Goal: Contribute content: Add original content to the website for others to see

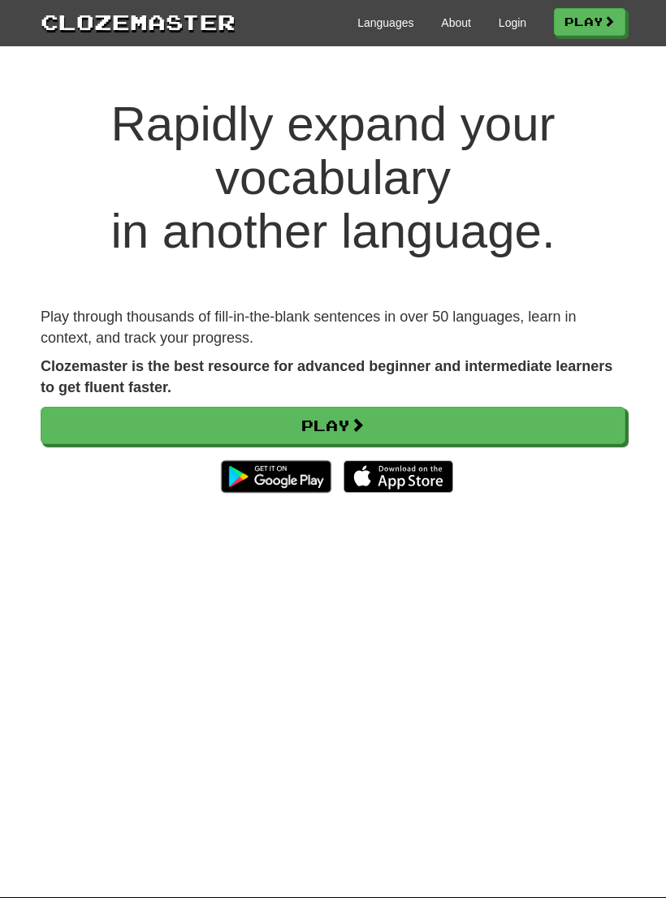
click at [505, 24] on link "Login" at bounding box center [513, 23] width 28 height 16
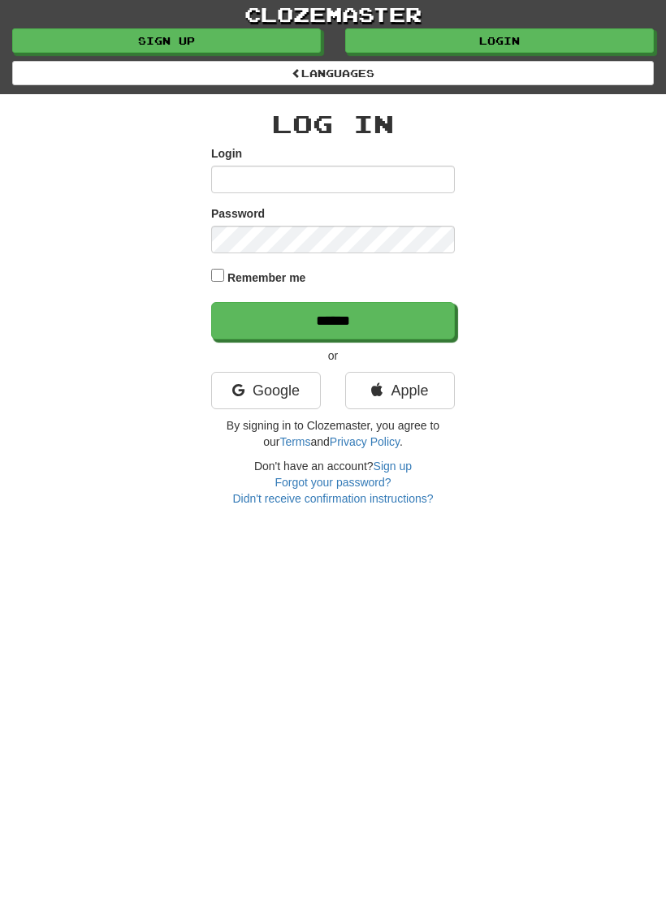
click at [267, 397] on link "Google" at bounding box center [266, 390] width 110 height 37
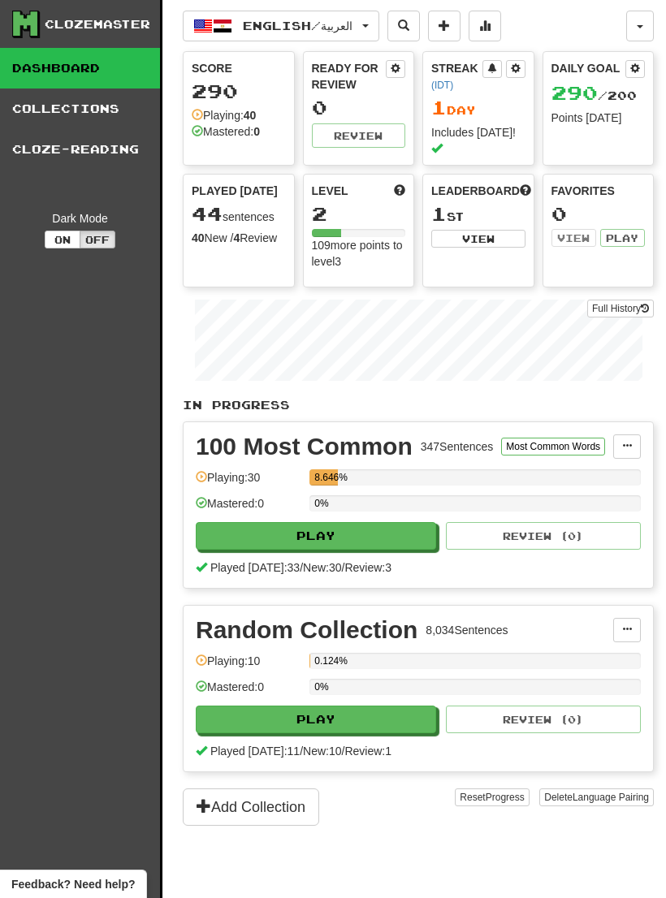
click at [112, 152] on link "Cloze-Reading" at bounding box center [80, 149] width 160 height 41
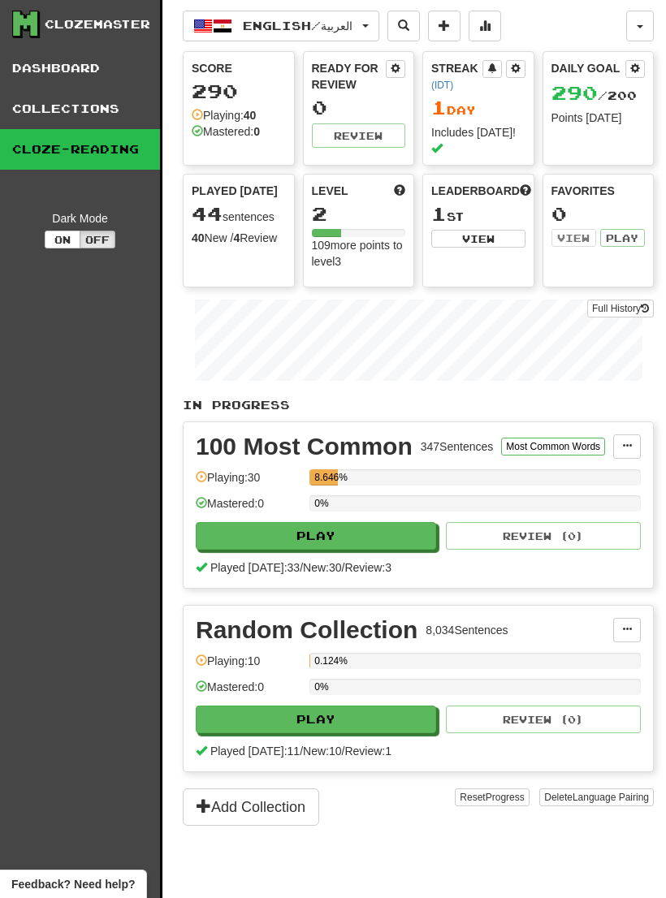
click at [86, 106] on link "Collections" at bounding box center [80, 109] width 160 height 41
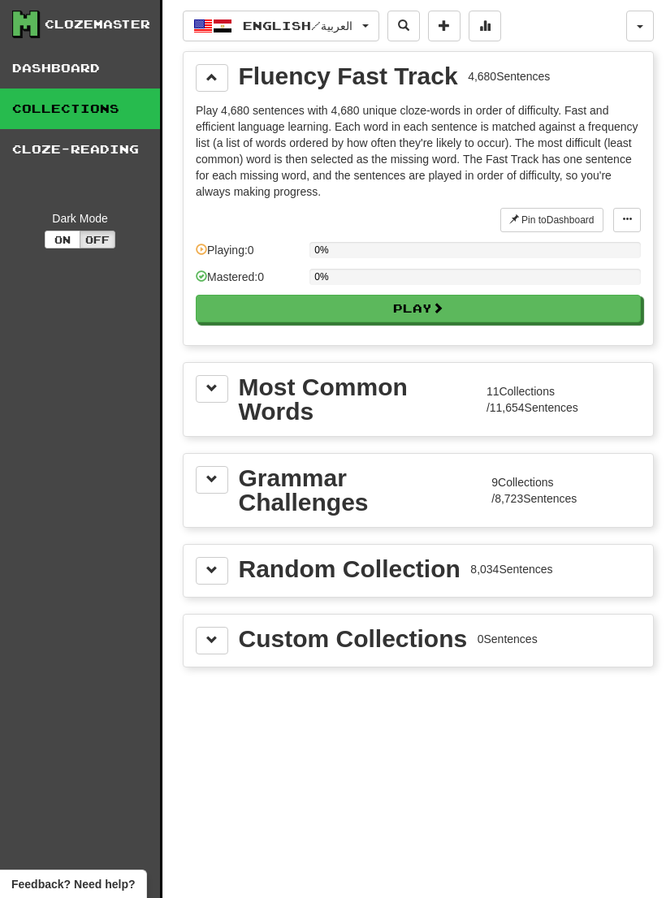
click at [495, 646] on div "0 Sentences" at bounding box center [508, 639] width 60 height 16
click at [303, 642] on div "Custom Collections" at bounding box center [353, 639] width 229 height 24
click at [213, 634] on span at bounding box center [211, 639] width 11 height 11
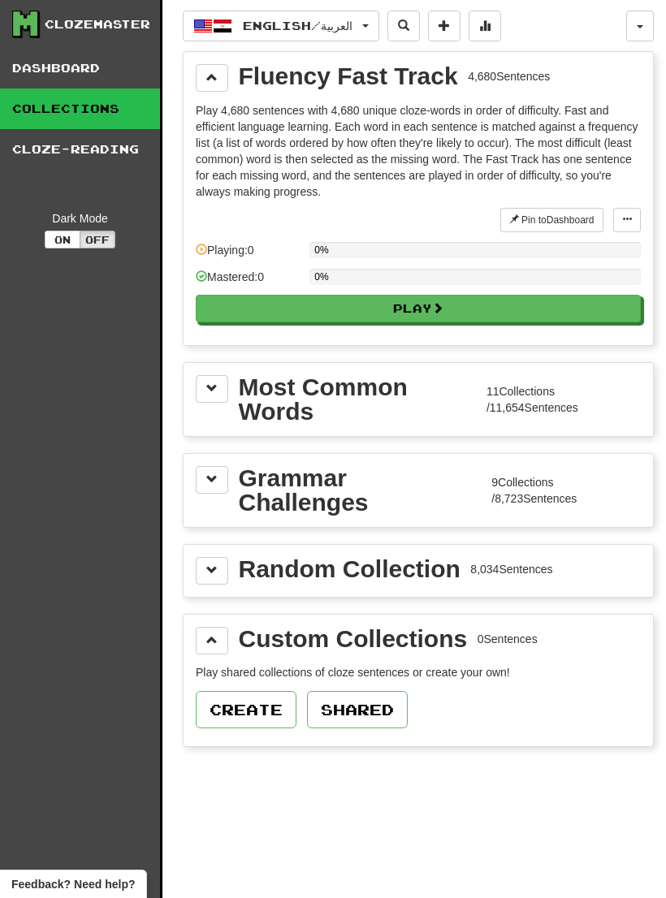
click at [265, 705] on button "Create" at bounding box center [246, 709] width 101 height 37
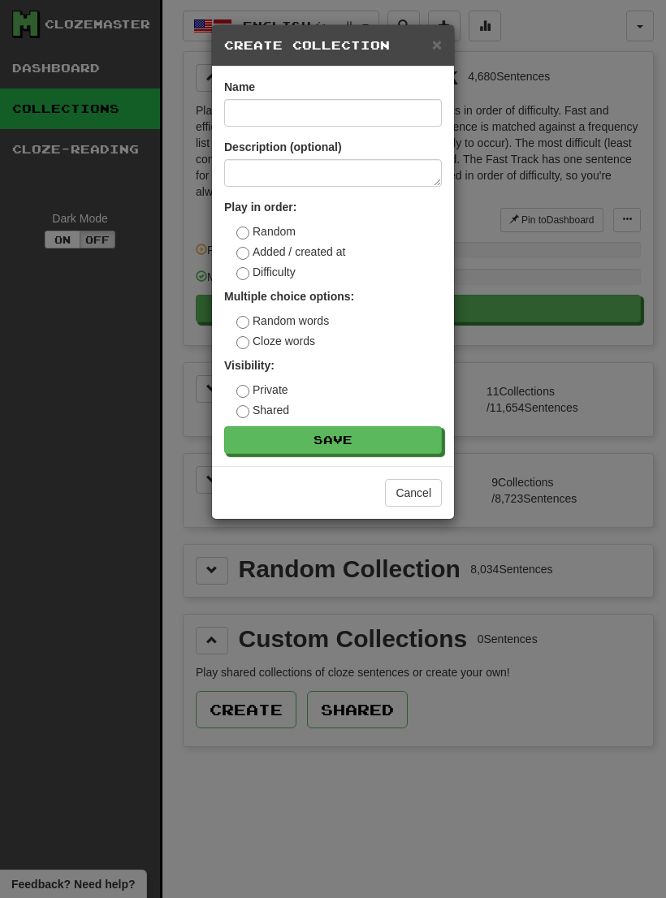
click at [335, 257] on label "Added / created at" at bounding box center [290, 252] width 109 height 16
click at [289, 278] on label "Difficulty" at bounding box center [265, 272] width 59 height 16
click at [331, 249] on label "Added / created at" at bounding box center [290, 252] width 109 height 16
click at [295, 234] on label "Random" at bounding box center [265, 231] width 59 height 16
click at [356, 156] on div "Description (optional)" at bounding box center [333, 163] width 218 height 48
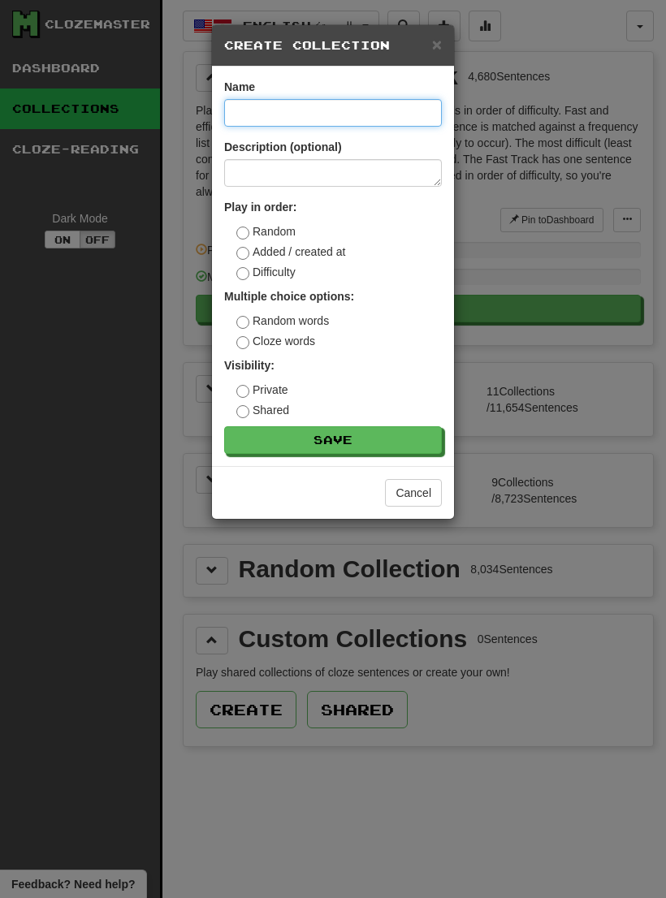
click at [361, 110] on input at bounding box center [333, 113] width 218 height 28
type input "***"
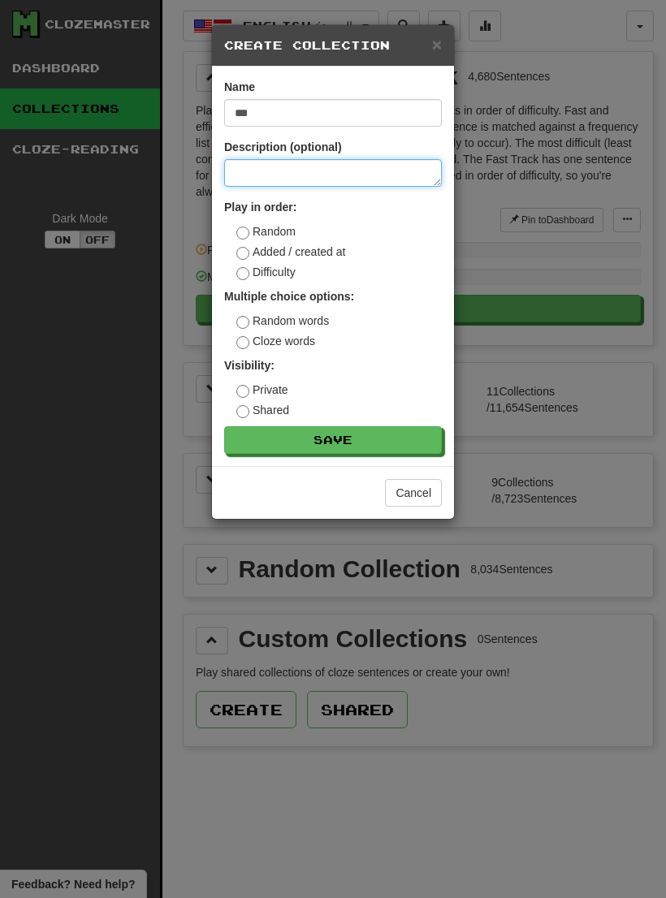
click at [359, 175] on textarea at bounding box center [333, 173] width 218 height 28
type textarea "*"
type textarea "**"
type textarea "*"
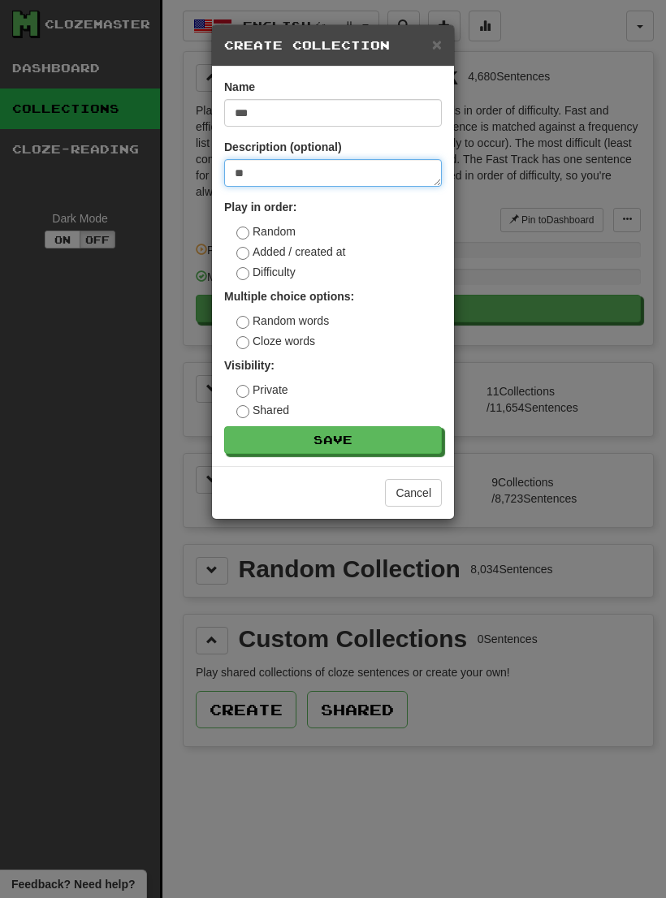
type textarea "***"
type textarea "*"
type textarea "****"
type textarea "*"
type textarea "*****"
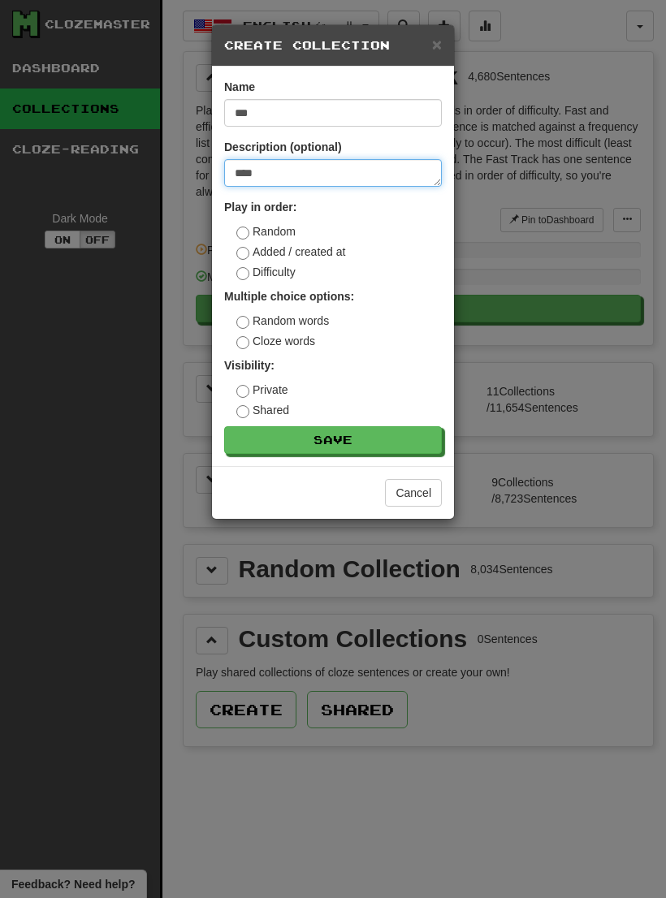
type textarea "*"
type textarea "******"
type textarea "*"
type textarea "*******"
type textarea "*"
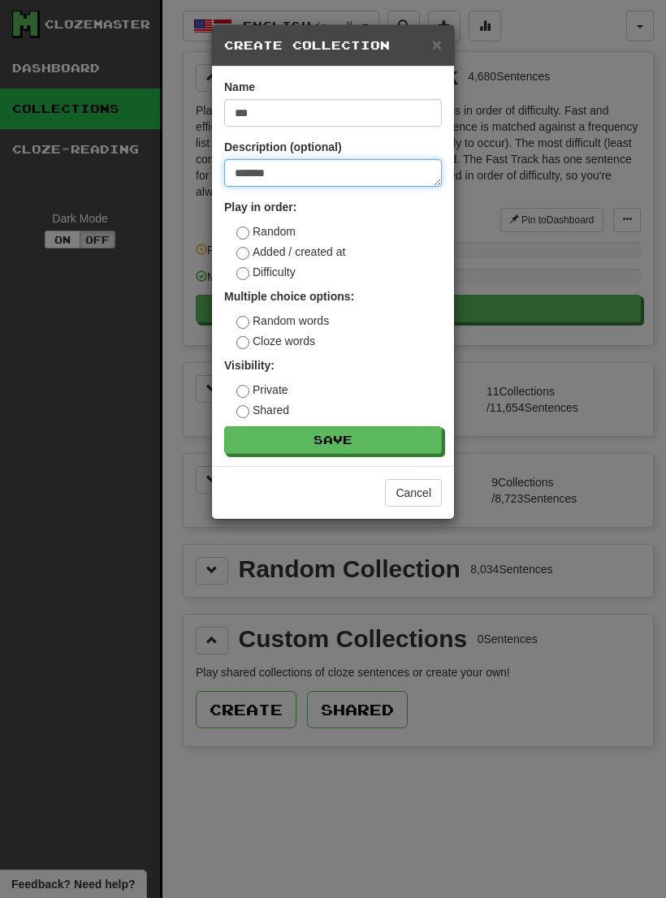
type textarea "********"
type textarea "*"
type textarea "********"
click at [384, 445] on button "Save" at bounding box center [333, 440] width 218 height 28
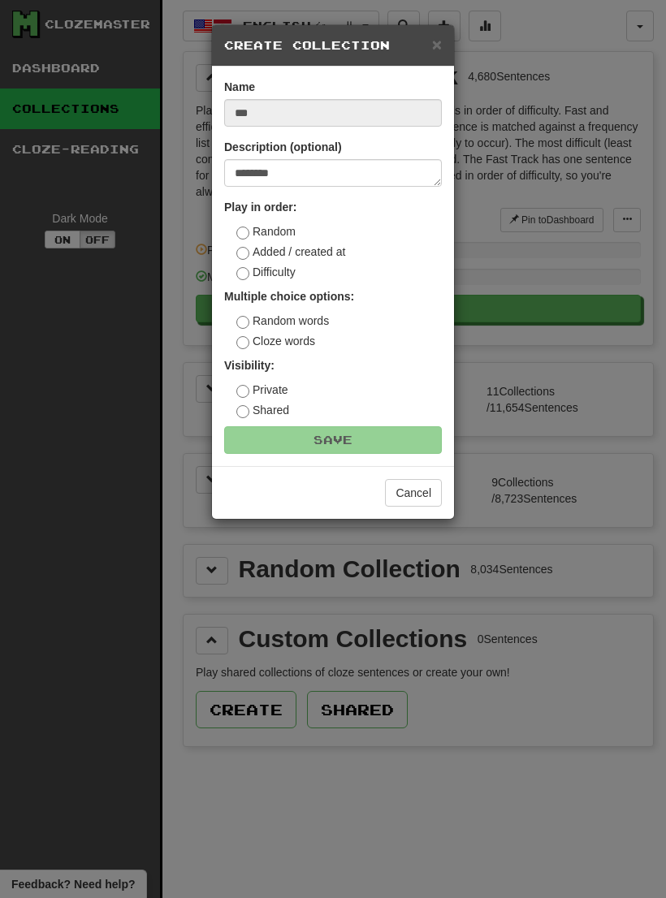
type textarea "*"
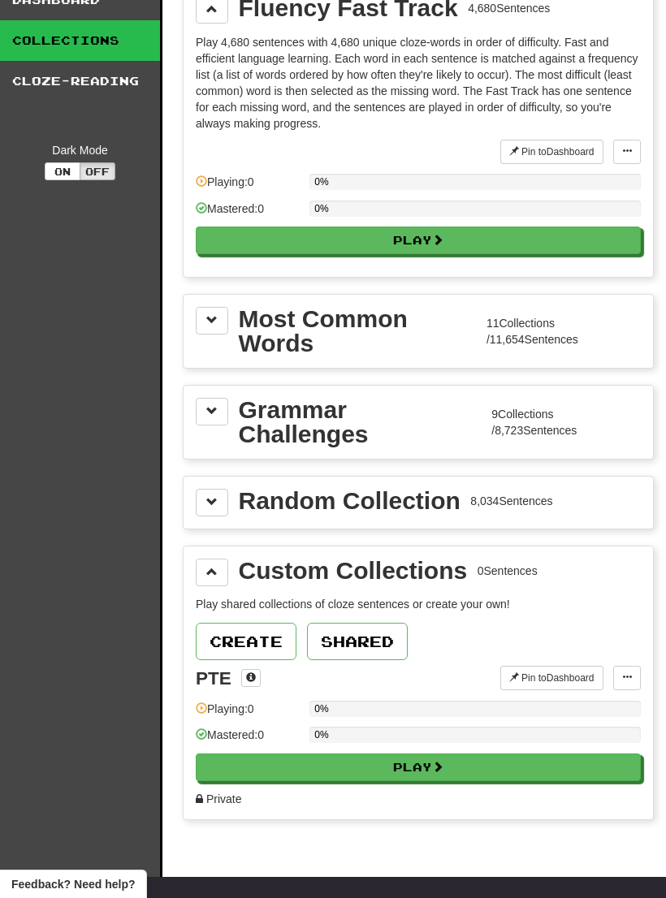
scroll to position [74, 0]
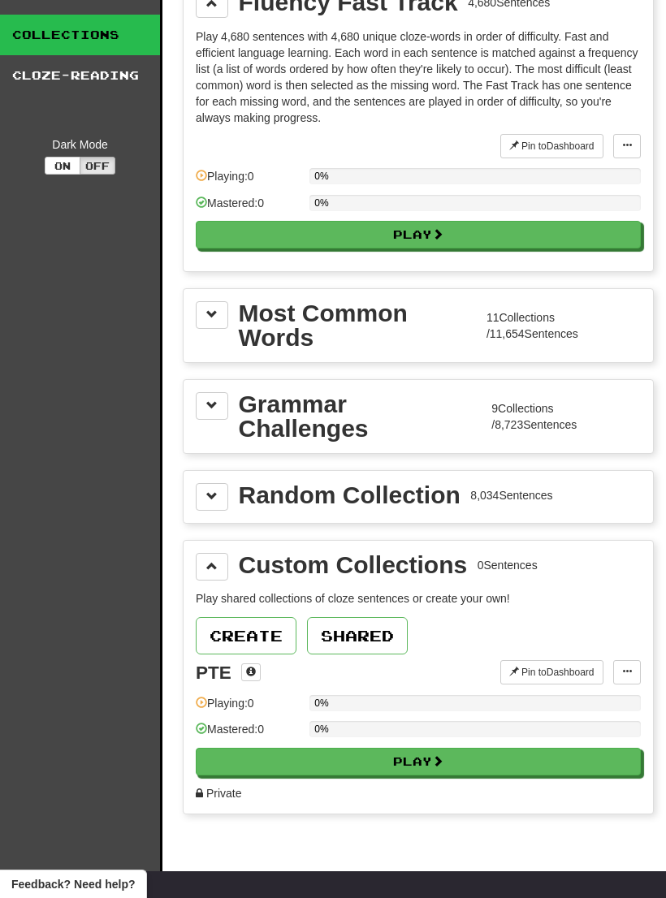
click at [564, 596] on p "Play shared collections of cloze sentences or create your own!" at bounding box center [418, 598] width 445 height 16
click at [547, 591] on p "Play shared collections of cloze sentences or create your own!" at bounding box center [418, 598] width 445 height 16
click at [633, 673] on button at bounding box center [627, 672] width 28 height 24
click at [586, 565] on div at bounding box center [333, 449] width 666 height 898
click at [459, 766] on button "Play" at bounding box center [418, 762] width 445 height 28
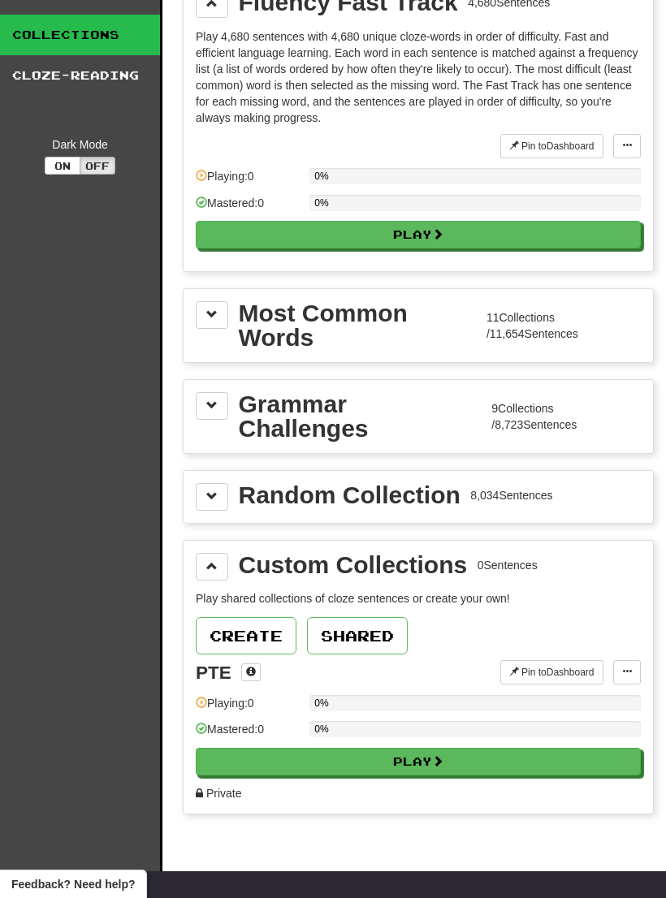
select select "**"
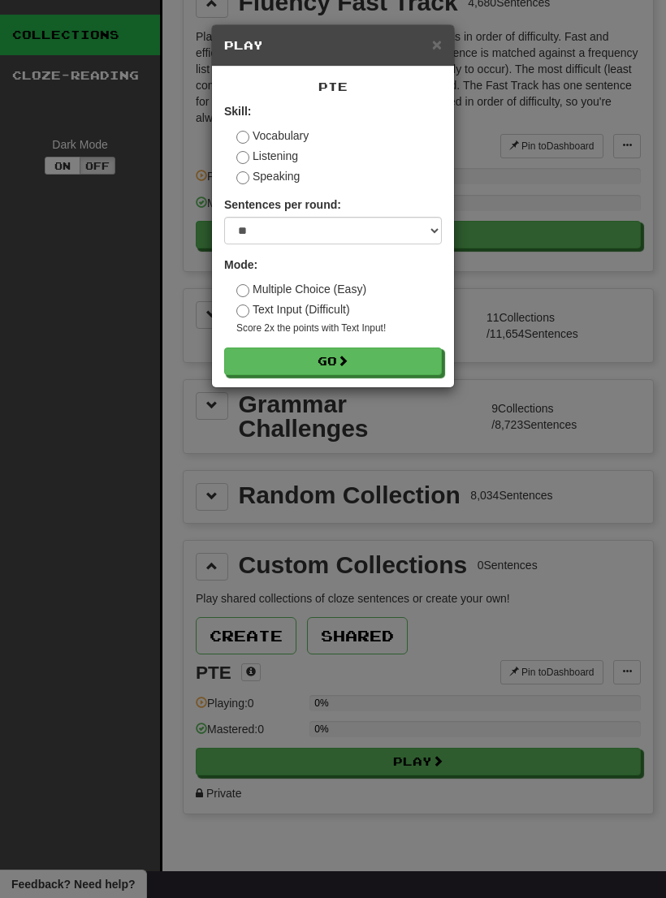
click at [337, 292] on label "Multiple Choice (Easy)" at bounding box center [301, 289] width 130 height 16
click at [378, 358] on button "Go" at bounding box center [333, 362] width 218 height 28
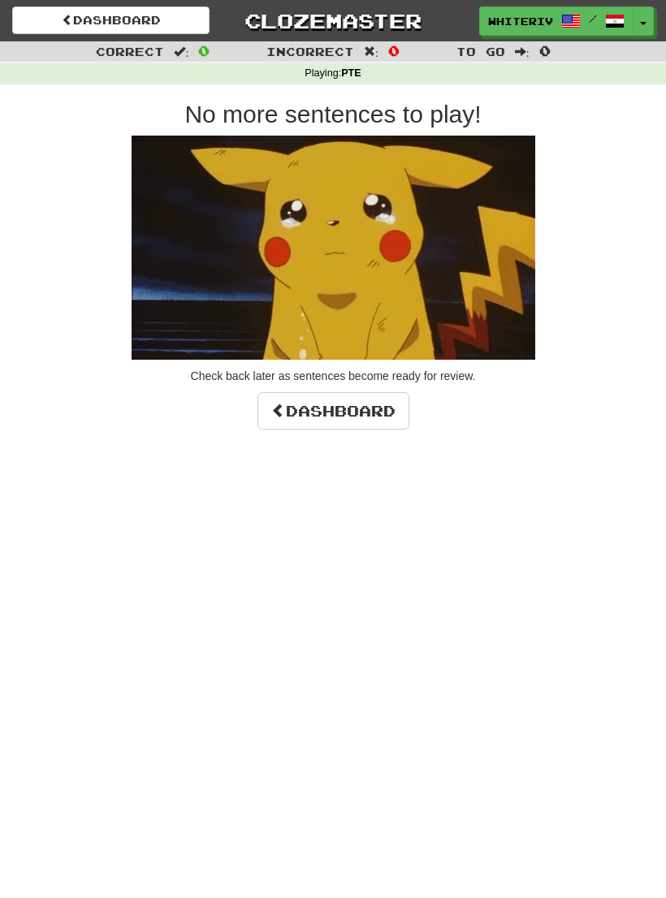
click at [131, 19] on link "Dashboard" at bounding box center [110, 20] width 197 height 28
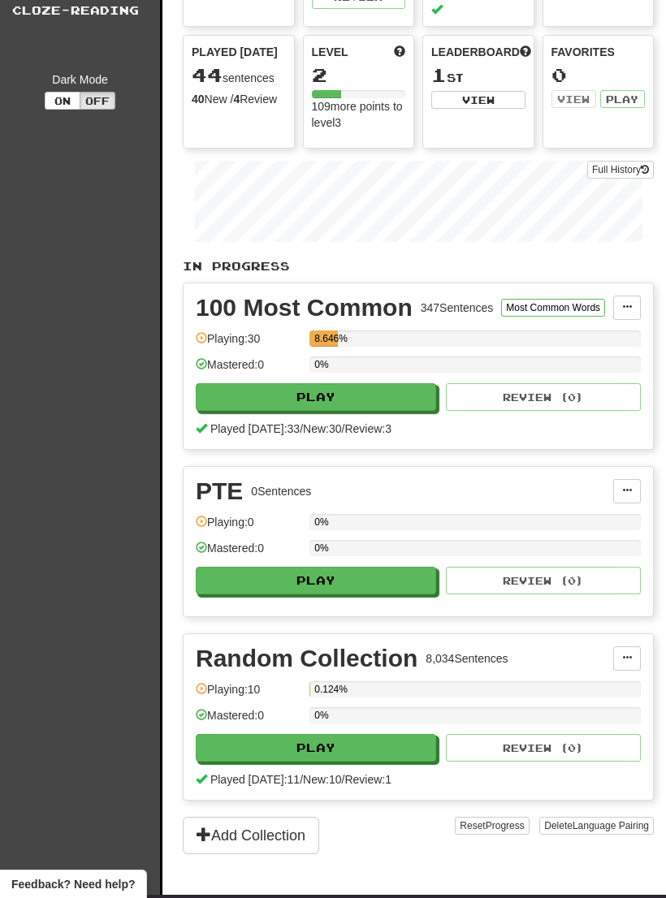
scroll to position [103, 0]
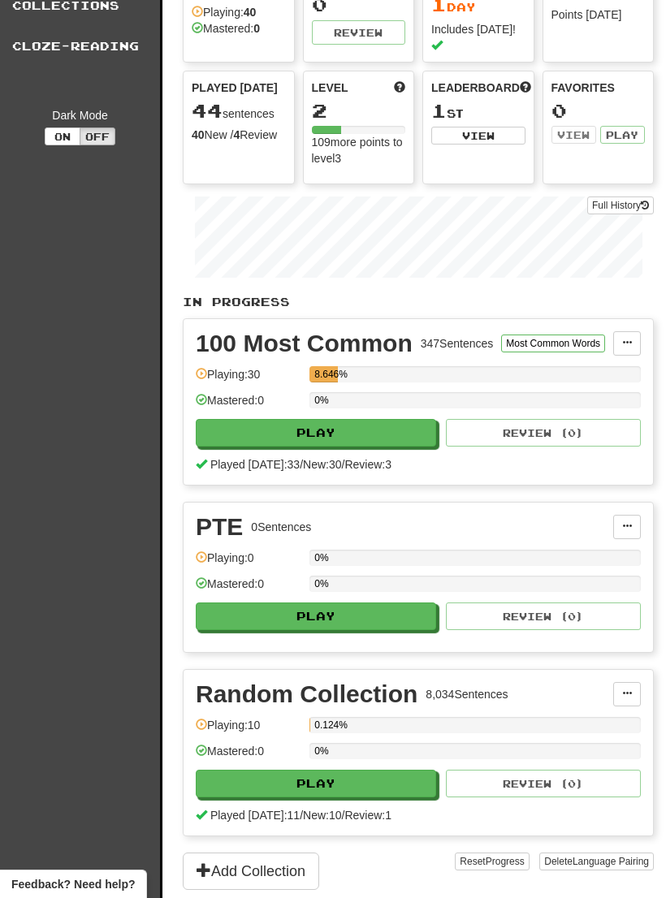
click at [626, 521] on span at bounding box center [627, 526] width 10 height 10
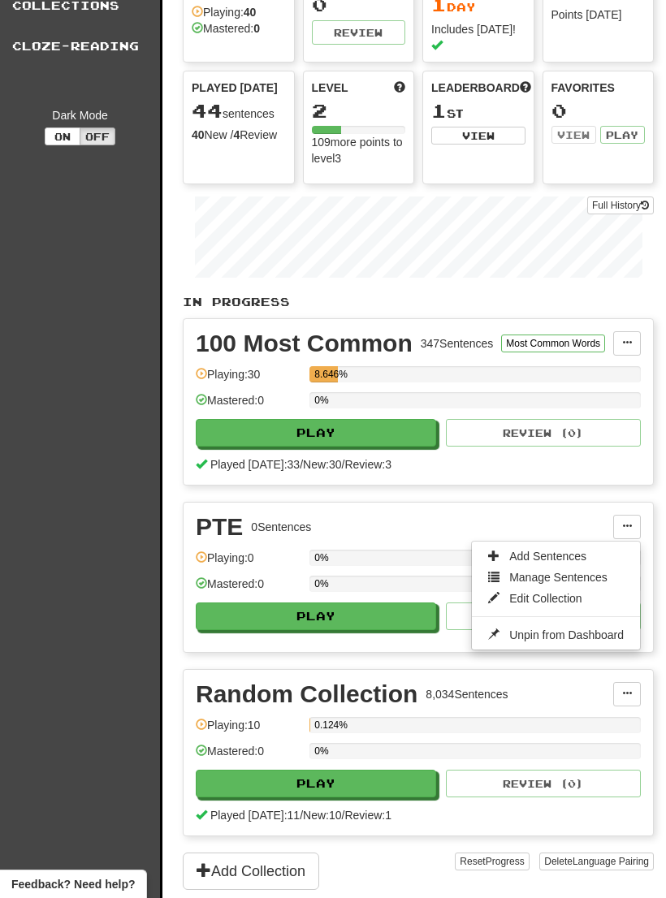
click at [573, 550] on span "Add Sentences" at bounding box center [547, 556] width 77 height 13
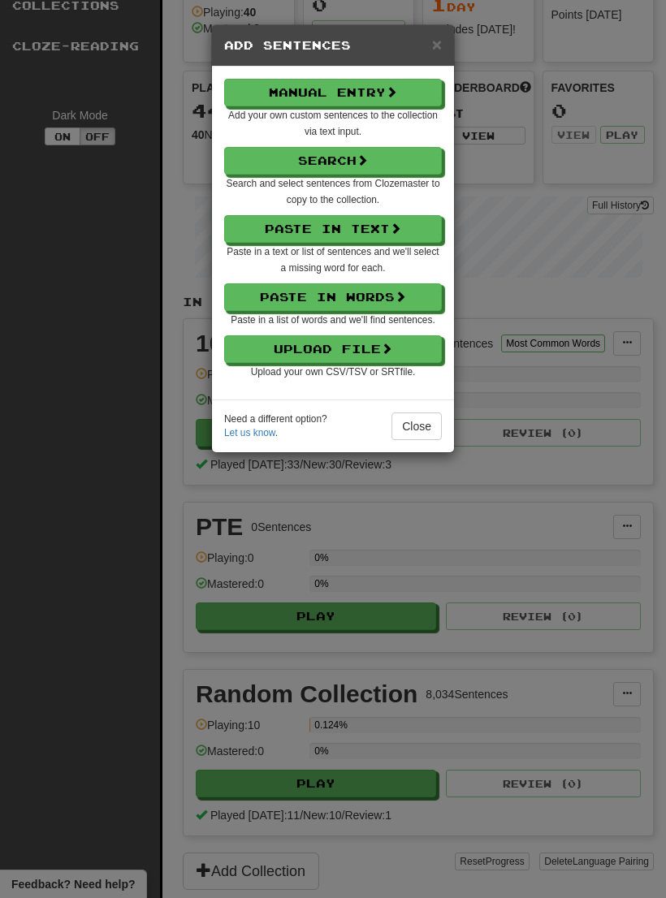
click at [383, 331] on div "Manual Entry Add your own custom sentences to the collection via text input. Se…" at bounding box center [333, 229] width 218 height 300
click at [372, 349] on button "Upload File" at bounding box center [333, 349] width 218 height 28
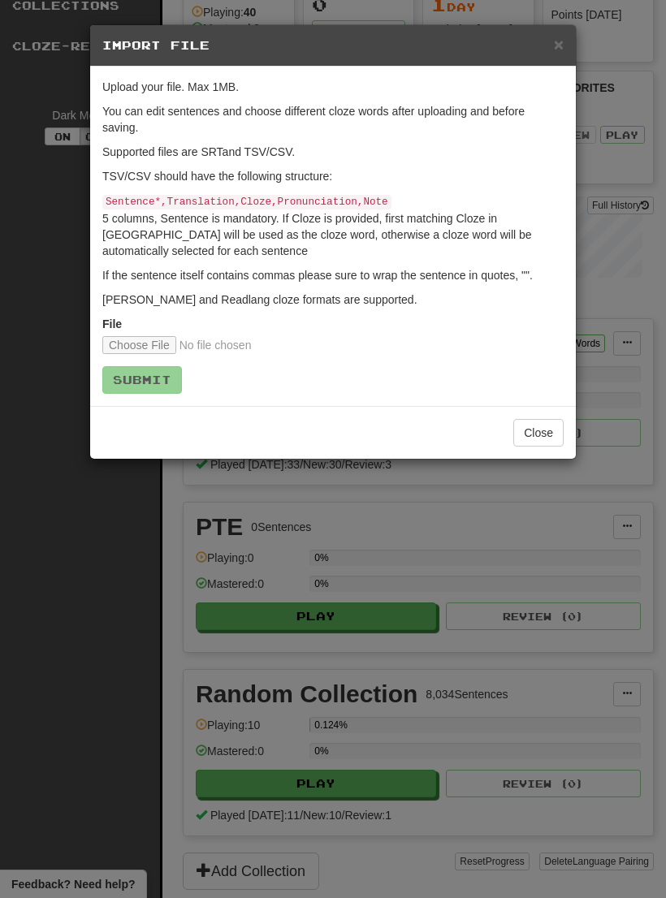
click at [152, 336] on input "file" at bounding box center [209, 345] width 215 height 18
click at [153, 339] on input "file" at bounding box center [209, 345] width 215 height 18
type input "**********"
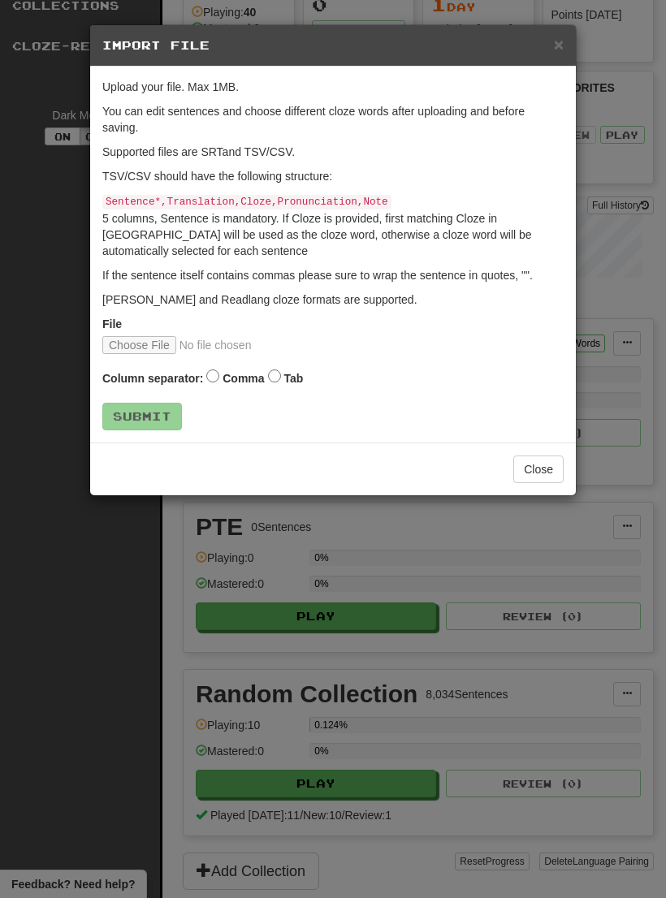
click at [288, 370] on label "Tab" at bounding box center [292, 378] width 19 height 16
click at [169, 410] on button "Submit" at bounding box center [142, 417] width 80 height 28
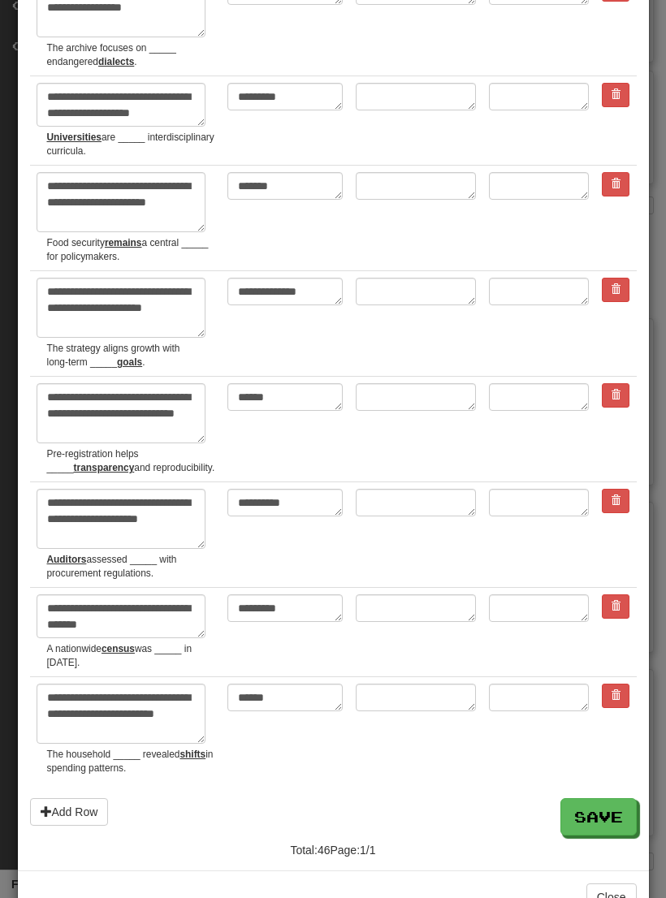
scroll to position [4152, 0]
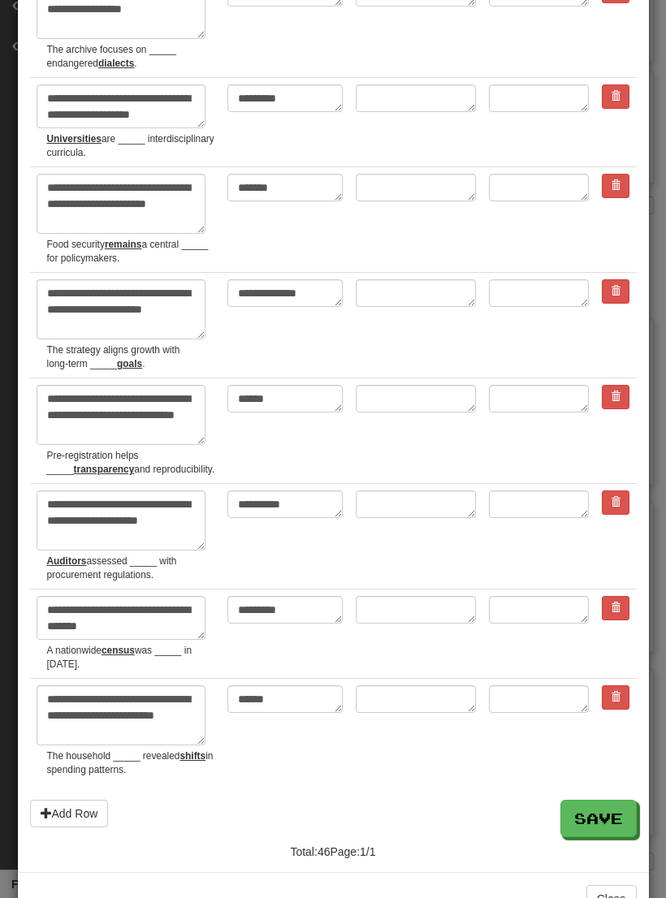
click at [602, 800] on button "Save" at bounding box center [598, 818] width 76 height 37
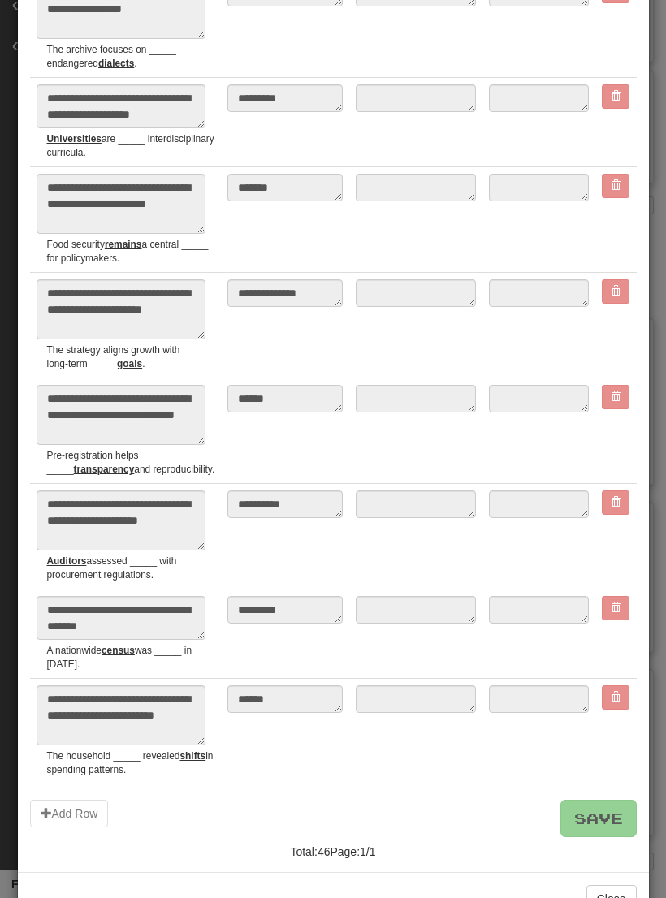
type textarea "*"
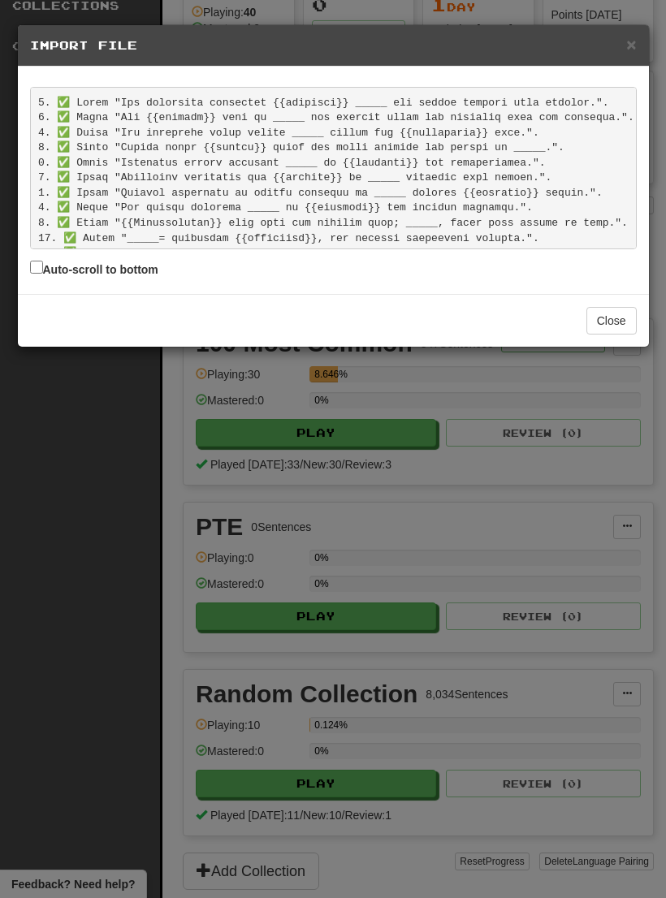
scroll to position [542, 0]
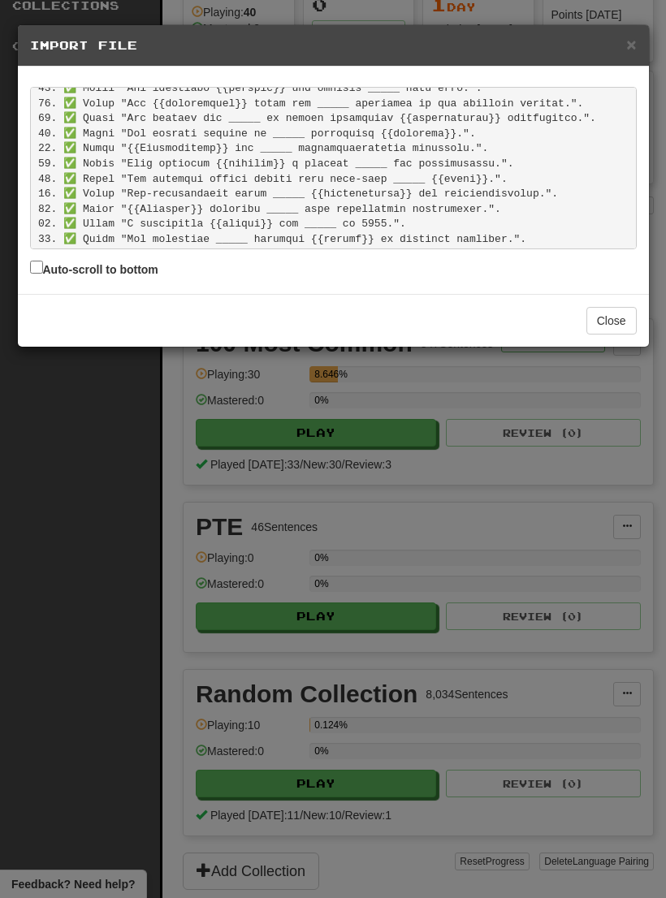
click at [617, 317] on button "Close" at bounding box center [611, 321] width 50 height 28
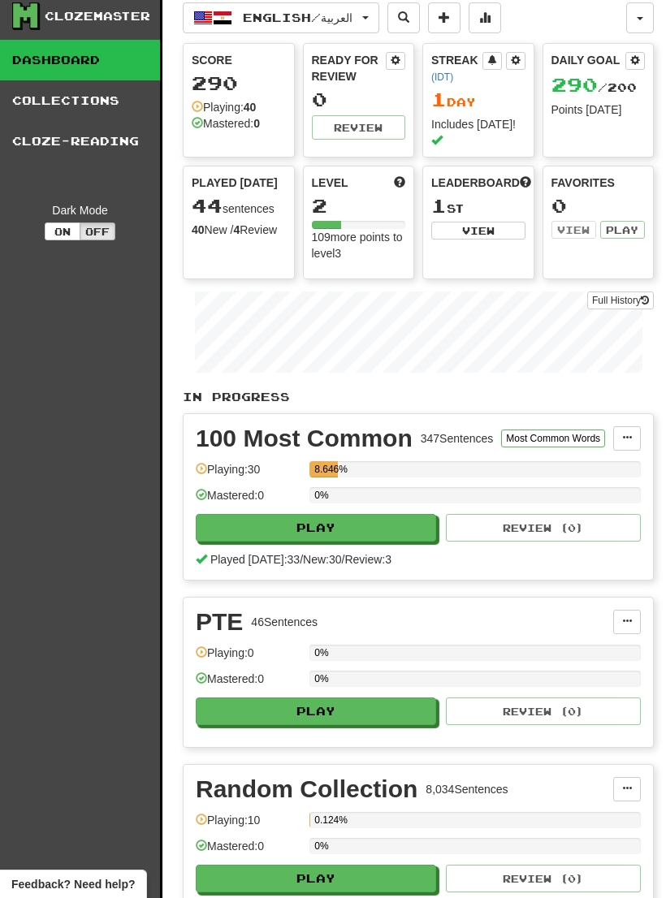
scroll to position [0, 0]
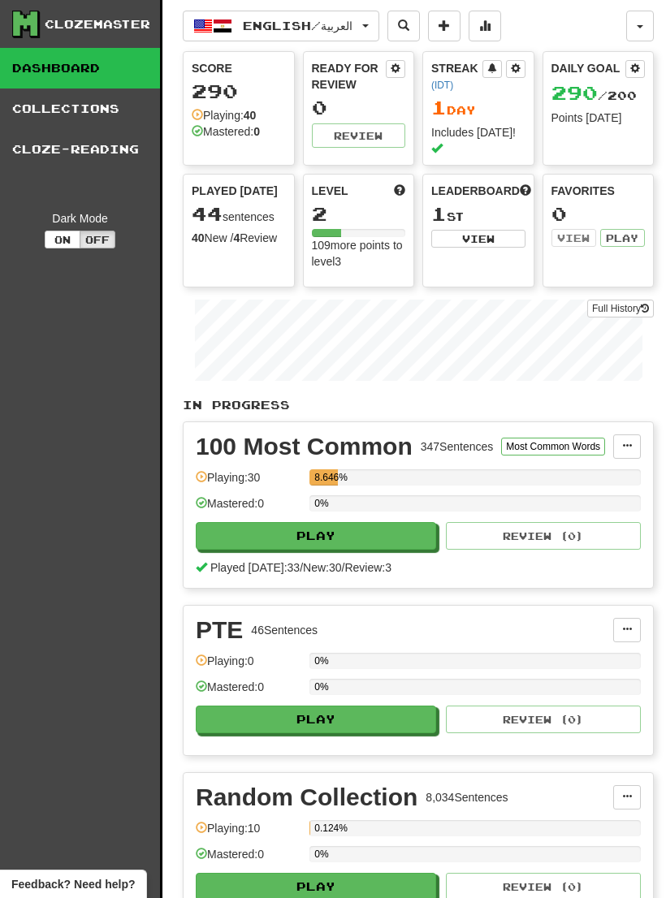
click at [80, 106] on link "Collections" at bounding box center [80, 109] width 160 height 41
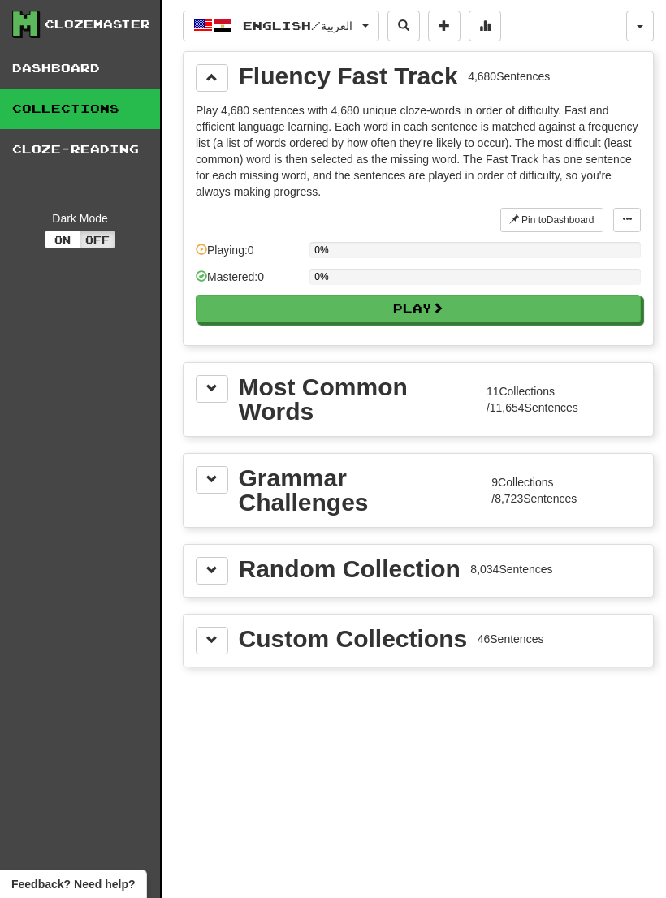
click at [527, 641] on div "46 Sentences" at bounding box center [511, 639] width 67 height 16
click at [212, 631] on button at bounding box center [212, 641] width 32 height 28
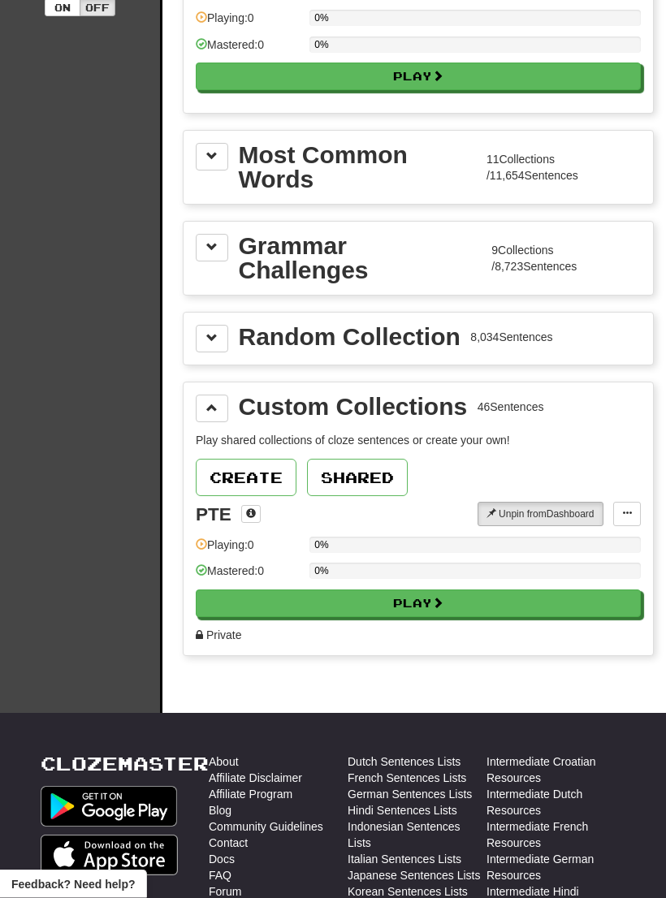
scroll to position [232, 0]
click at [489, 608] on button "Play" at bounding box center [418, 604] width 445 height 28
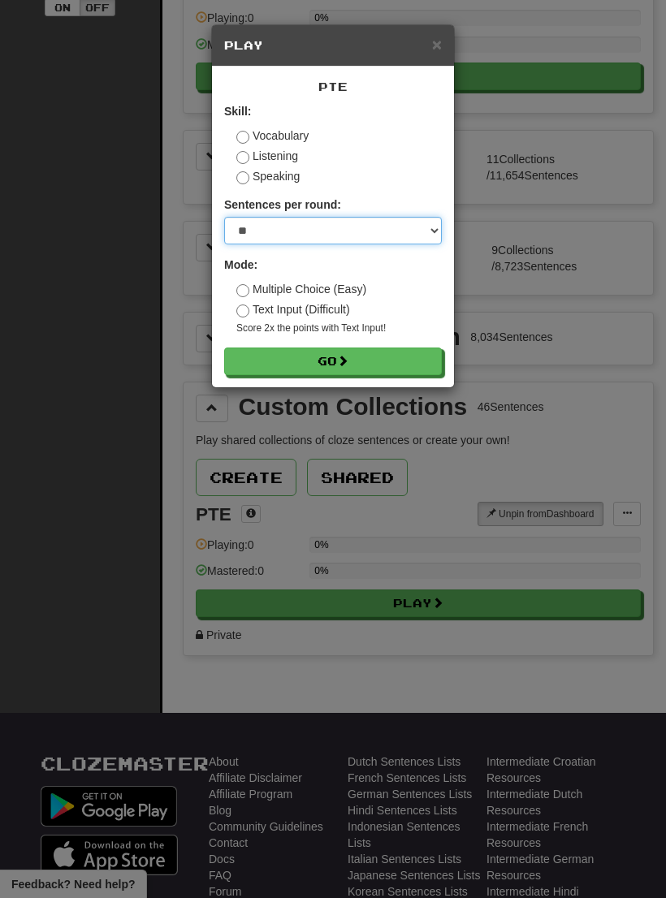
click at [403, 229] on select "* ** ** ** ** ** *** ********" at bounding box center [333, 231] width 218 height 28
click at [402, 227] on select "* ** ** ** ** ** *** ********" at bounding box center [333, 231] width 218 height 28
select select "**"
click at [345, 306] on label "Text Input (Difficult)" at bounding box center [293, 309] width 114 height 16
click at [352, 287] on label "Multiple Choice (Easy)" at bounding box center [301, 289] width 130 height 16
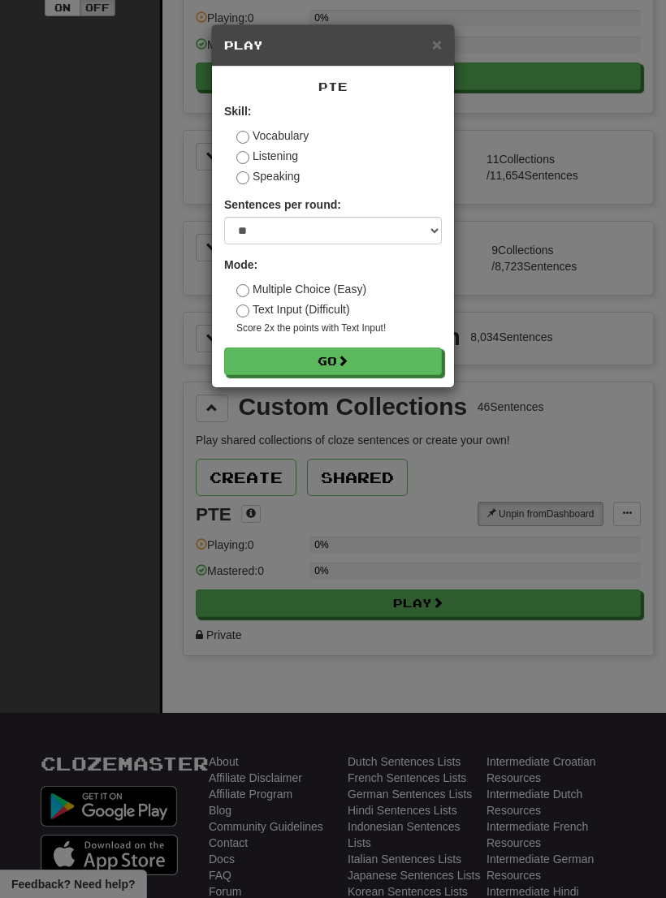
click at [376, 366] on button "Go" at bounding box center [333, 362] width 218 height 28
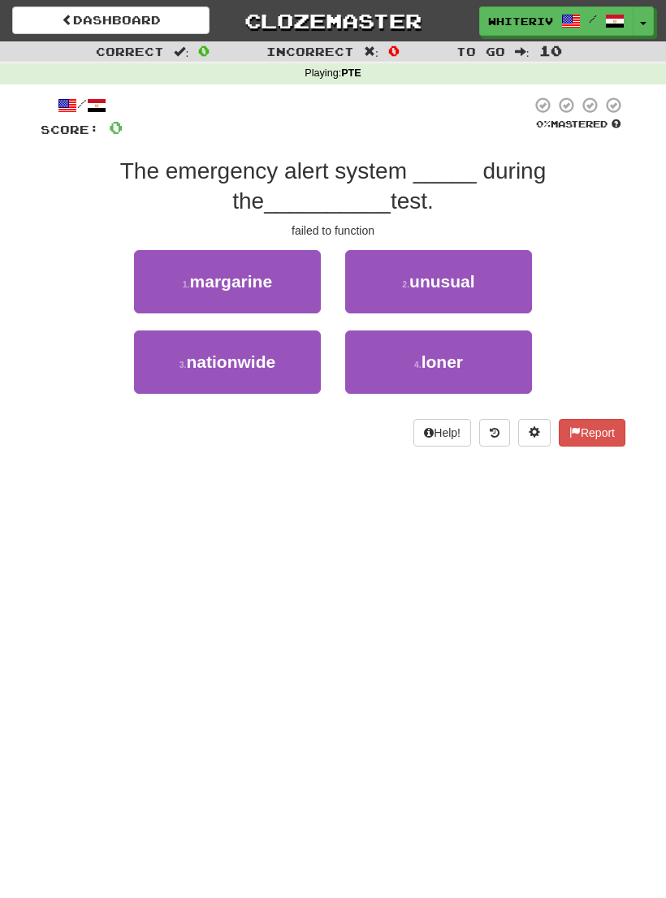
click at [387, 205] on div "The emergency alert system _____ during the __________ test." at bounding box center [333, 186] width 585 height 59
click at [348, 223] on div "failed to function" at bounding box center [333, 231] width 585 height 16
click at [387, 178] on span "The emergency alert system _____ during the" at bounding box center [333, 185] width 426 height 54
click at [350, 213] on div "The emergency alert system _____ during the __________ test." at bounding box center [333, 186] width 585 height 59
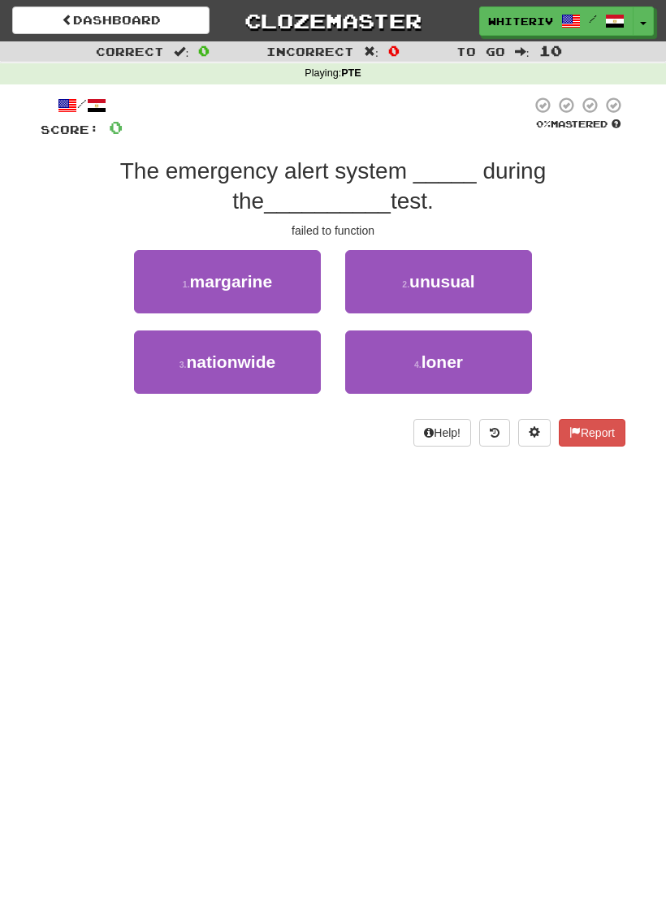
click at [349, 212] on div "The emergency alert system _____ during the __________ test." at bounding box center [333, 186] width 585 height 59
click at [441, 266] on button "2 . unusual" at bounding box center [438, 281] width 187 height 63
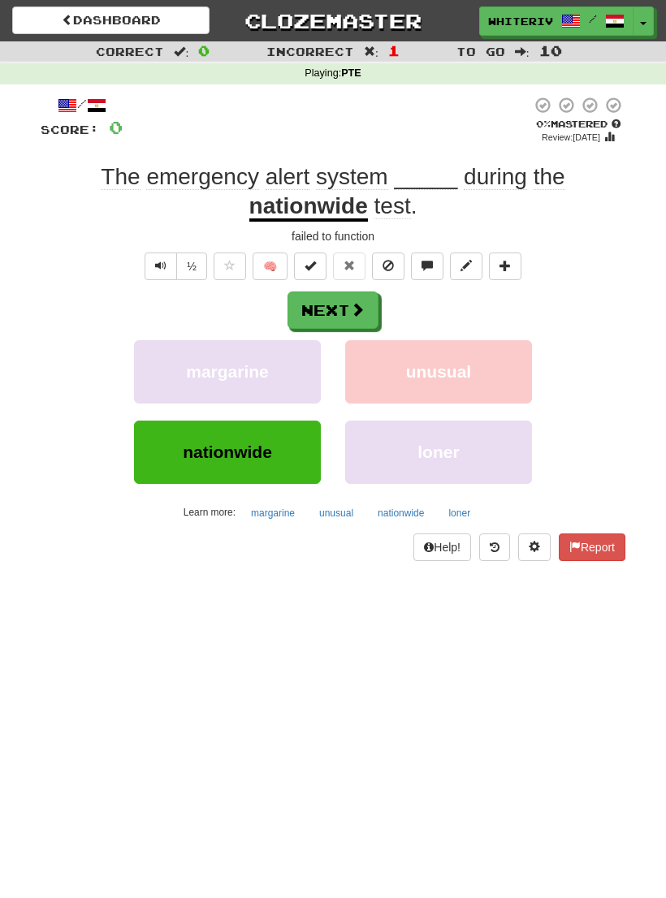
click at [464, 166] on span "_____" at bounding box center [495, 177] width 63 height 26
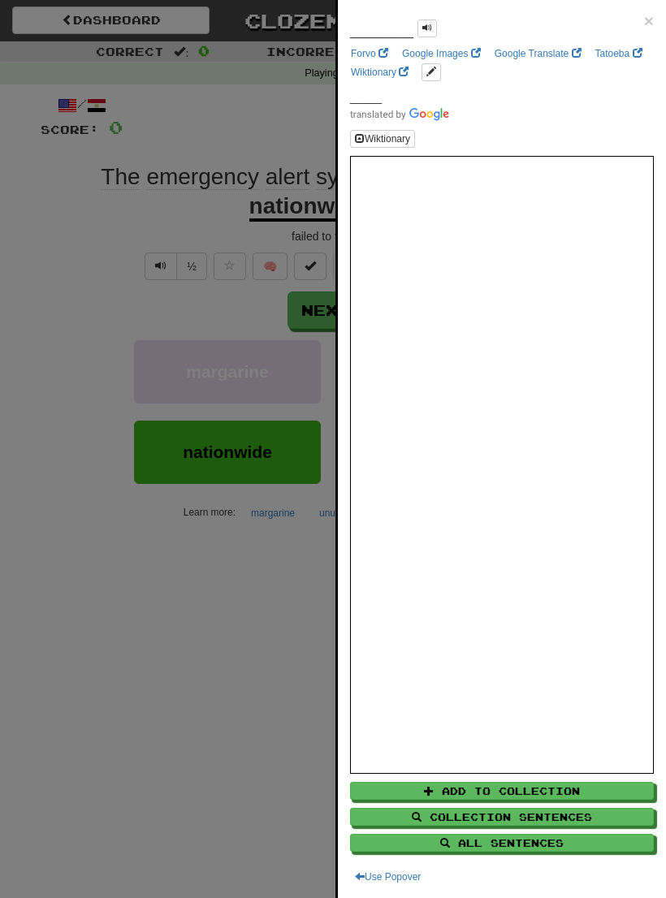
click at [350, 172] on iframe at bounding box center [502, 465] width 304 height 618
click at [219, 667] on div at bounding box center [333, 449] width 666 height 898
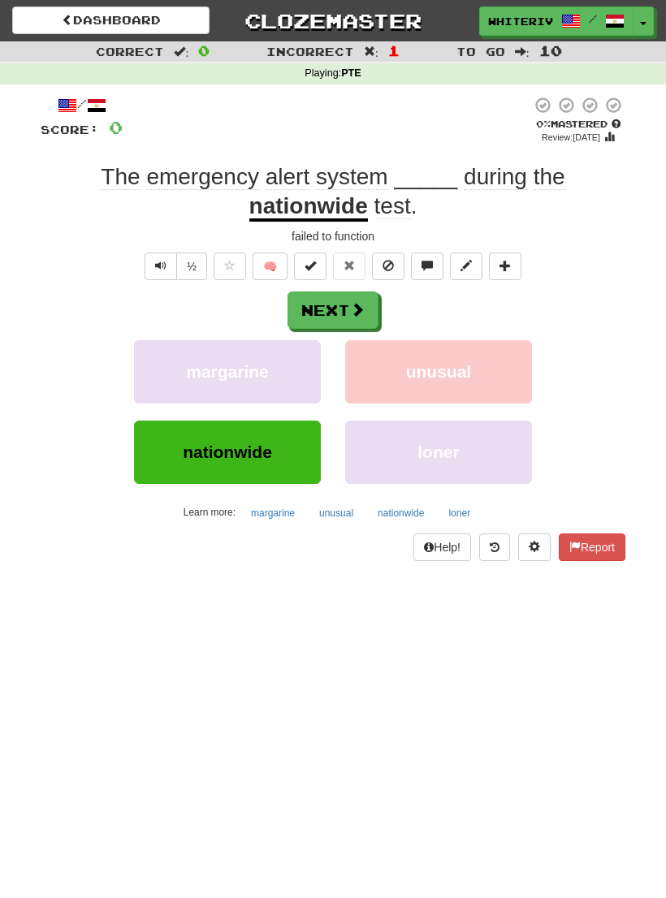
click at [340, 307] on button "Next" at bounding box center [332, 310] width 91 height 37
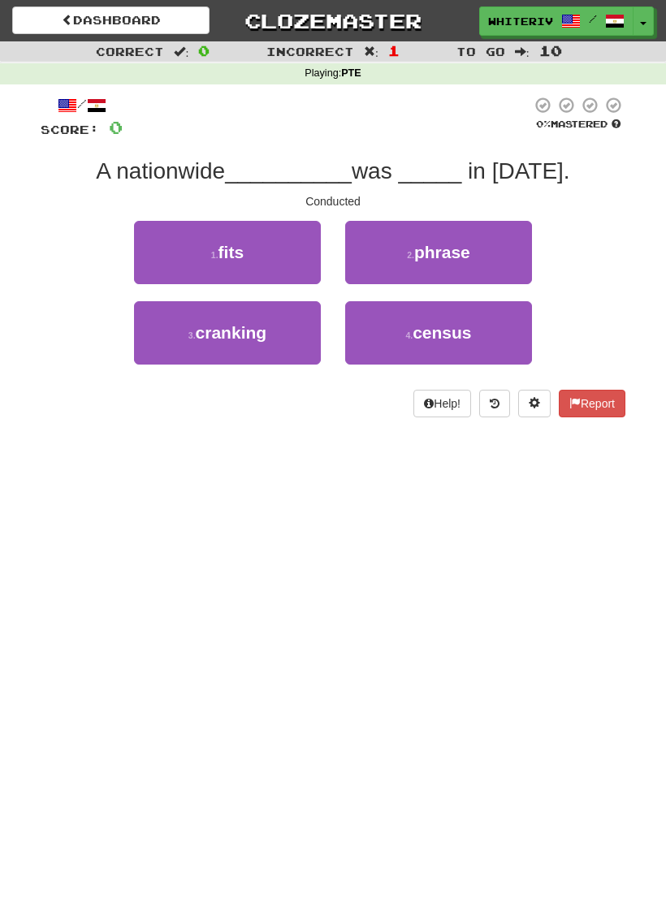
click at [115, 22] on link "Dashboard" at bounding box center [110, 20] width 197 height 28
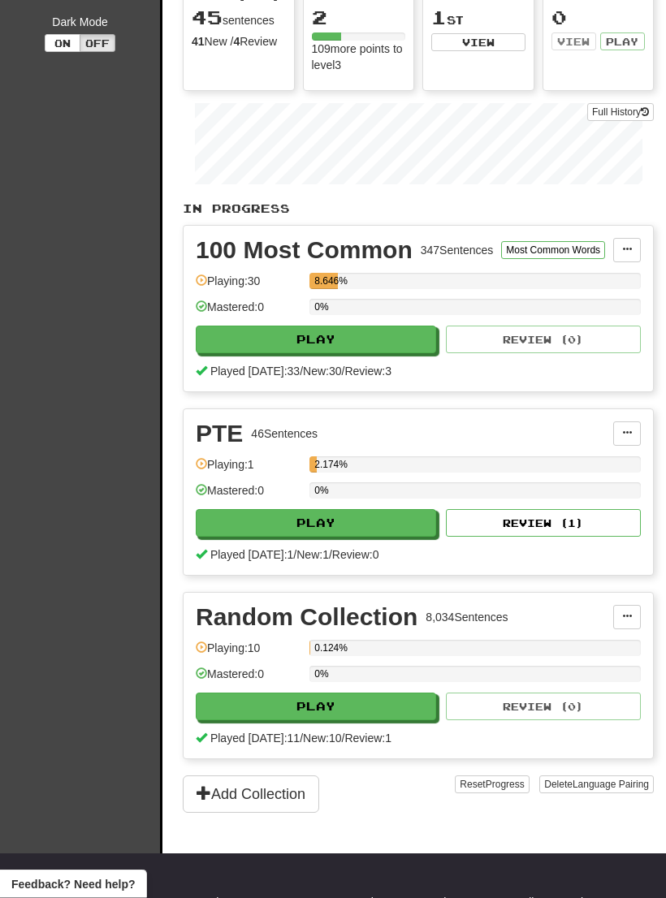
click at [382, 510] on button "Play" at bounding box center [316, 524] width 240 height 28
select select "**"
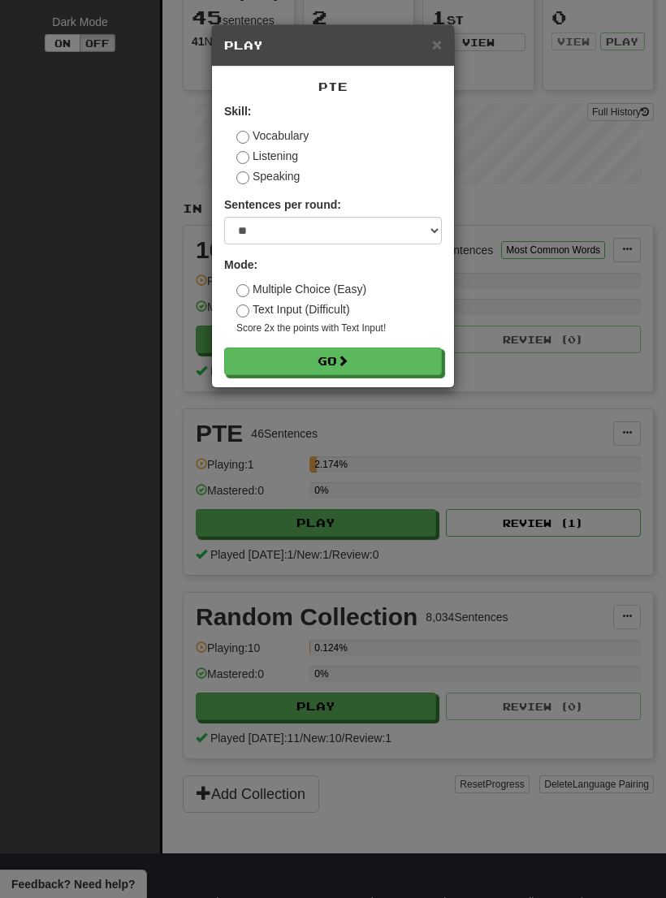
click at [327, 307] on label "Text Input (Difficult)" at bounding box center [293, 309] width 114 height 16
click at [378, 359] on button "Go" at bounding box center [333, 362] width 218 height 28
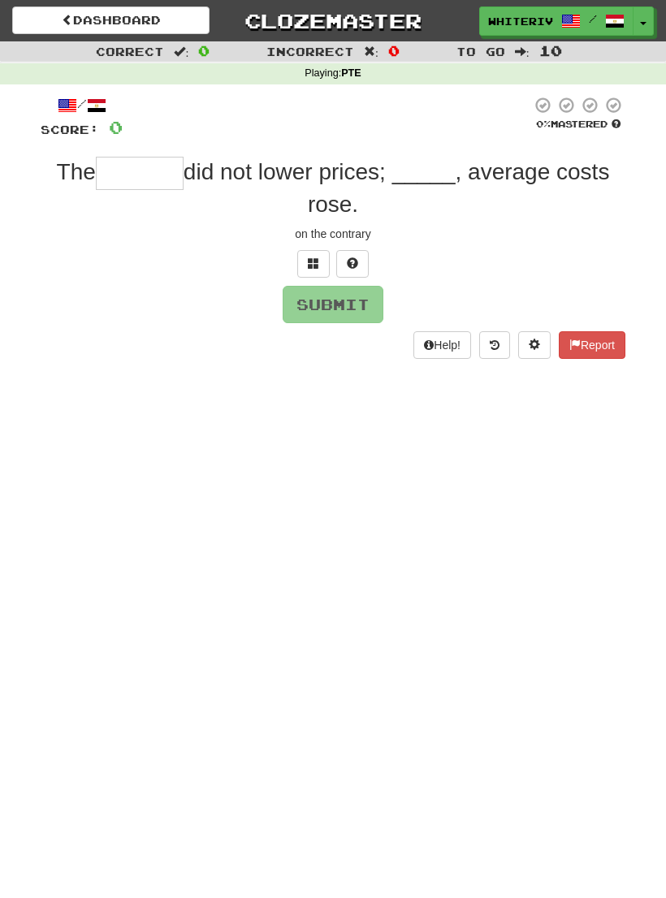
click at [425, 154] on div "/ Score: 0 0 % Mastered The did not lower prices; _____, average costs rose. on…" at bounding box center [333, 227] width 585 height 263
click at [424, 154] on div "/ Score: 0 0 % Mastered The did not lower prices; _____, average costs rose. on…" at bounding box center [333, 227] width 585 height 263
click at [434, 174] on span "did not lower prices; _____, average costs rose." at bounding box center [397, 187] width 426 height 57
click at [433, 173] on span "did not lower prices; _____, average costs rose." at bounding box center [397, 187] width 426 height 57
click at [158, 182] on input "text" at bounding box center [140, 173] width 88 height 32
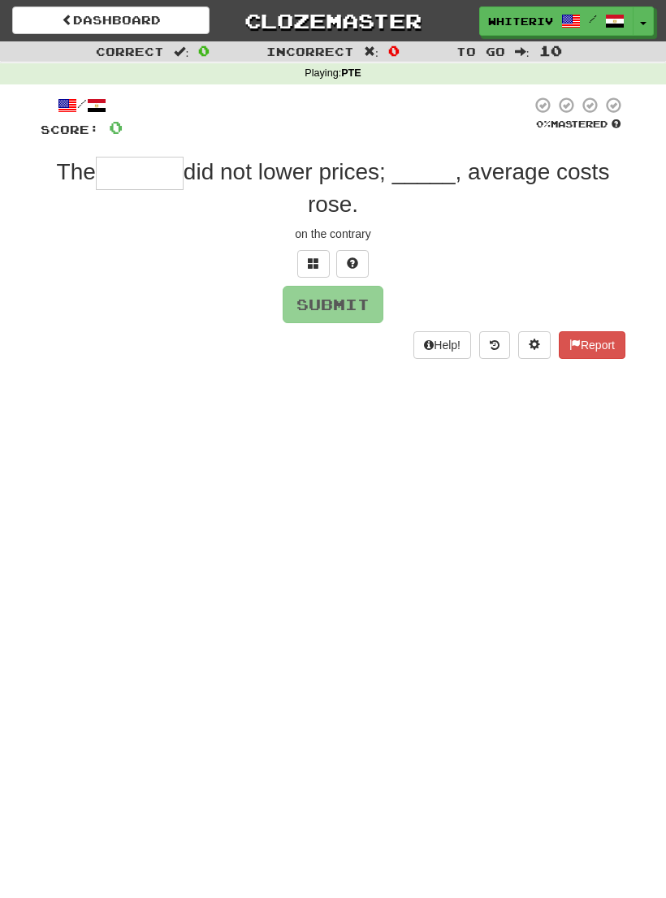
click at [317, 251] on button at bounding box center [313, 264] width 32 height 28
click at [66, 20] on span at bounding box center [67, 19] width 11 height 11
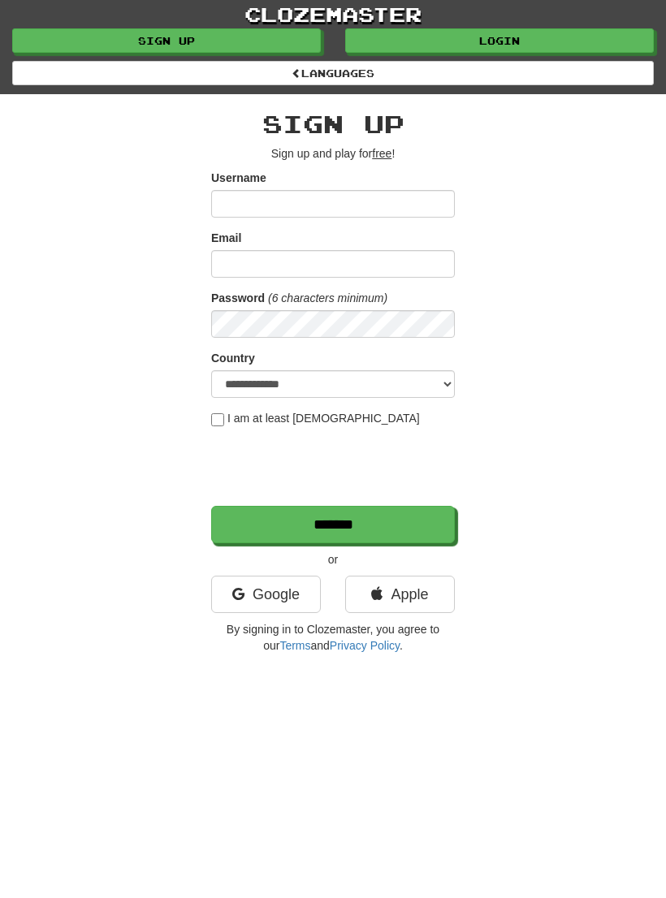
click at [287, 590] on link "Google" at bounding box center [266, 594] width 110 height 37
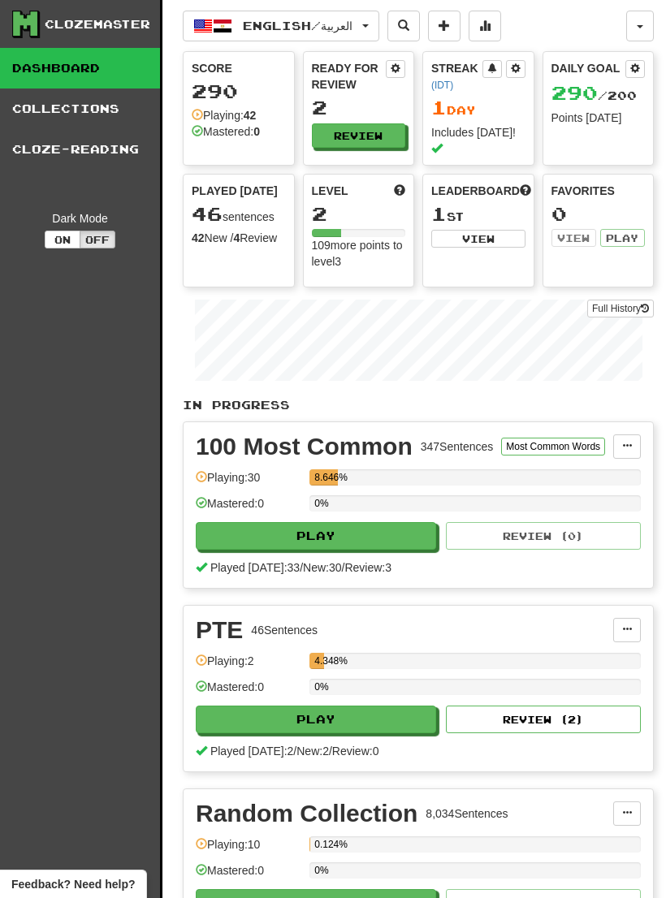
click at [619, 618] on button at bounding box center [627, 630] width 28 height 24
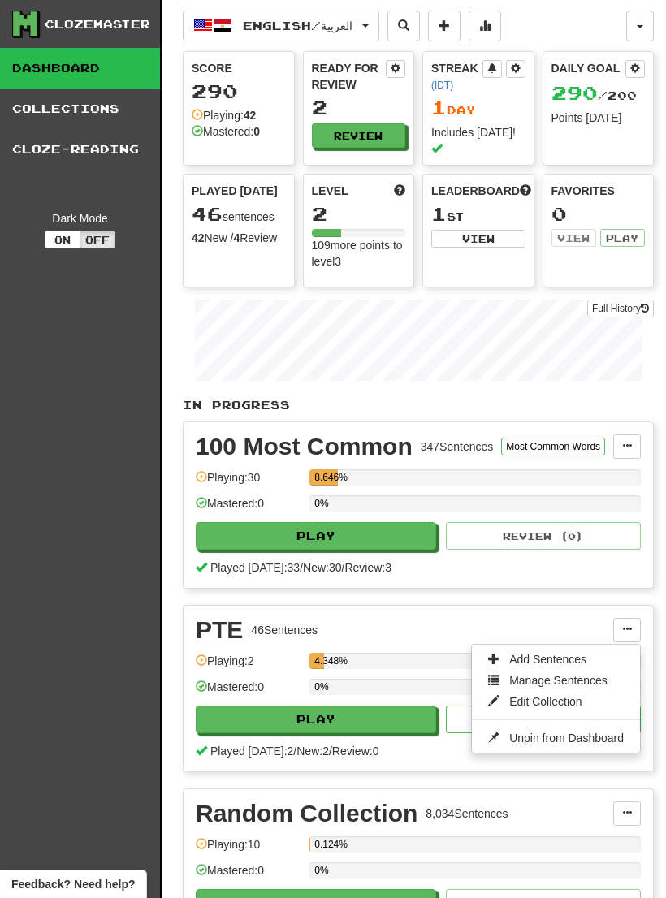
click at [598, 691] on link "Edit Collection" at bounding box center [556, 701] width 168 height 21
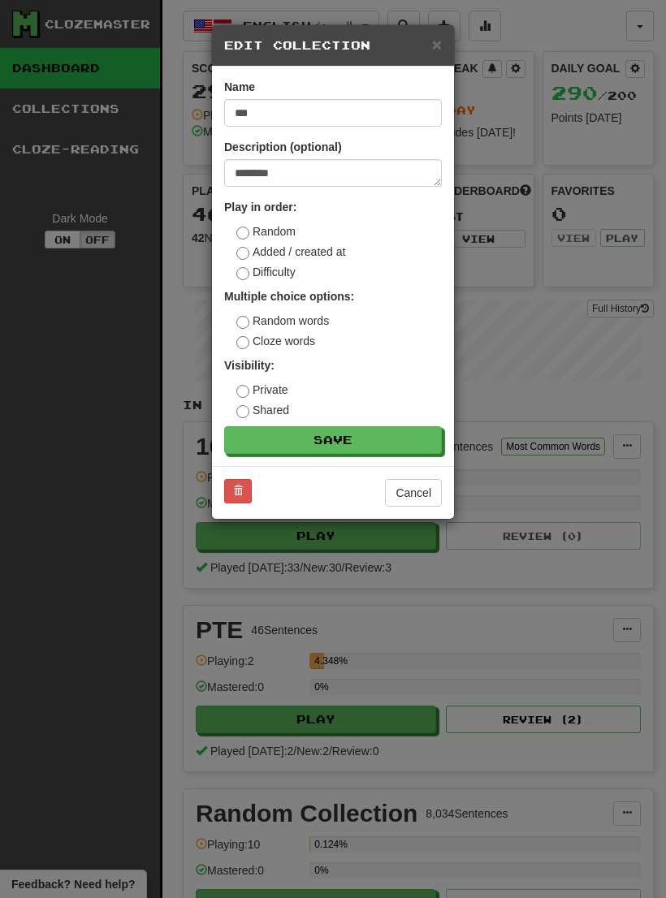
click at [247, 494] on button at bounding box center [238, 491] width 28 height 24
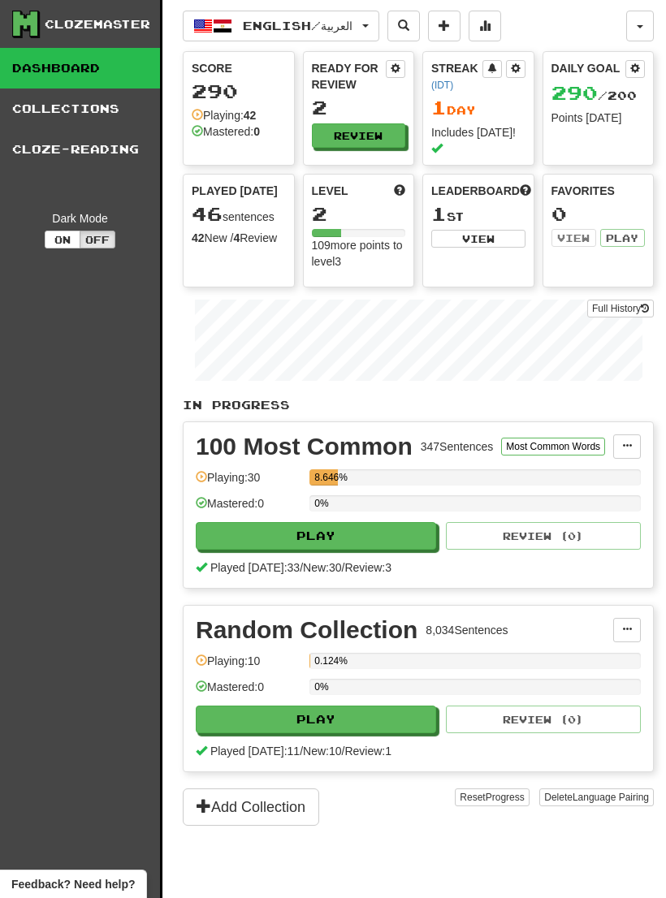
click at [296, 792] on button "Add Collection" at bounding box center [251, 807] width 136 height 37
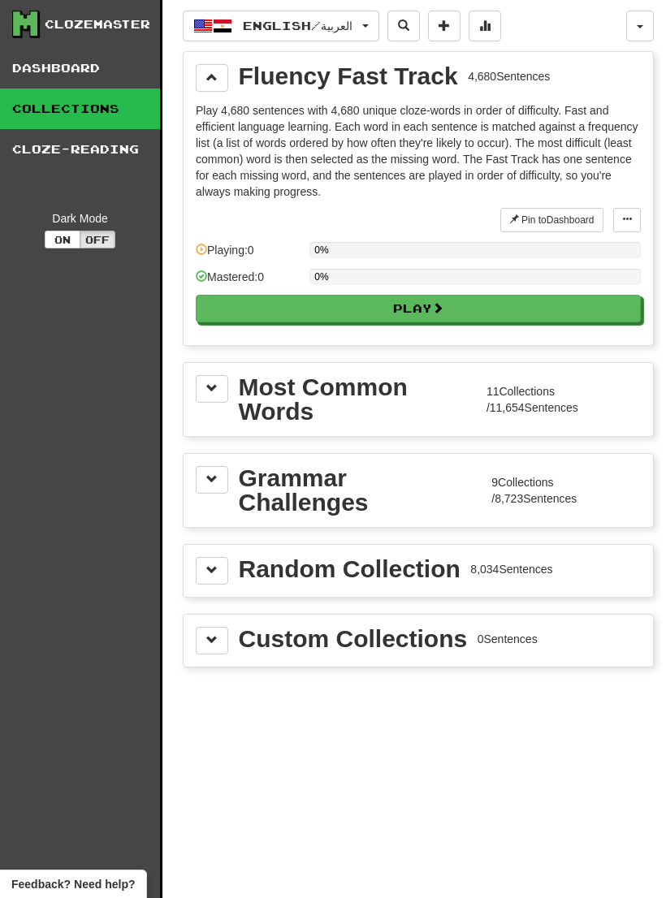
click at [296, 637] on div "Custom Collections" at bounding box center [353, 639] width 229 height 24
click at [212, 638] on span at bounding box center [211, 639] width 11 height 11
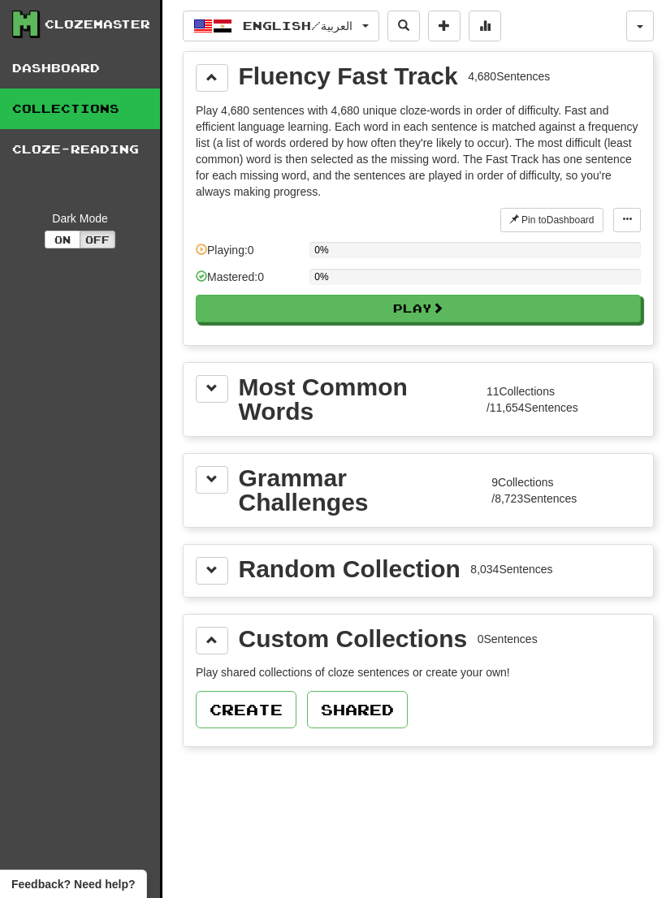
click at [266, 712] on button "Create" at bounding box center [246, 709] width 101 height 37
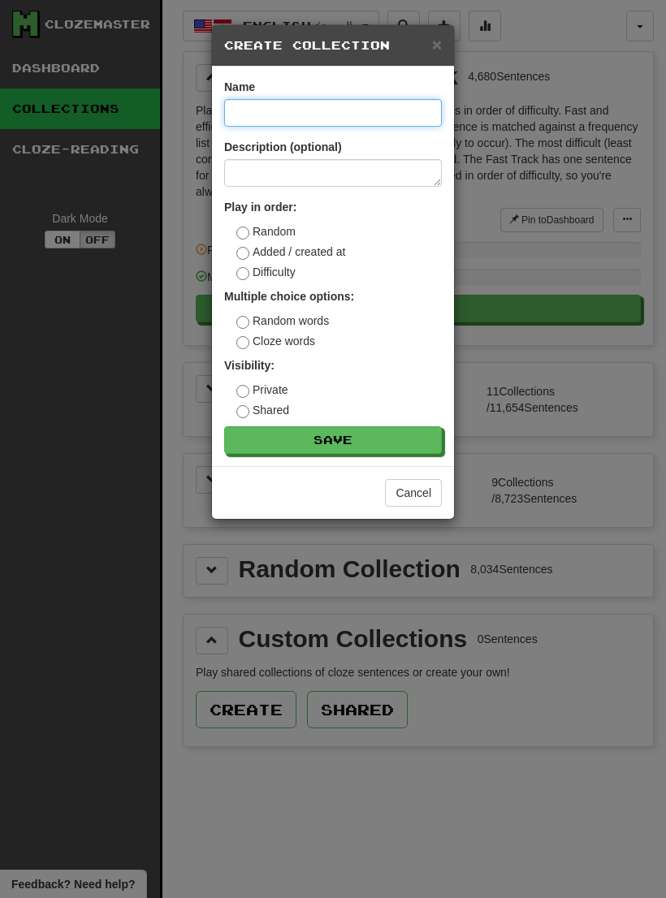
click at [404, 115] on input at bounding box center [333, 113] width 218 height 28
type input "***"
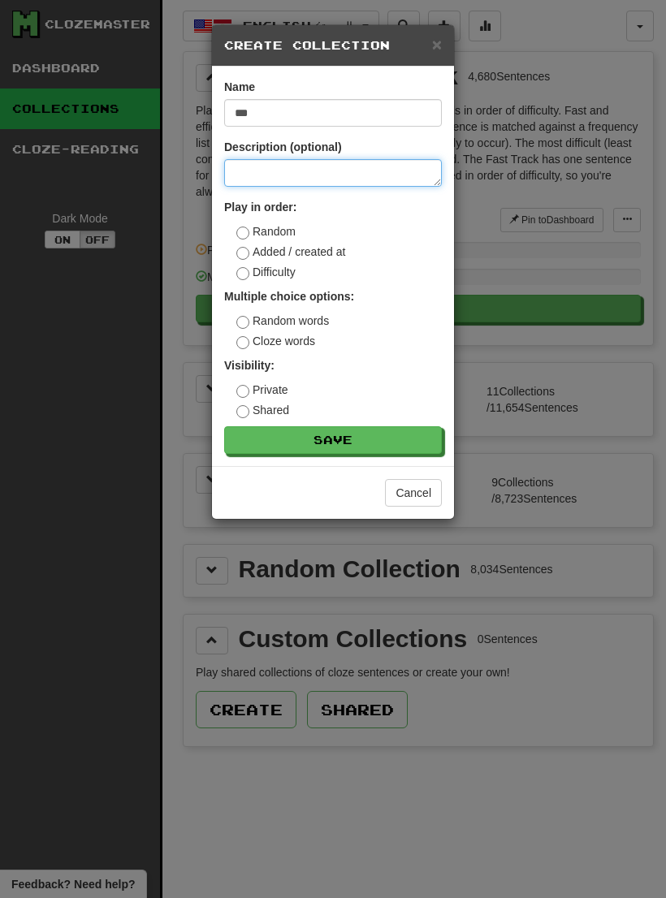
click at [399, 172] on textarea at bounding box center [333, 173] width 218 height 28
click at [289, 347] on label "Cloze words" at bounding box center [275, 341] width 79 height 16
click at [378, 443] on button "Save" at bounding box center [333, 440] width 218 height 28
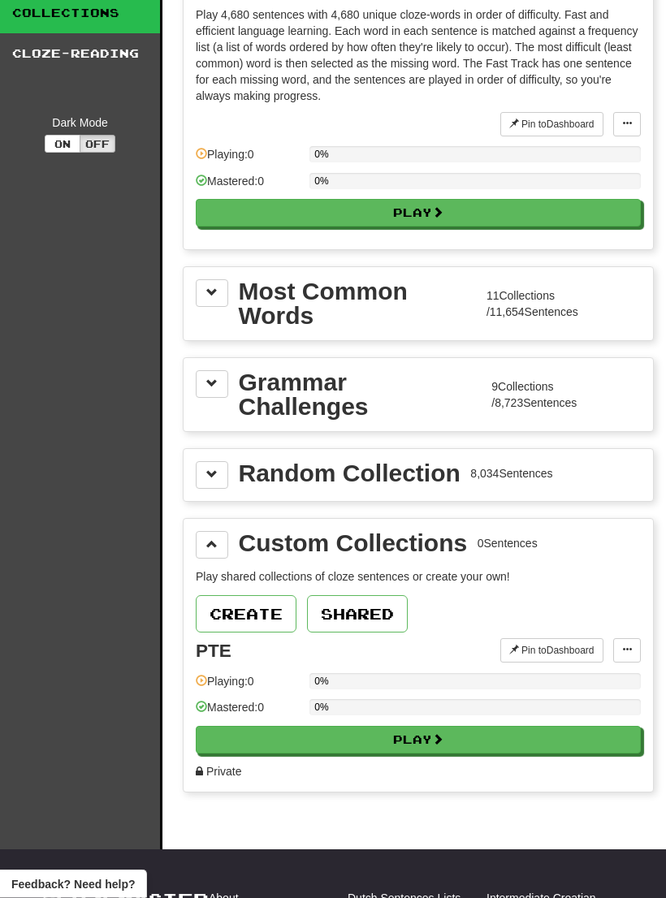
scroll to position [96, 0]
click at [627, 653] on span at bounding box center [627, 650] width 10 height 10
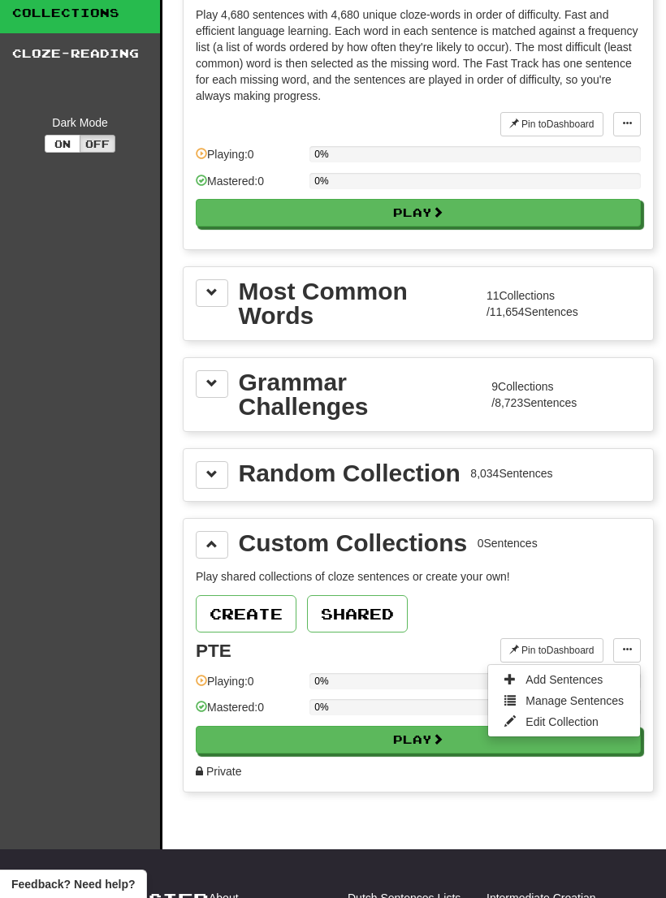
click at [591, 681] on span "Add Sentences" at bounding box center [563, 679] width 77 height 13
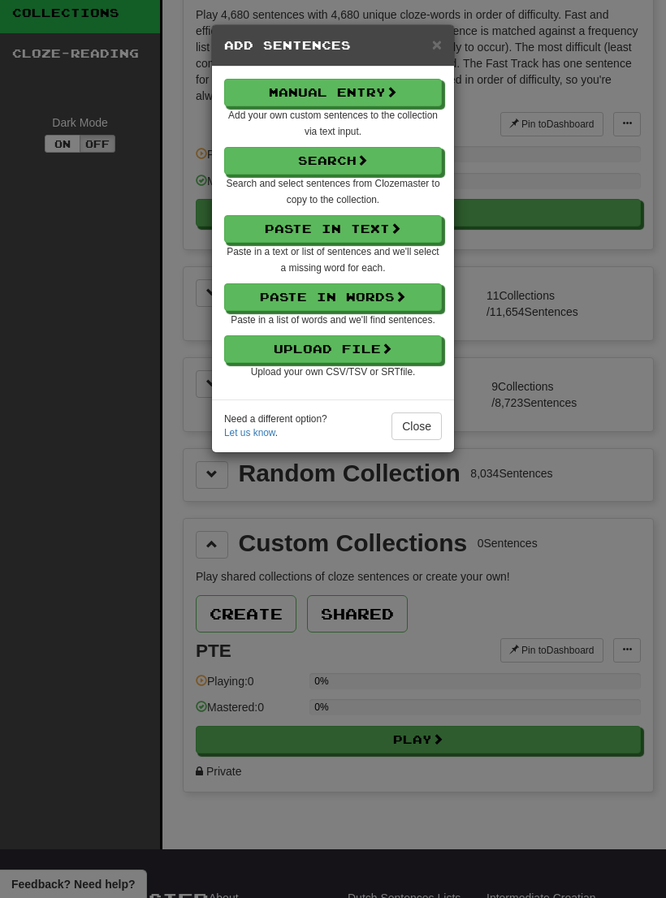
click at [387, 352] on span at bounding box center [386, 348] width 11 height 11
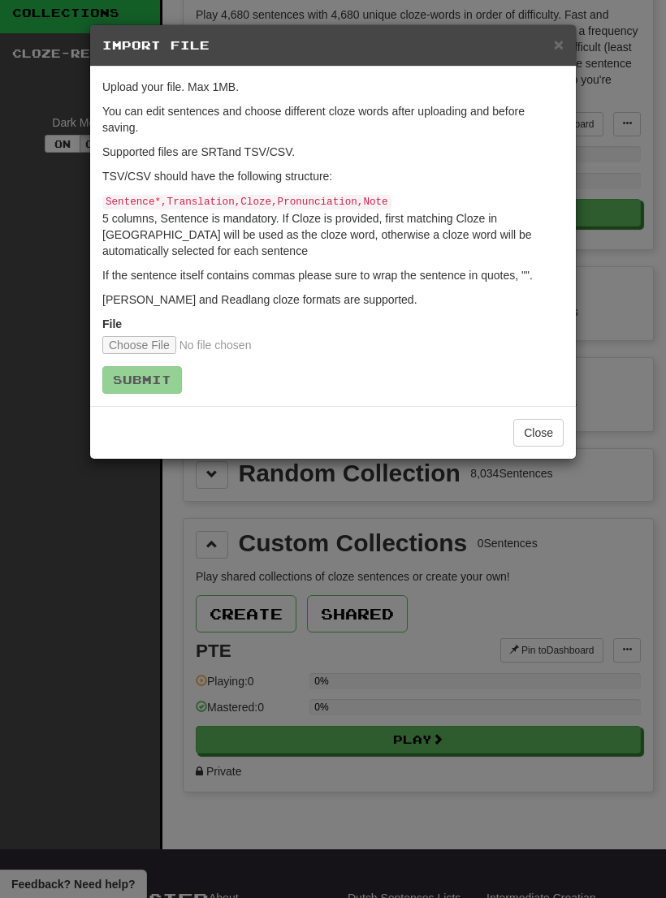
click at [155, 345] on input "file" at bounding box center [209, 345] width 215 height 18
type input "**********"
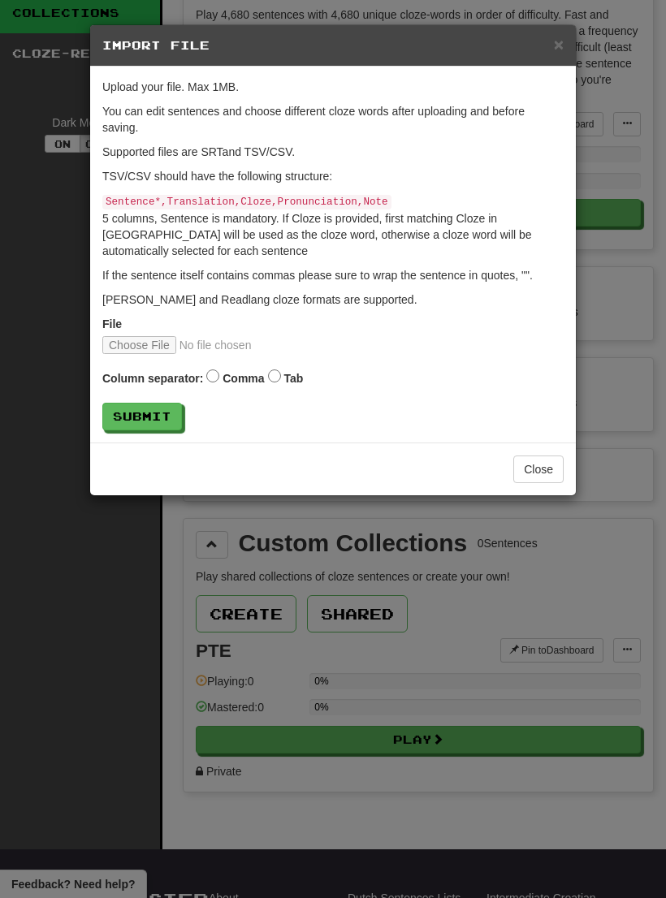
click at [162, 412] on button "Submit" at bounding box center [142, 417] width 80 height 28
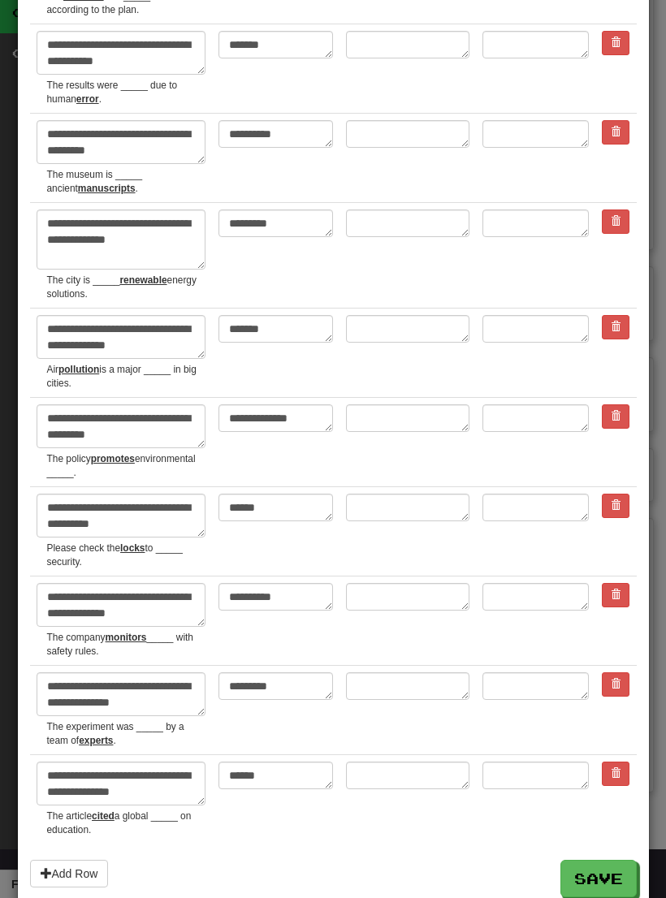
scroll to position [3666, 0]
click at [611, 861] on button "Save" at bounding box center [598, 879] width 76 height 37
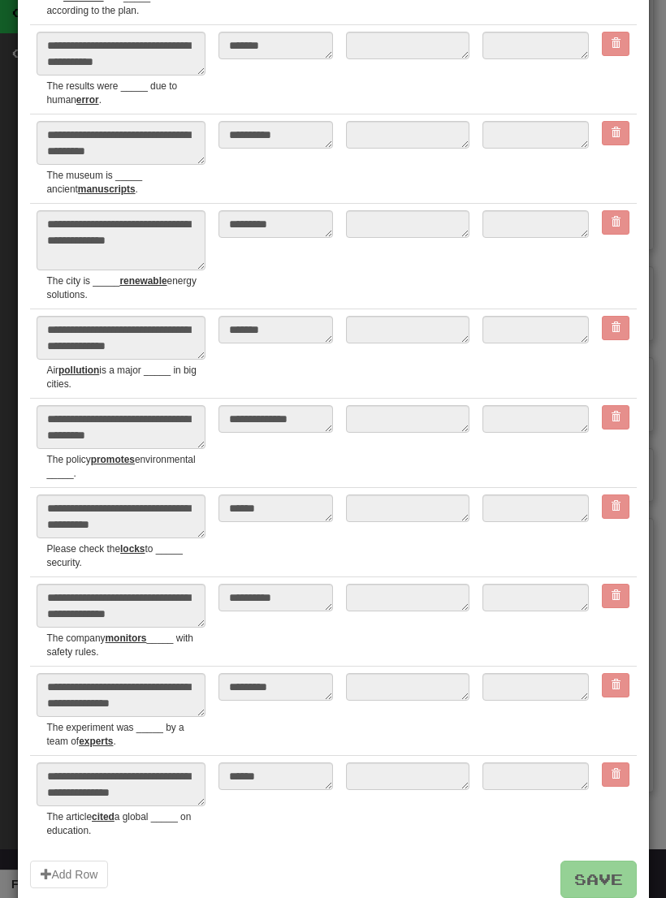
type textarea "*"
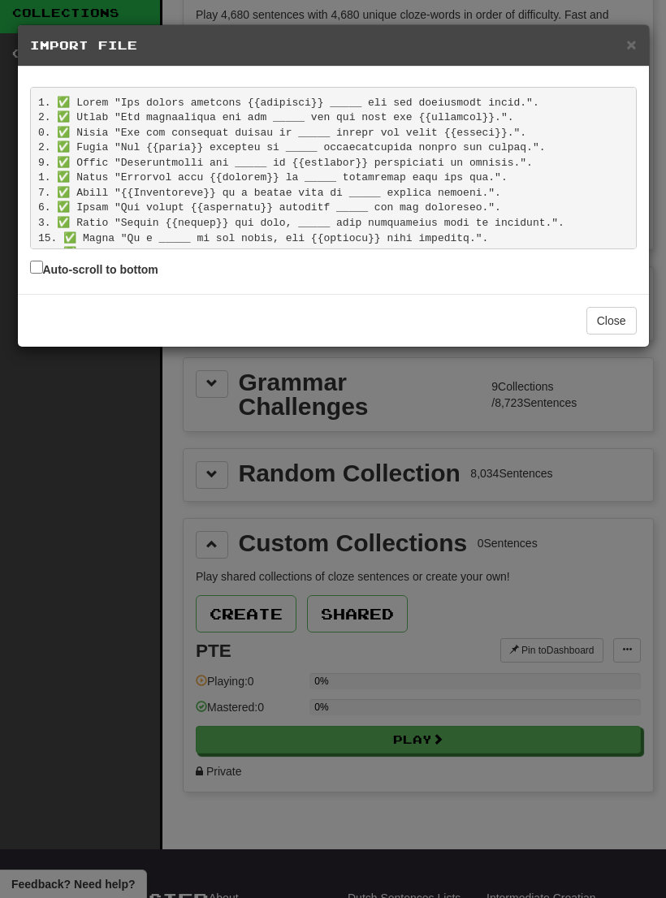
scroll to position [542, 0]
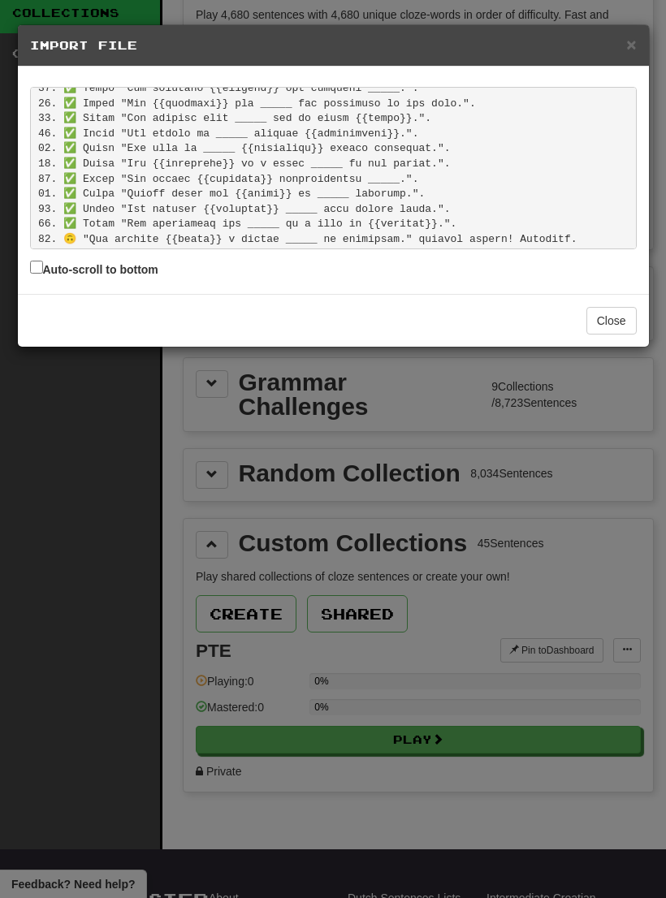
click at [613, 314] on button "Close" at bounding box center [611, 321] width 50 height 28
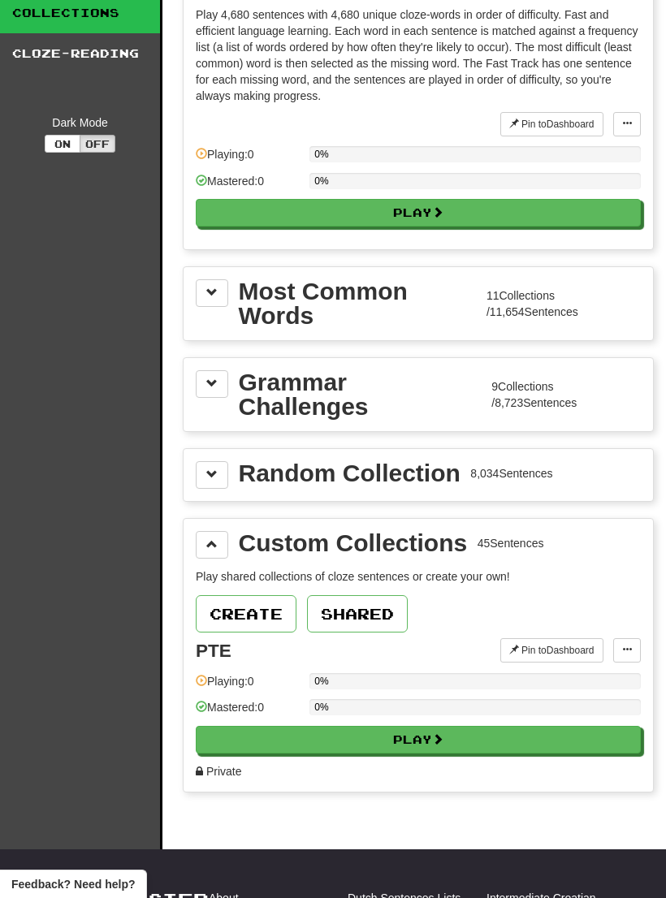
click at [622, 648] on span at bounding box center [627, 650] width 10 height 10
click at [604, 701] on span "Manage Sentences" at bounding box center [574, 700] width 98 height 13
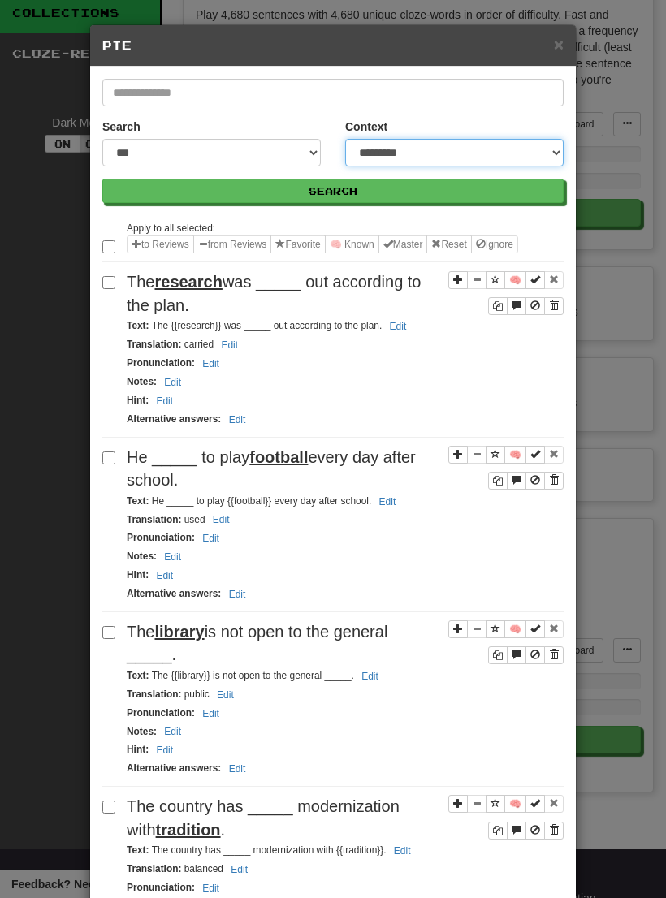
click at [506, 150] on select "**********" at bounding box center [454, 153] width 218 height 28
select select "**********"
click at [468, 154] on select "**********" at bounding box center [454, 153] width 218 height 28
click at [560, 43] on span "×" at bounding box center [559, 44] width 10 height 19
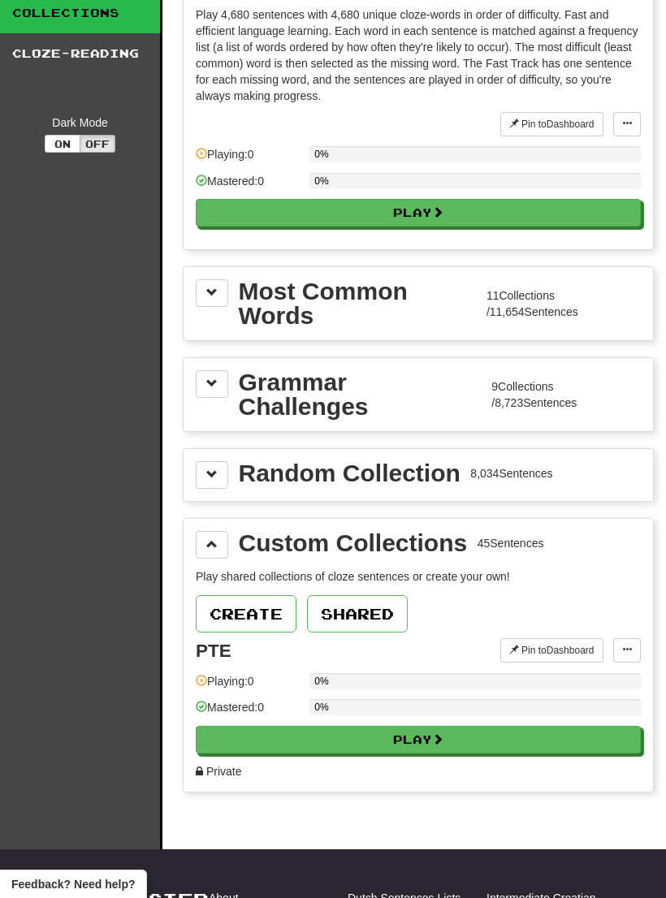
click at [478, 737] on button "Play" at bounding box center [418, 740] width 445 height 28
select select "**"
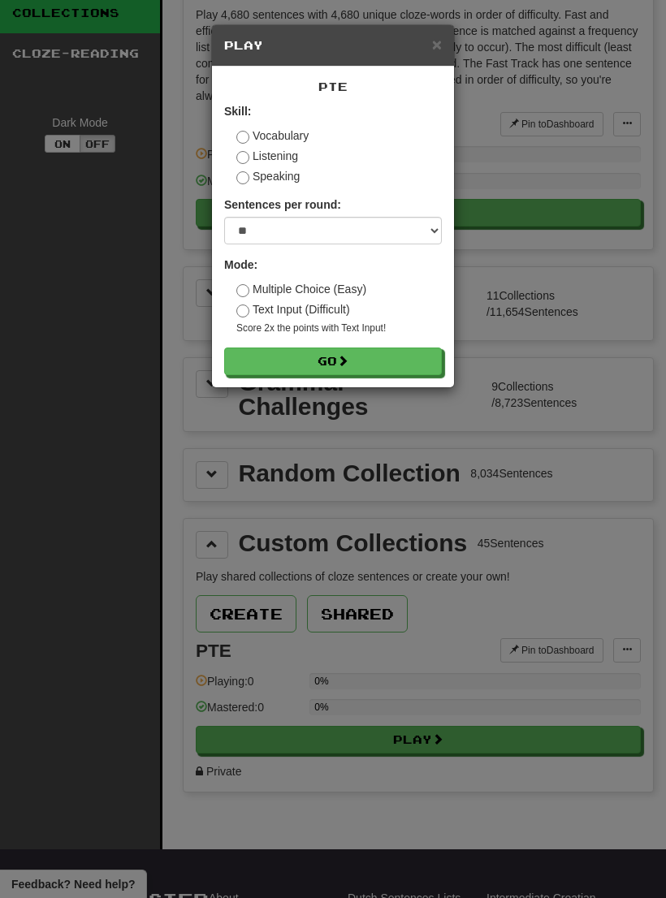
click at [395, 360] on button "Go" at bounding box center [333, 362] width 218 height 28
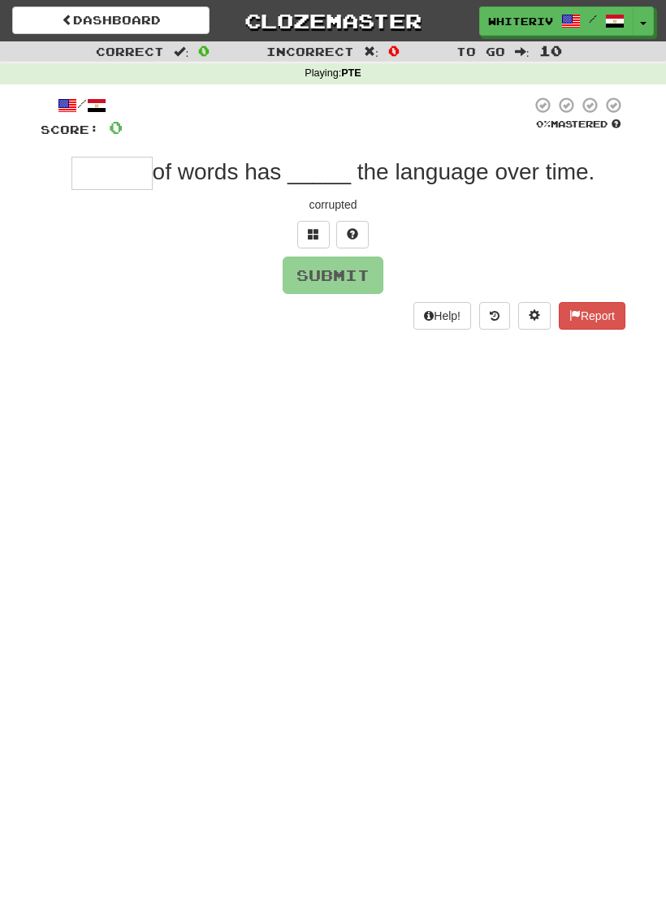
click at [146, 27] on link "Dashboard" at bounding box center [110, 20] width 197 height 28
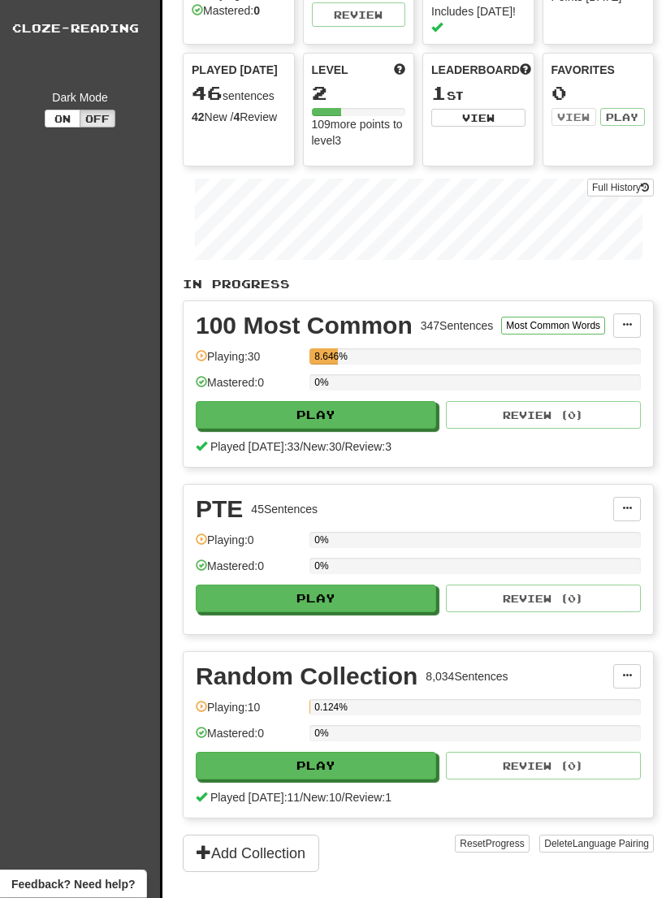
scroll to position [121, 0]
click at [622, 497] on button at bounding box center [627, 509] width 28 height 24
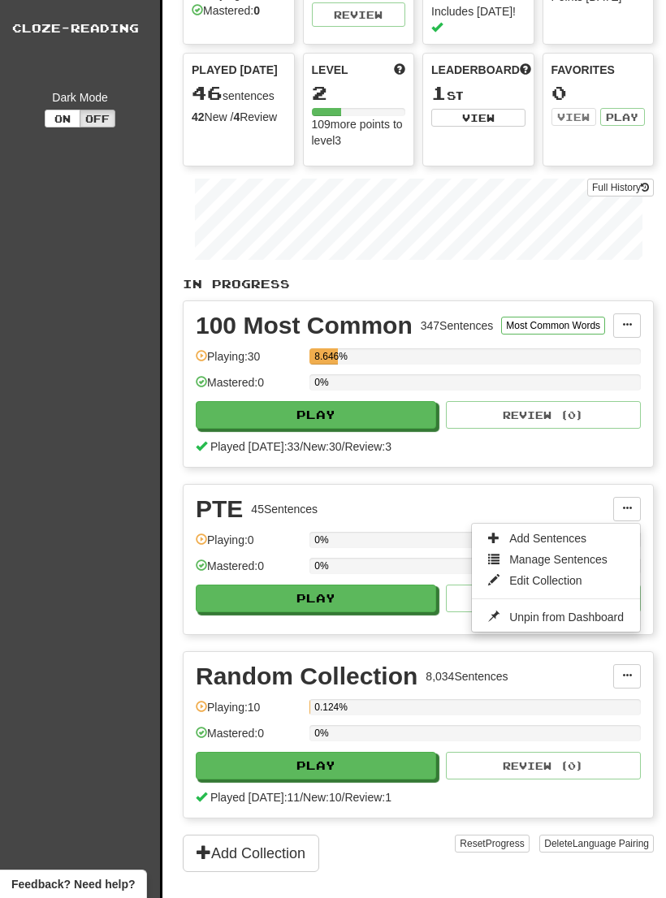
click at [580, 574] on span "Edit Collection" at bounding box center [545, 580] width 73 height 13
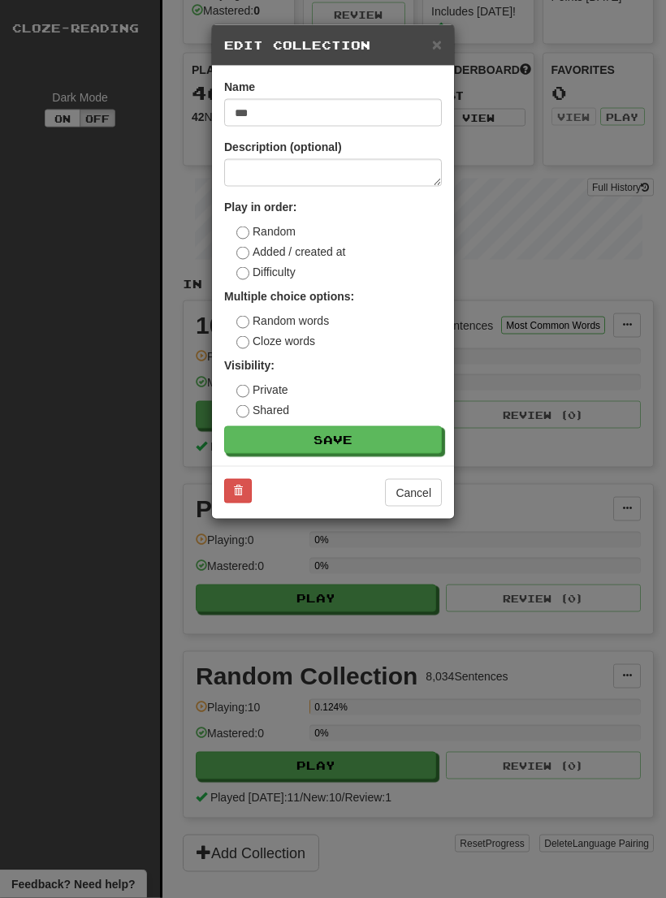
click at [232, 492] on button at bounding box center [238, 491] width 28 height 24
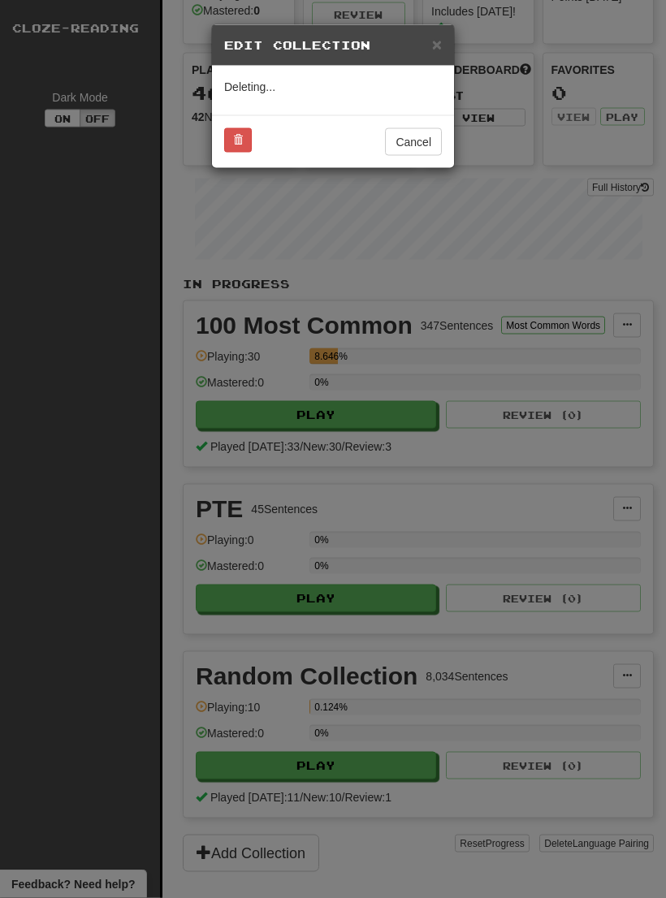
scroll to position [147, 0]
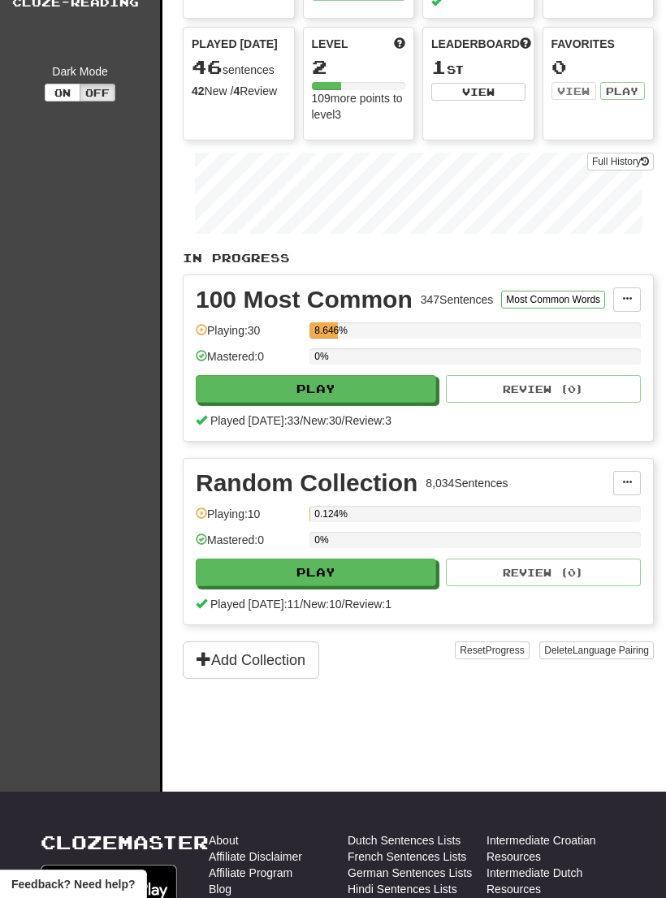
click at [289, 642] on button "Add Collection" at bounding box center [251, 660] width 136 height 37
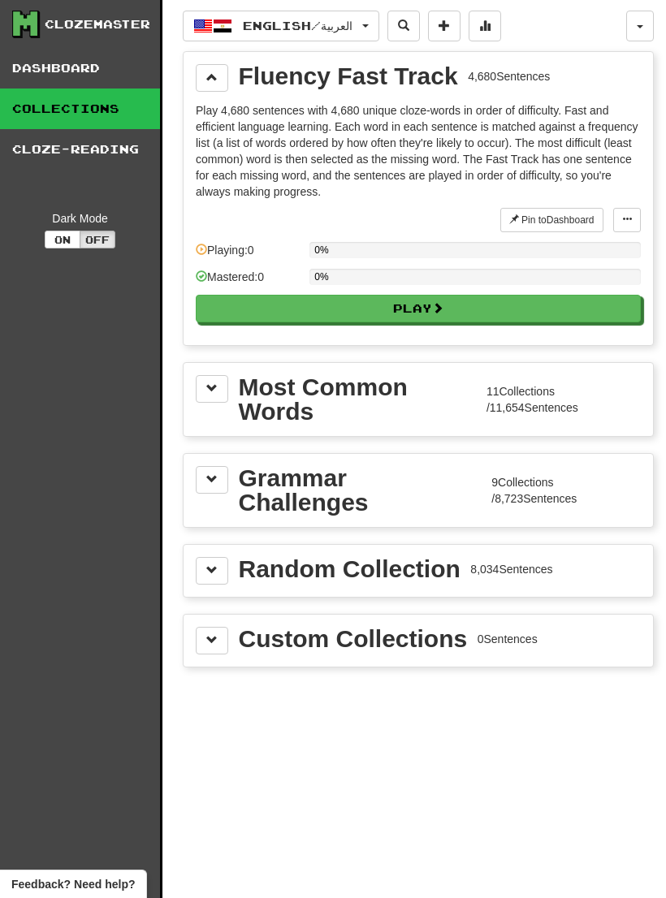
click at [448, 641] on div "Custom Collections" at bounding box center [353, 639] width 229 height 24
click at [209, 646] on span at bounding box center [211, 639] width 11 height 11
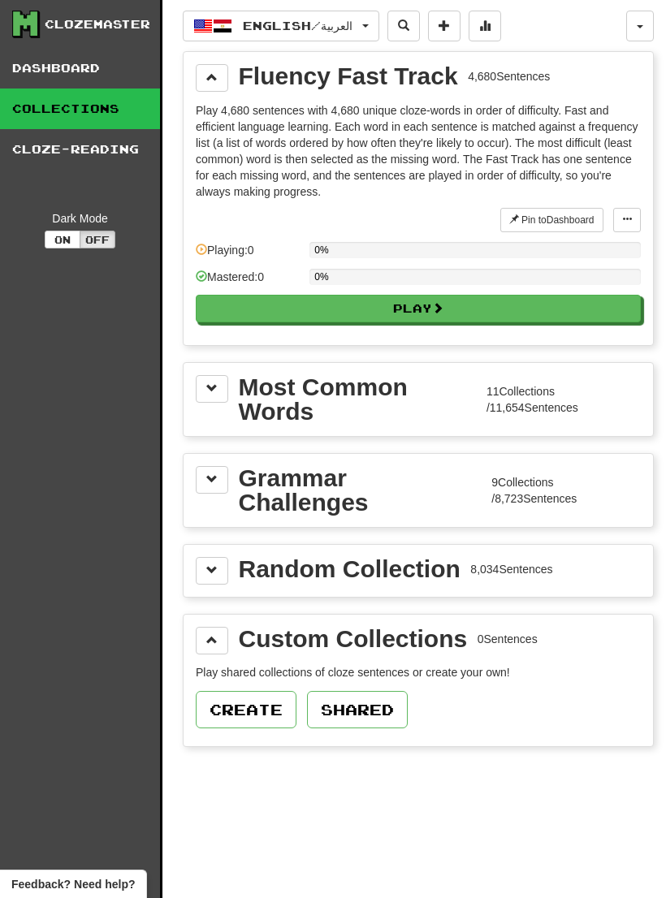
click at [264, 711] on button "Create" at bounding box center [246, 709] width 101 height 37
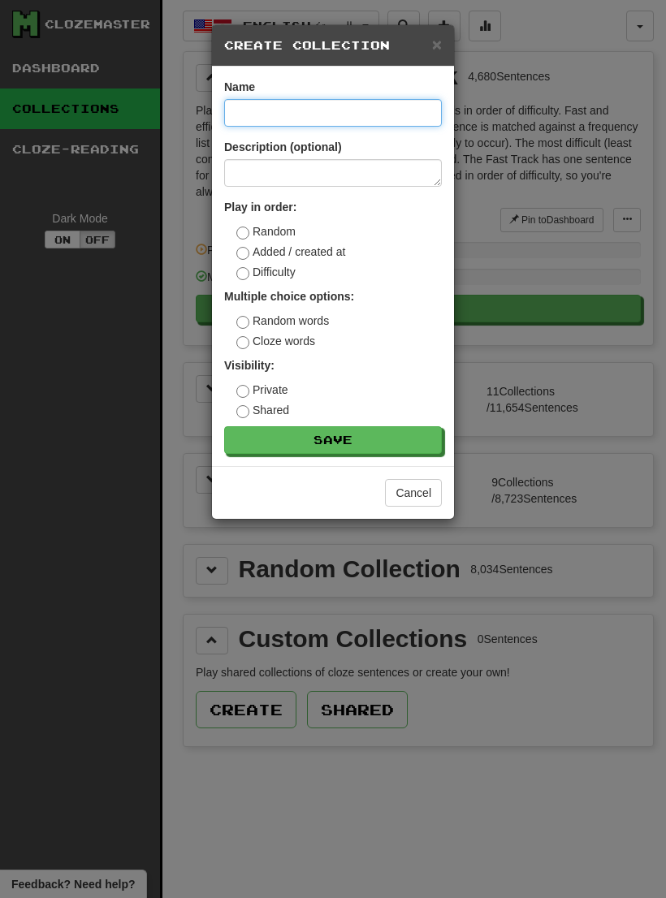
click at [372, 126] on input at bounding box center [333, 113] width 218 height 28
type input "***"
click at [387, 443] on button "Save" at bounding box center [333, 440] width 218 height 28
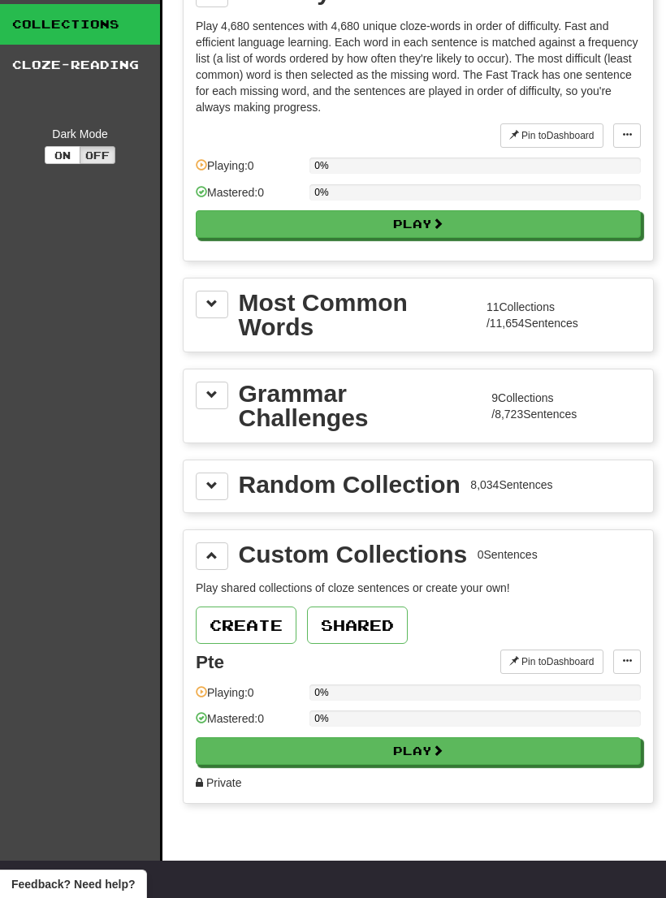
scroll to position [115, 0]
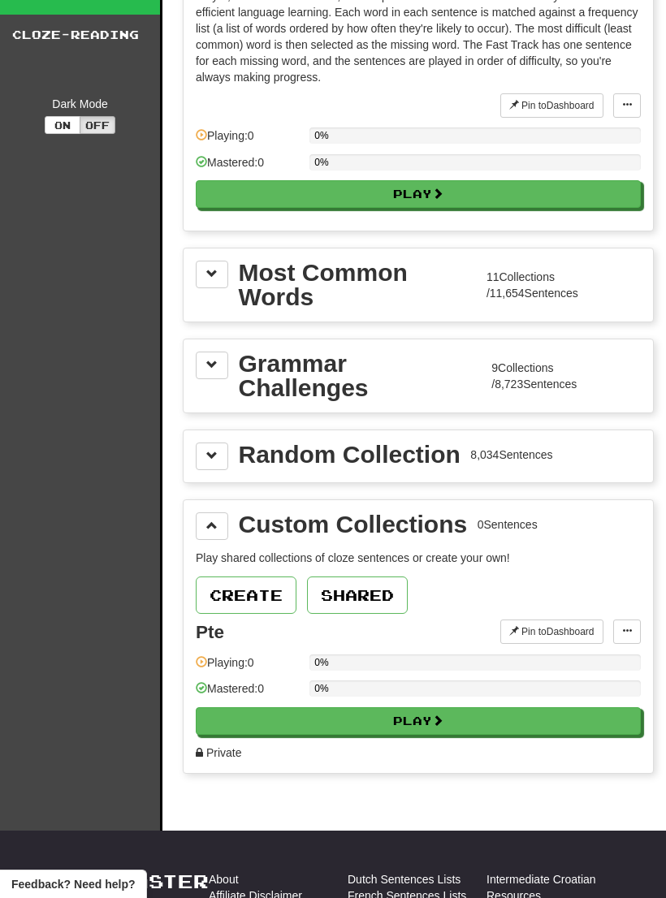
click at [619, 639] on button at bounding box center [627, 632] width 28 height 24
click at [600, 651] on link "Add Sentences" at bounding box center [564, 661] width 152 height 21
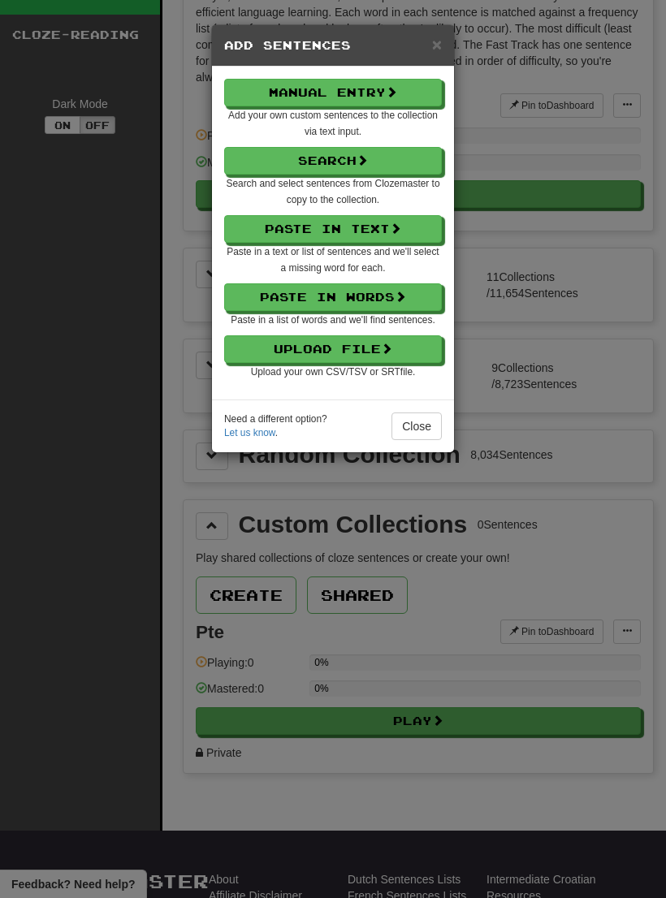
click at [400, 348] on button "Upload File" at bounding box center [333, 349] width 218 height 28
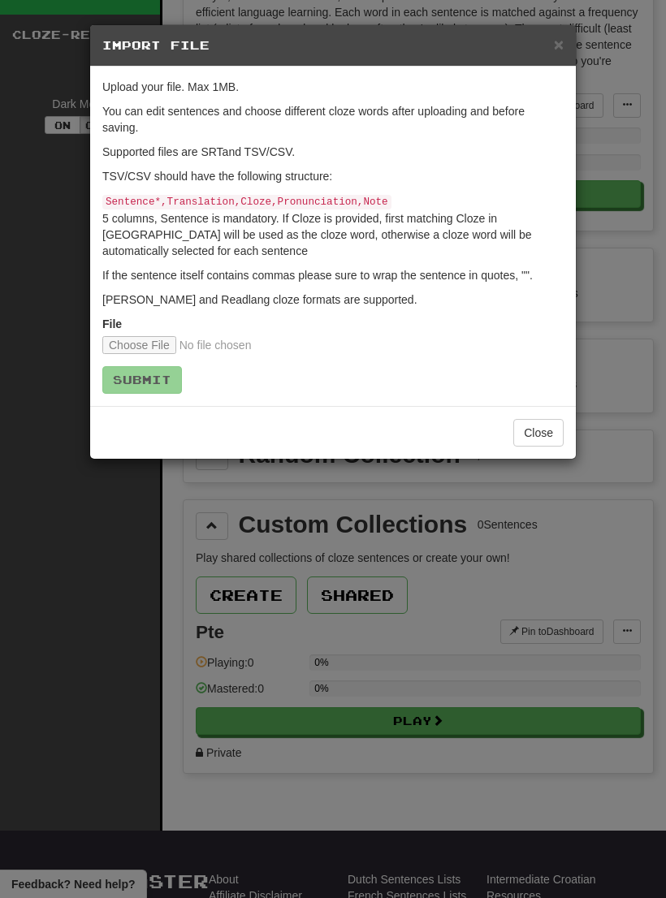
click at [131, 343] on input "file" at bounding box center [209, 345] width 215 height 18
type input "**********"
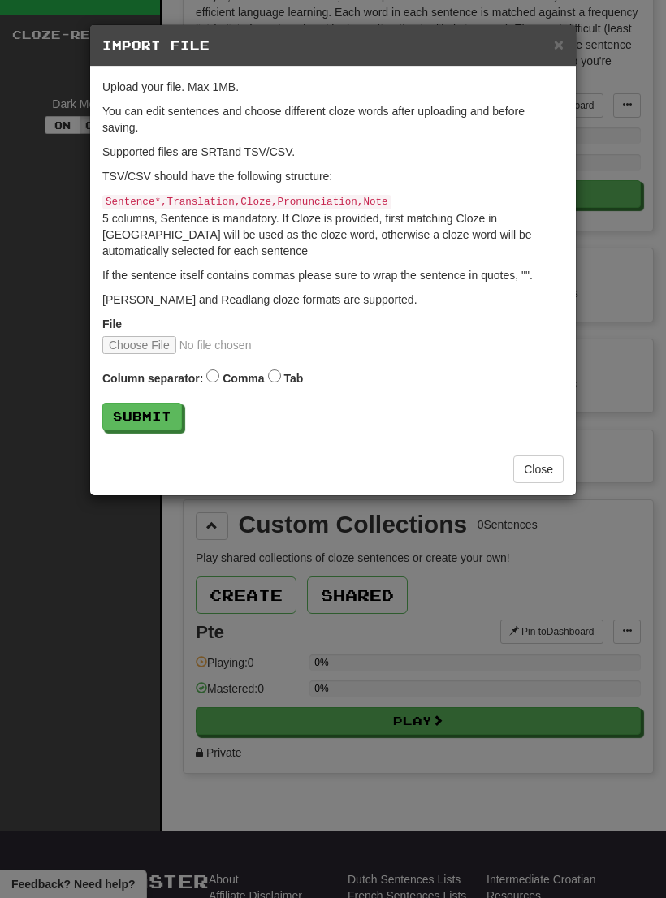
click at [124, 413] on button "Submit" at bounding box center [142, 417] width 80 height 28
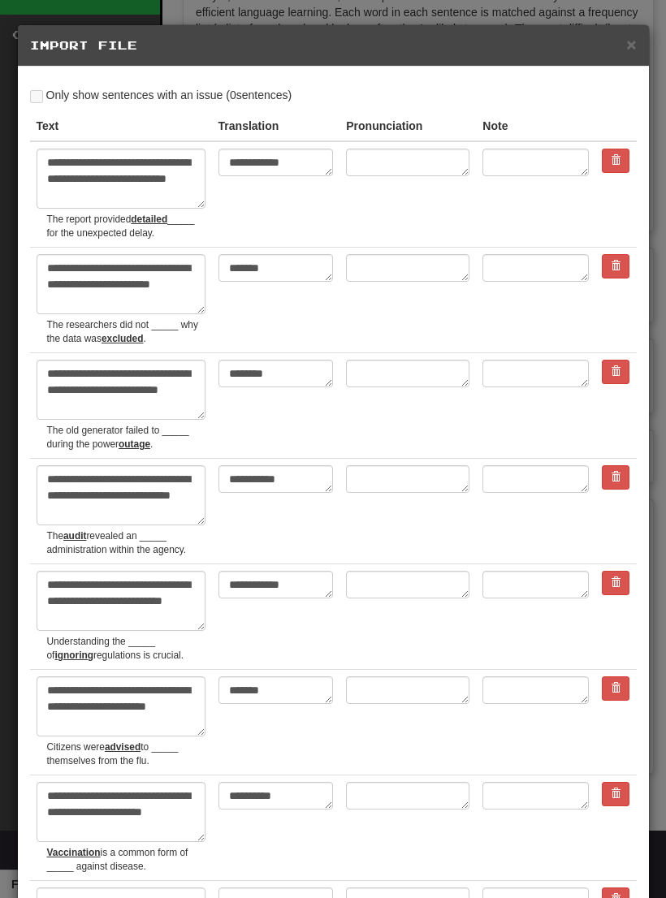
type textarea "*"
click at [629, 44] on span "×" at bounding box center [631, 44] width 10 height 19
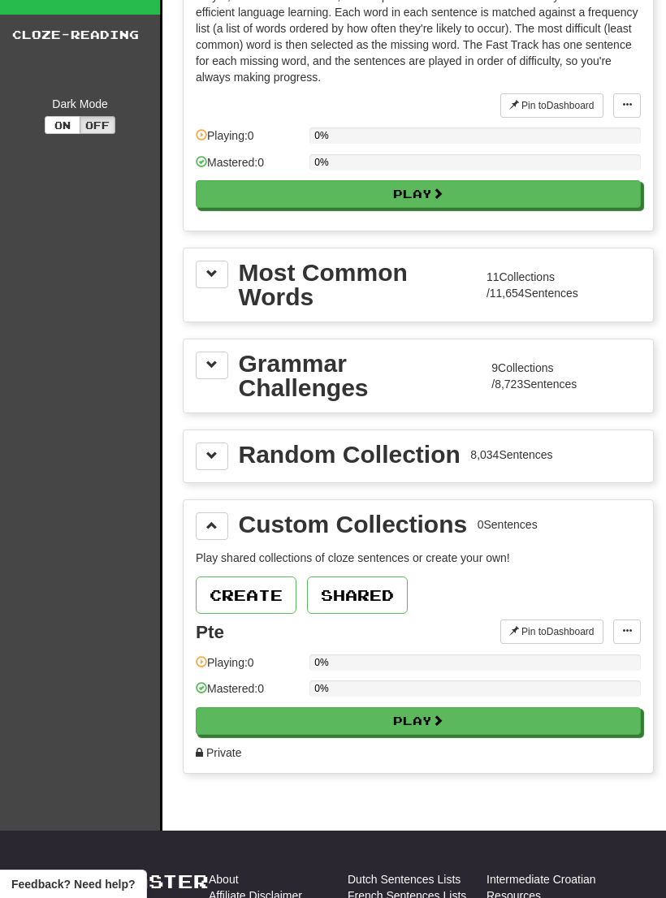
click at [645, 622] on div "Custom Collections 0 Sentences Play shared collections of cloze sentences or cr…" at bounding box center [418, 637] width 469 height 274
click at [620, 623] on button at bounding box center [627, 632] width 28 height 24
click at [586, 656] on span "Add Sentences" at bounding box center [563, 661] width 77 height 13
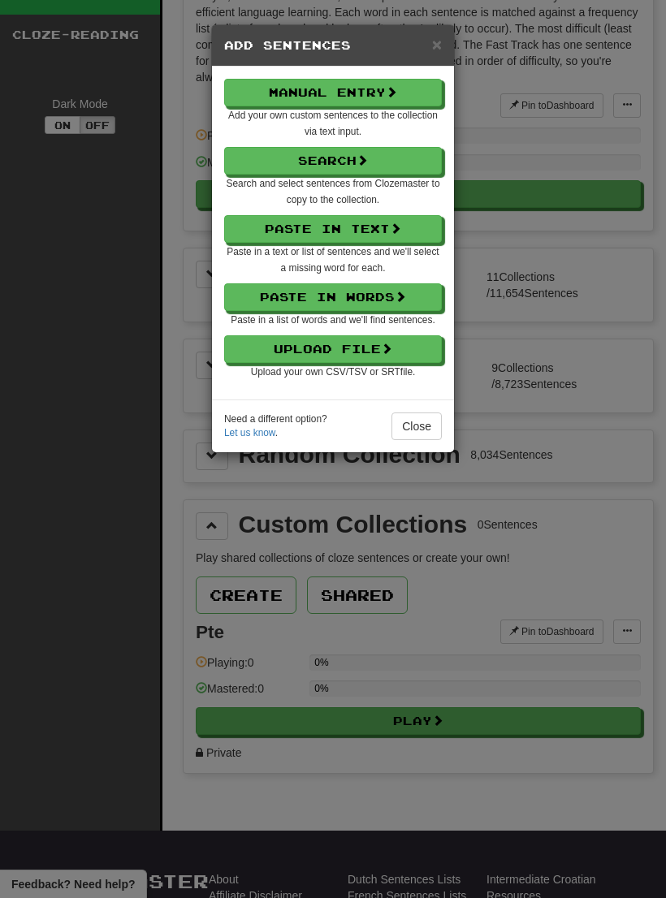
click at [386, 350] on span at bounding box center [386, 348] width 11 height 11
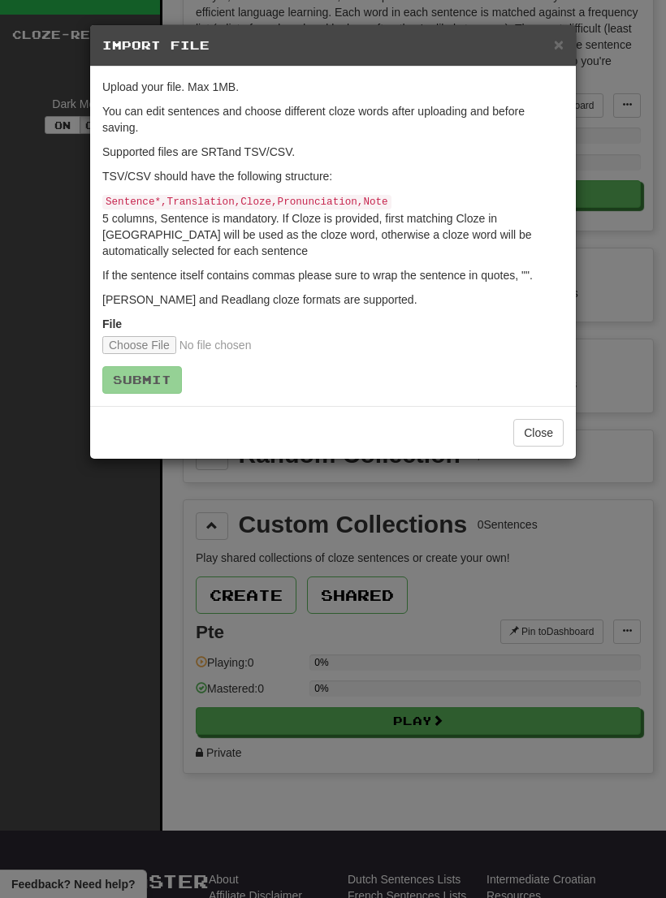
click at [148, 338] on input "file" at bounding box center [209, 345] width 215 height 18
type input "**********"
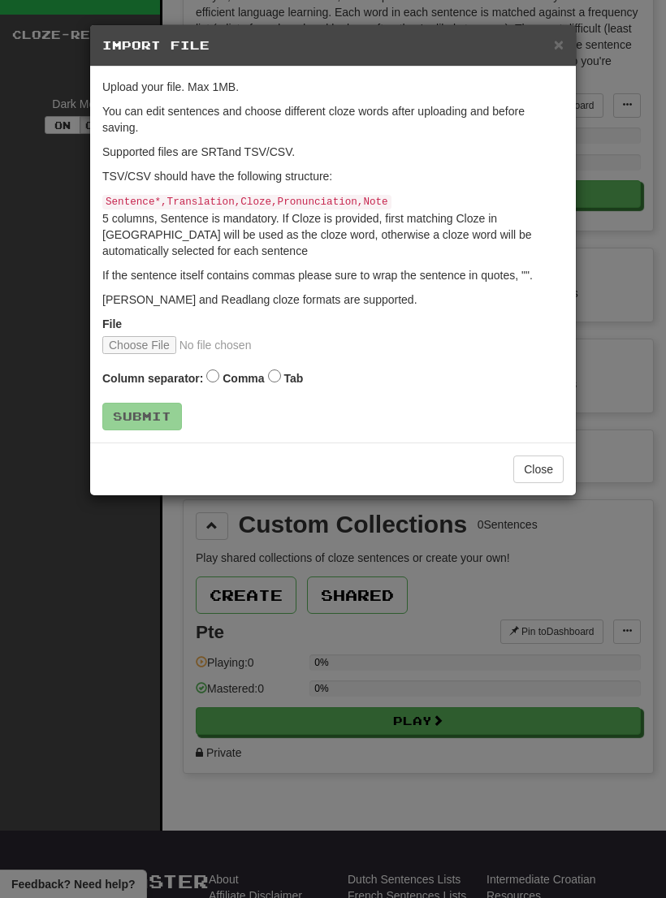
click at [285, 370] on label "Tab" at bounding box center [292, 378] width 19 height 16
click at [150, 414] on button "Submit" at bounding box center [142, 417] width 80 height 28
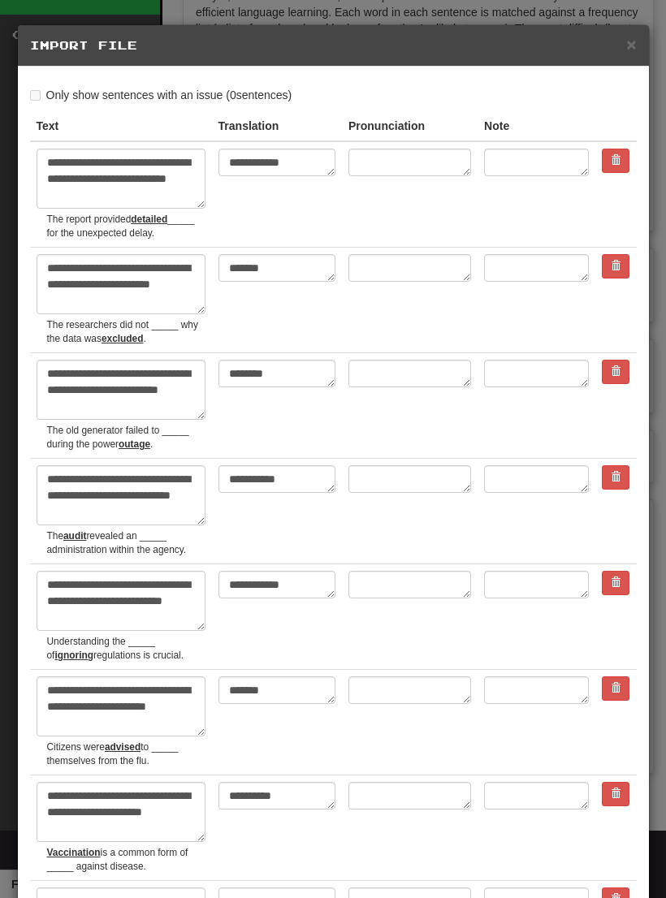
type textarea "*"
click at [632, 40] on span "×" at bounding box center [631, 44] width 10 height 19
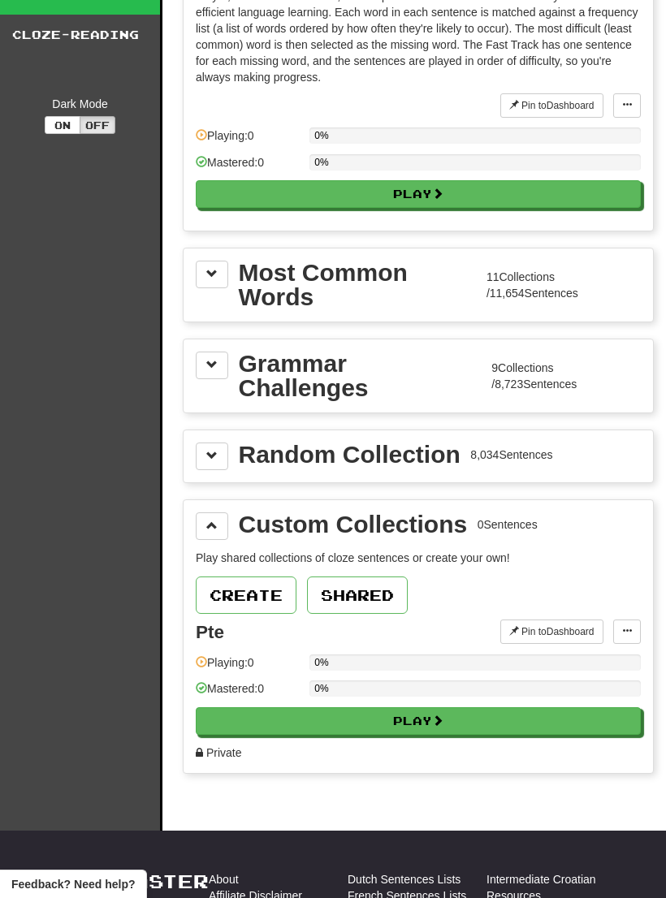
click at [629, 625] on button at bounding box center [627, 632] width 28 height 24
click at [579, 655] on span "Add Sentences" at bounding box center [563, 661] width 77 height 13
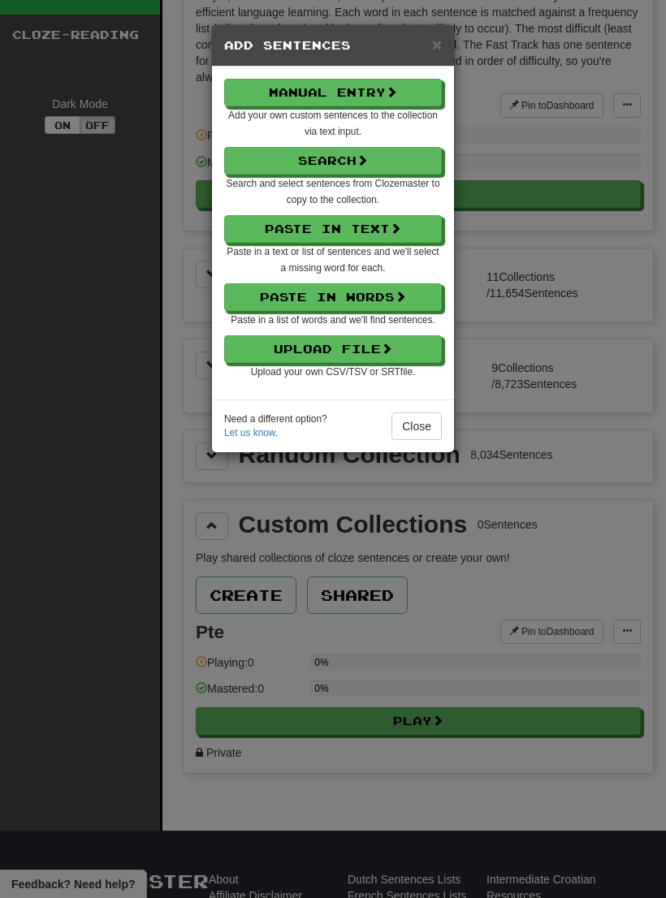
click at [366, 352] on button "Upload File" at bounding box center [333, 349] width 218 height 28
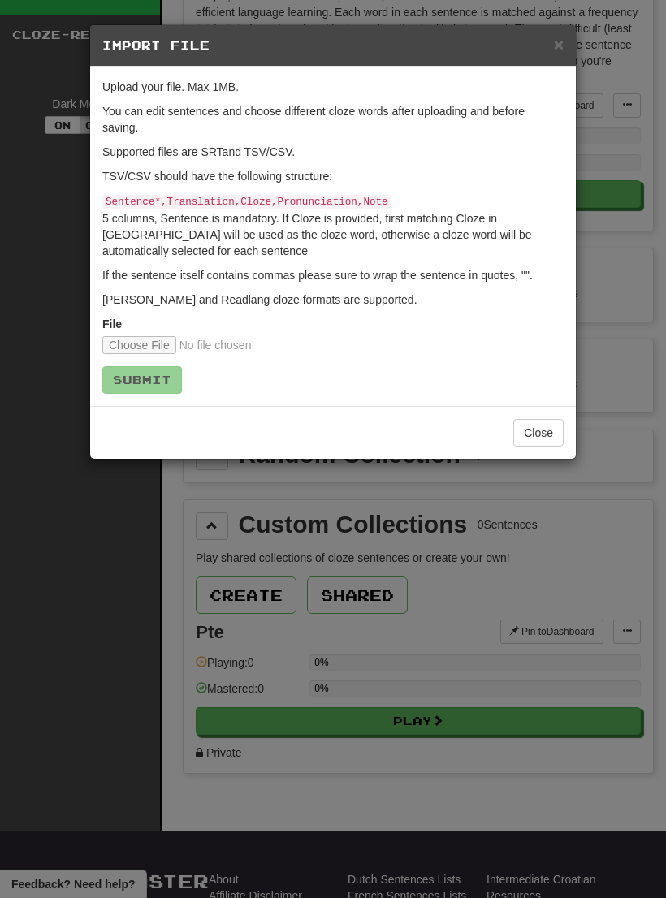
click at [158, 336] on input "file" at bounding box center [209, 345] width 215 height 18
click at [146, 338] on input "file" at bounding box center [209, 345] width 215 height 18
type input "**********"
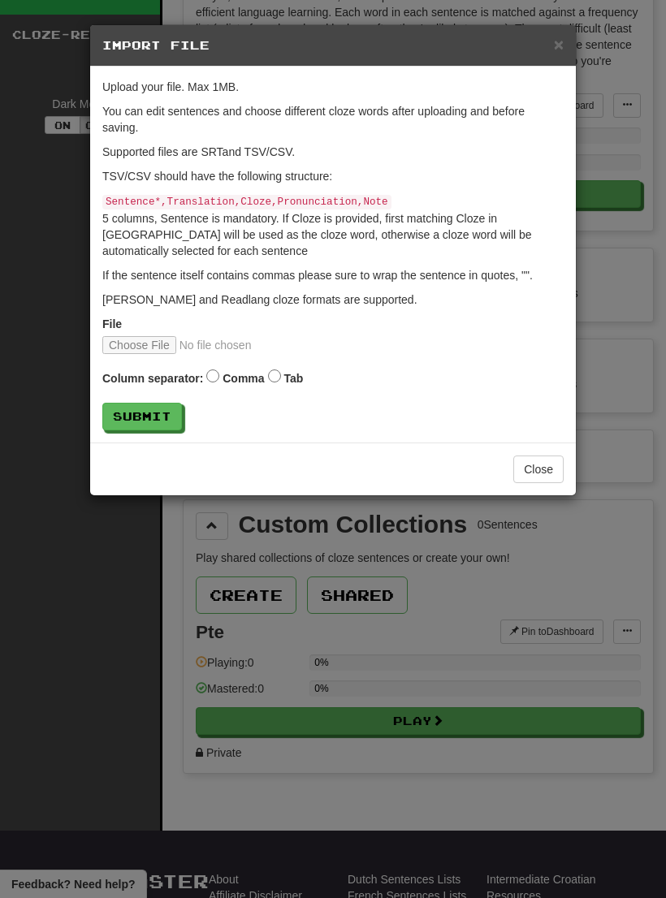
click at [151, 413] on button "Submit" at bounding box center [142, 417] width 80 height 28
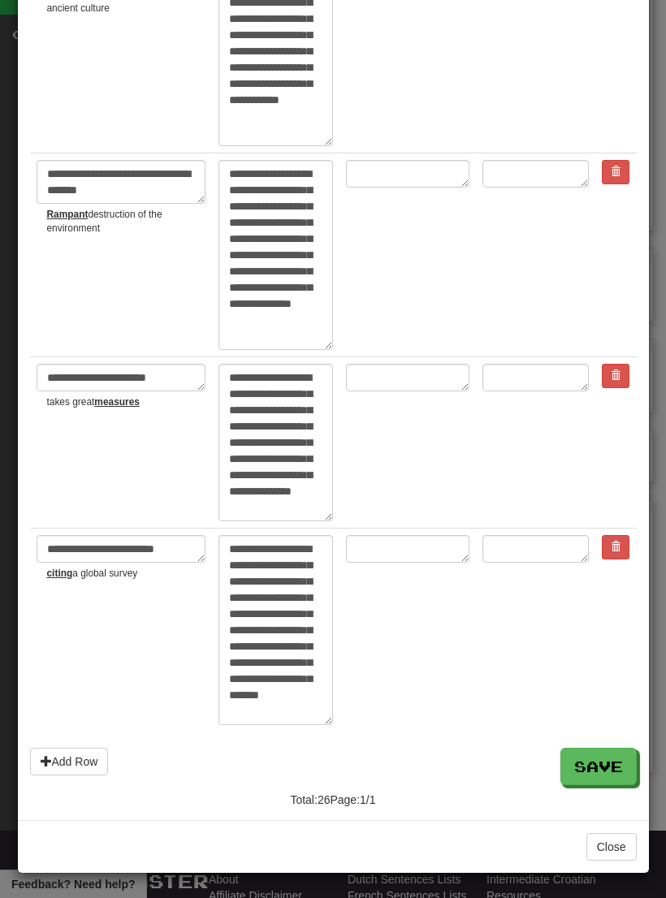
scroll to position [4612, 0]
click at [606, 764] on button "Save" at bounding box center [598, 766] width 76 height 37
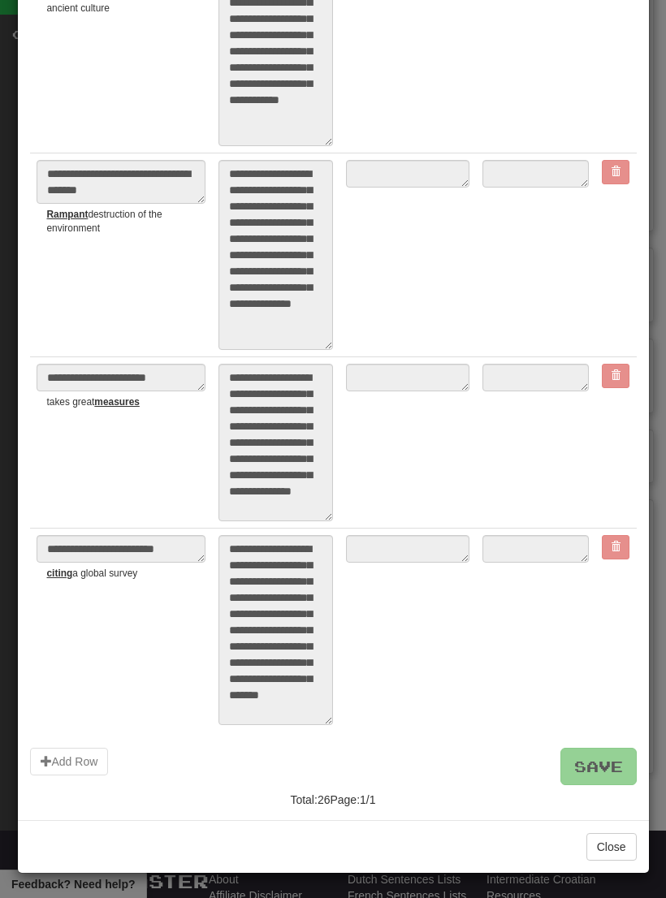
type textarea "*"
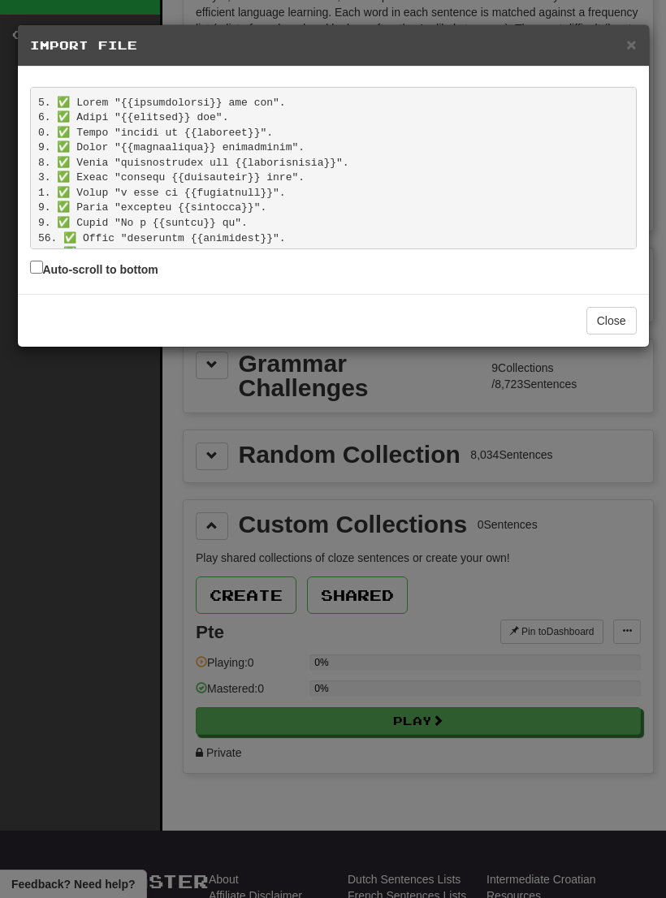
scroll to position [249, 0]
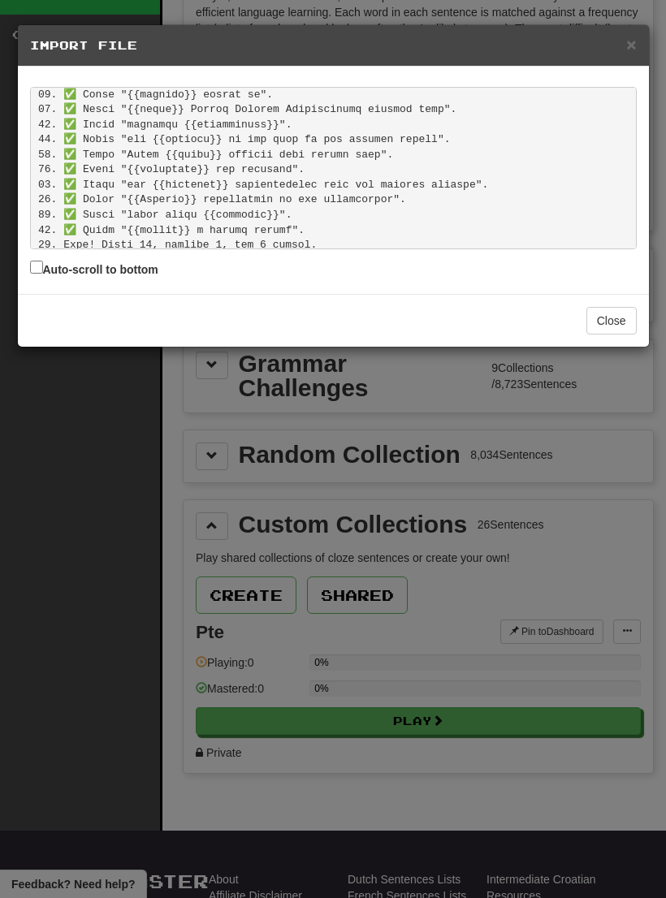
click at [615, 312] on button "Close" at bounding box center [611, 321] width 50 height 28
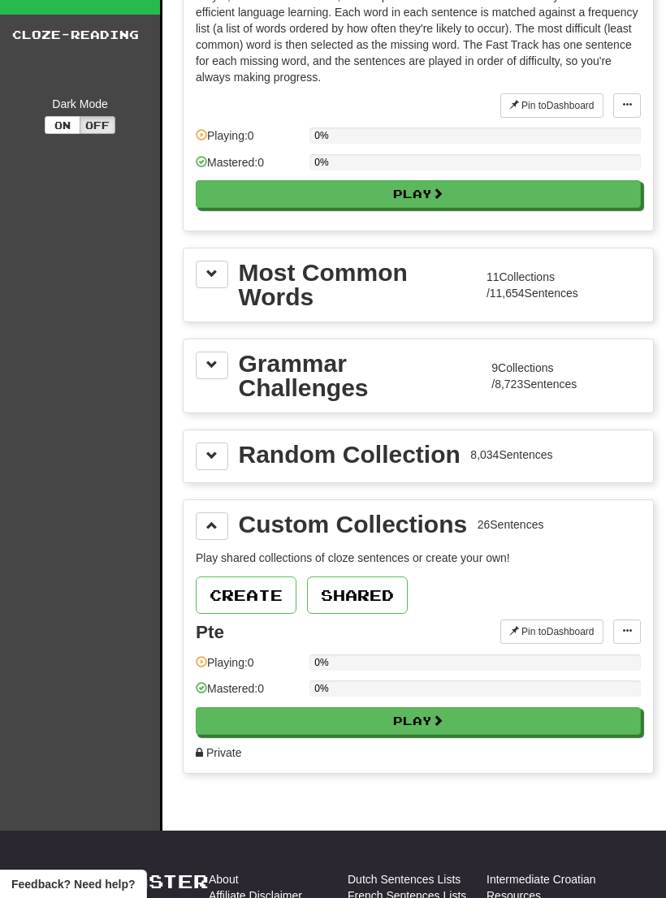
click at [460, 720] on button "Play" at bounding box center [418, 721] width 445 height 28
select select "**"
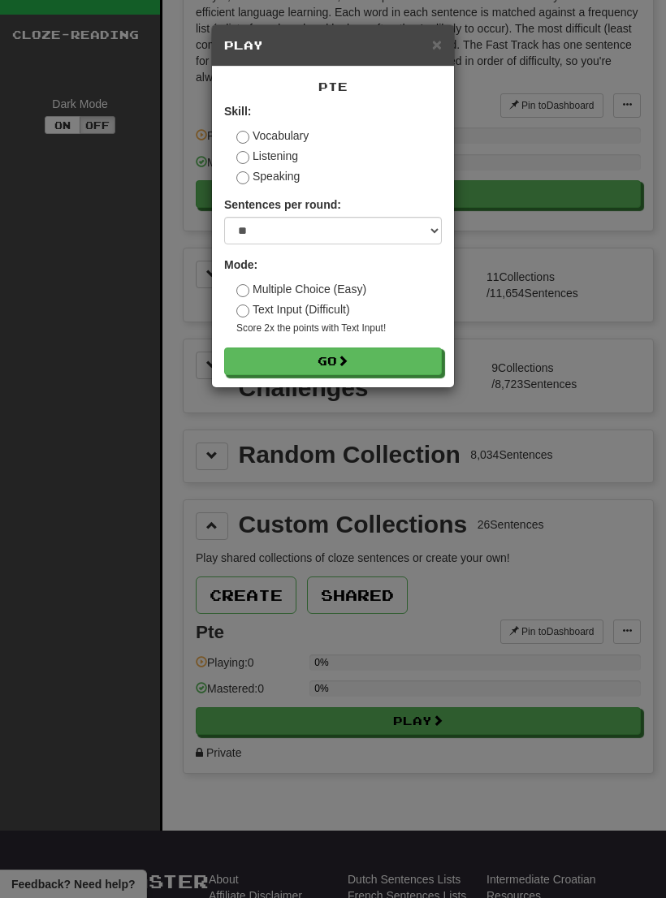
click at [377, 356] on button "Go" at bounding box center [333, 362] width 218 height 28
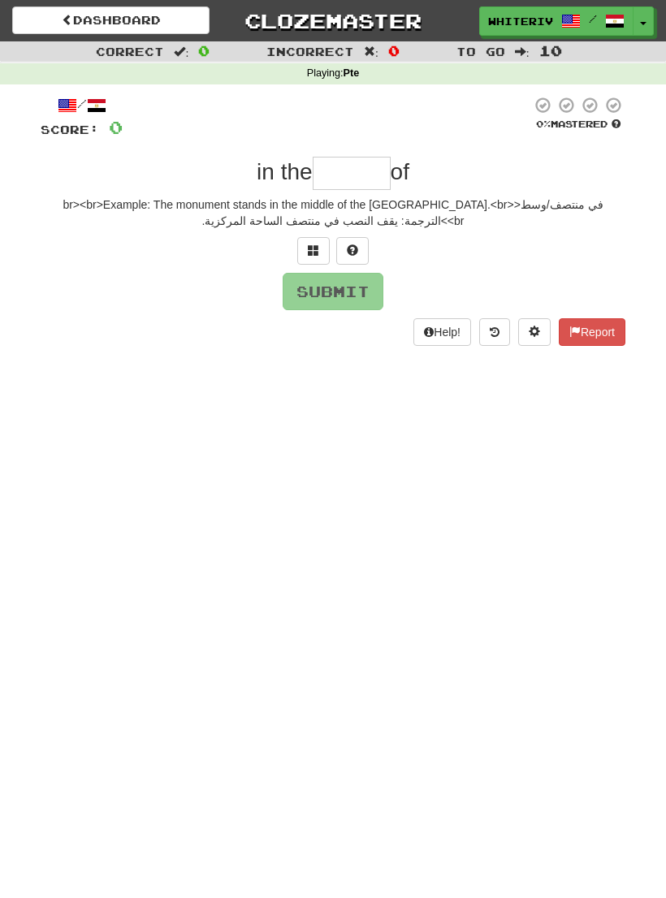
click at [302, 246] on button at bounding box center [313, 251] width 32 height 28
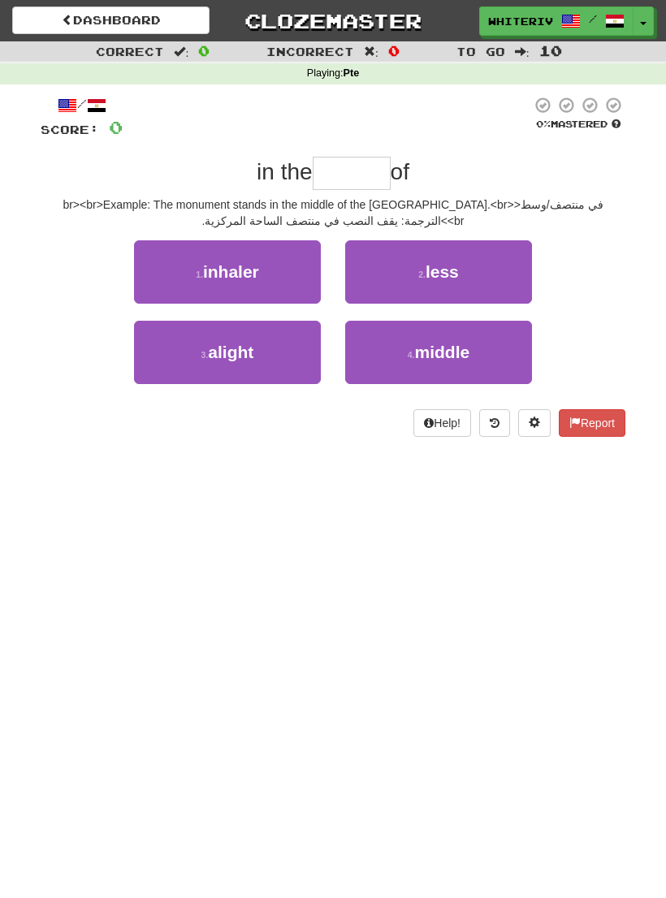
click at [467, 352] on span "middle" at bounding box center [442, 352] width 55 height 19
type input "******"
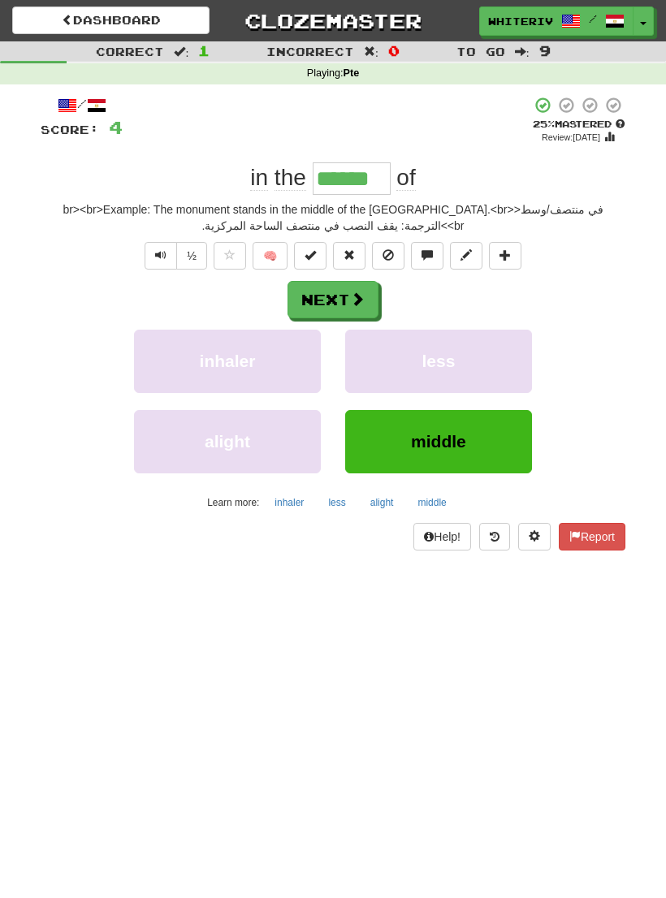
click at [347, 302] on button "Next" at bounding box center [332, 299] width 91 height 37
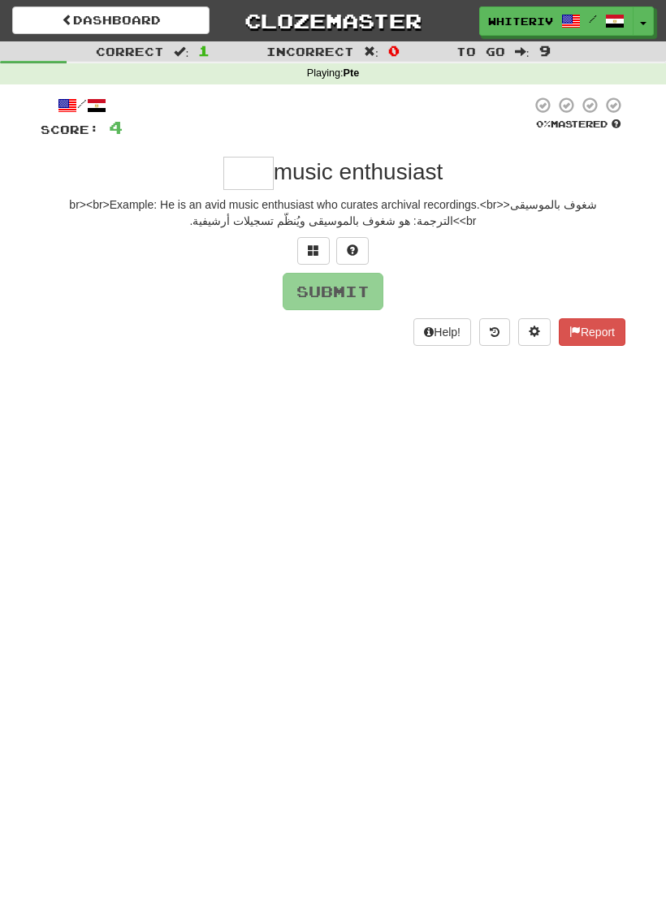
click at [305, 256] on button at bounding box center [313, 251] width 32 height 28
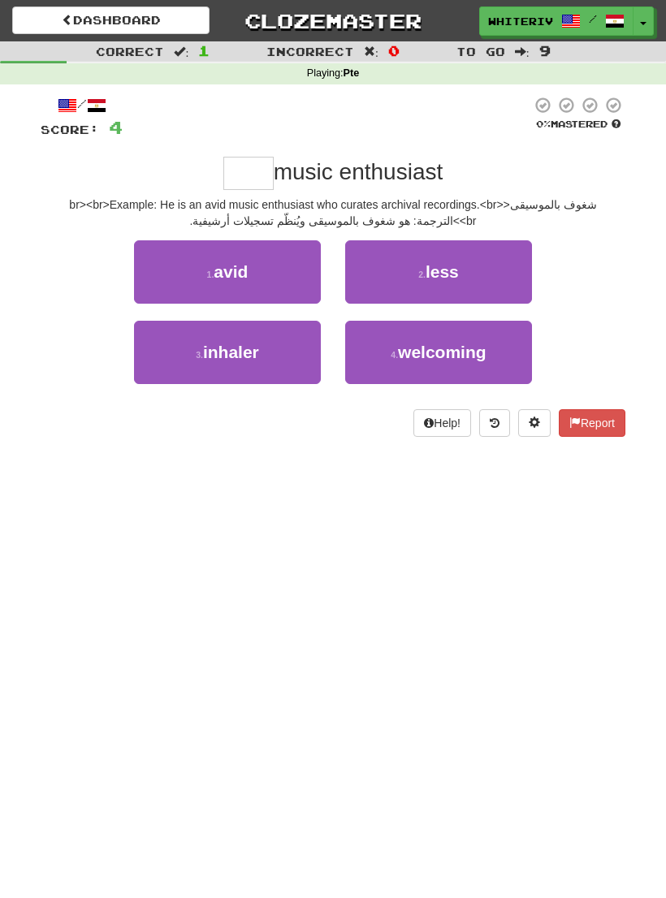
click at [266, 265] on button "1 . avid" at bounding box center [227, 271] width 187 height 63
type input "****"
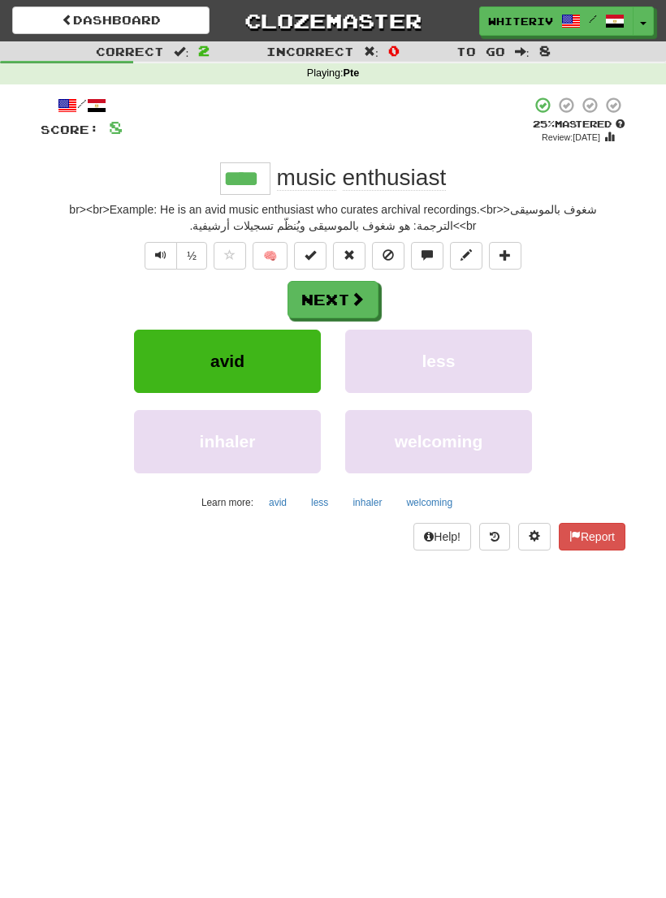
click at [347, 281] on button "Next" at bounding box center [332, 299] width 91 height 37
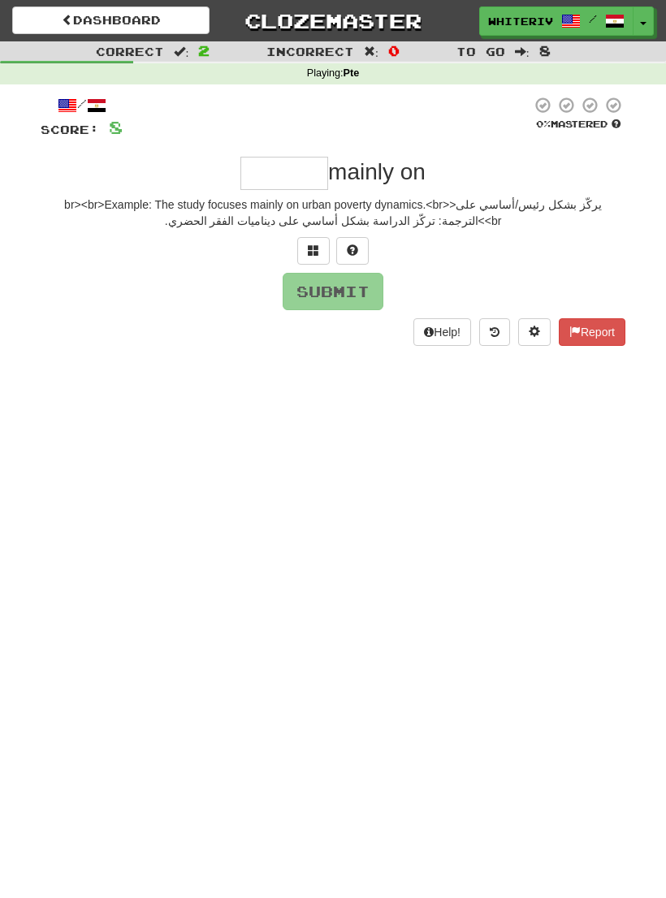
click at [312, 244] on span at bounding box center [313, 249] width 11 height 11
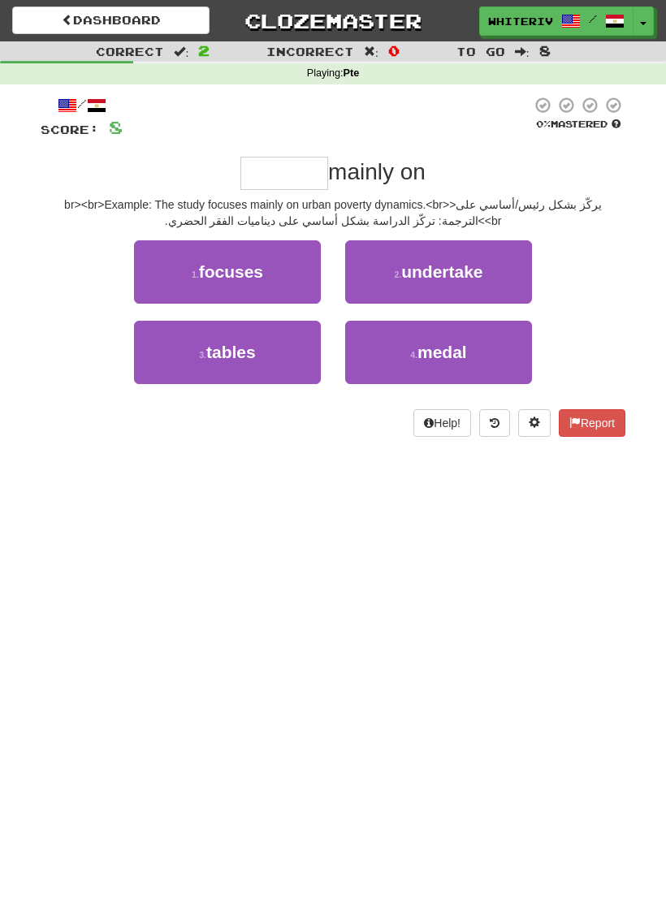
click at [262, 266] on span "focuses" at bounding box center [231, 271] width 64 height 19
type input "*******"
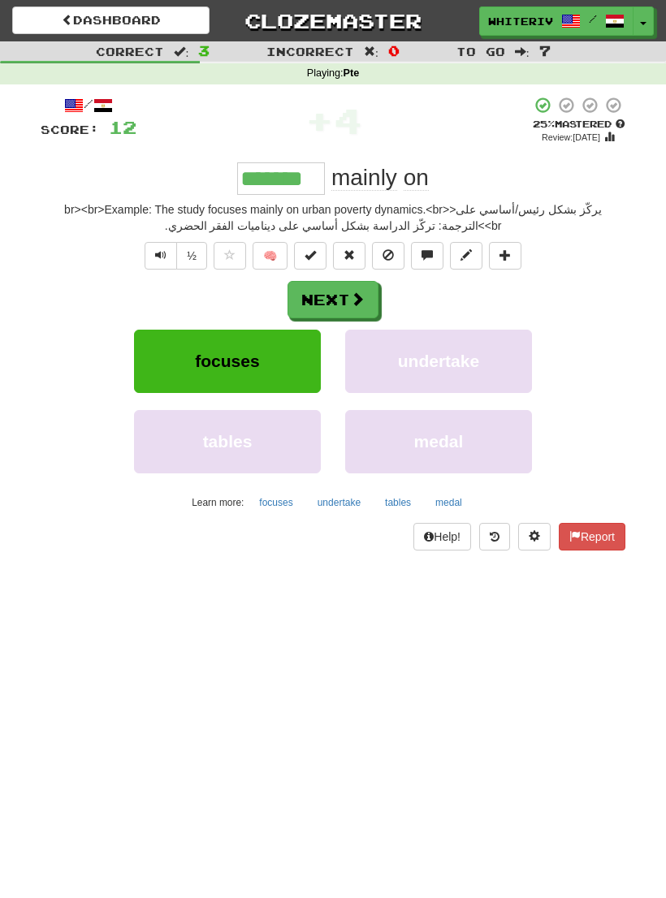
click at [357, 299] on span at bounding box center [357, 299] width 15 height 15
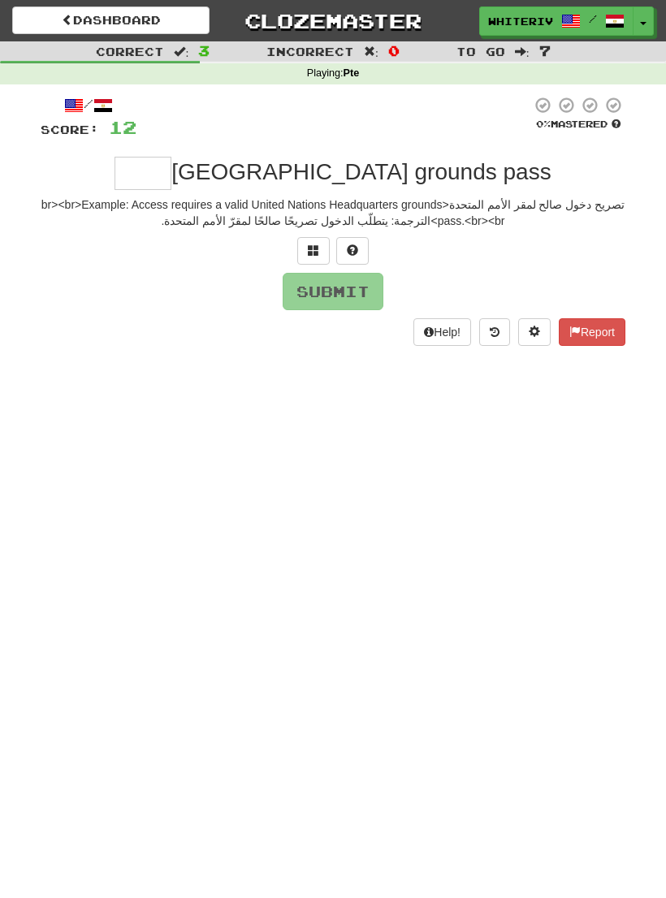
click at [311, 244] on span at bounding box center [313, 249] width 11 height 11
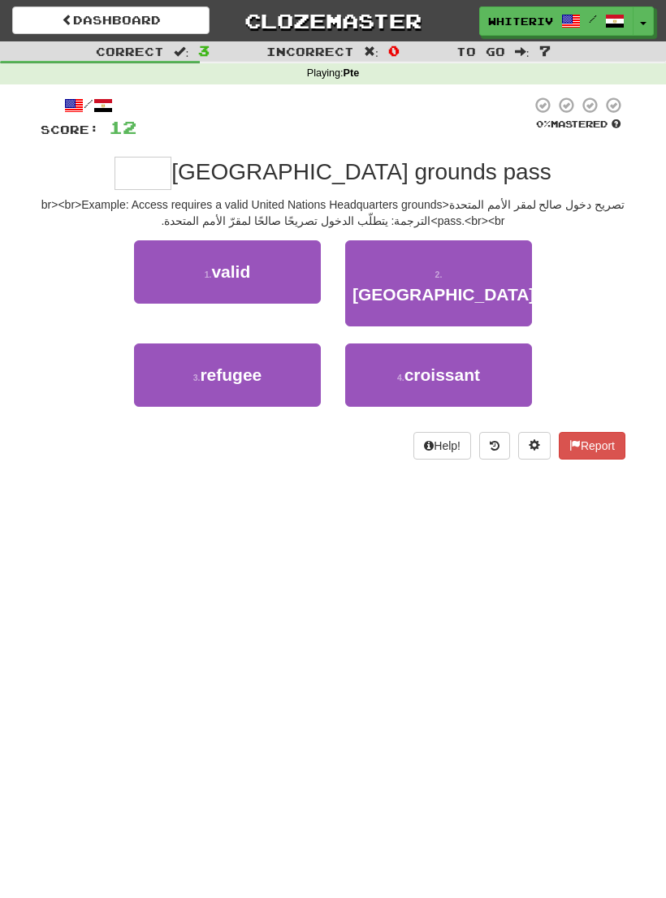
click at [275, 269] on button "1 . valid" at bounding box center [227, 271] width 187 height 63
type input "*****"
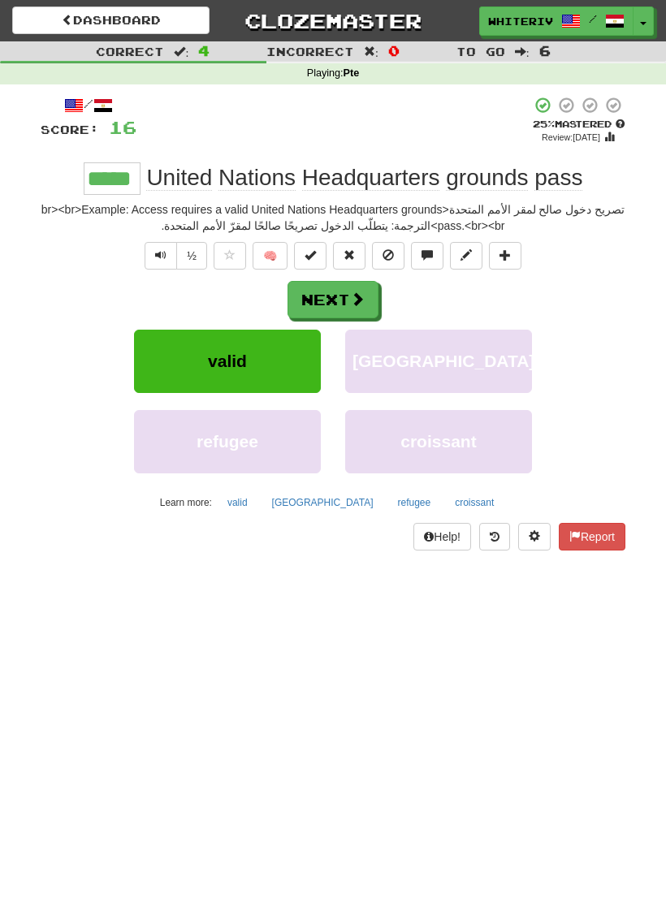
click at [341, 297] on button "Next" at bounding box center [332, 299] width 91 height 37
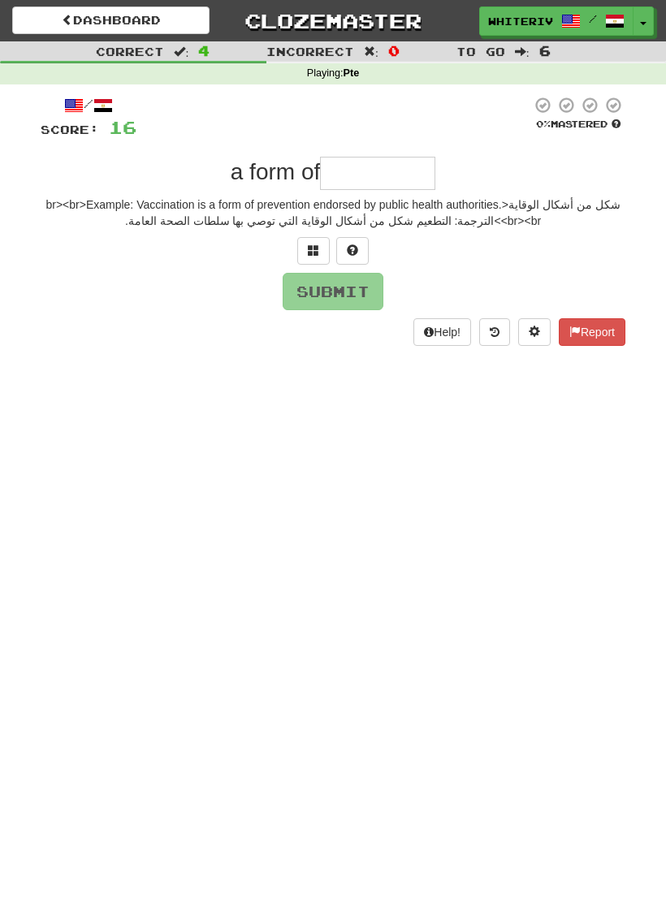
click at [305, 244] on button at bounding box center [313, 251] width 32 height 28
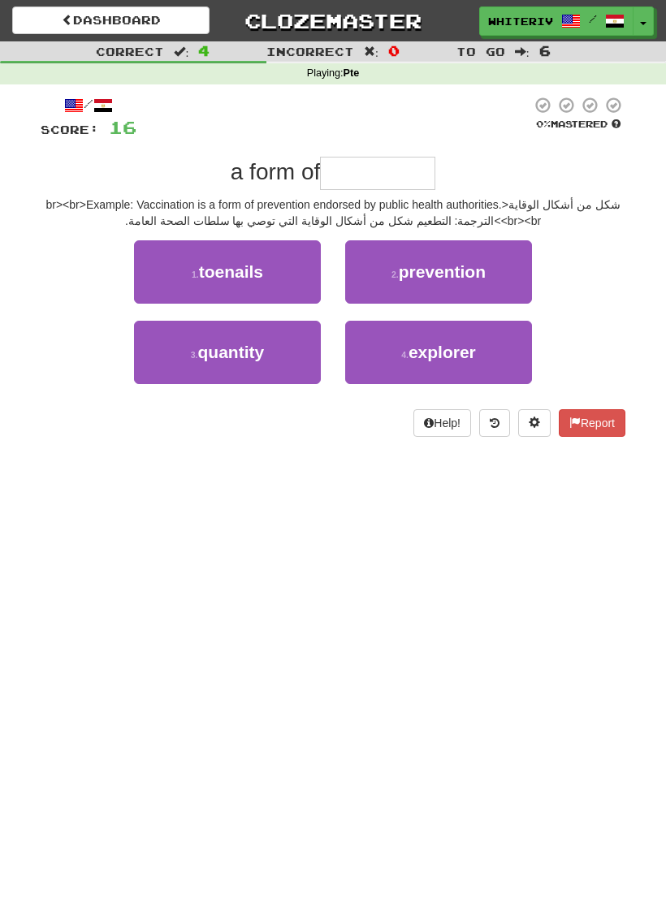
click at [93, 8] on link "Dashboard" at bounding box center [110, 20] width 197 height 28
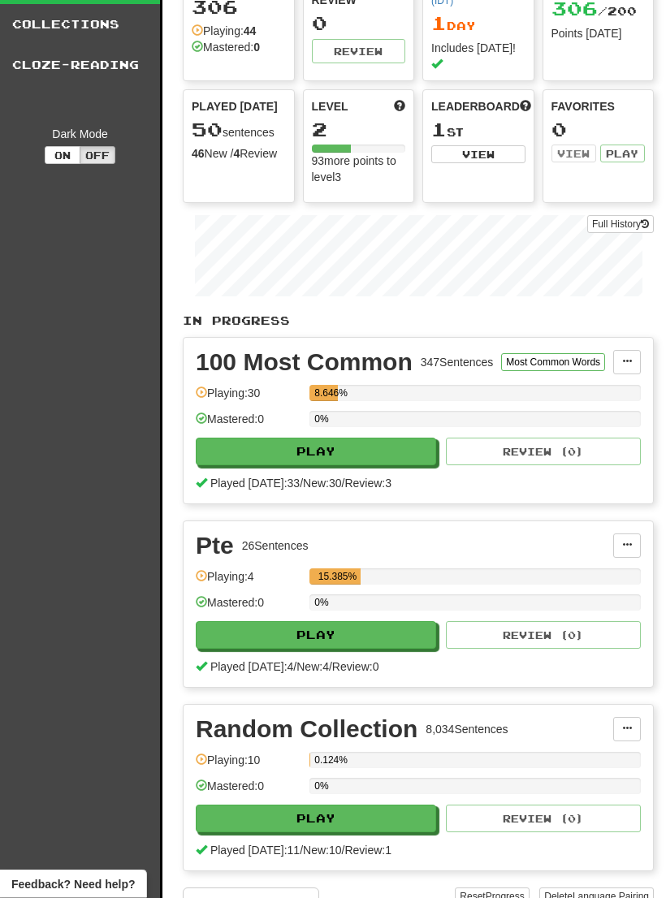
scroll to position [86, 0]
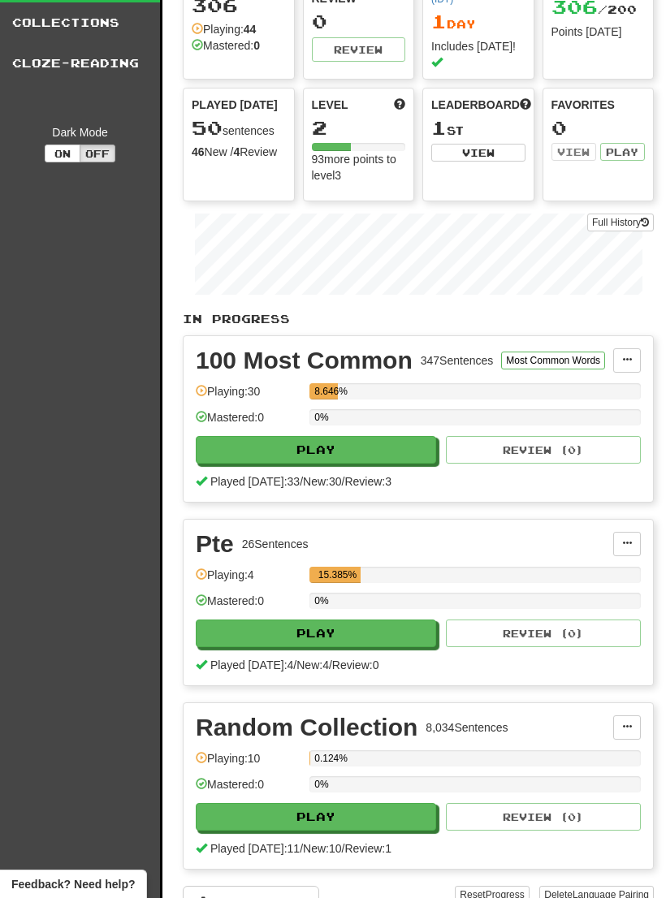
click at [629, 538] on span at bounding box center [627, 543] width 10 height 10
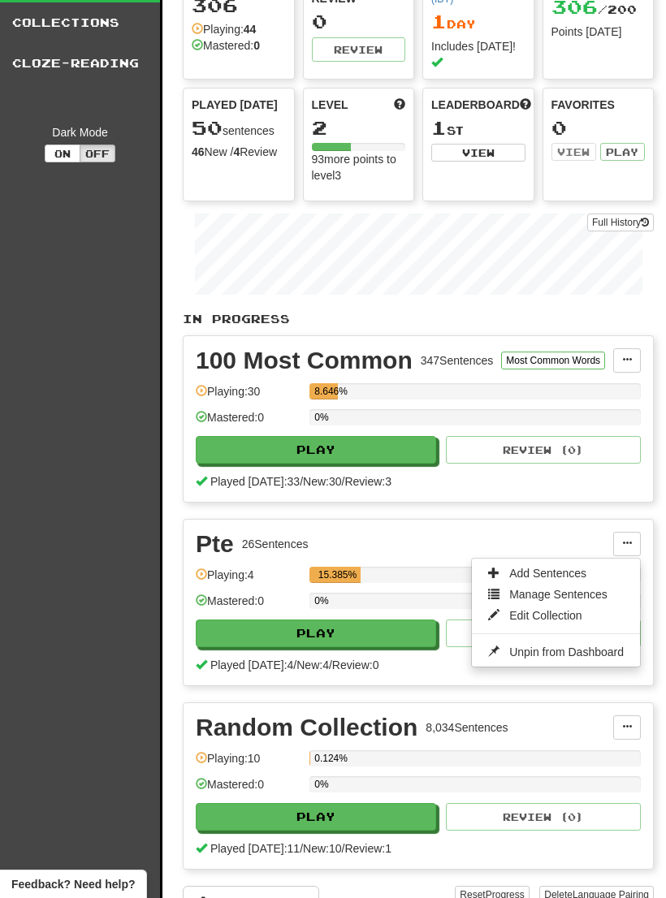
click at [581, 609] on span "Edit Collection" at bounding box center [545, 615] width 73 height 13
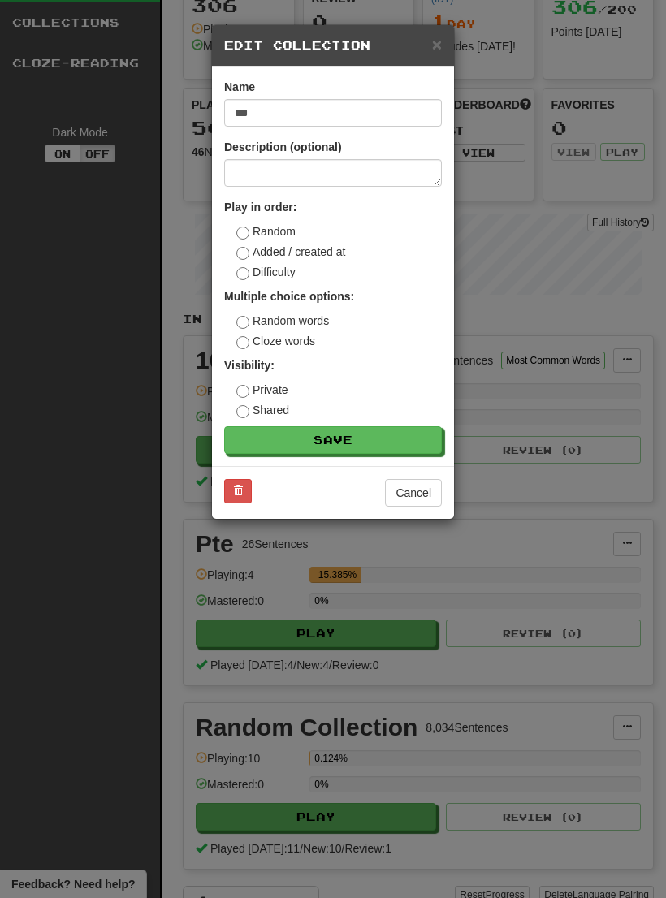
click at [231, 484] on button at bounding box center [238, 491] width 28 height 24
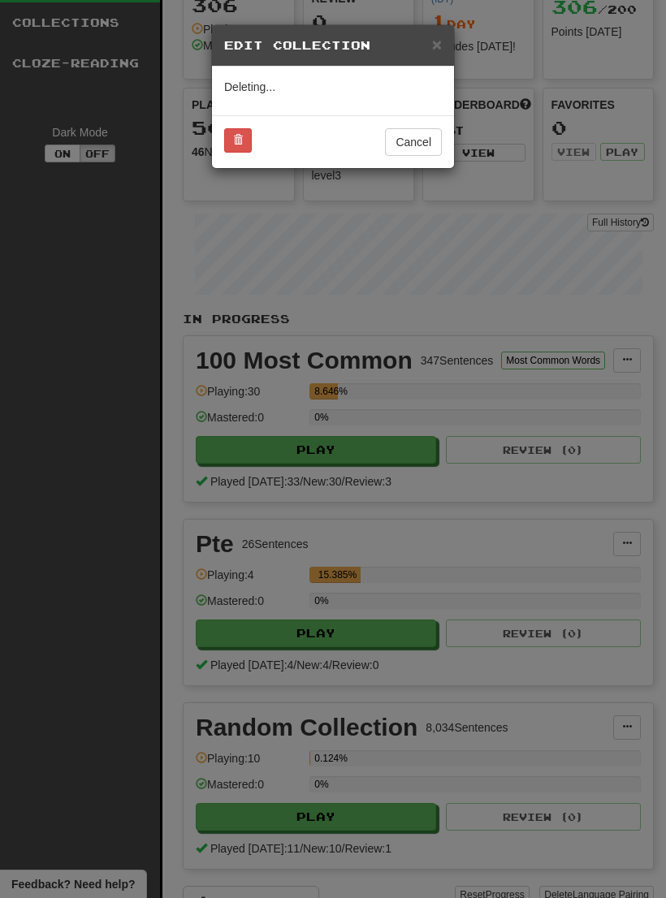
scroll to position [111, 0]
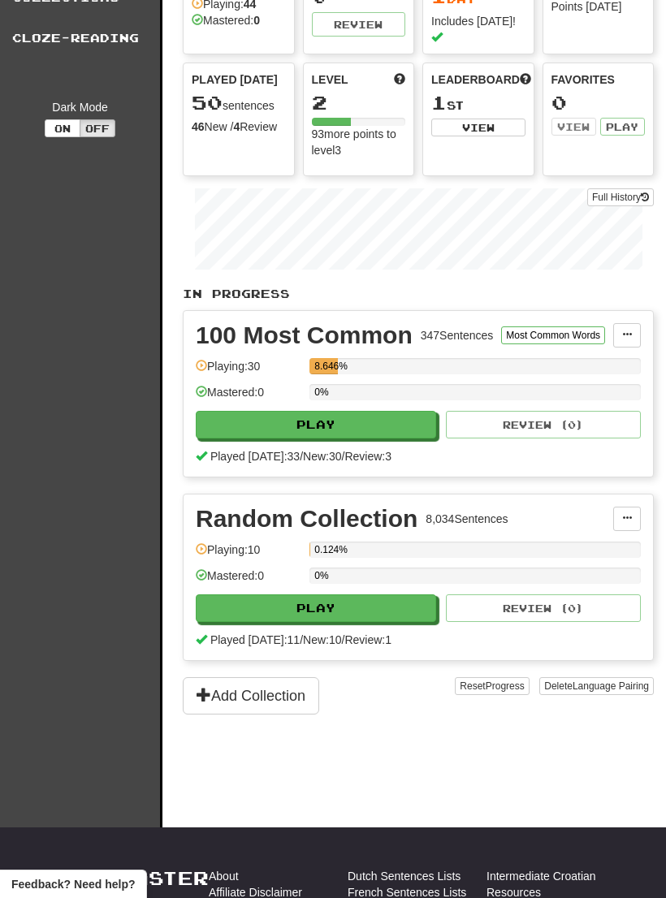
click at [285, 677] on button "Add Collection" at bounding box center [251, 695] width 136 height 37
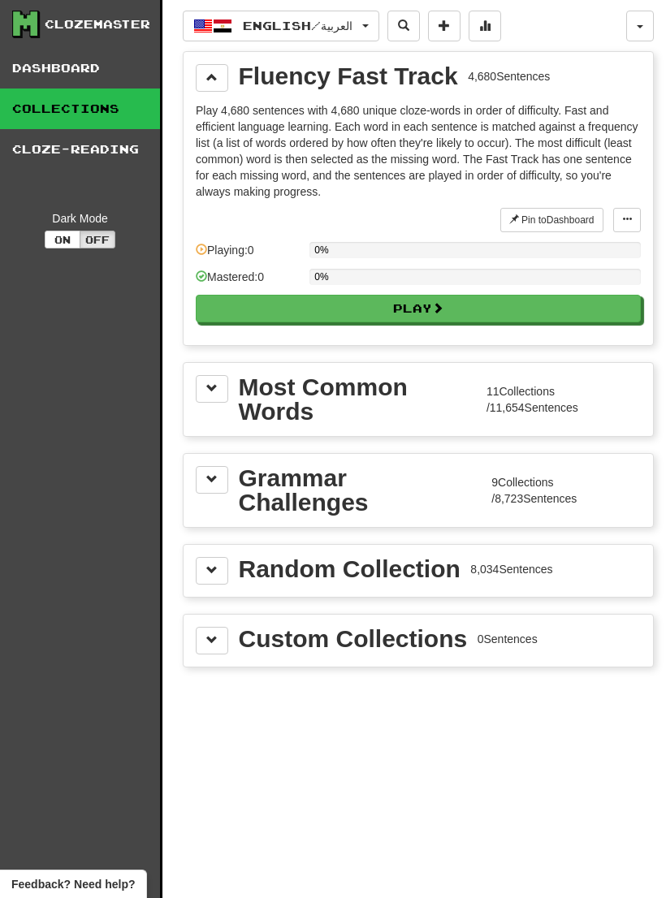
click at [424, 632] on div "Custom Collections" at bounding box center [353, 639] width 229 height 24
click at [214, 641] on span at bounding box center [211, 639] width 11 height 11
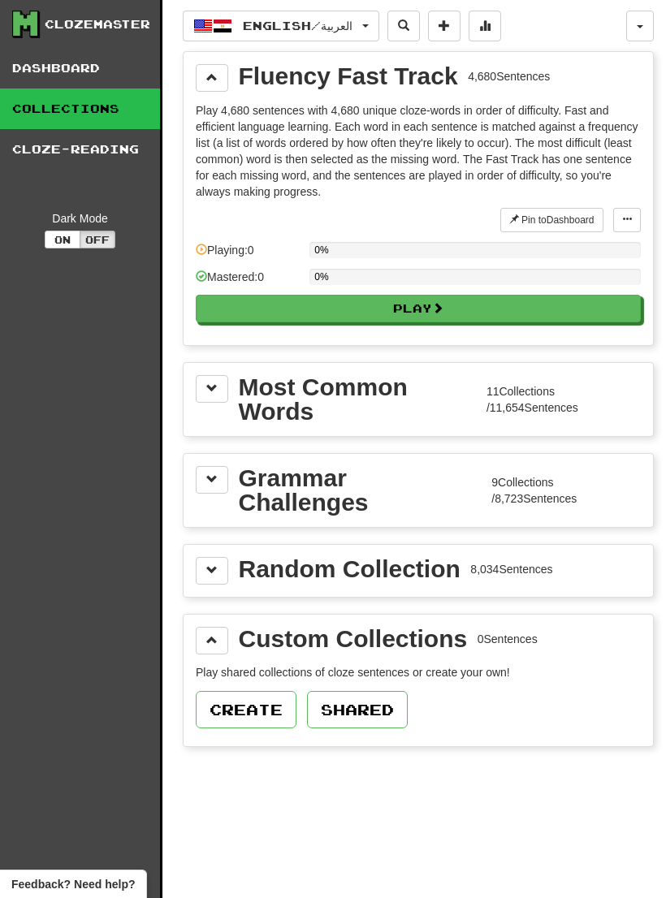
click at [258, 706] on button "Create" at bounding box center [246, 709] width 101 height 37
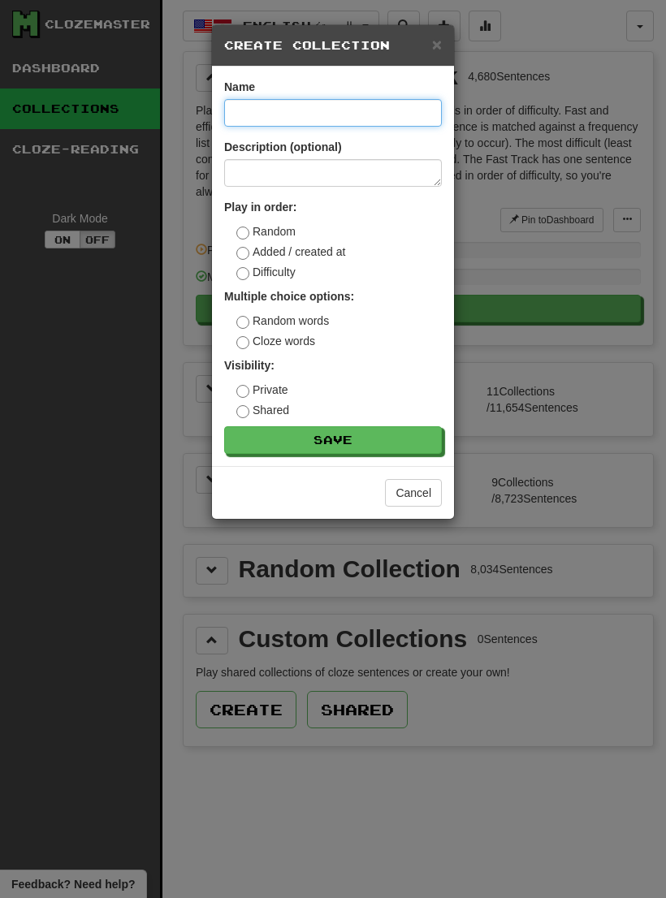
click at [326, 111] on input at bounding box center [333, 113] width 218 height 28
type input "***"
click at [384, 434] on button "Save" at bounding box center [333, 440] width 218 height 28
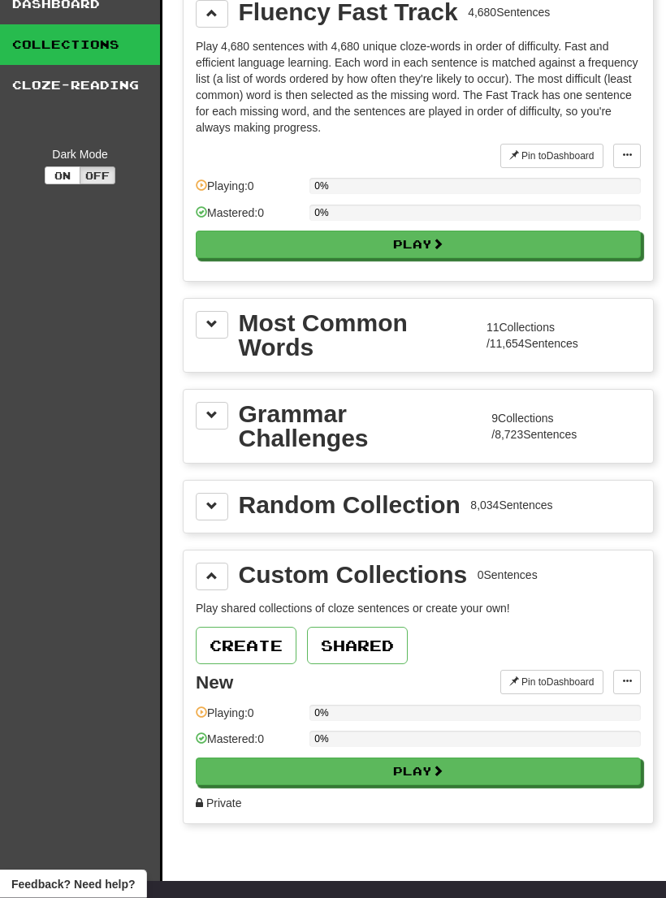
scroll to position [64, 0]
click at [620, 681] on button at bounding box center [627, 682] width 28 height 24
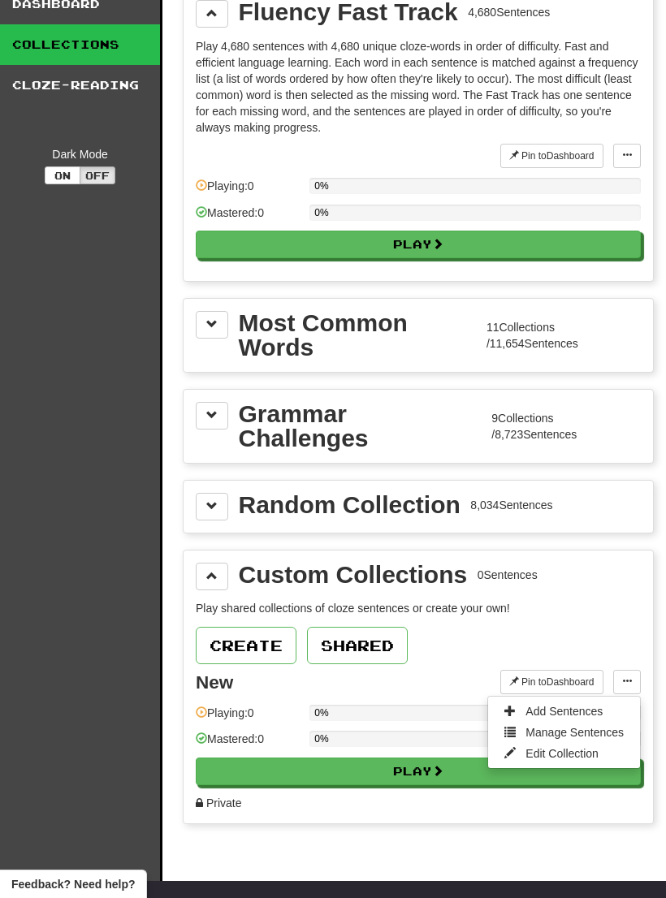
click at [589, 711] on span "Add Sentences" at bounding box center [563, 711] width 77 height 13
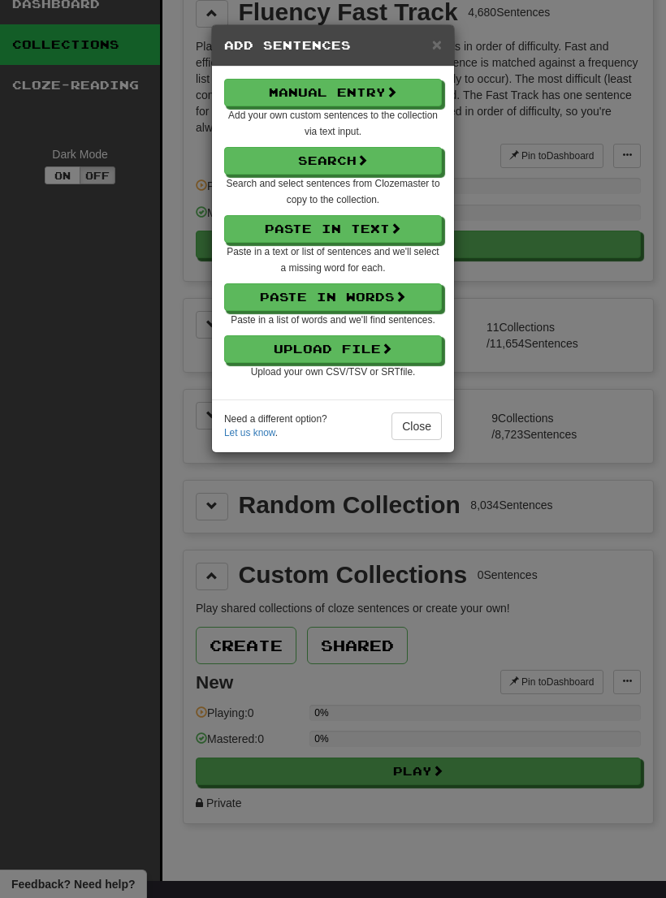
click at [376, 343] on button "Upload File" at bounding box center [333, 349] width 218 height 28
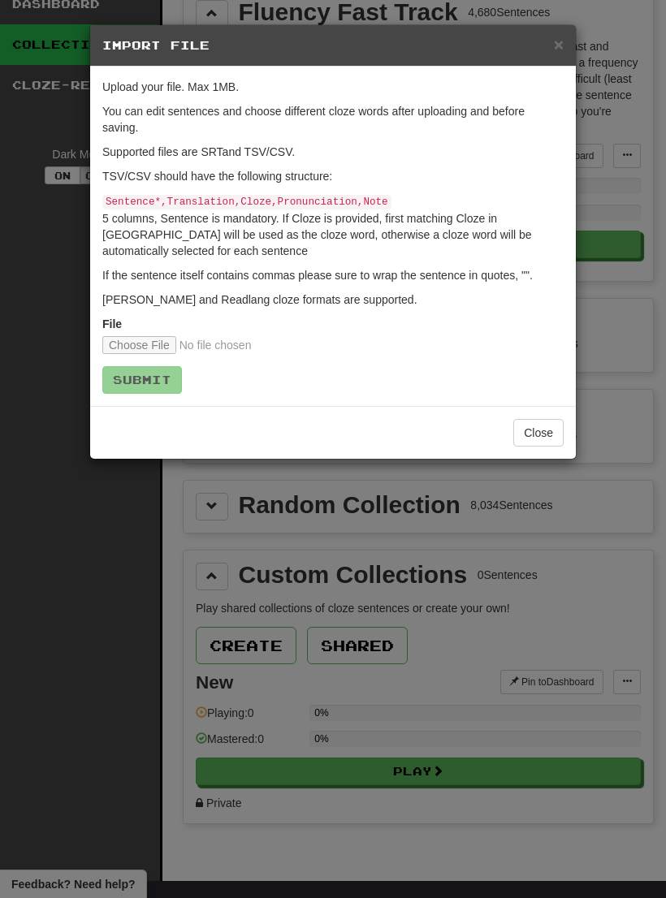
click at [149, 348] on input "file" at bounding box center [209, 345] width 215 height 18
type input "**********"
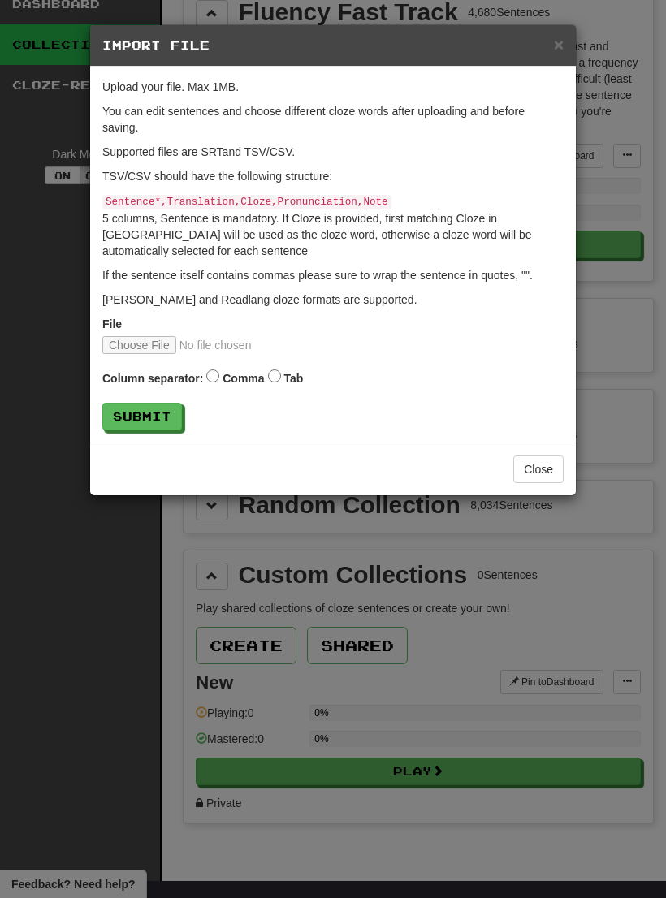
click at [163, 413] on button "Submit" at bounding box center [142, 417] width 80 height 28
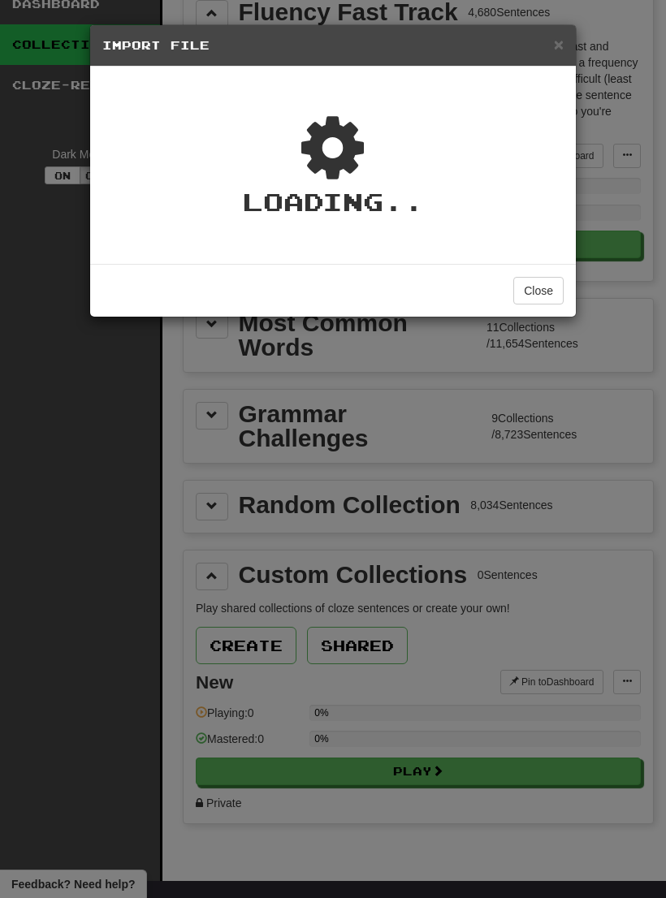
type textarea "*"
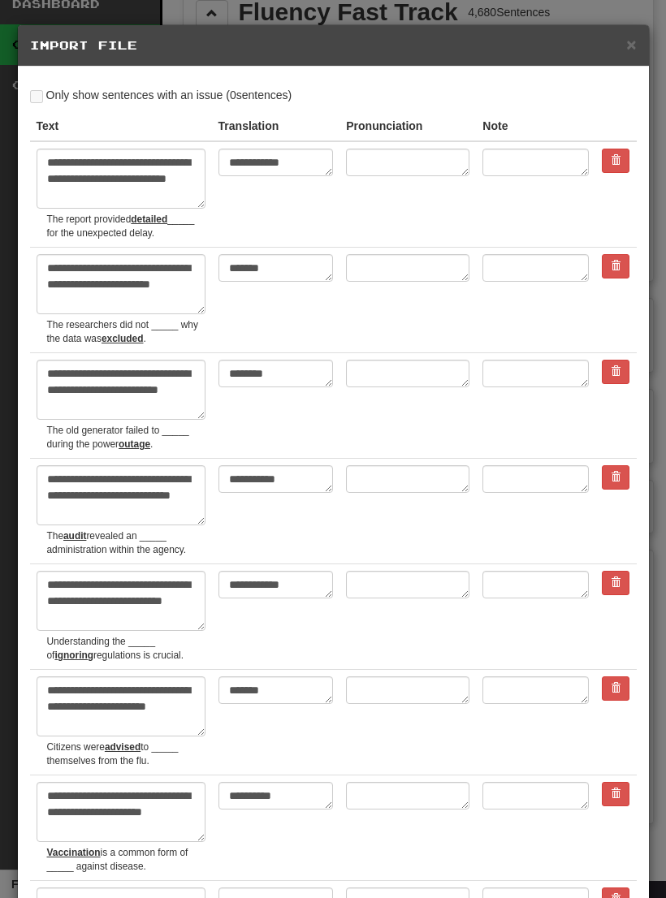
click at [264, 118] on th "Translation" at bounding box center [276, 126] width 128 height 30
click at [255, 129] on th "Translation" at bounding box center [276, 126] width 128 height 30
click at [265, 126] on th "Translation" at bounding box center [276, 126] width 128 height 30
click at [264, 126] on th "Translation" at bounding box center [276, 126] width 128 height 30
click at [279, 154] on textarea "**********" at bounding box center [275, 163] width 115 height 28
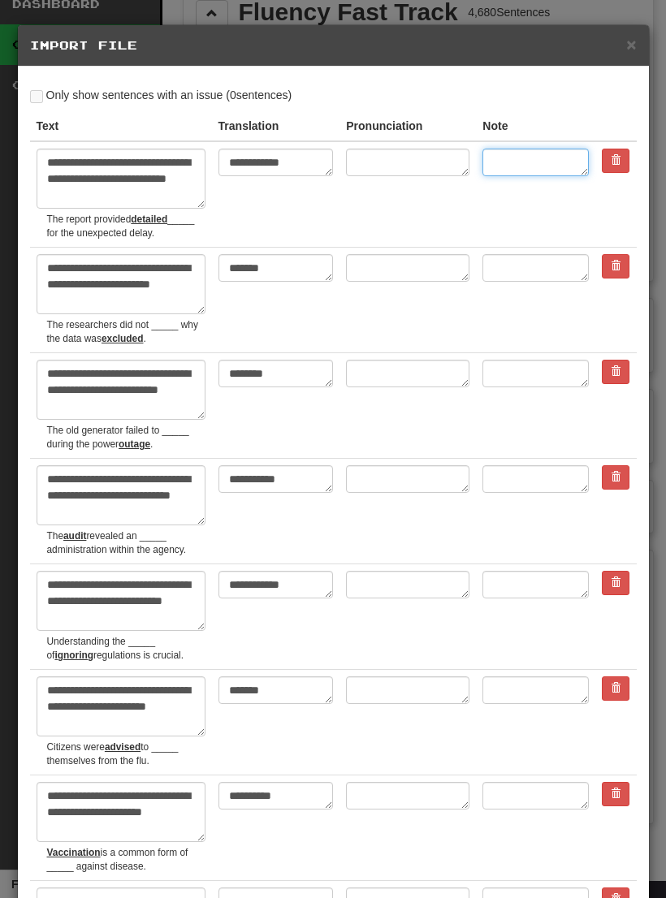
click at [524, 162] on textarea at bounding box center [535, 163] width 106 height 28
click at [496, 119] on th "Note" at bounding box center [535, 126] width 119 height 30
click at [418, 118] on th "Pronunciation" at bounding box center [407, 126] width 136 height 30
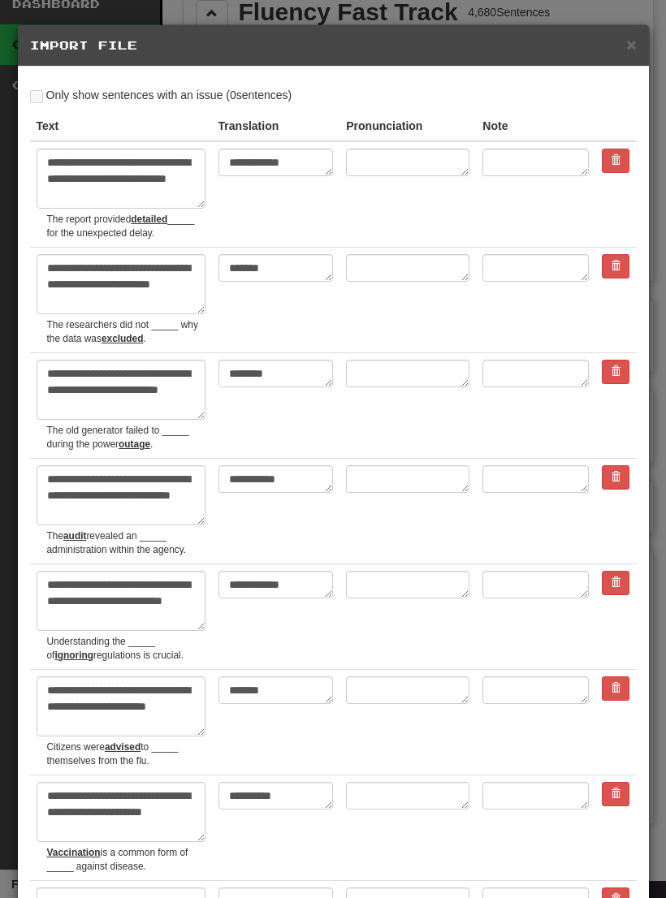
click at [241, 97] on label "Only show sentences with an issue ( 0 sentences)" at bounding box center [161, 95] width 262 height 16
click at [618, 50] on h5 "Import File" at bounding box center [333, 45] width 607 height 16
click at [628, 48] on span "×" at bounding box center [631, 44] width 10 height 19
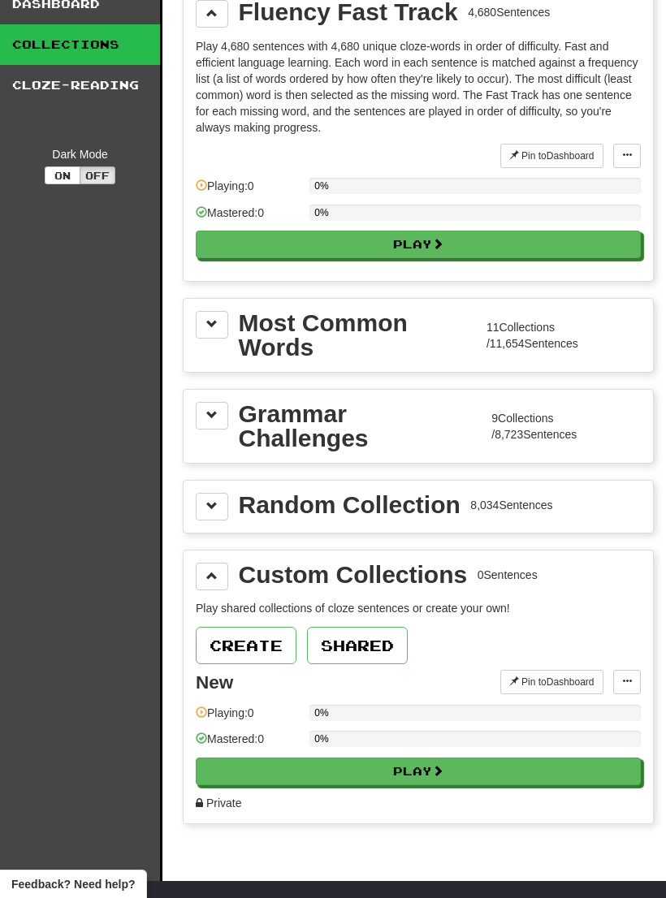
click at [633, 681] on button at bounding box center [627, 682] width 28 height 24
click at [586, 707] on span "Add Sentences" at bounding box center [563, 711] width 77 height 13
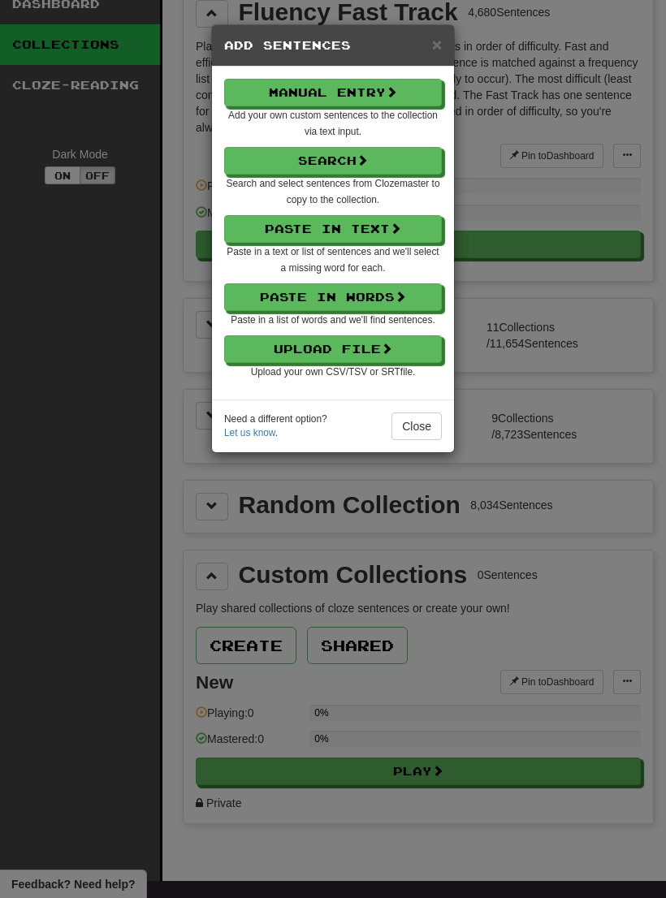
click at [374, 361] on button "Upload File" at bounding box center [333, 349] width 218 height 28
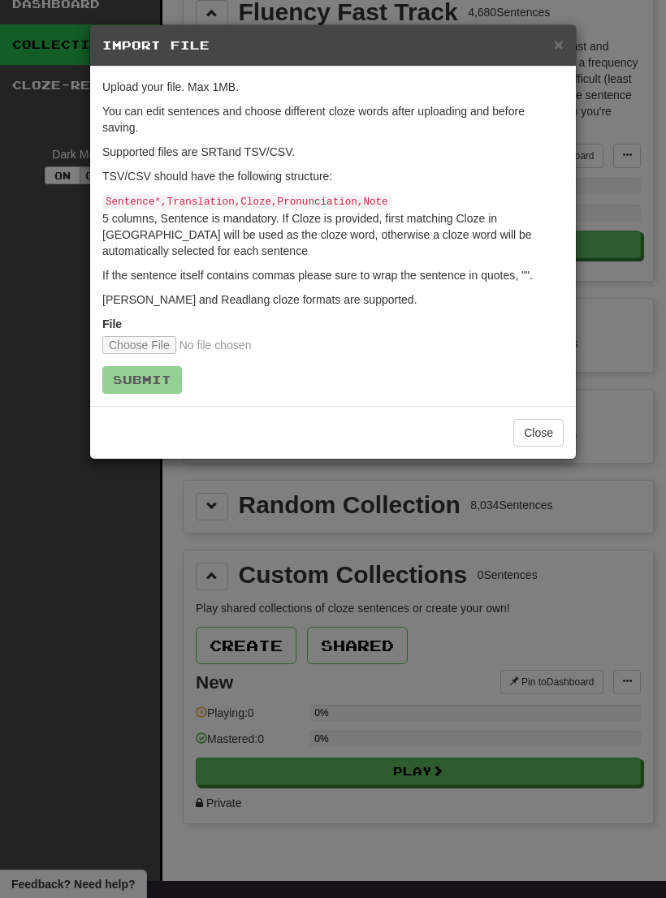
click at [143, 337] on input "file" at bounding box center [209, 345] width 215 height 18
type input "**********"
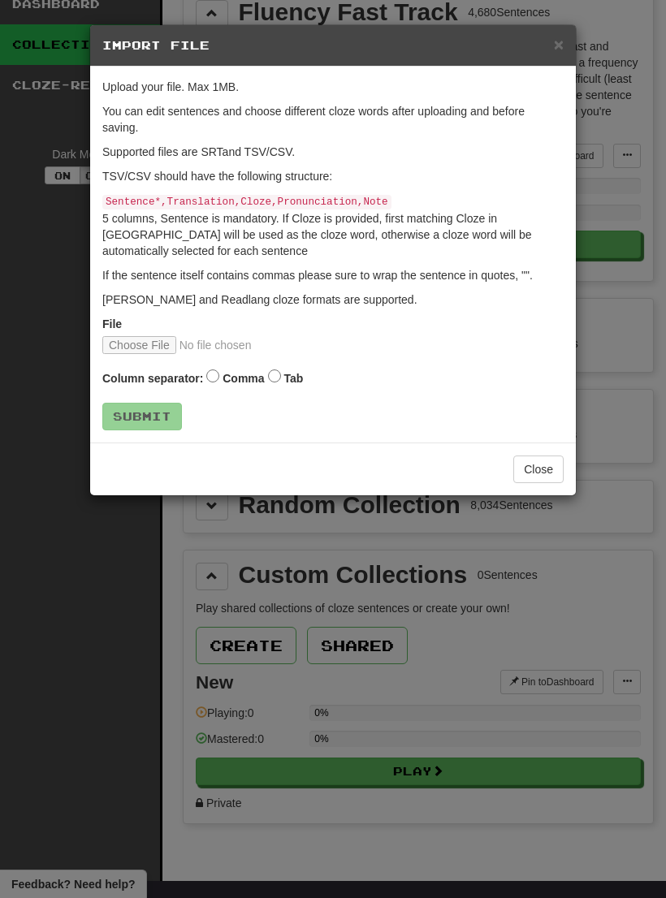
click at [227, 370] on label "Comma" at bounding box center [243, 378] width 41 height 16
click at [155, 407] on button "Submit" at bounding box center [142, 417] width 80 height 28
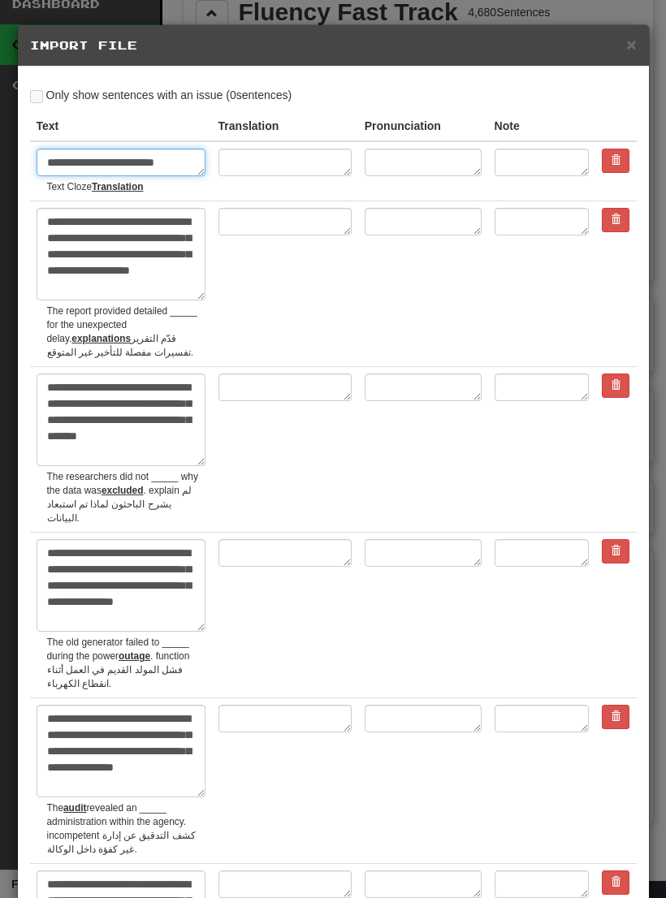
click at [93, 158] on textarea "**********" at bounding box center [121, 163] width 169 height 28
click at [158, 158] on textarea "**********" at bounding box center [121, 163] width 169 height 28
click at [306, 290] on td at bounding box center [285, 284] width 146 height 166
click at [136, 189] on u "Translation" at bounding box center [117, 186] width 51 height 11
click at [608, 162] on button at bounding box center [616, 161] width 28 height 24
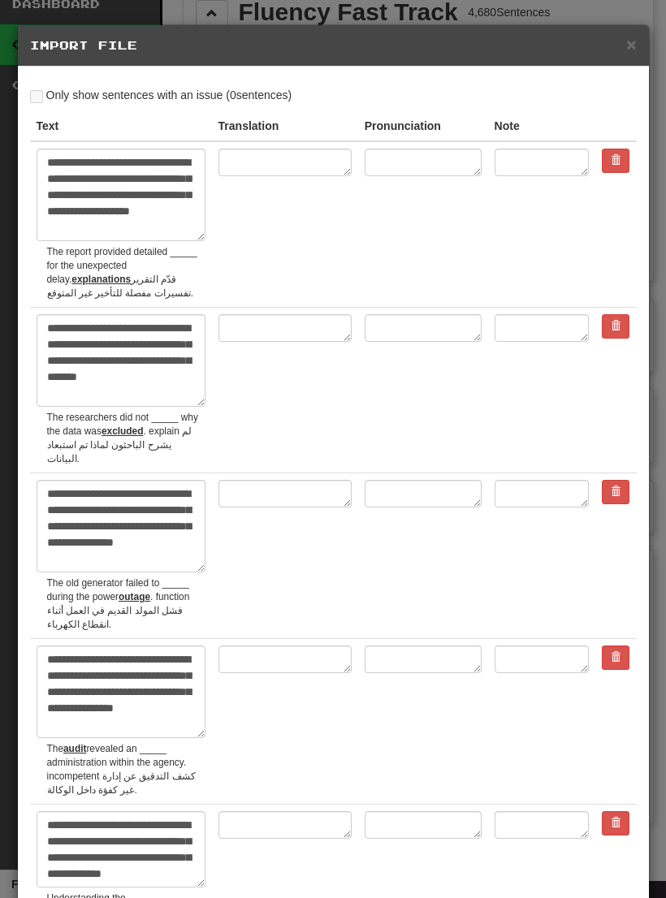
scroll to position [89, 0]
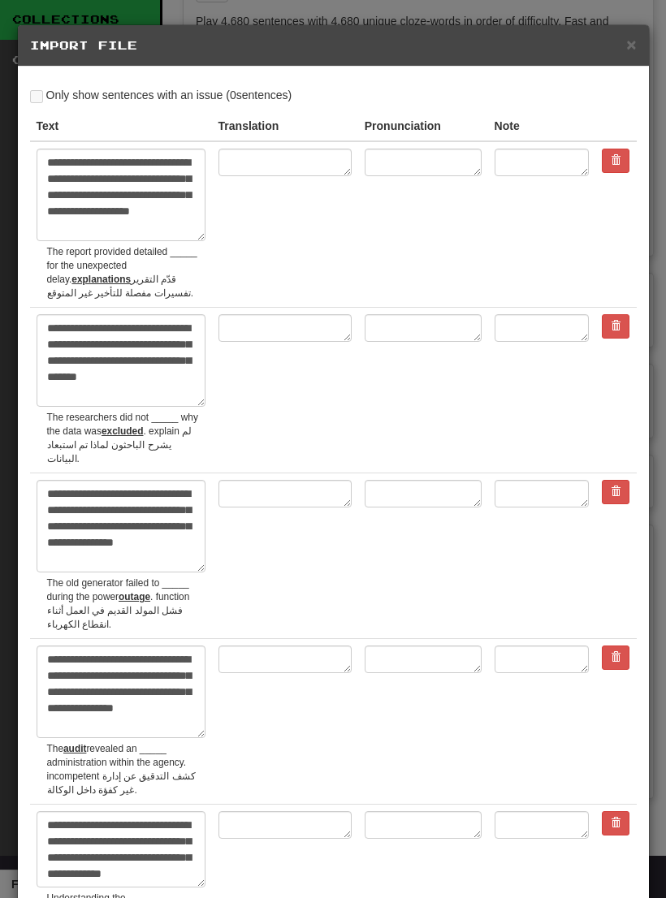
type textarea "*"
click at [627, 41] on span "×" at bounding box center [631, 44] width 10 height 19
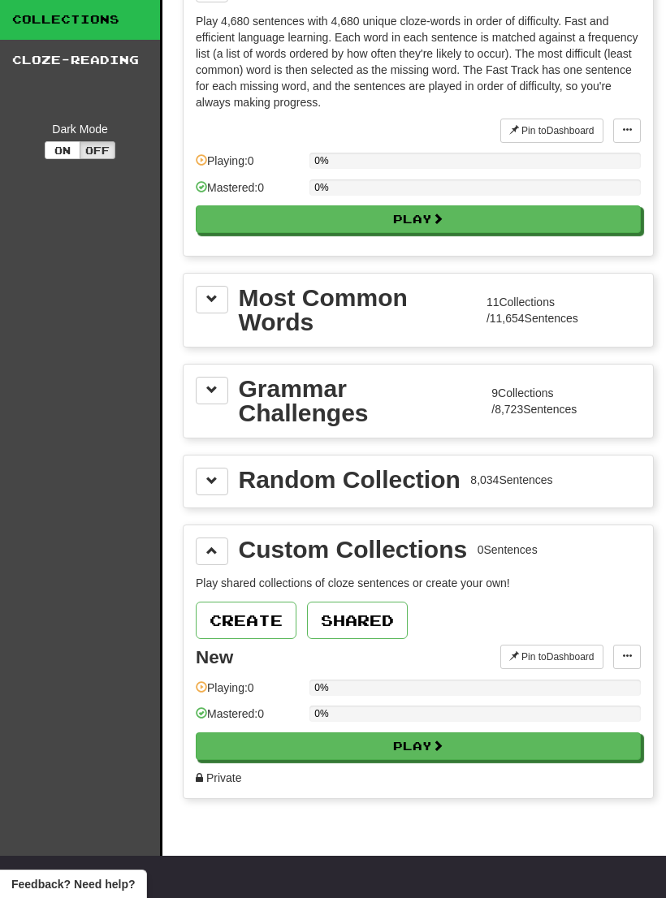
click at [618, 648] on button at bounding box center [627, 657] width 28 height 24
click at [599, 683] on span "Add Sentences" at bounding box center [563, 686] width 77 height 13
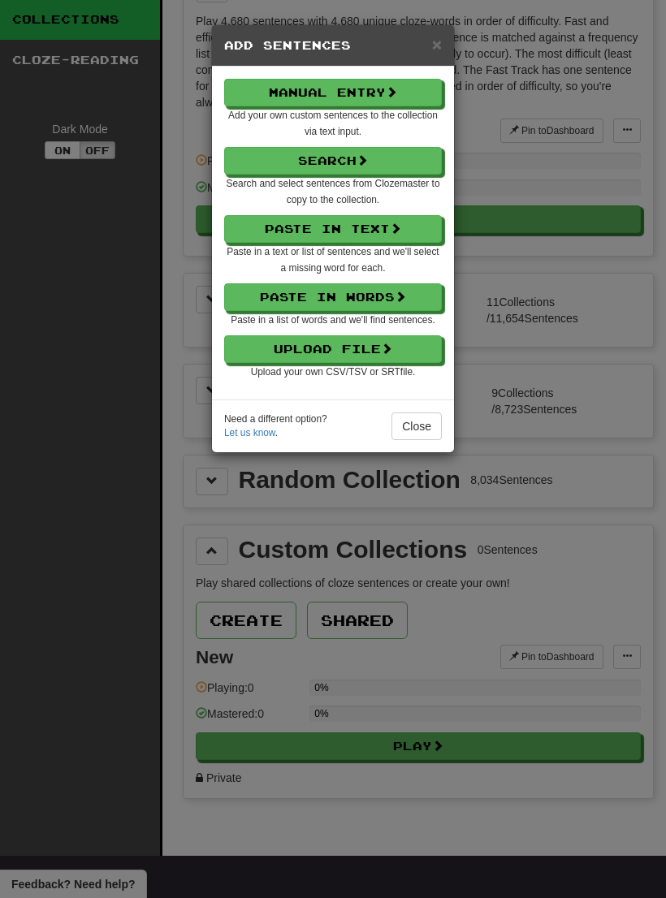
click at [391, 354] on span at bounding box center [386, 348] width 11 height 11
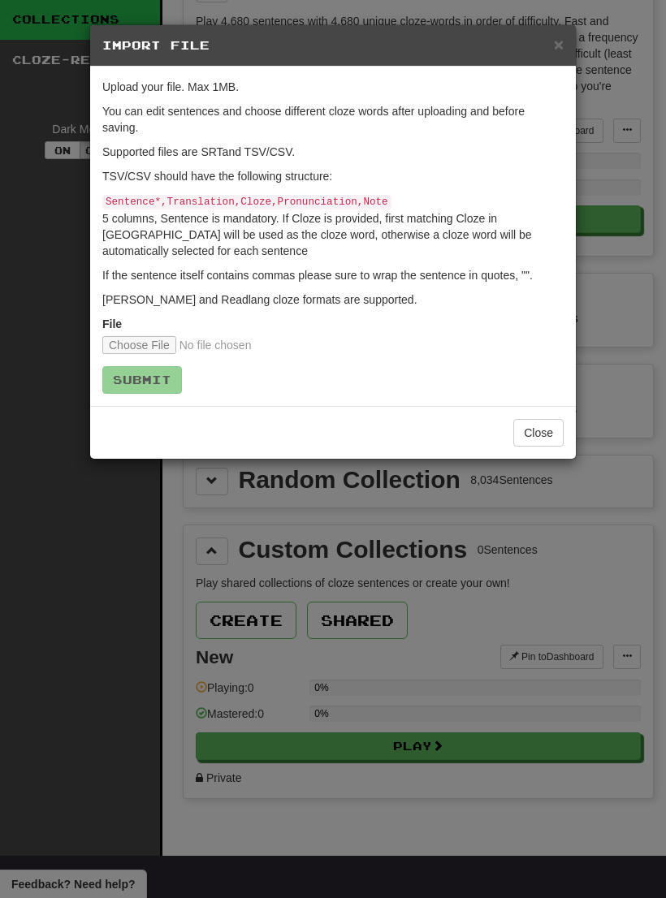
click at [139, 339] on input "file" at bounding box center [209, 345] width 215 height 18
type input "**********"
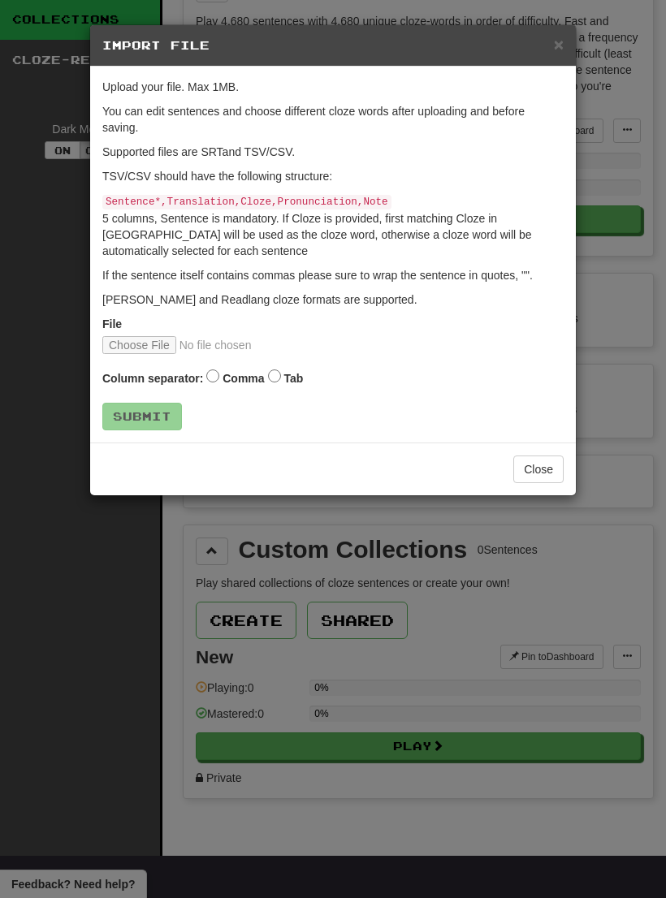
click at [292, 377] on label "Tab" at bounding box center [292, 378] width 19 height 16
click at [159, 417] on button "Submit" at bounding box center [142, 417] width 80 height 28
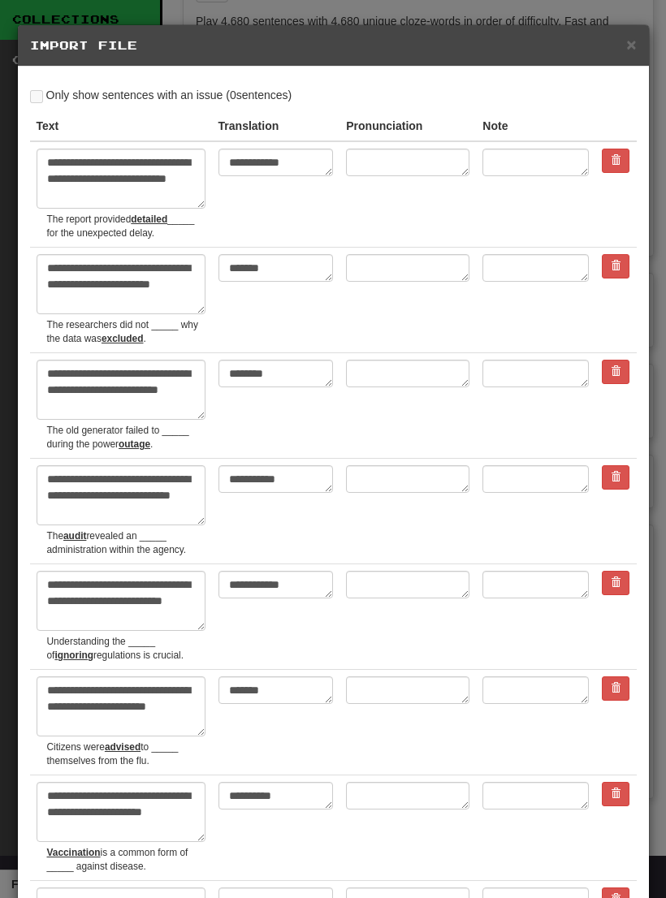
type textarea "*"
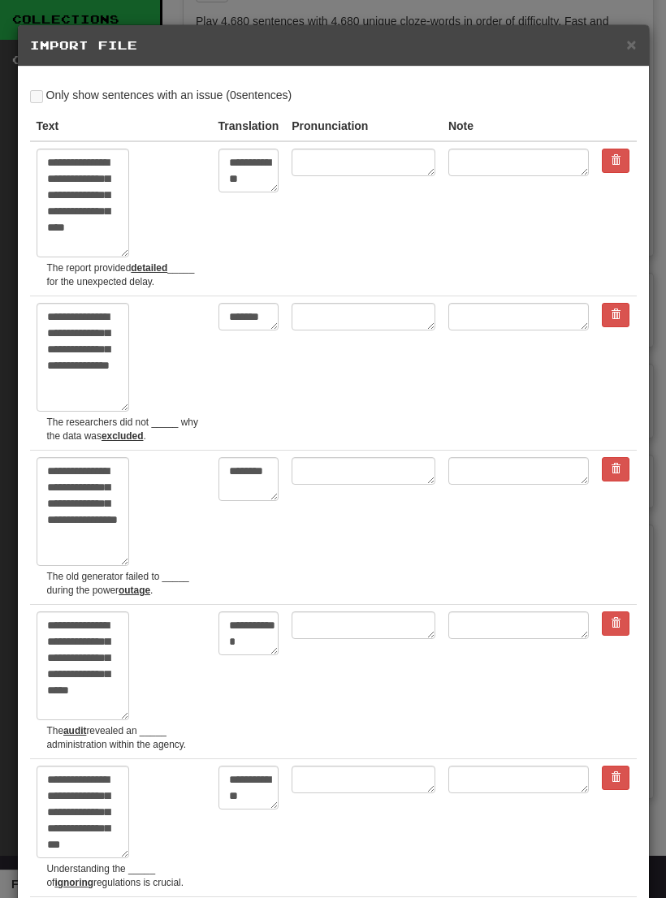
click at [626, 47] on span "×" at bounding box center [631, 44] width 10 height 19
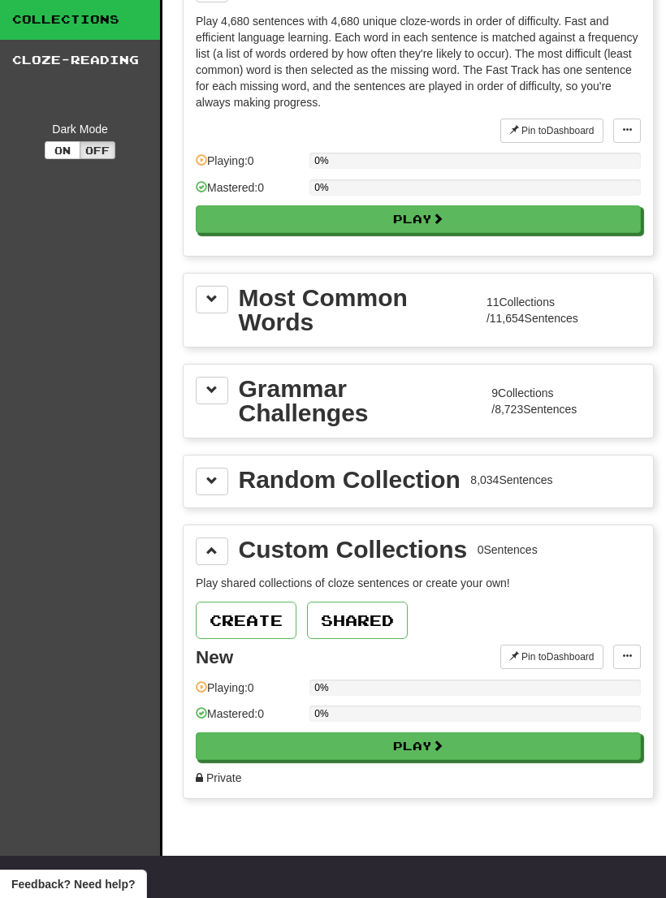
click at [616, 658] on button at bounding box center [627, 657] width 28 height 24
click at [610, 707] on span "Manage Sentences" at bounding box center [574, 707] width 98 height 13
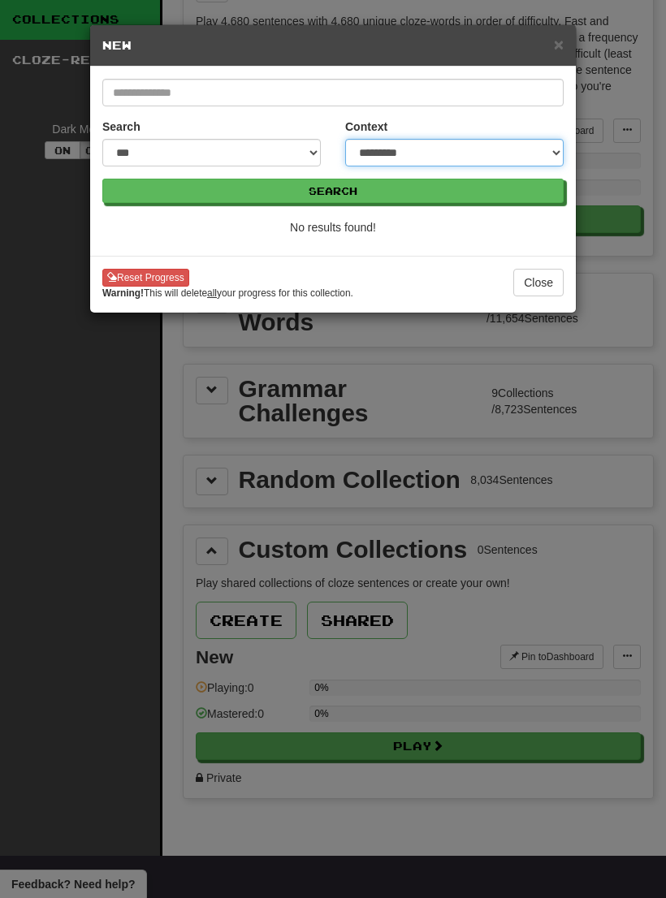
click at [434, 143] on select "**********" at bounding box center [454, 153] width 218 height 28
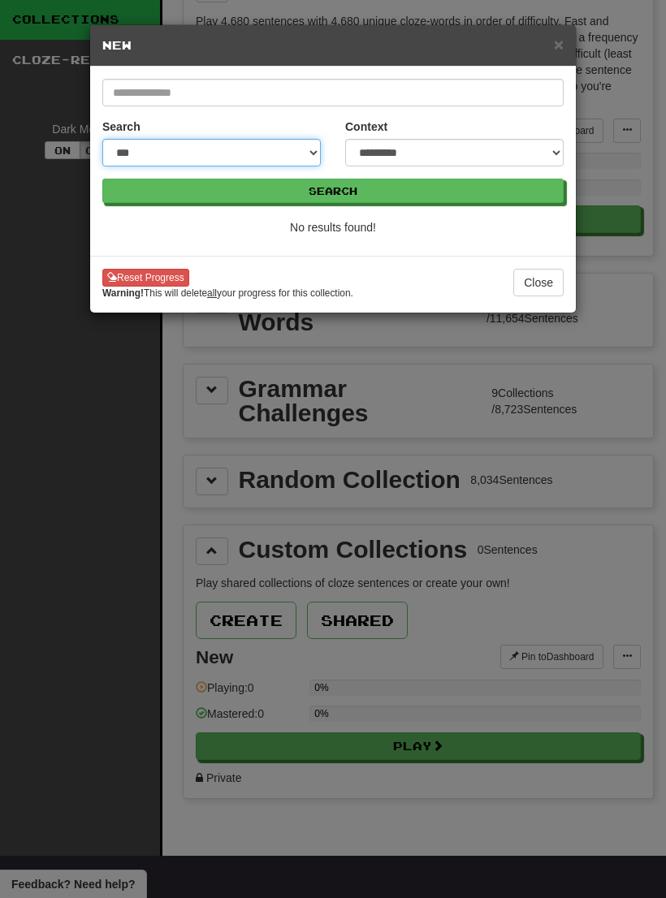
click at [256, 154] on select "**********" at bounding box center [211, 153] width 218 height 28
click at [289, 149] on select "**********" at bounding box center [211, 153] width 218 height 28
click at [563, 39] on span "×" at bounding box center [559, 44] width 10 height 19
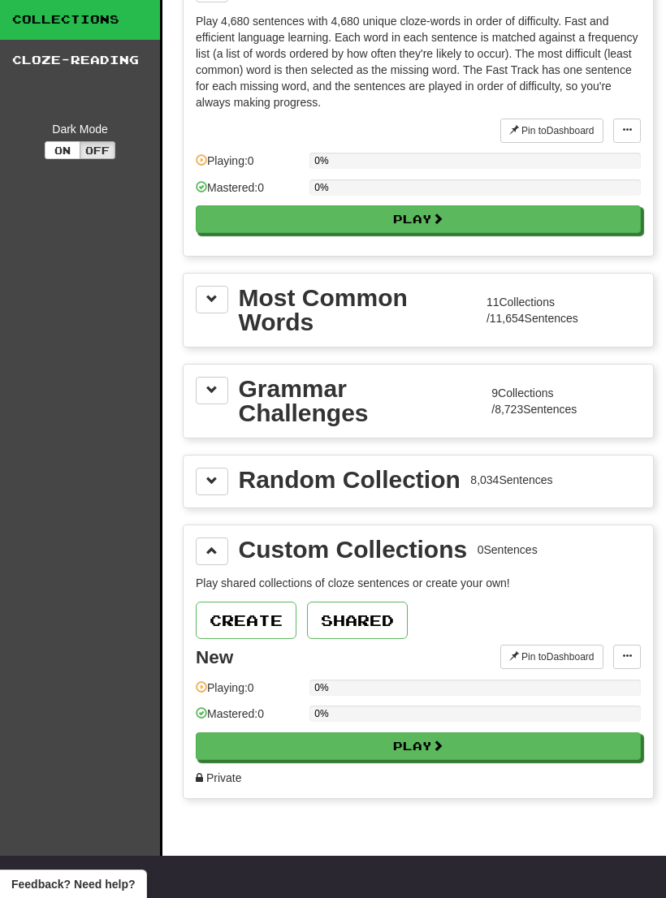
click at [627, 655] on span at bounding box center [627, 656] width 10 height 10
click at [603, 707] on span "Manage Sentences" at bounding box center [574, 707] width 98 height 13
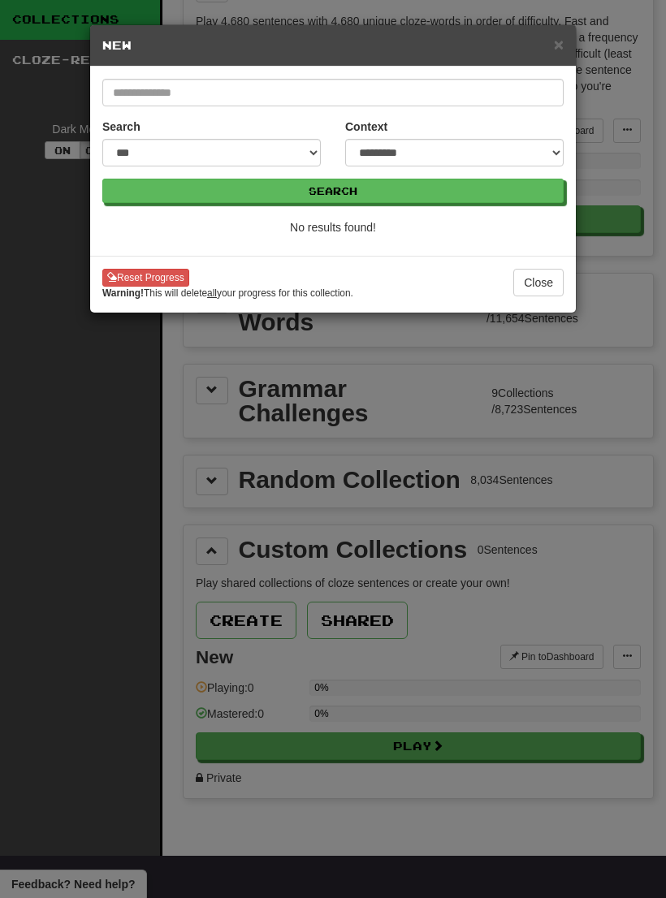
click at [539, 275] on button "Close" at bounding box center [538, 283] width 50 height 28
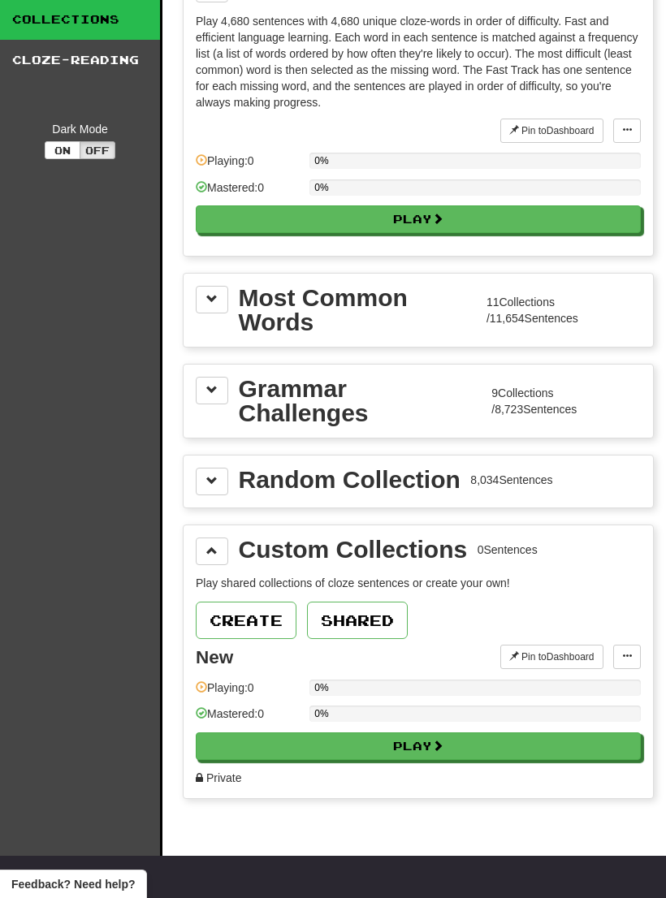
click at [625, 661] on span at bounding box center [627, 656] width 10 height 10
click at [596, 685] on span "Add Sentences" at bounding box center [563, 686] width 77 height 13
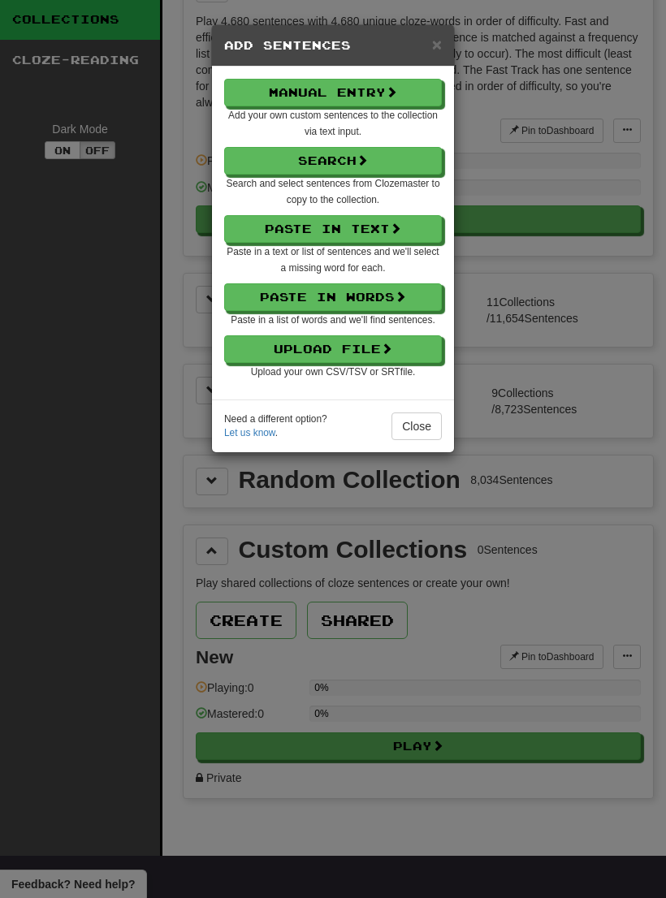
click at [392, 354] on span at bounding box center [386, 348] width 11 height 11
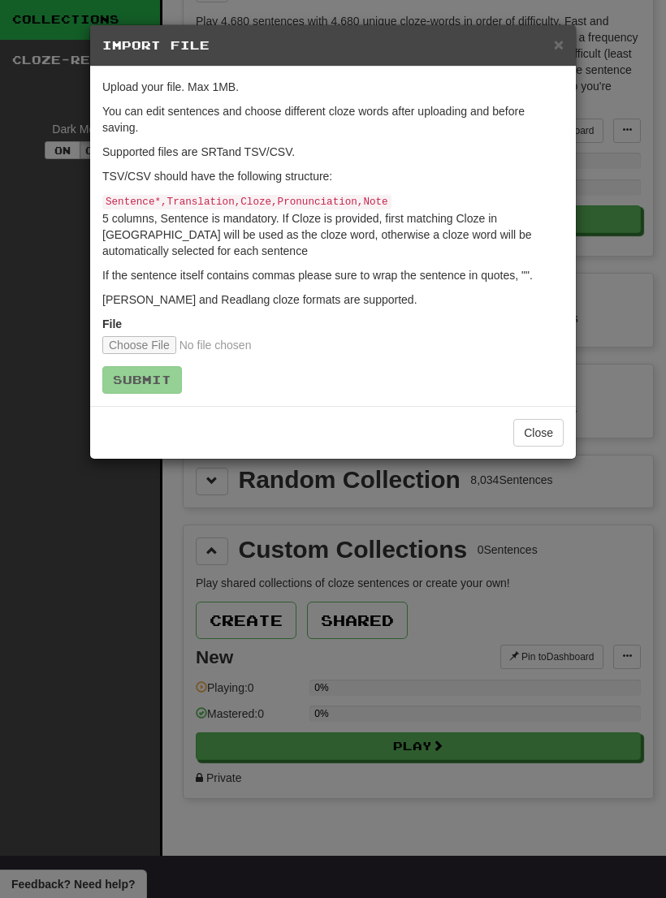
click at [143, 338] on input "file" at bounding box center [209, 345] width 215 height 18
type input "**********"
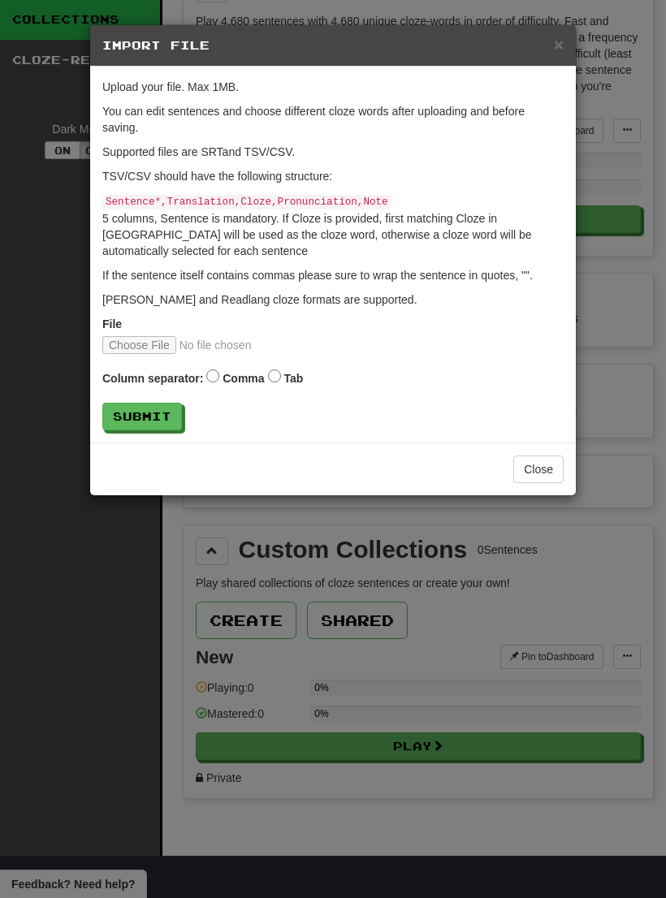
click at [157, 417] on button "Submit" at bounding box center [142, 417] width 80 height 28
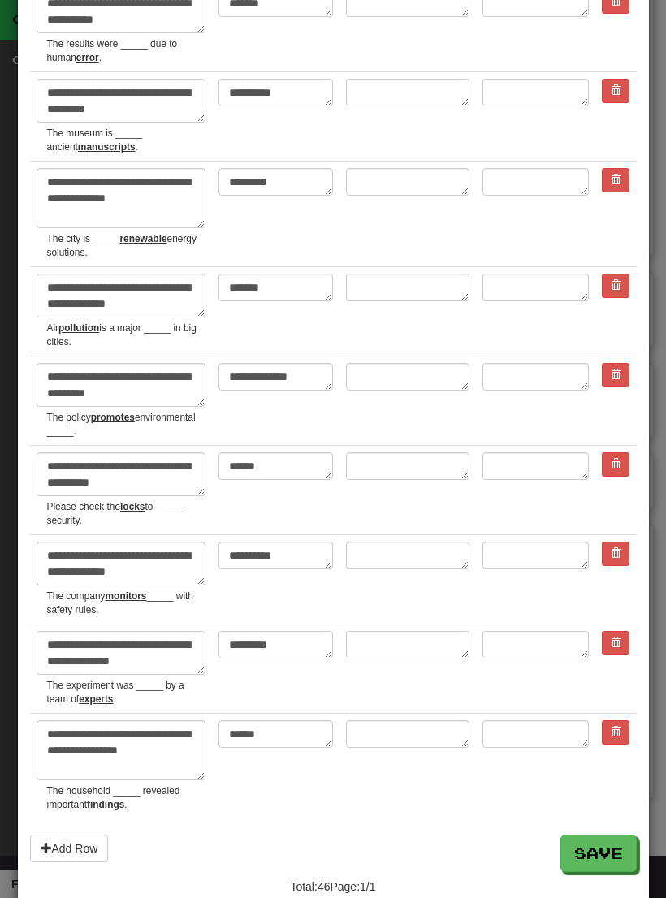
scroll to position [3724, 0]
click at [599, 836] on button "Save" at bounding box center [598, 854] width 76 height 37
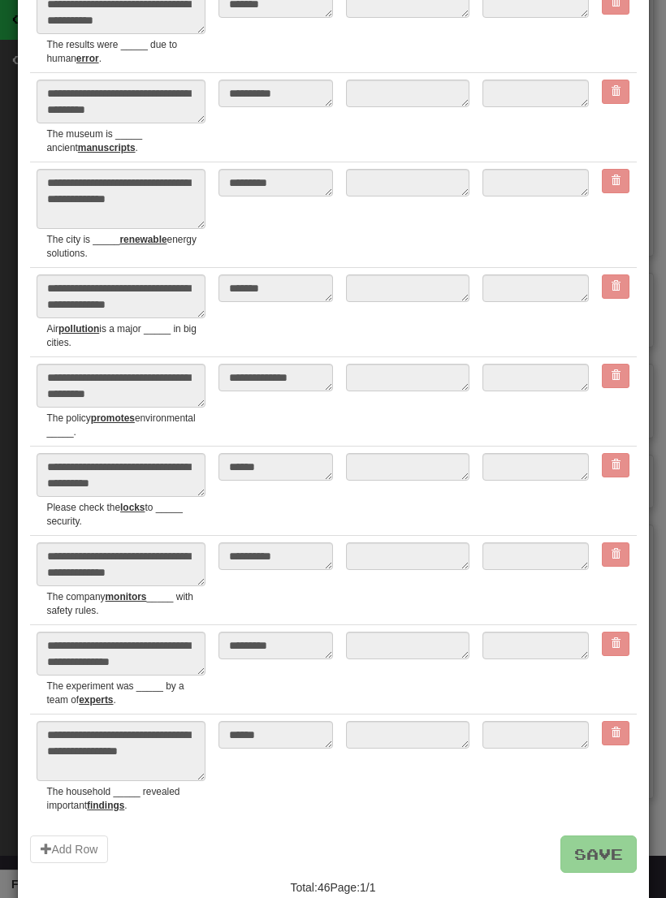
type textarea "*"
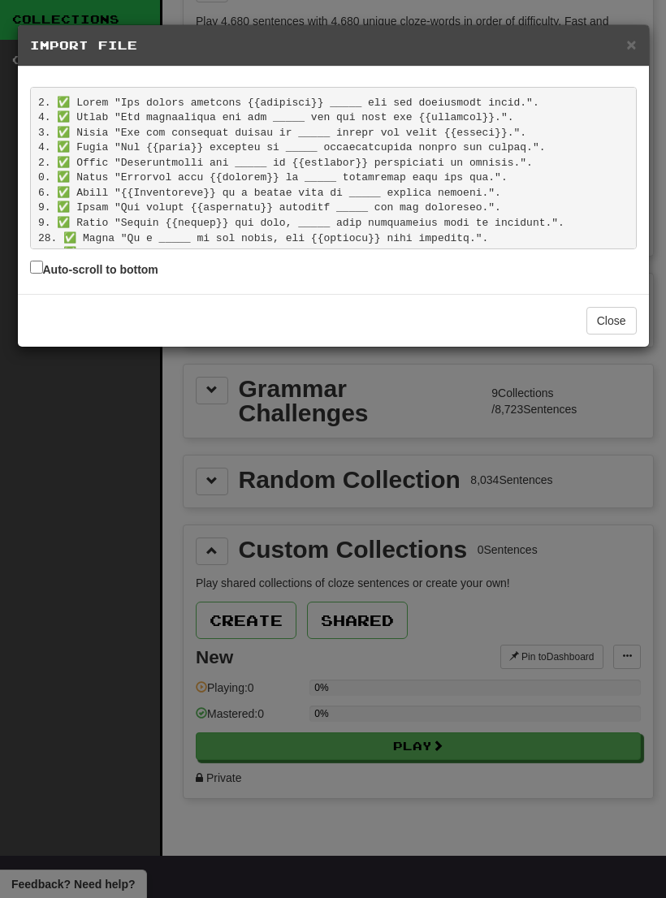
scroll to position [542, 0]
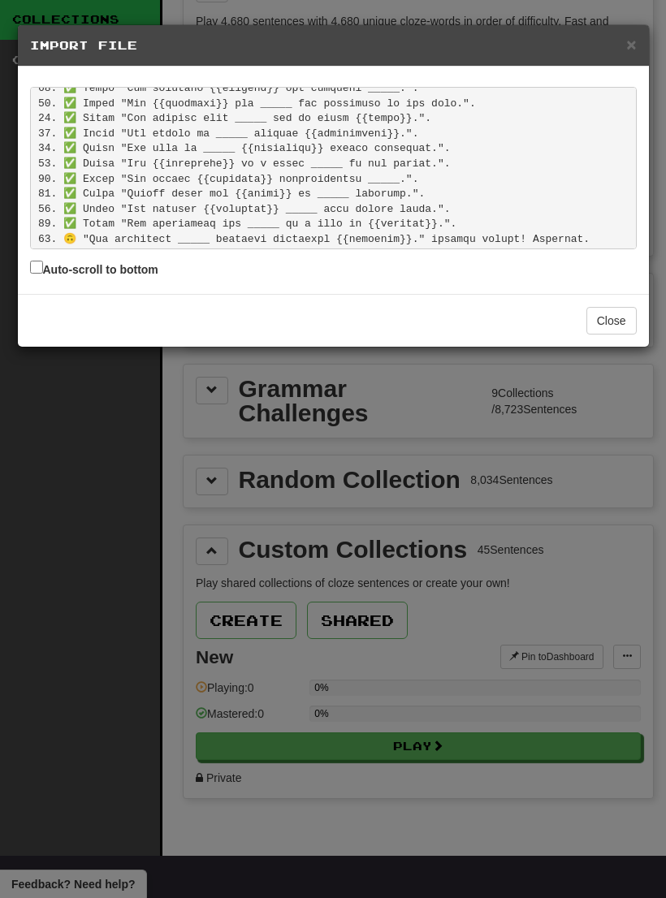
click at [599, 318] on button "Close" at bounding box center [611, 321] width 50 height 28
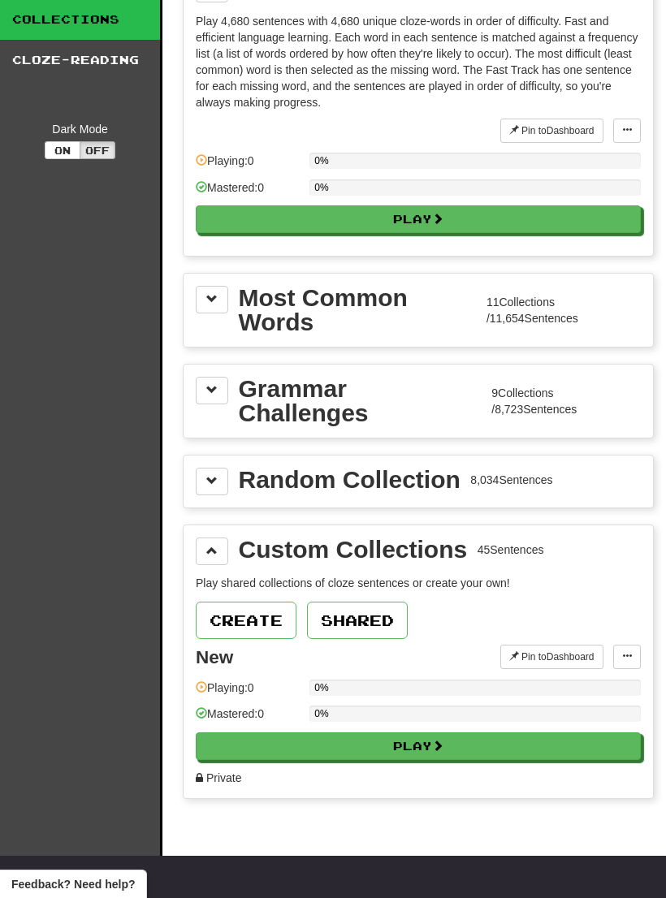
click at [624, 659] on span at bounding box center [627, 656] width 10 height 10
click at [607, 706] on span "Manage Sentences" at bounding box center [574, 707] width 98 height 13
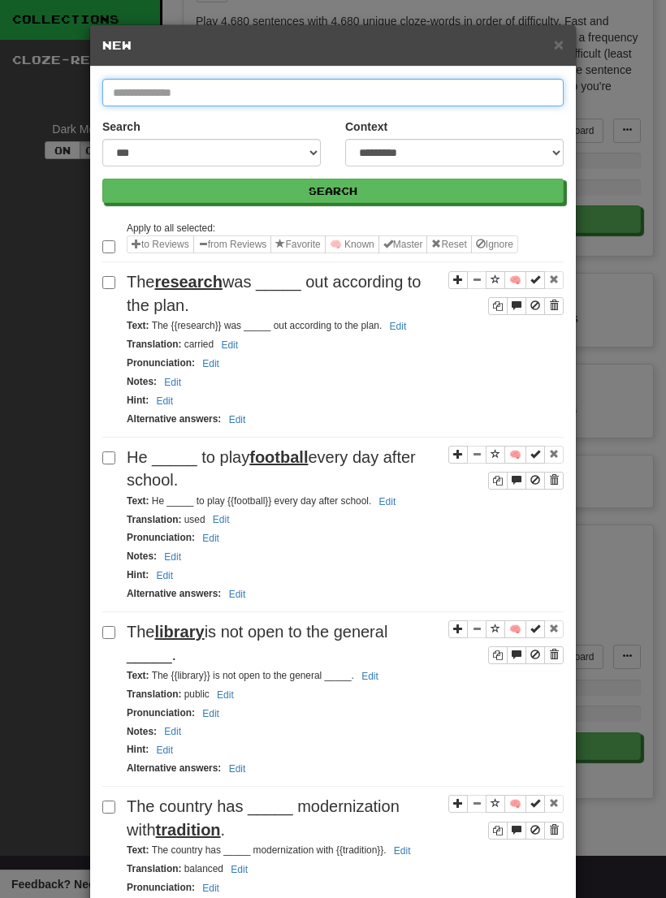
click at [460, 85] on input "text" at bounding box center [332, 93] width 461 height 28
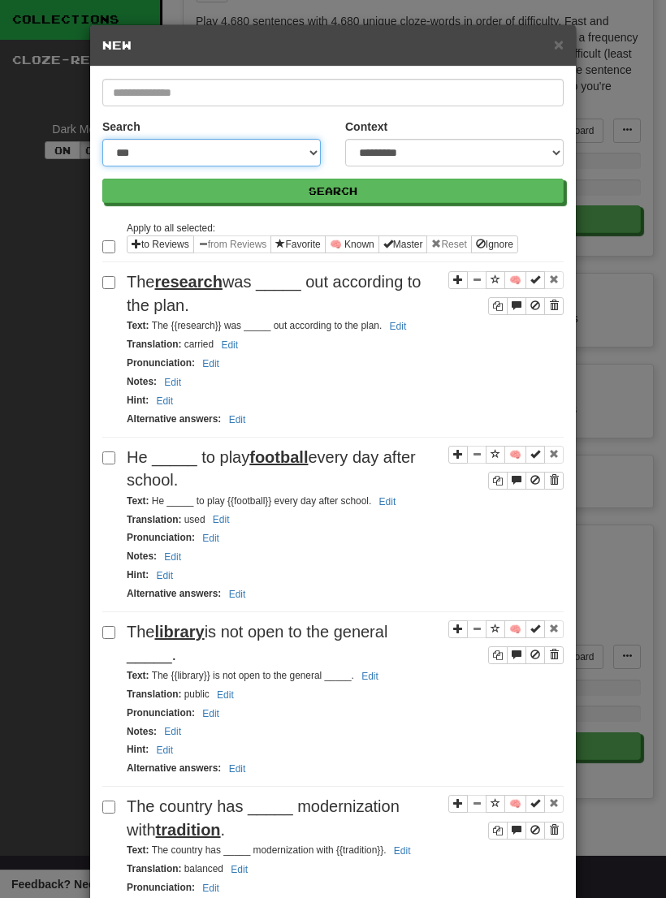
click at [259, 153] on select "**********" at bounding box center [211, 153] width 218 height 28
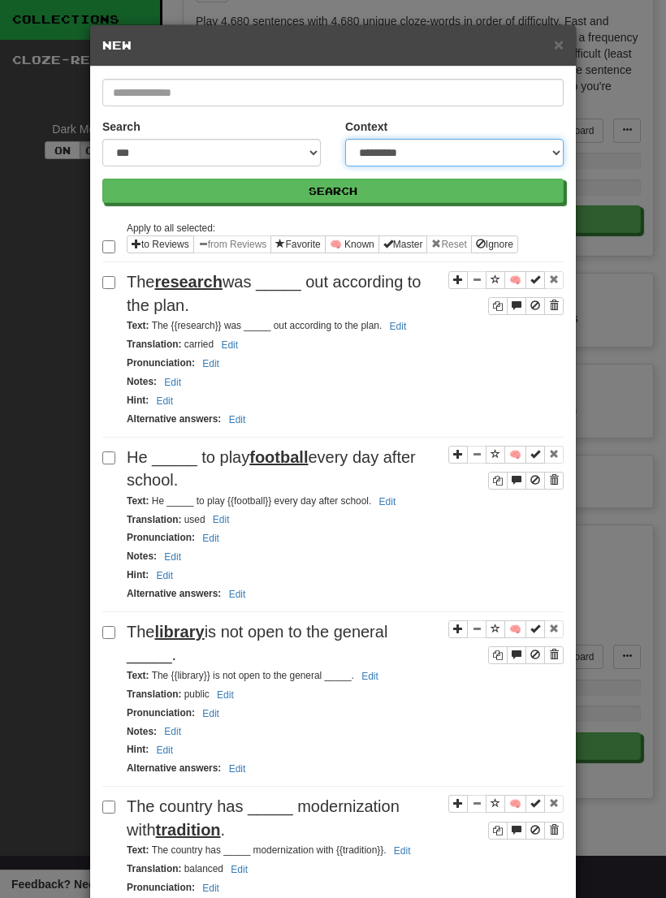
click at [436, 146] on select "**********" at bounding box center [454, 153] width 218 height 28
select select "**********"
click at [434, 148] on select "**********" at bounding box center [454, 153] width 218 height 28
click at [561, 42] on span "×" at bounding box center [559, 44] width 10 height 19
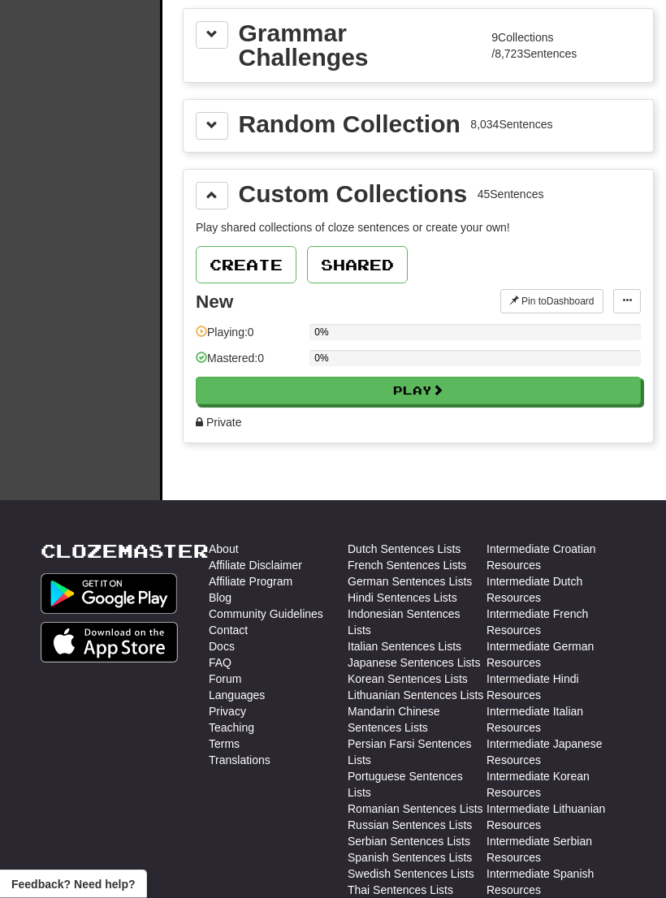
scroll to position [426, 0]
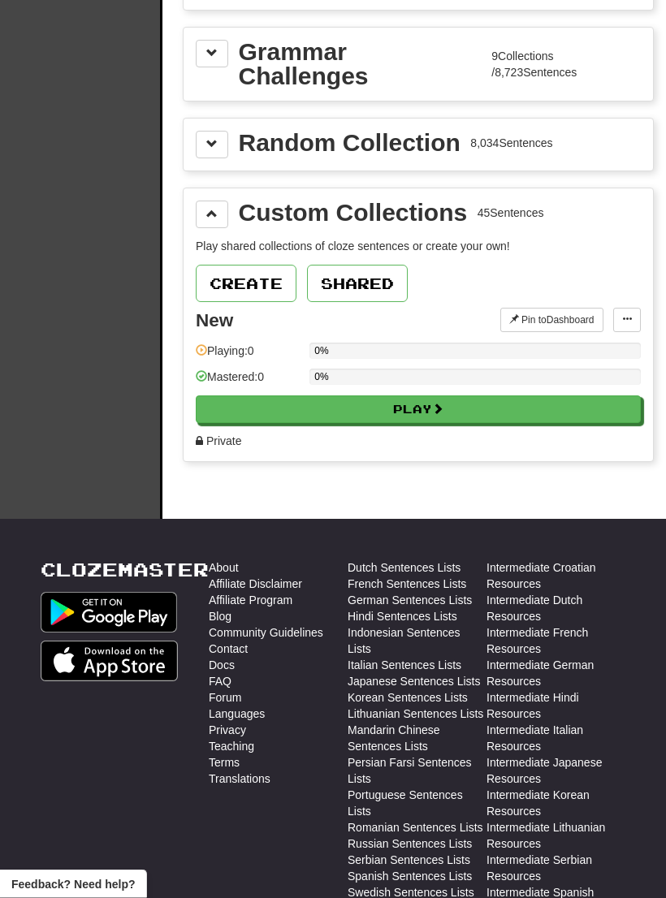
click at [534, 218] on div "45 Sentences" at bounding box center [511, 213] width 67 height 16
click at [632, 315] on button at bounding box center [627, 320] width 28 height 24
click at [603, 388] on link "Edit Collection" at bounding box center [564, 391] width 152 height 21
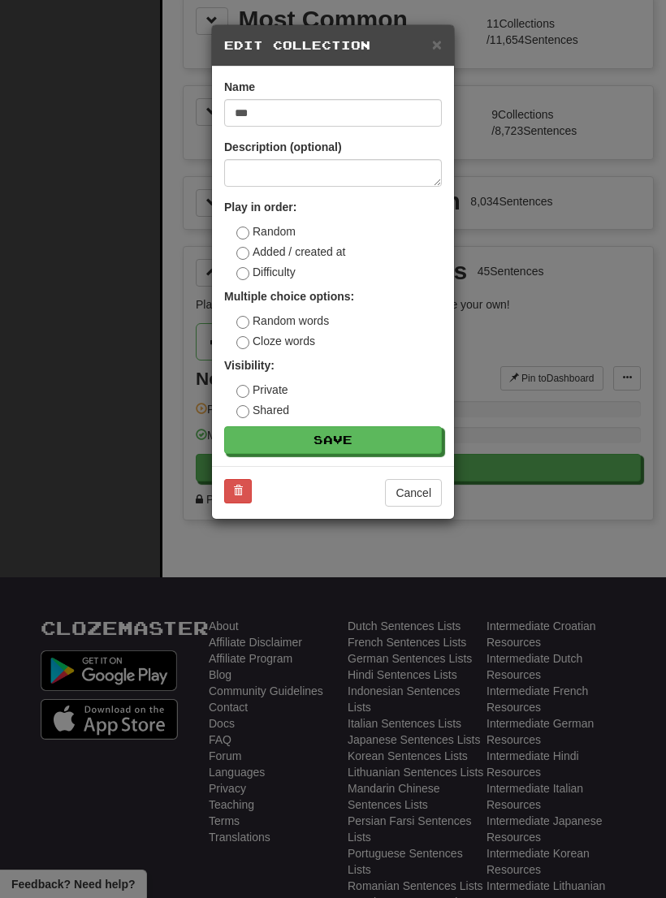
scroll to position [360, 0]
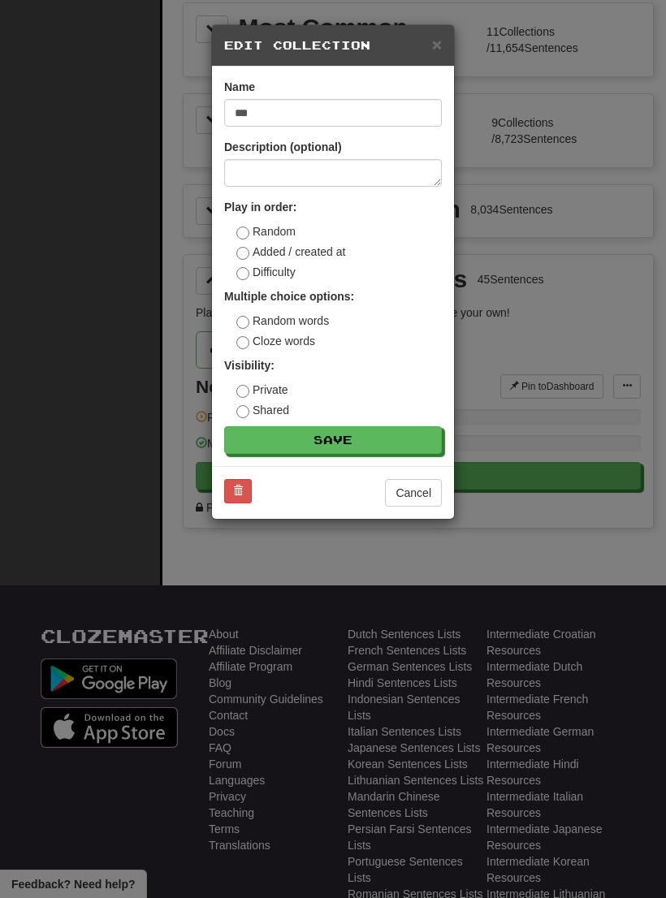
click at [441, 50] on span "×" at bounding box center [437, 44] width 10 height 19
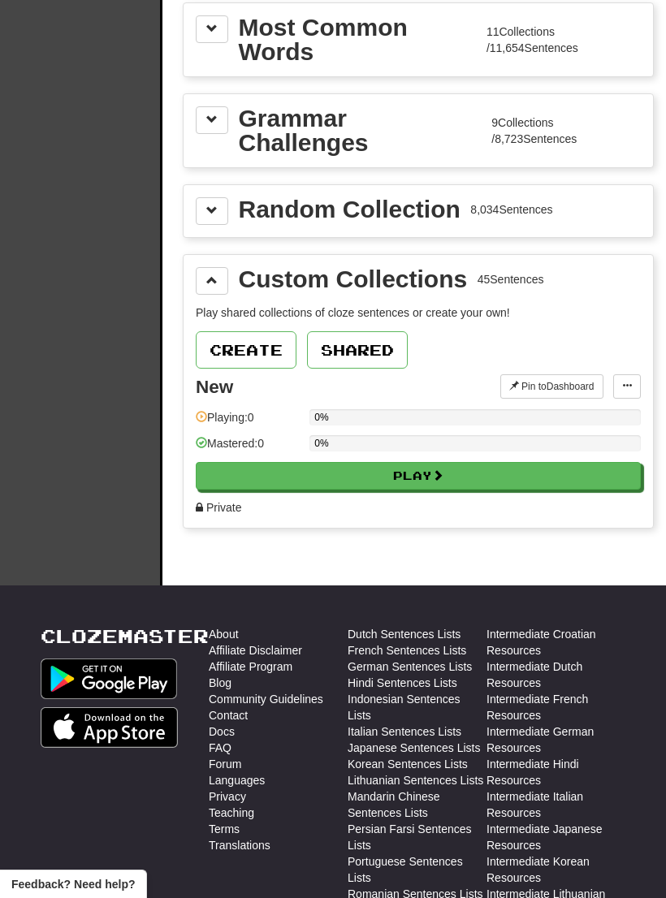
click at [633, 384] on button at bounding box center [627, 386] width 28 height 24
click at [618, 437] on span "Manage Sentences" at bounding box center [574, 436] width 98 height 13
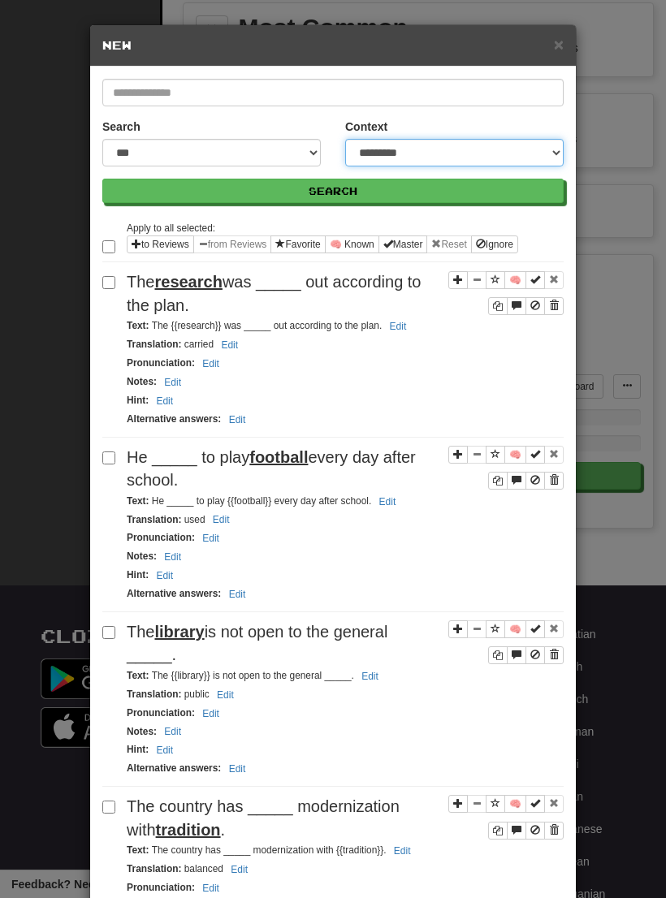
click at [456, 156] on select "**********" at bounding box center [454, 153] width 218 height 28
click at [460, 140] on select "**********" at bounding box center [454, 153] width 218 height 28
select select "********"
click at [555, 309] on span "Sentence controls" at bounding box center [554, 305] width 10 height 10
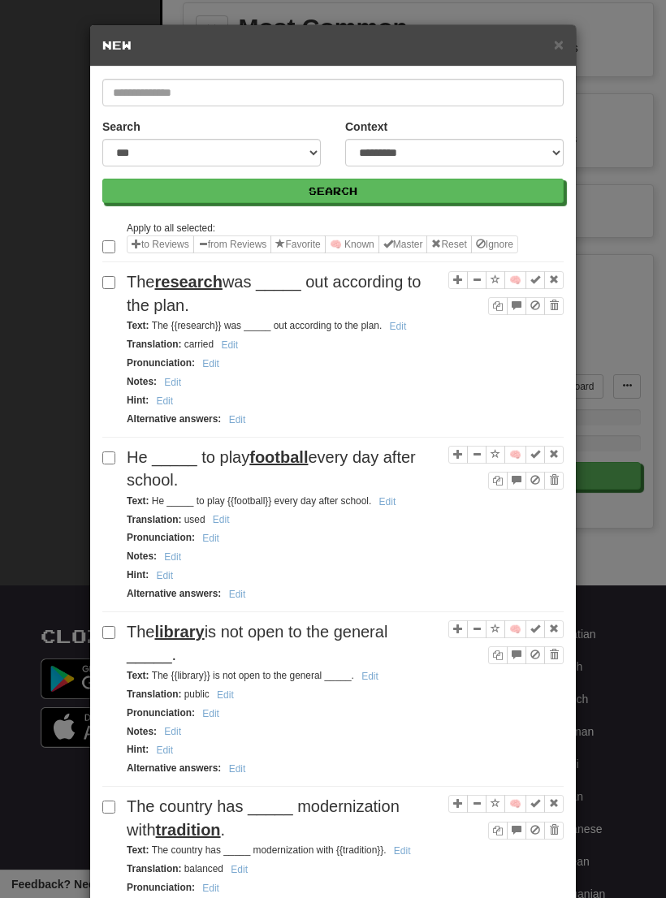
scroll to position [385, 0]
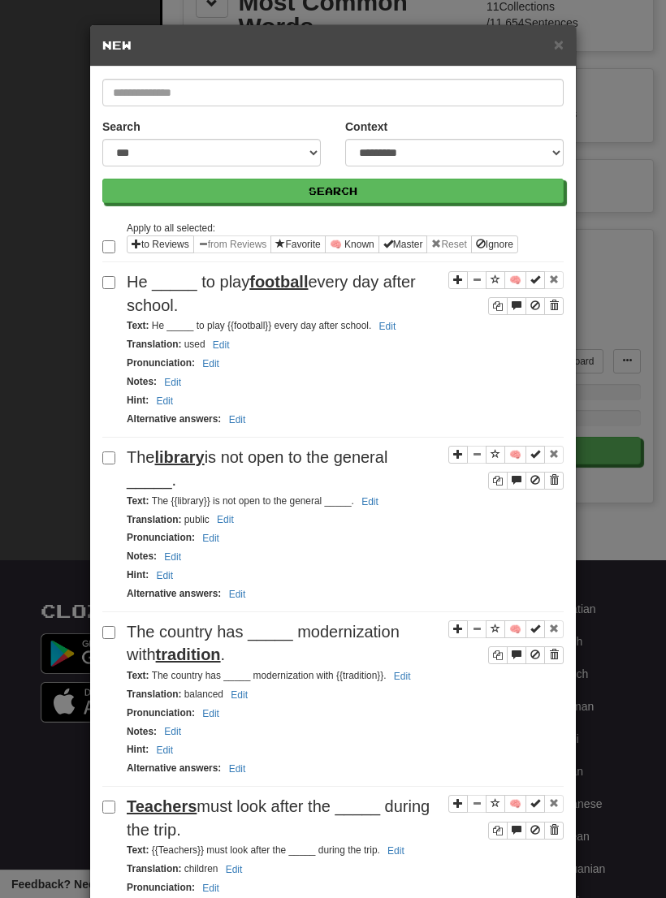
click at [543, 274] on button "Sentence controls" at bounding box center [534, 280] width 19 height 18
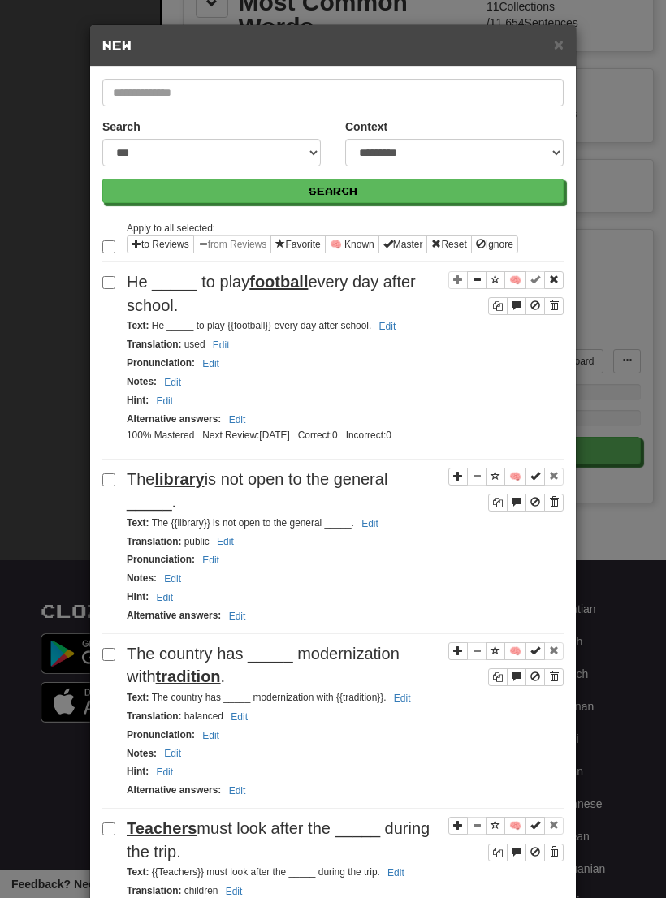
click at [559, 280] on button "Sentence controls" at bounding box center [553, 280] width 19 height 18
click at [557, 310] on span "Sentence controls" at bounding box center [554, 305] width 10 height 10
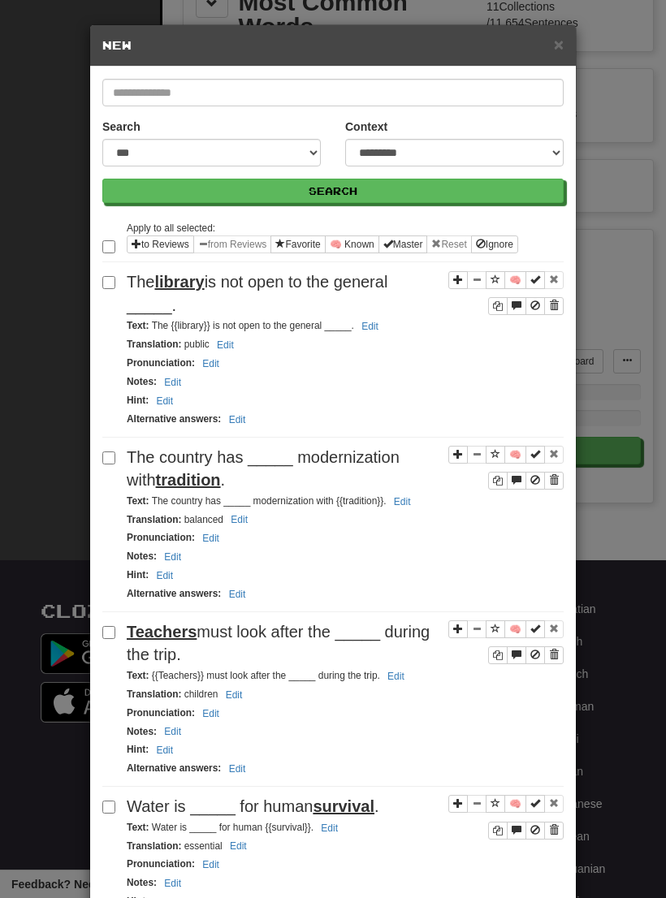
click at [563, 41] on span "×" at bounding box center [559, 44] width 10 height 19
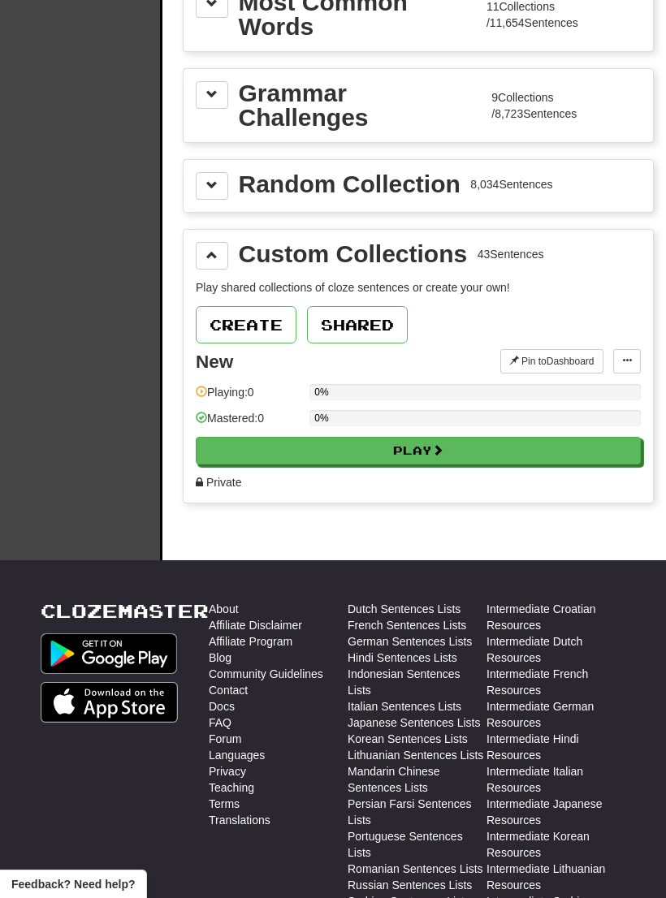
click at [630, 362] on span at bounding box center [627, 361] width 10 height 10
click at [589, 435] on span "Edit Collection" at bounding box center [561, 432] width 73 height 13
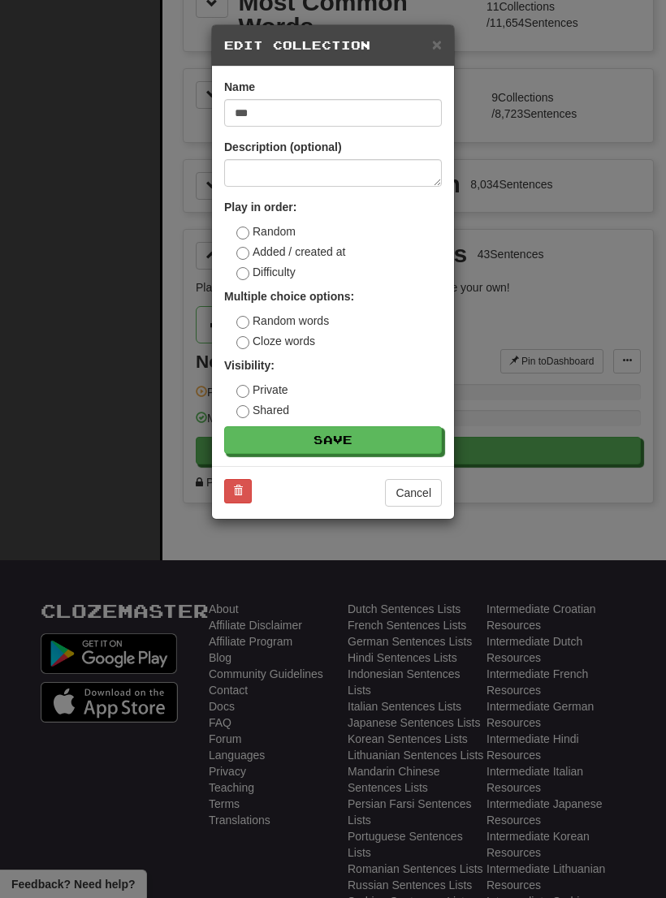
click at [238, 488] on span at bounding box center [238, 491] width 10 height 10
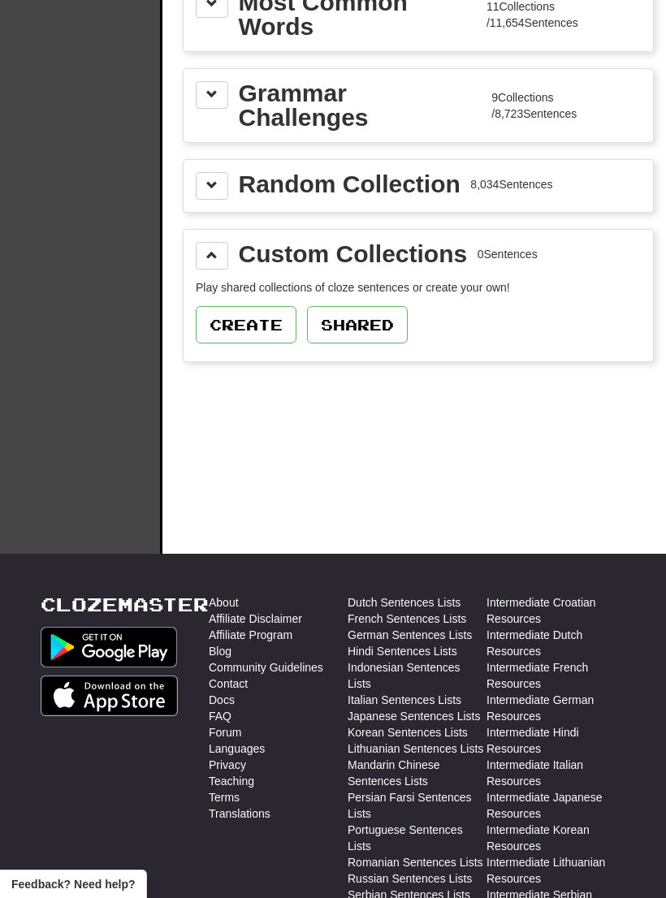
click at [257, 327] on button "Create" at bounding box center [246, 324] width 101 height 37
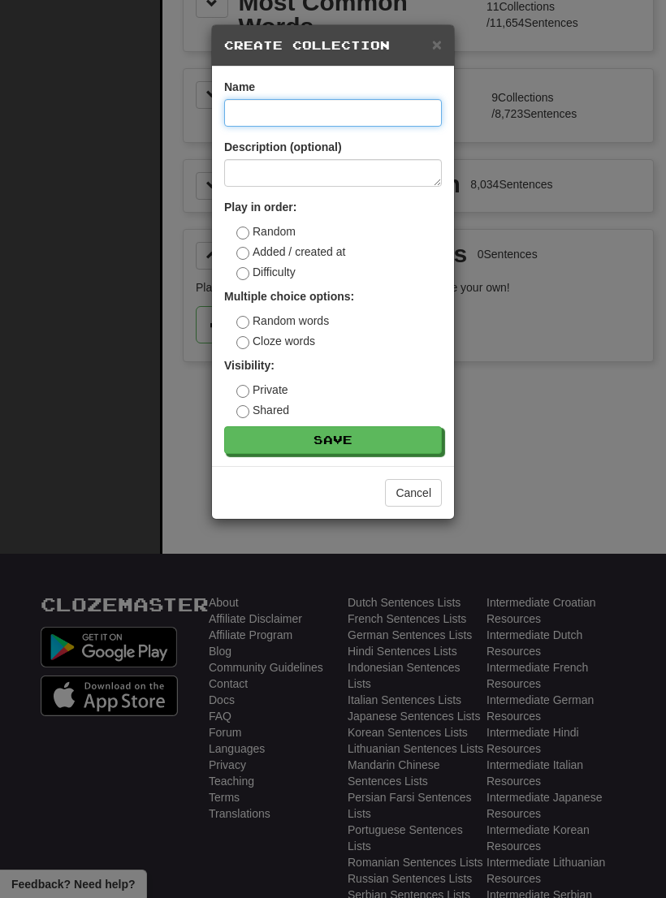
click at [337, 105] on input at bounding box center [333, 113] width 218 height 28
type input "***"
click at [374, 441] on button "Save" at bounding box center [333, 440] width 218 height 28
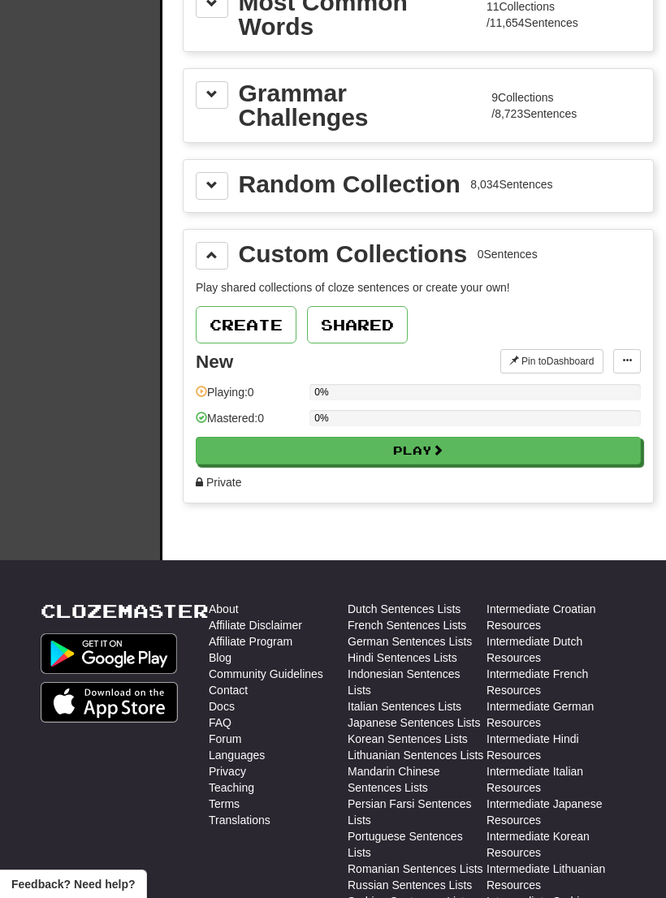
click at [638, 357] on button at bounding box center [627, 361] width 28 height 24
click at [597, 386] on span "Add Sentences" at bounding box center [563, 390] width 77 height 13
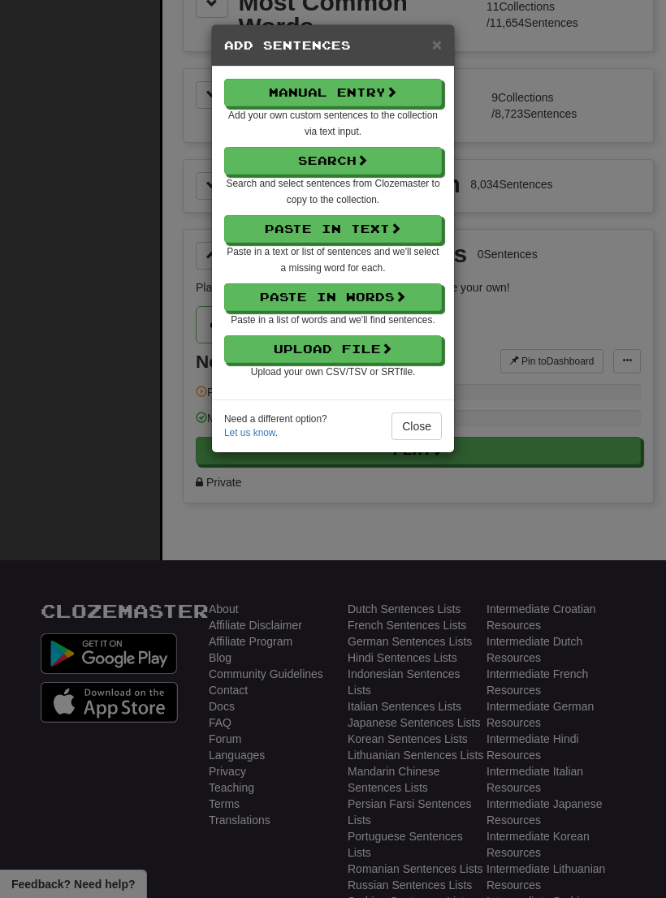
click at [391, 348] on span at bounding box center [386, 348] width 11 height 11
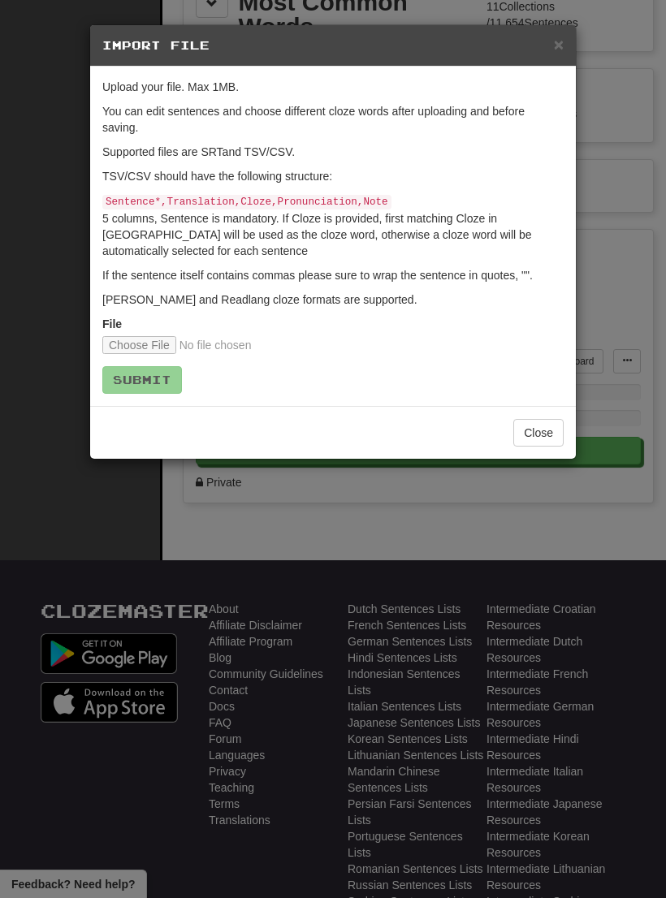
click at [145, 336] on input "file" at bounding box center [209, 345] width 215 height 18
type input "**********"
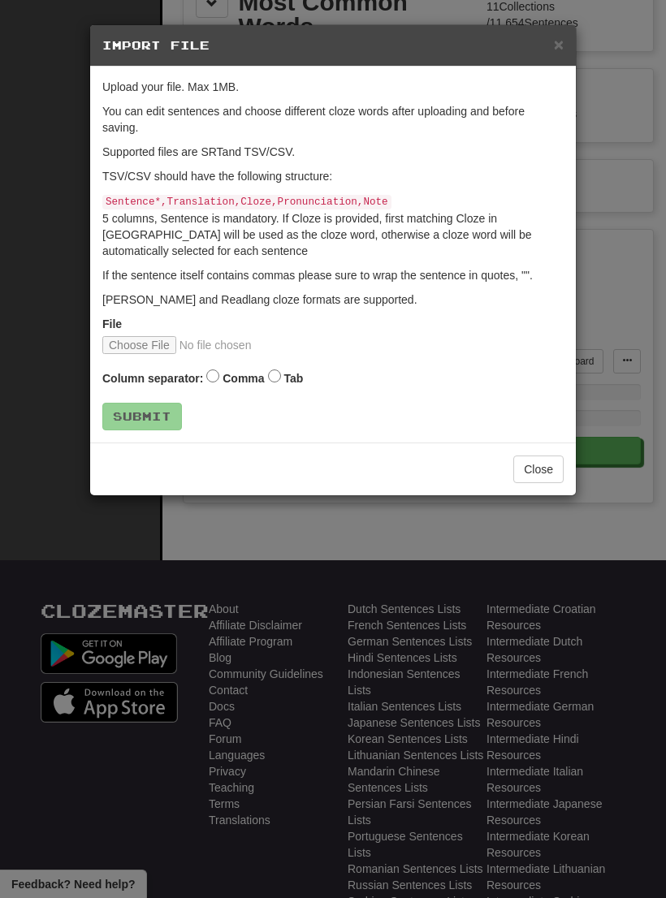
click at [561, 37] on span "×" at bounding box center [559, 44] width 10 height 19
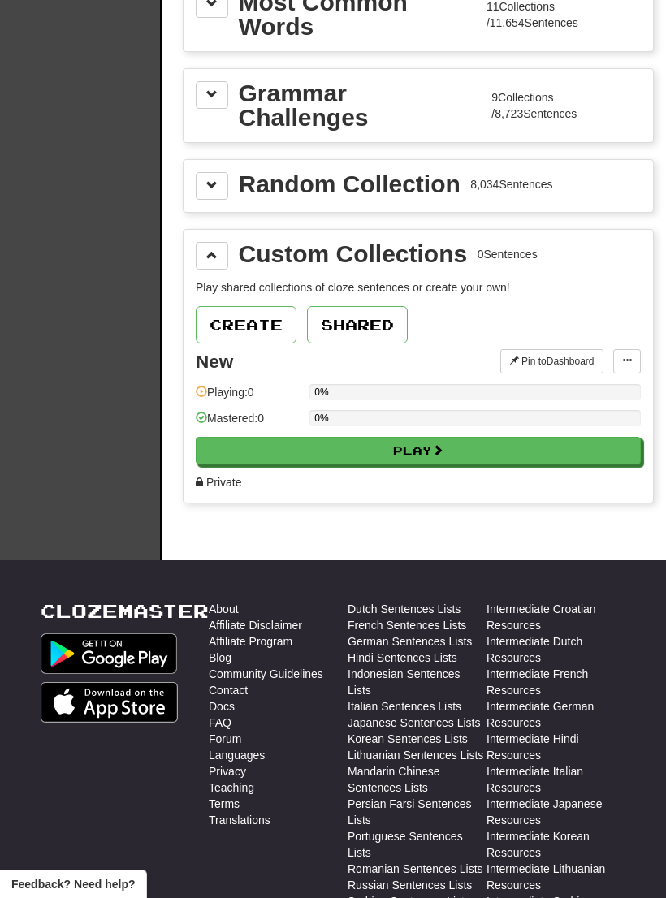
click at [637, 363] on button at bounding box center [627, 361] width 28 height 24
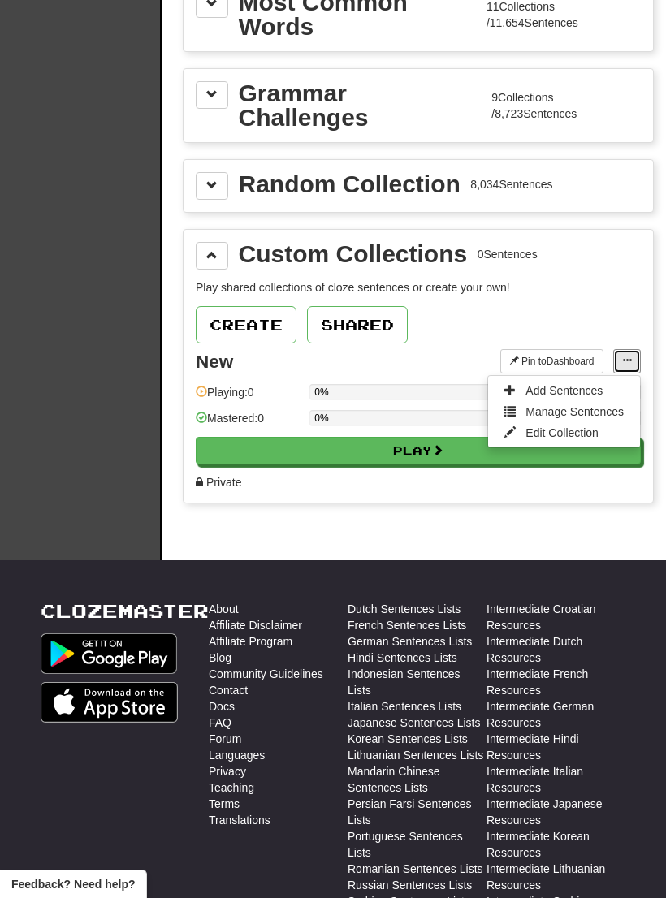
scroll to position [382, 0]
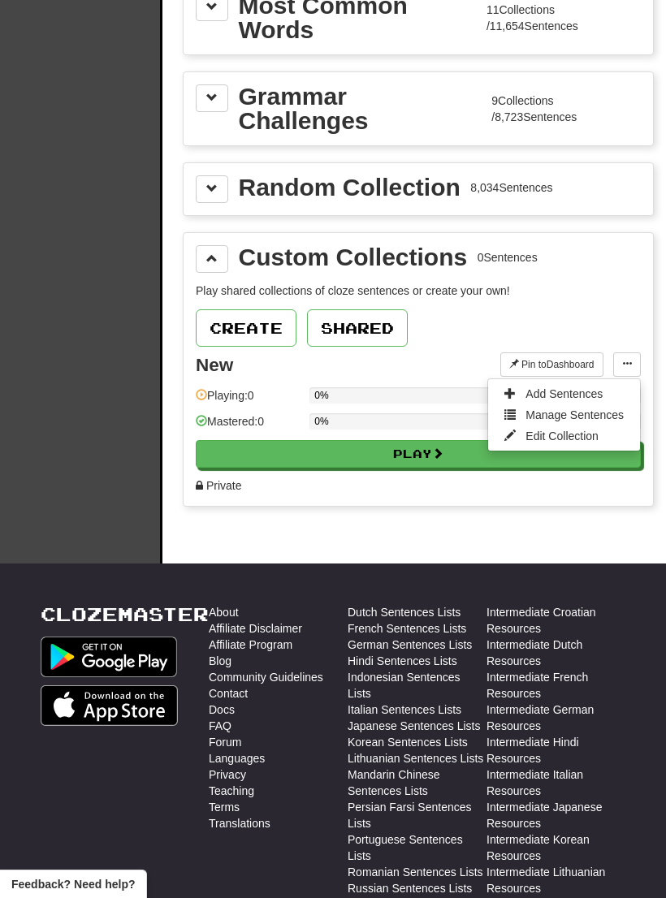
click at [592, 392] on span "Add Sentences" at bounding box center [563, 393] width 77 height 13
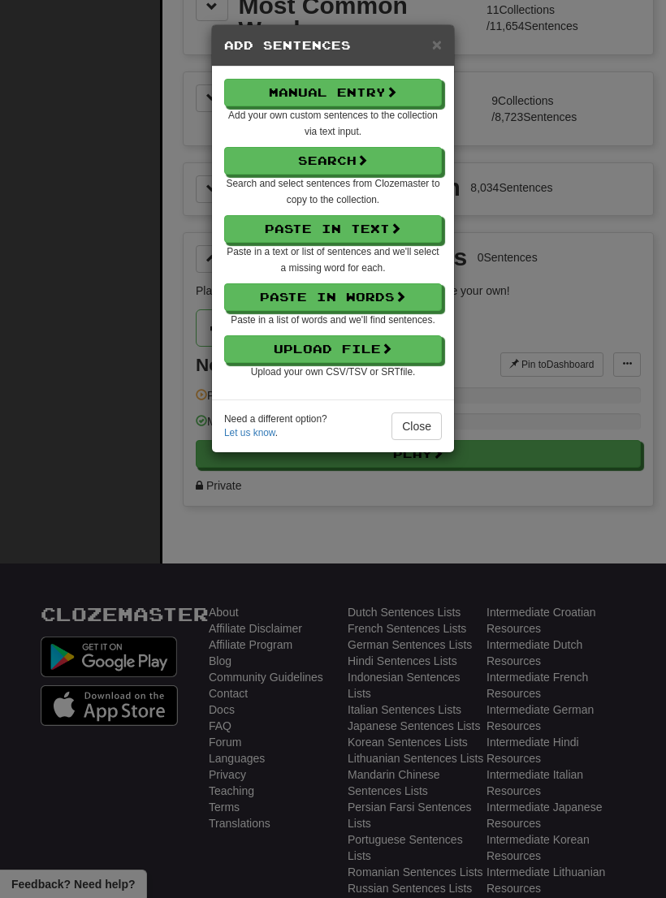
click at [368, 350] on button "Upload File" at bounding box center [333, 349] width 218 height 28
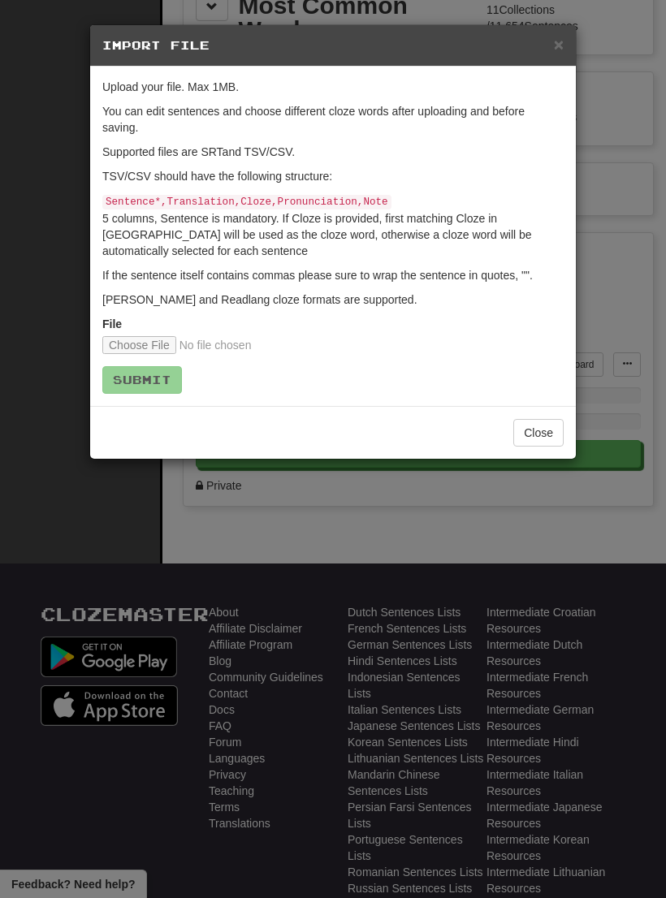
click at [145, 339] on input "file" at bounding box center [209, 345] width 215 height 18
type input "**********"
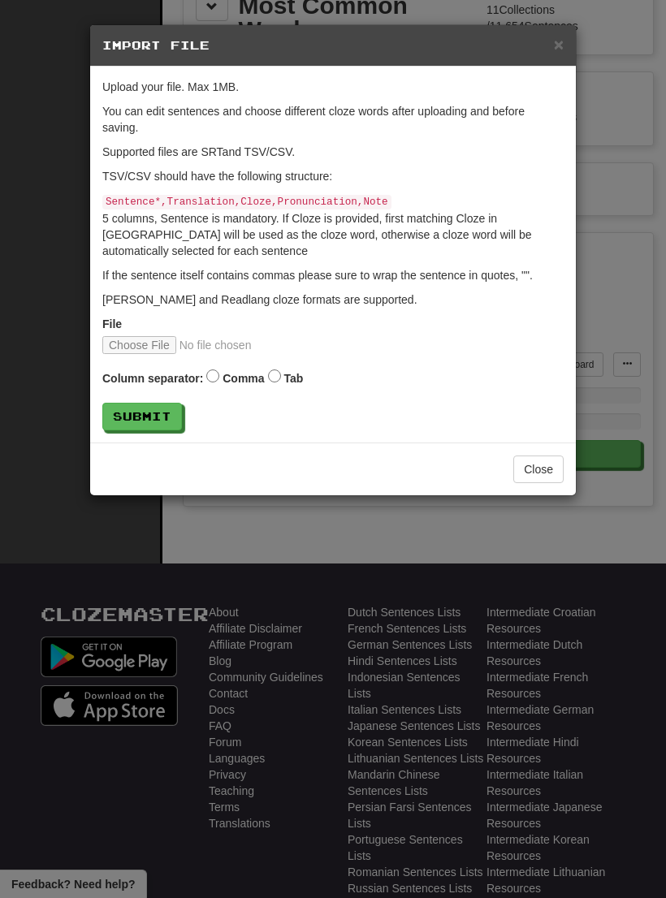
click at [164, 404] on button "Submit" at bounding box center [142, 417] width 80 height 28
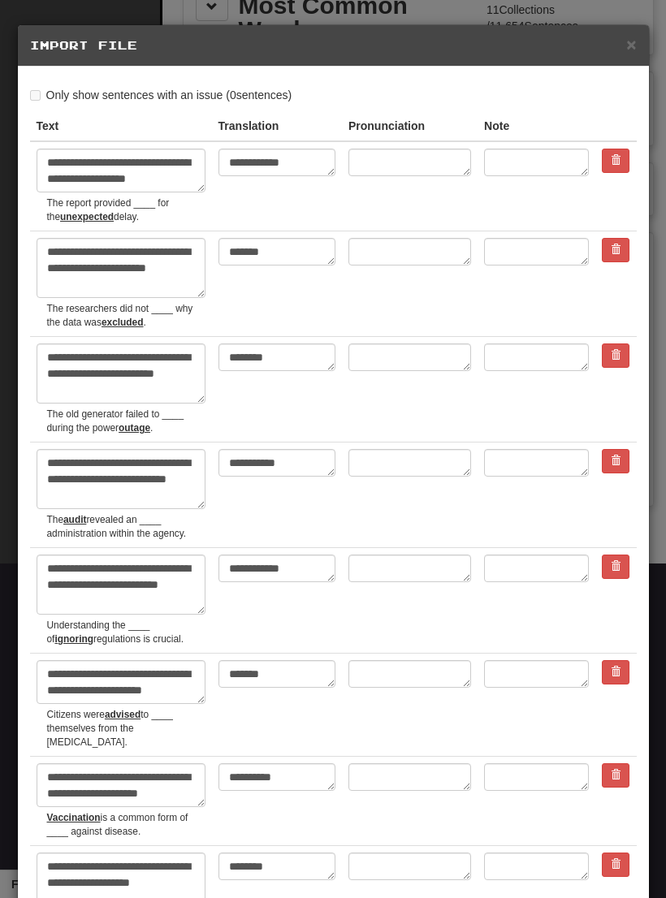
type textarea "*"
click at [631, 44] on span "×" at bounding box center [631, 44] width 10 height 19
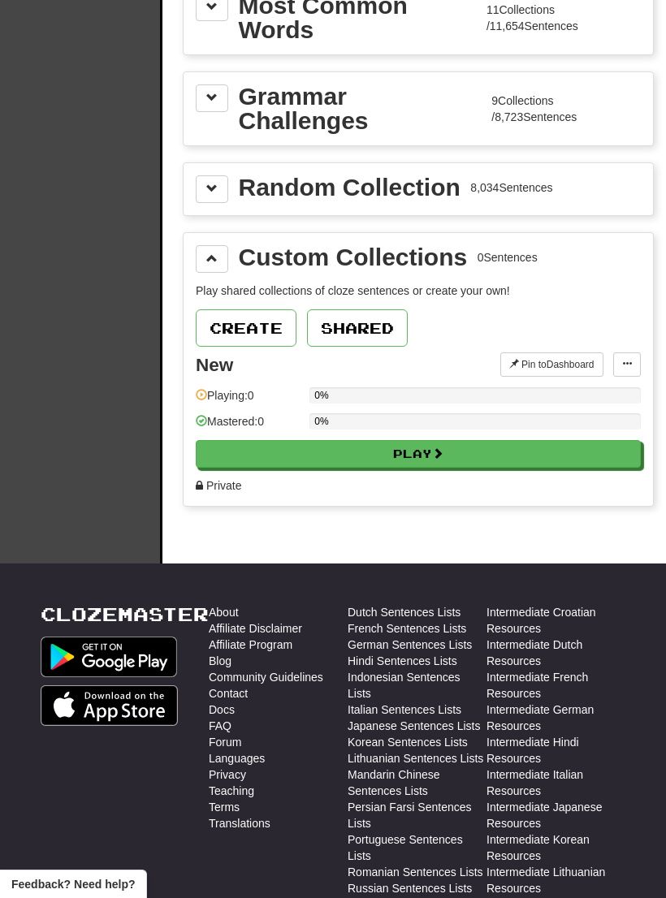
click at [629, 367] on span at bounding box center [627, 364] width 10 height 10
click at [594, 391] on span "Add Sentences" at bounding box center [563, 393] width 77 height 13
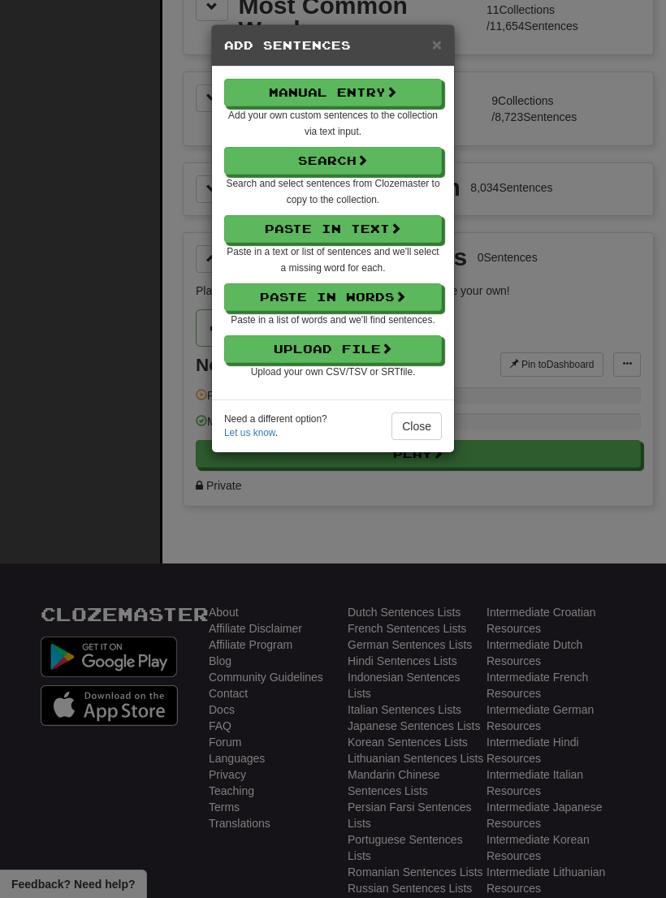
click at [379, 348] on button "Upload File" at bounding box center [333, 349] width 218 height 28
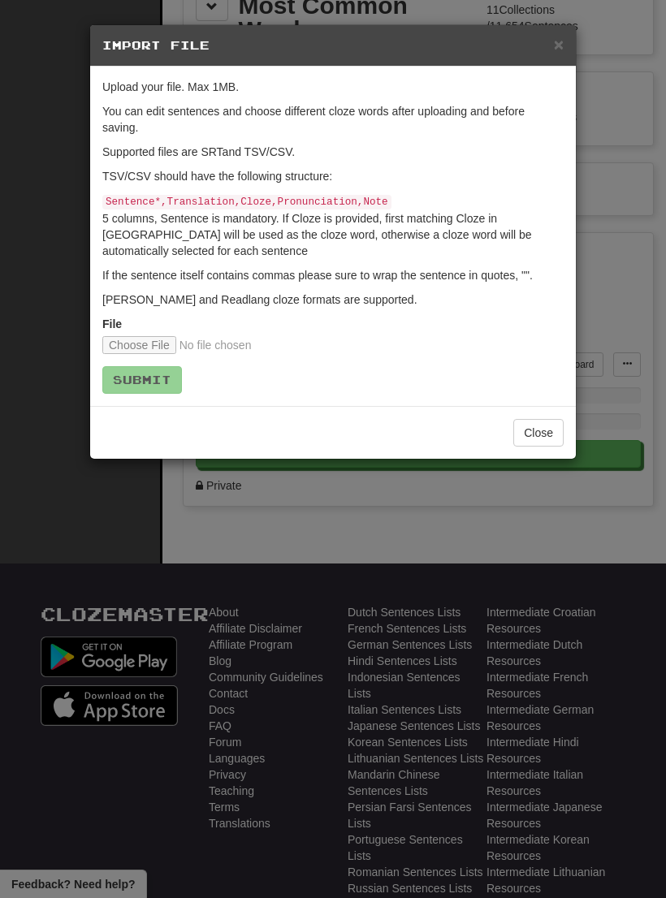
click at [141, 339] on input "file" at bounding box center [209, 345] width 215 height 18
type input "**********"
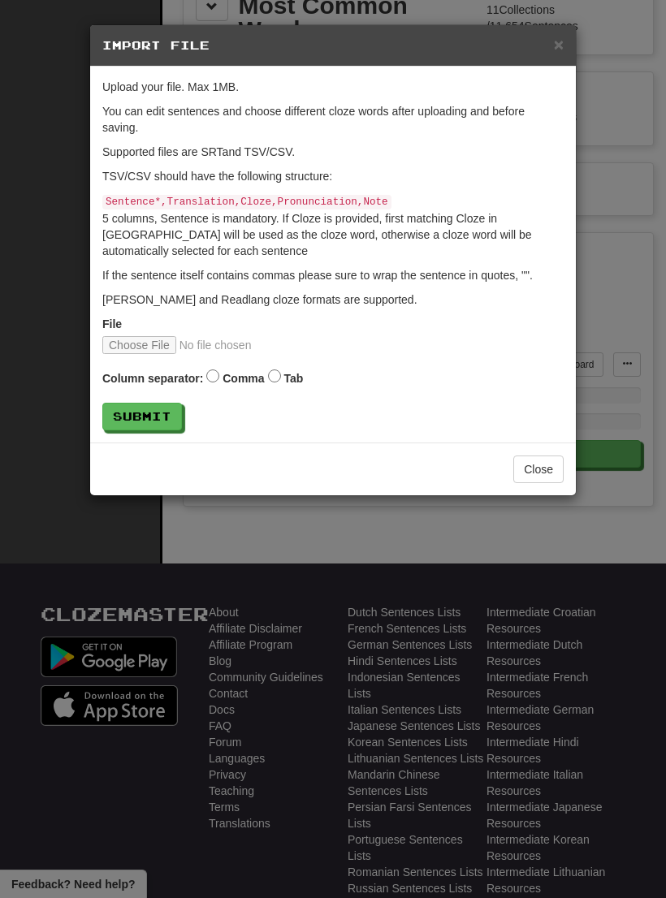
click at [154, 419] on button "Submit" at bounding box center [142, 417] width 80 height 28
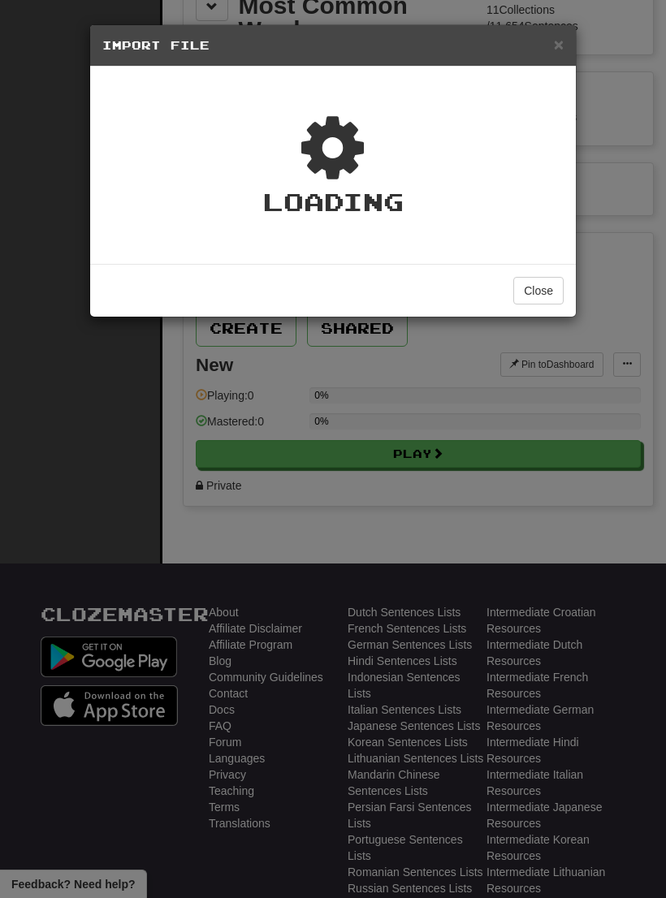
type textarea "*"
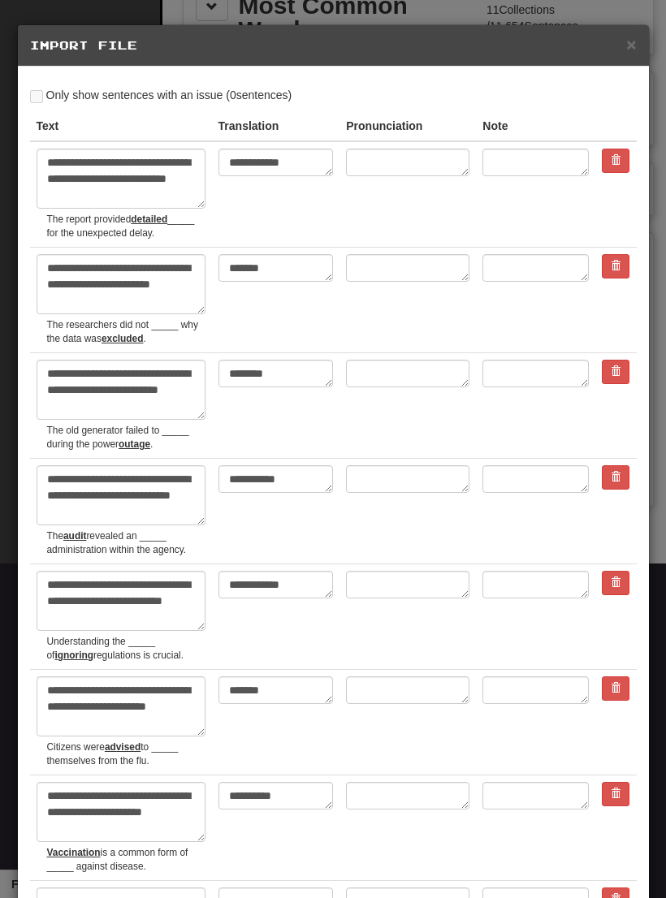
click at [632, 50] on span "×" at bounding box center [631, 44] width 10 height 19
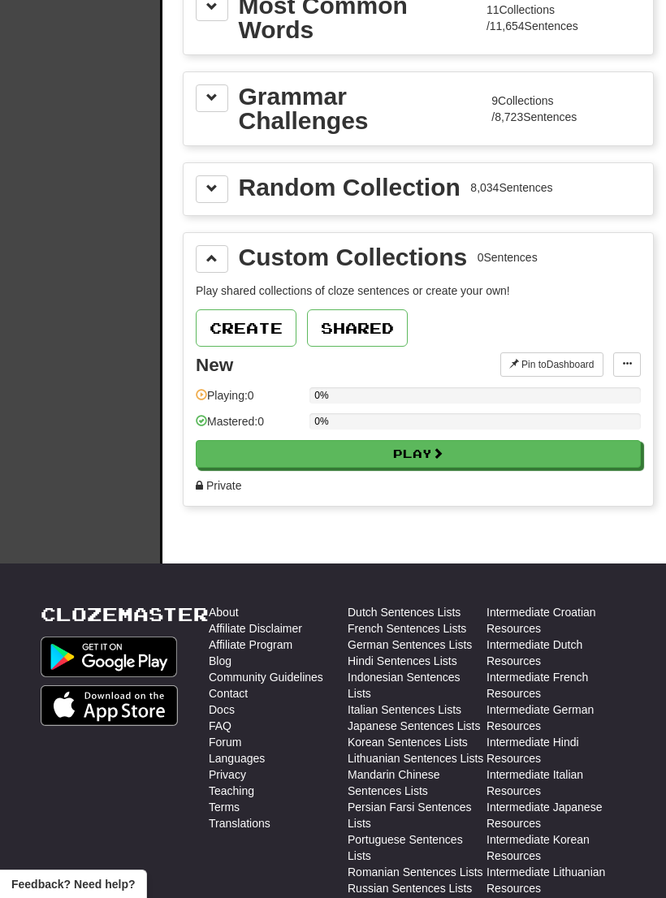
click at [107, 534] on div "Clozemaster Dashboard Collections Cloze-Reading Dark Mode On Off" at bounding box center [81, 90] width 162 height 945
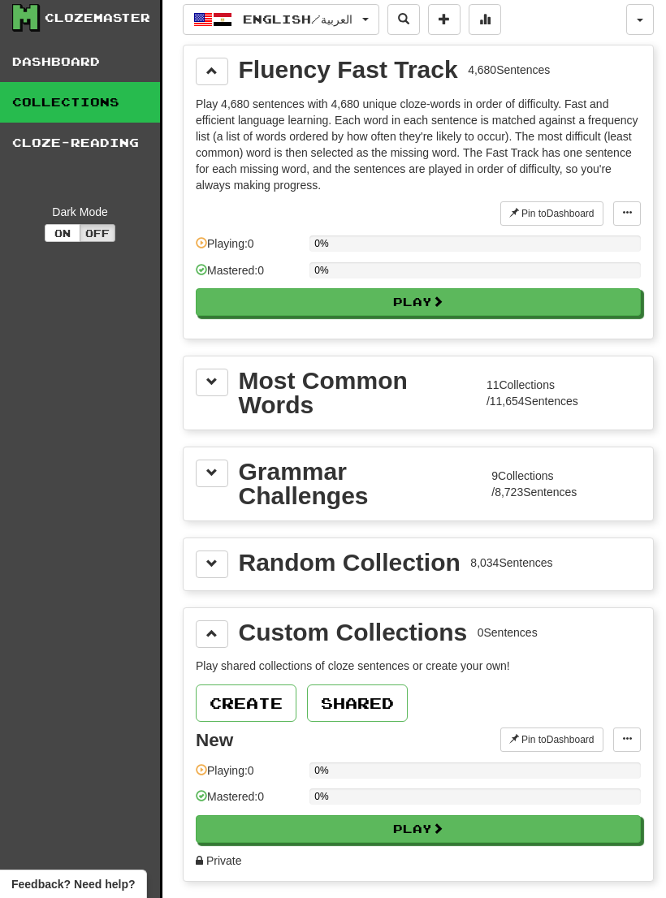
scroll to position [0, 0]
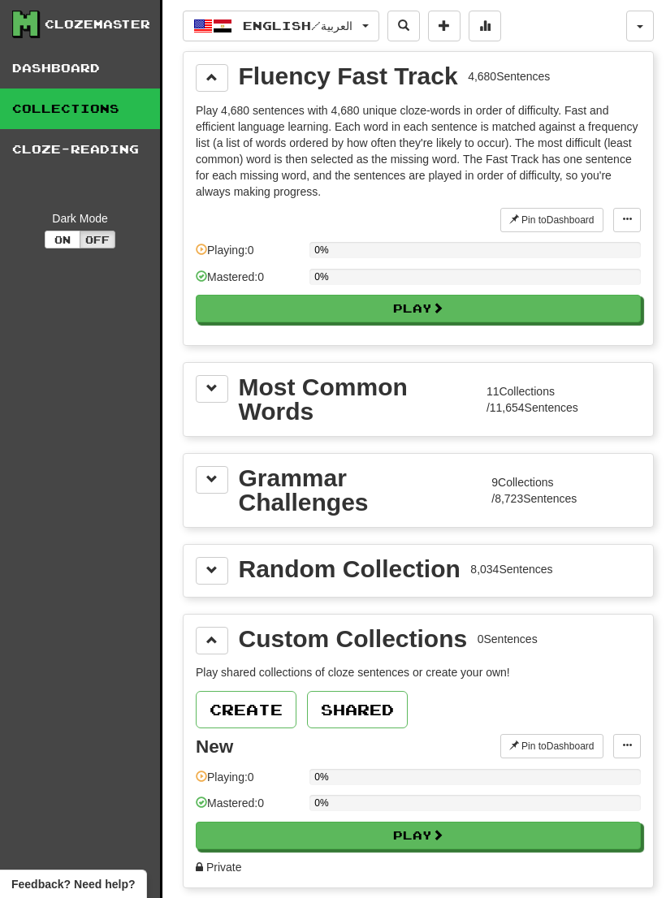
click at [86, 60] on link "Dashboard" at bounding box center [80, 68] width 160 height 41
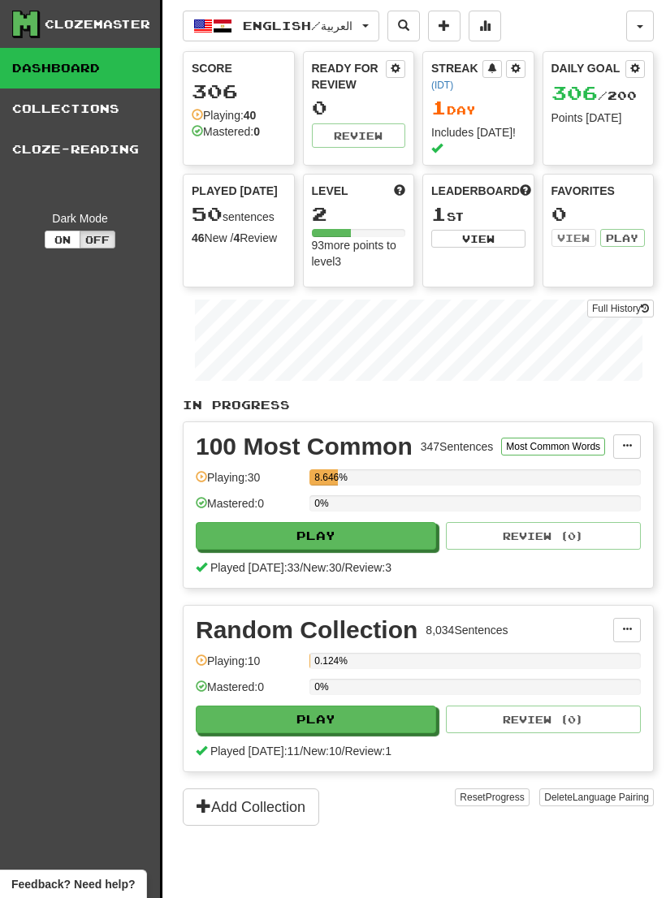
click at [635, 434] on button at bounding box center [627, 446] width 28 height 24
click at [590, 469] on span "Manage Sentences" at bounding box center [558, 475] width 98 height 13
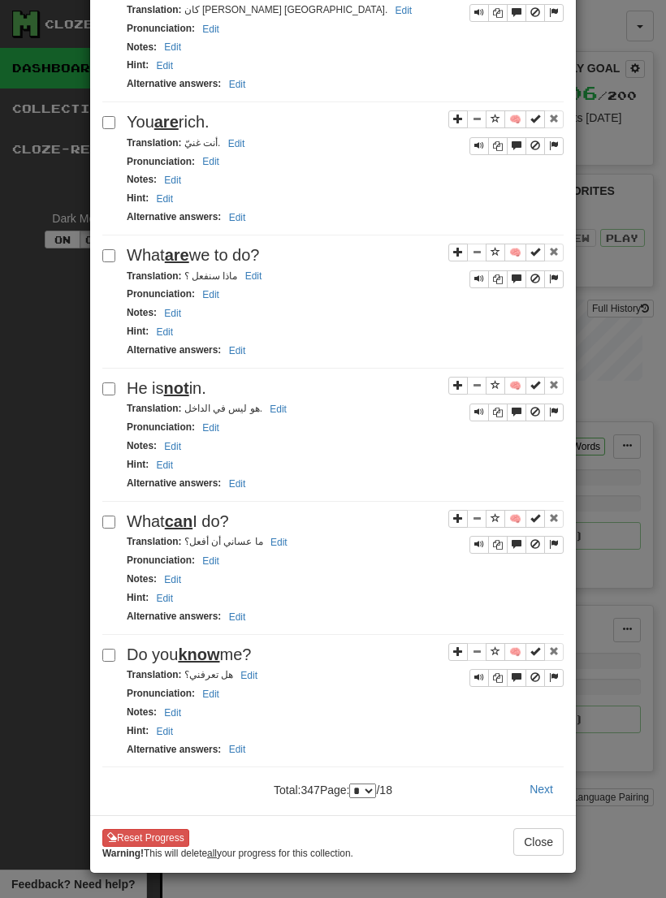
scroll to position [2188, 0]
click at [608, 550] on div "**********" at bounding box center [333, 449] width 666 height 898
click at [531, 844] on button "Close" at bounding box center [538, 842] width 50 height 28
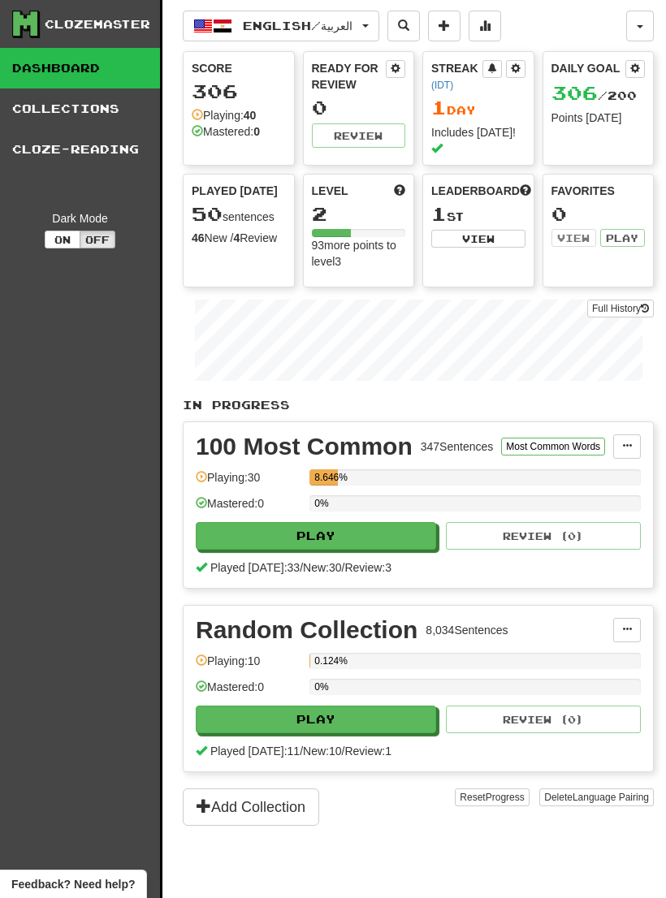
click at [450, 28] on span at bounding box center [444, 24] width 11 height 11
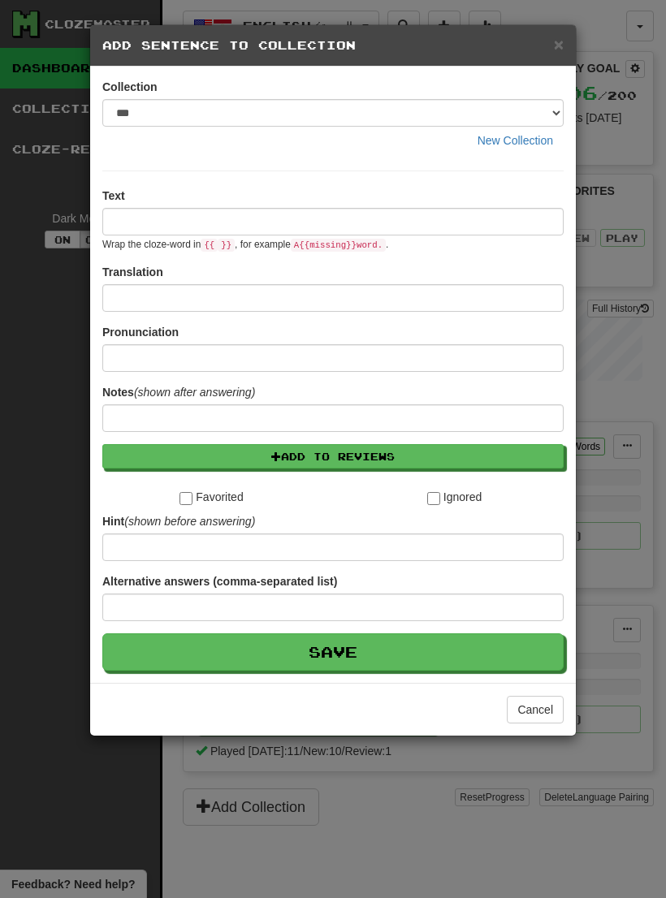
click at [561, 48] on span "×" at bounding box center [559, 44] width 10 height 19
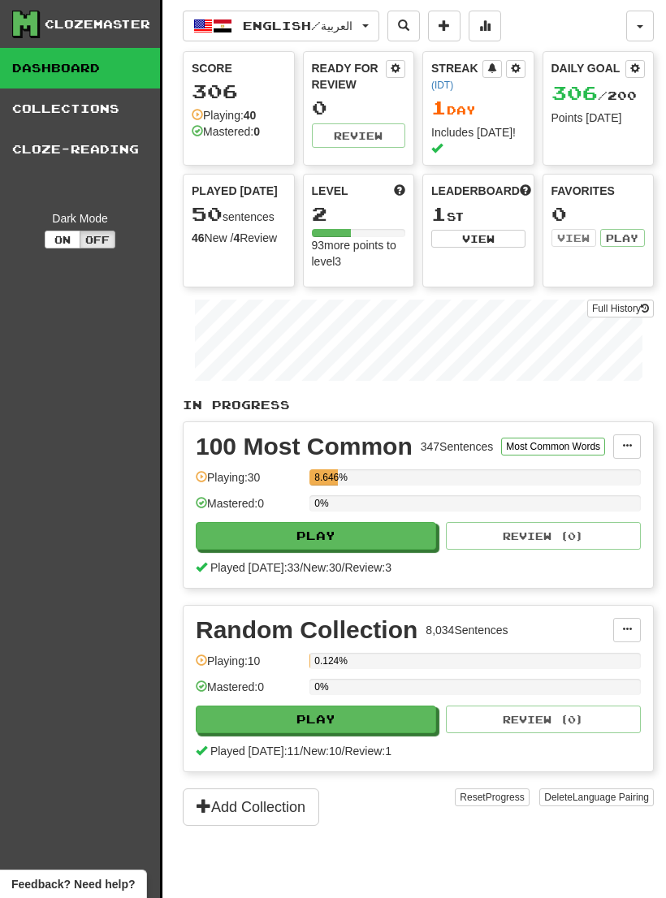
click at [447, 28] on button at bounding box center [444, 26] width 32 height 31
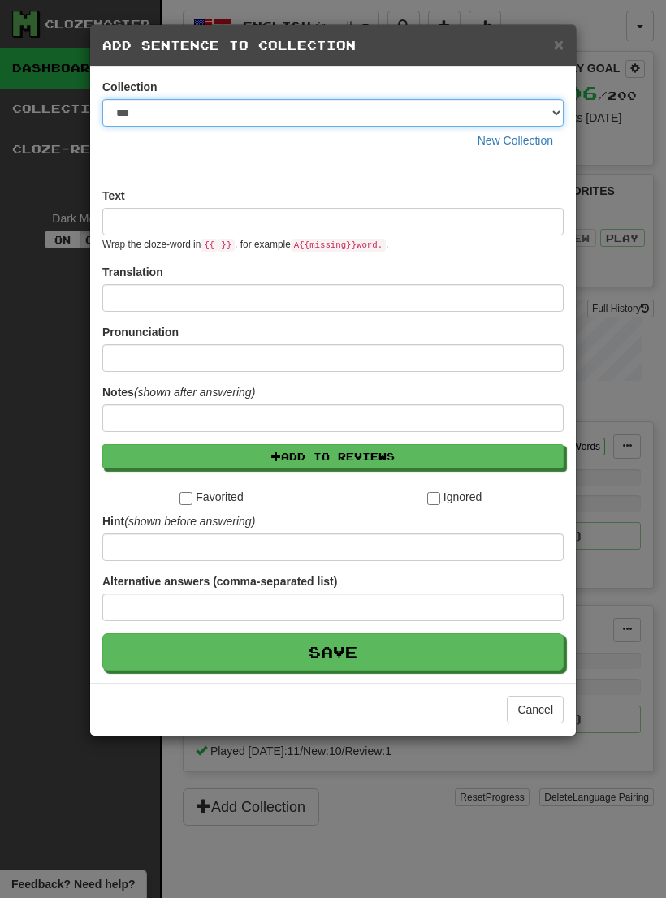
click at [464, 117] on select "***" at bounding box center [332, 113] width 461 height 28
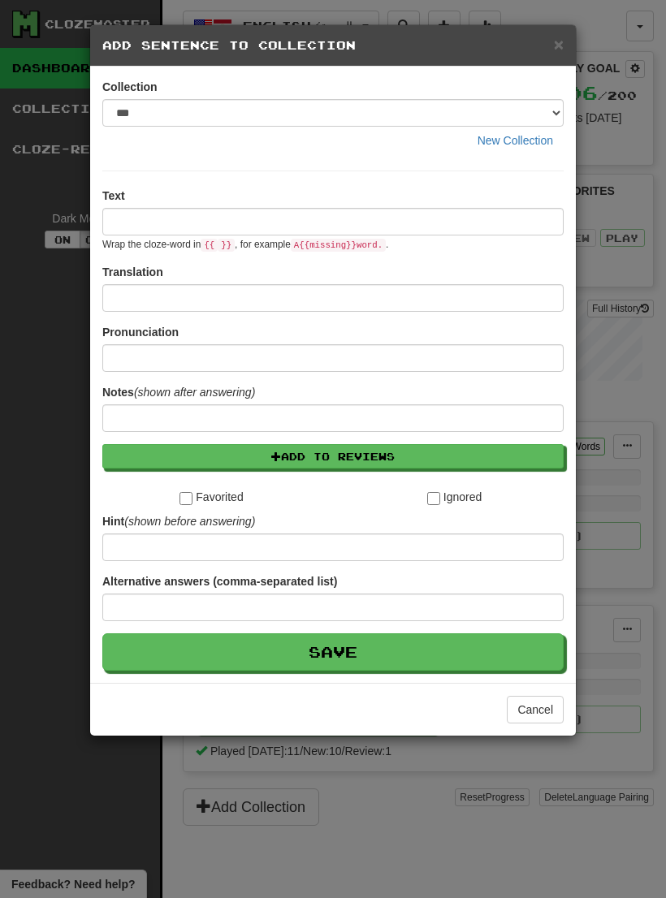
click at [523, 137] on button "New Collection" at bounding box center [515, 141] width 97 height 28
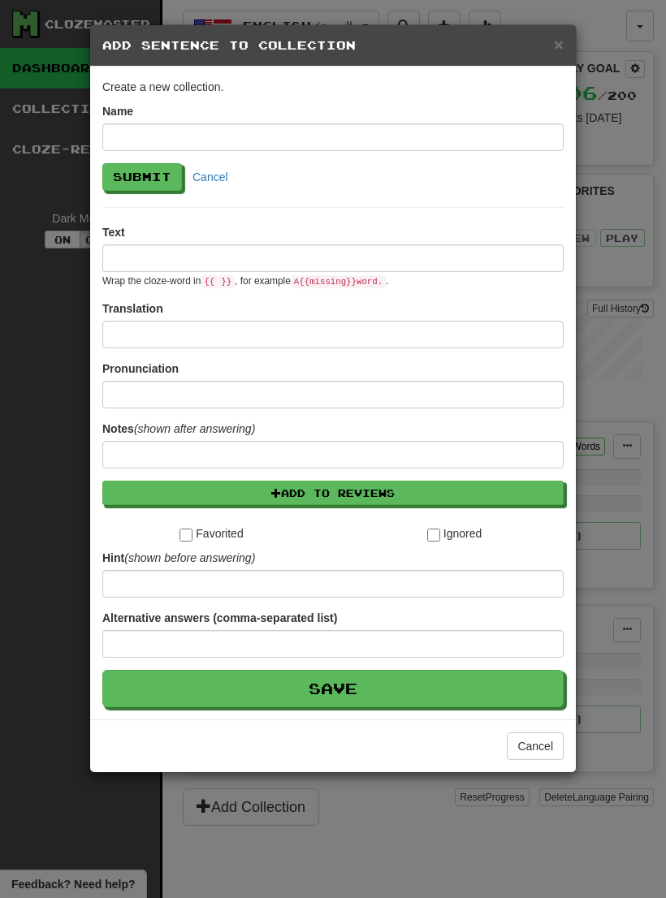
click at [214, 180] on button "Cancel" at bounding box center [210, 177] width 57 height 28
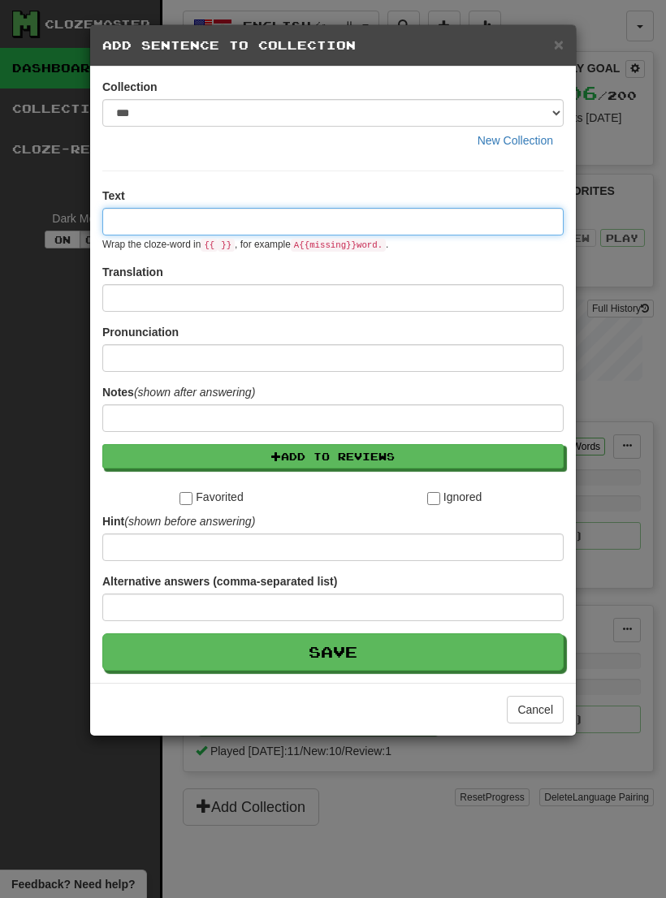
click at [325, 214] on input at bounding box center [332, 222] width 461 height 28
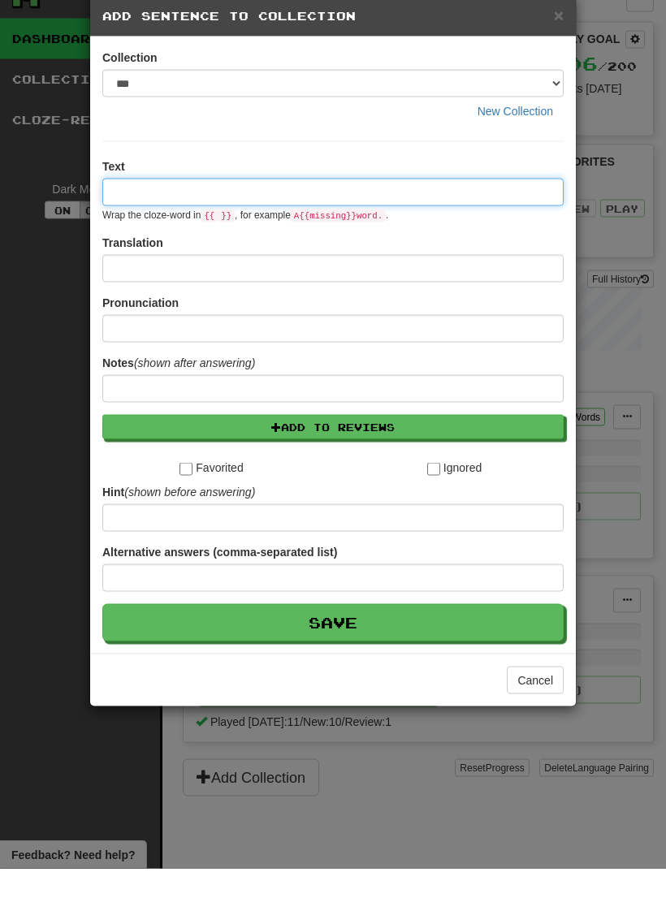
scroll to position [30, 0]
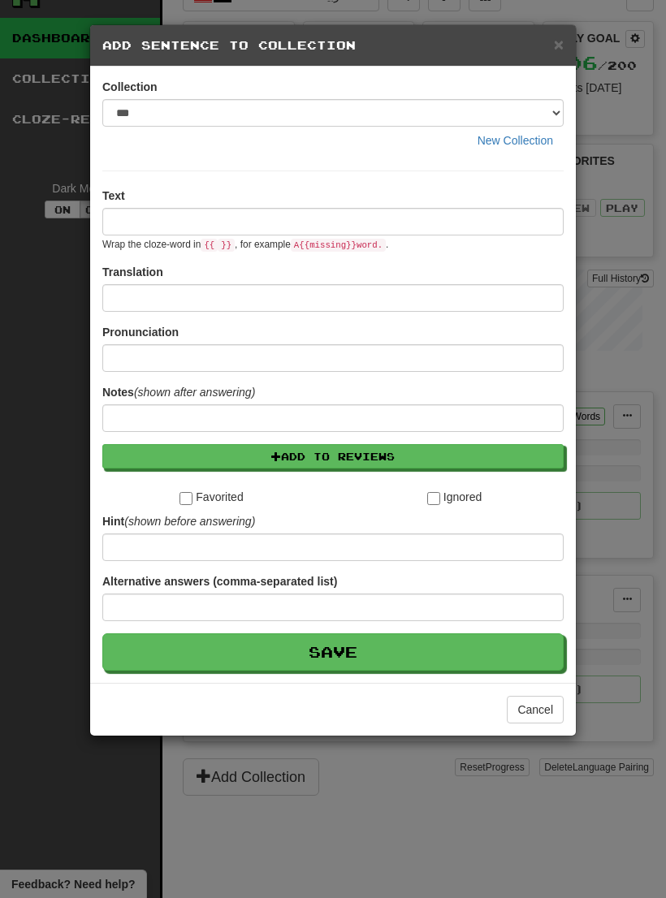
click at [620, 380] on div "× Add Sentence to Collection Collection *** New Collection Text Wrap the cloze-…" at bounding box center [333, 449] width 666 height 898
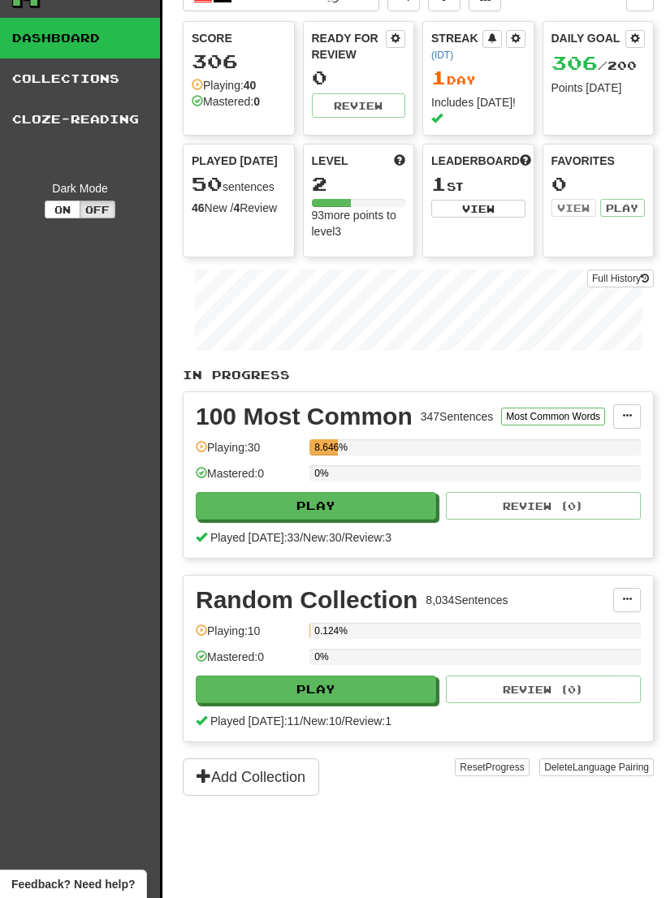
click at [620, 588] on button at bounding box center [627, 600] width 28 height 24
click at [613, 537] on div at bounding box center [333, 449] width 666 height 898
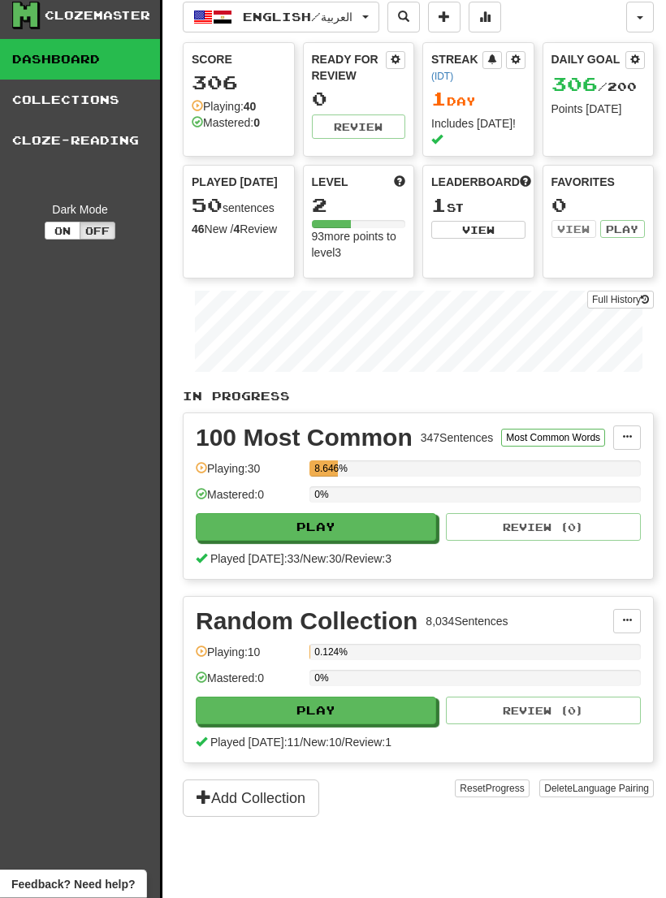
scroll to position [0, 0]
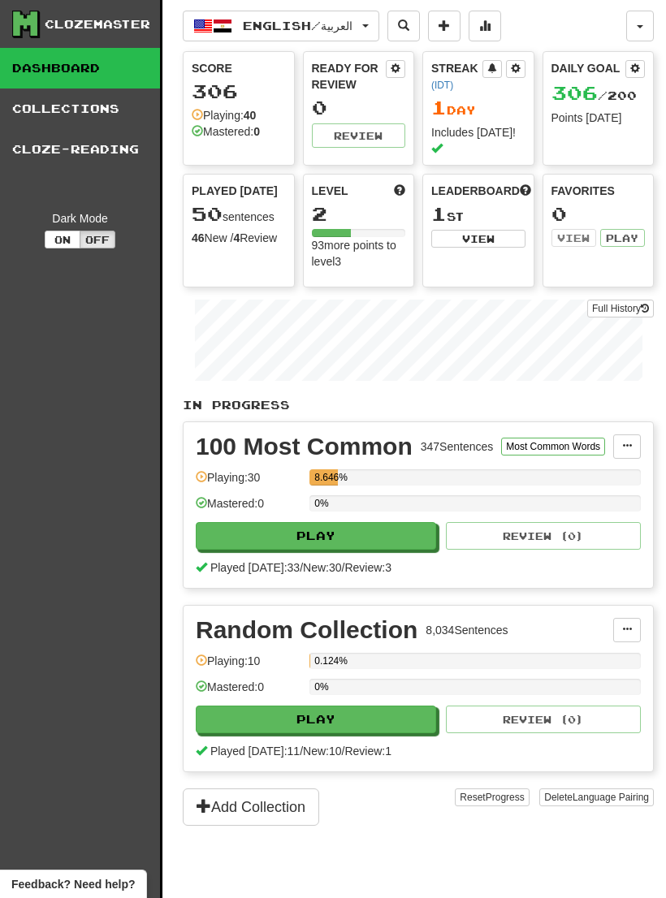
click at [98, 120] on link "Collections" at bounding box center [80, 109] width 160 height 41
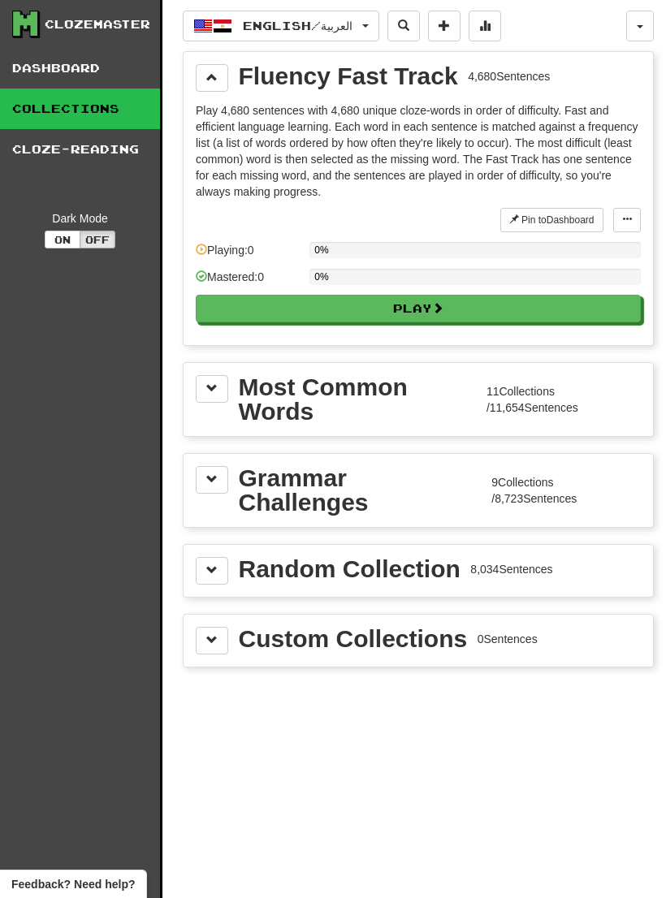
click at [210, 636] on span at bounding box center [211, 639] width 11 height 11
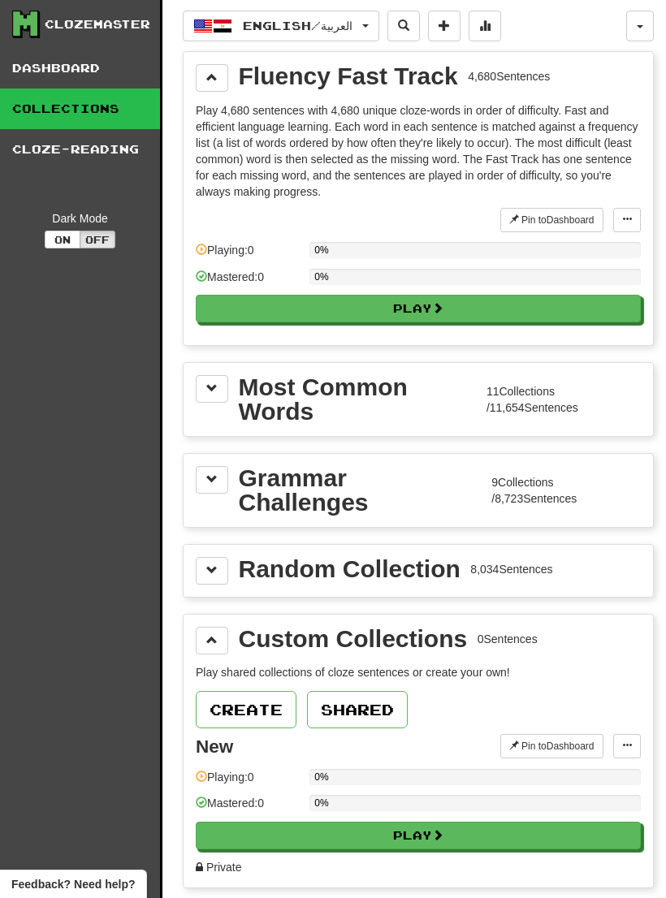
click at [619, 750] on button at bounding box center [627, 746] width 28 height 24
click at [574, 772] on span "Add Sentences" at bounding box center [563, 775] width 77 height 13
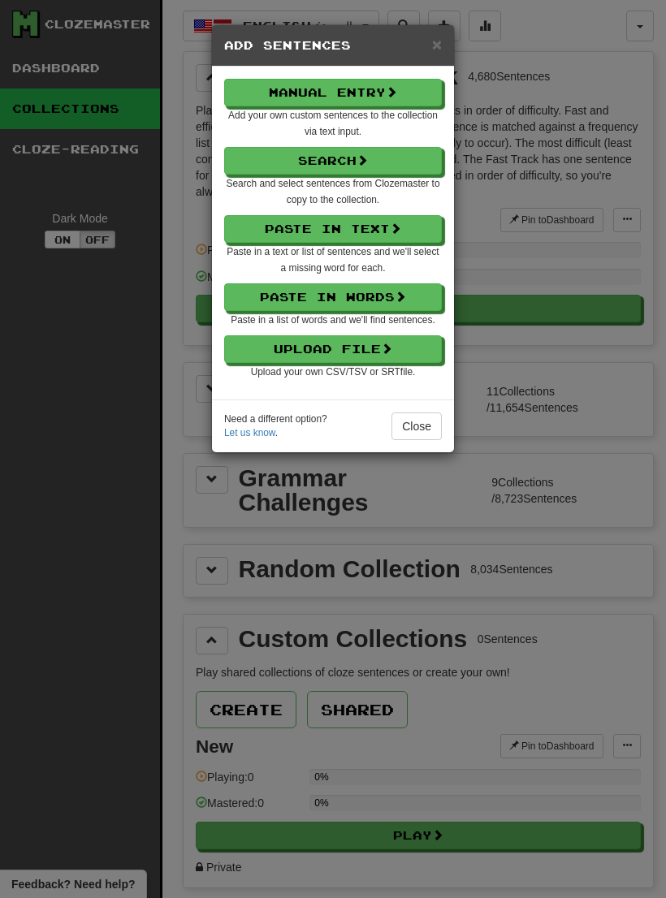
click at [396, 348] on button "Upload File" at bounding box center [333, 349] width 218 height 28
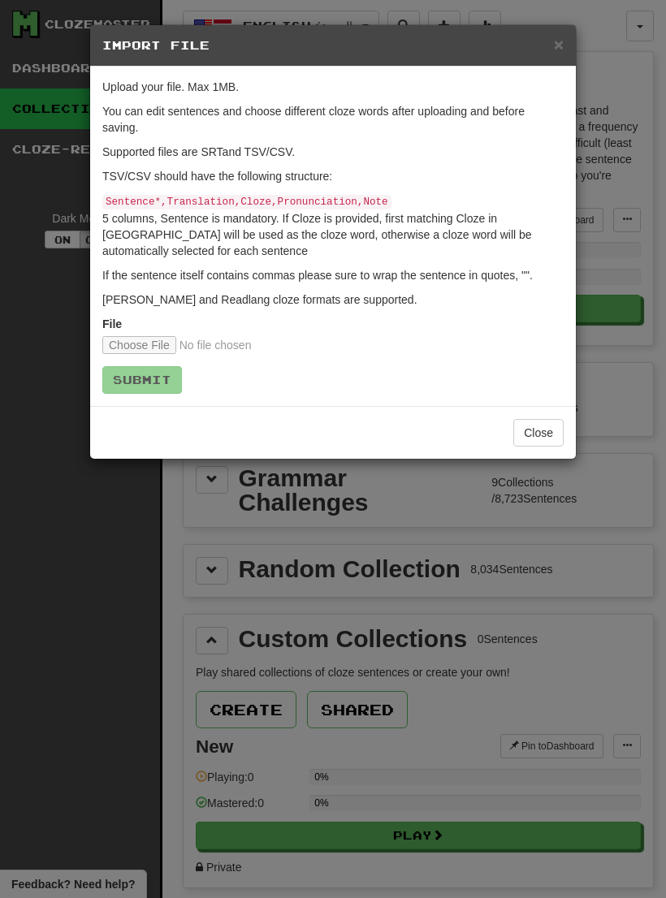
click at [145, 342] on input "file" at bounding box center [209, 345] width 215 height 18
type input "**********"
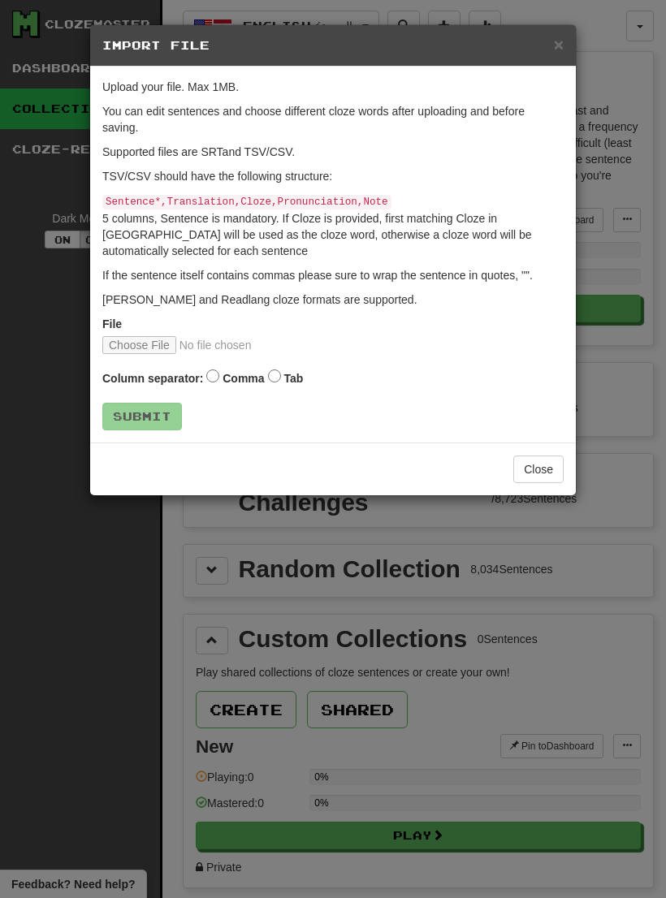
click at [285, 373] on label "Tab" at bounding box center [292, 378] width 19 height 16
click at [160, 418] on button "Submit" at bounding box center [142, 417] width 80 height 28
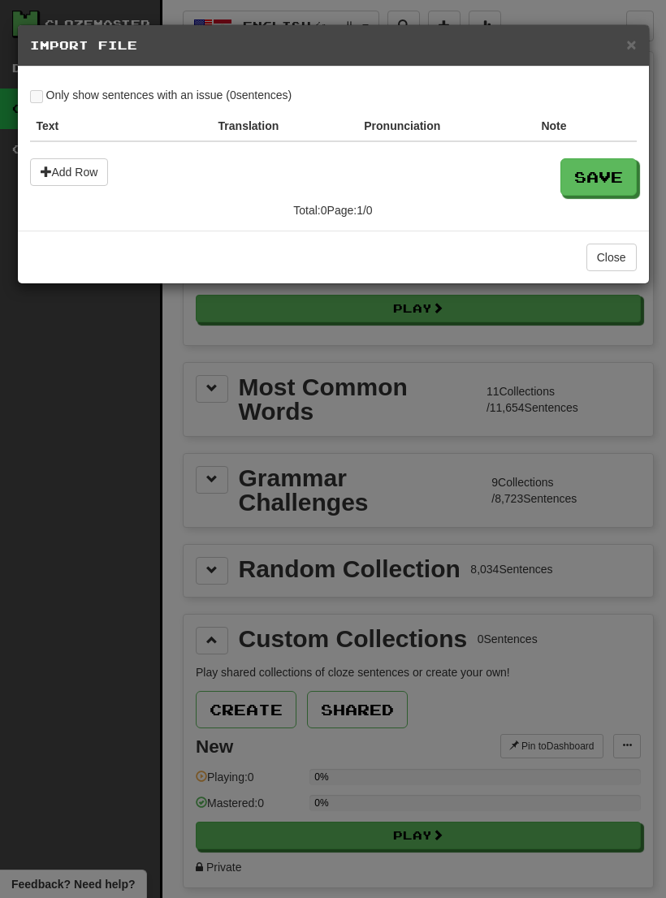
click at [615, 252] on button "Close" at bounding box center [611, 258] width 50 height 28
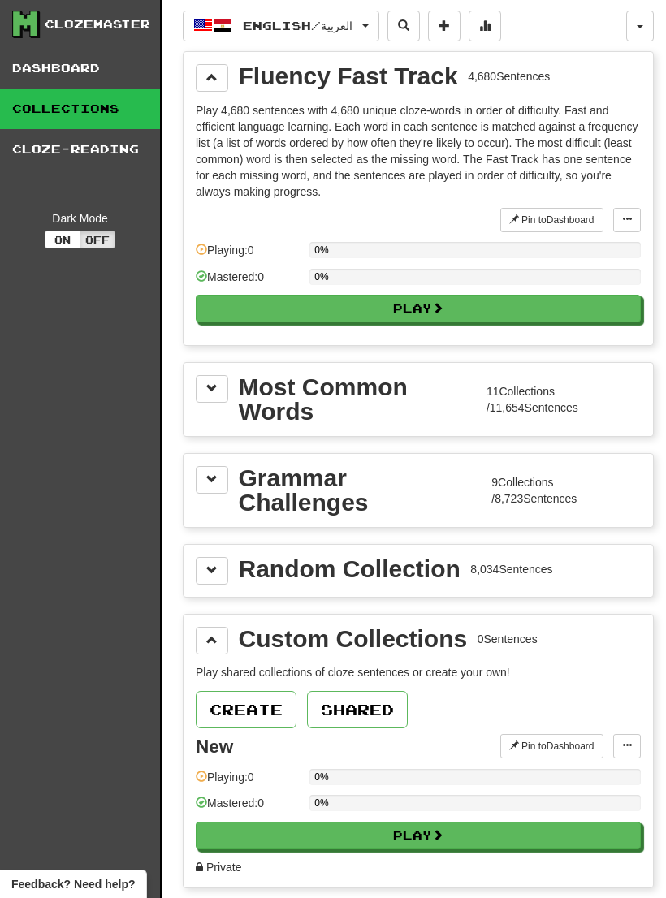
click at [631, 746] on span at bounding box center [627, 746] width 10 height 10
click at [599, 776] on span "Add Sentences" at bounding box center [563, 775] width 77 height 13
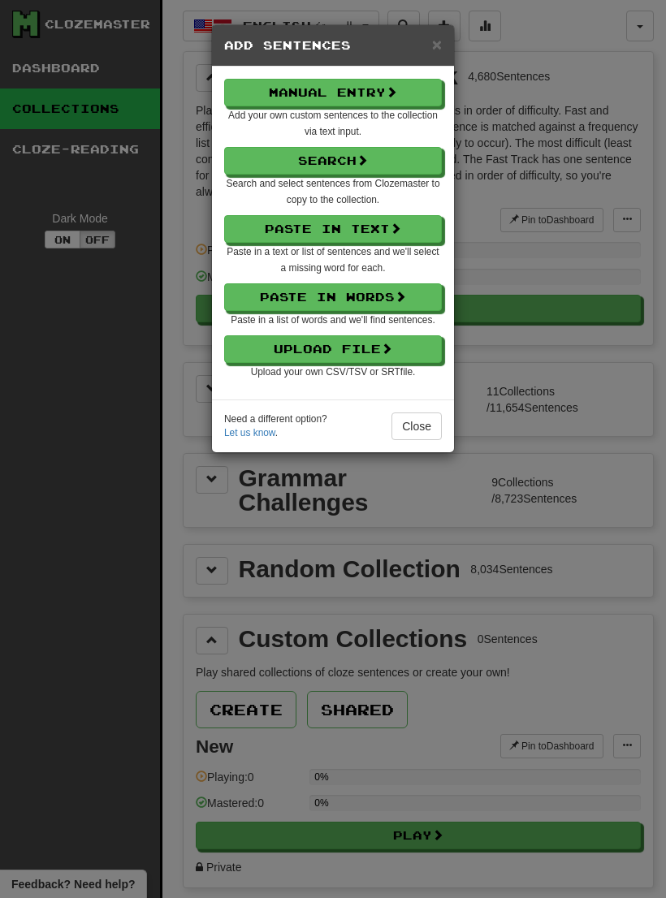
click at [382, 331] on div "Manual Entry Add your own custom sentences to the collection via text input. Se…" at bounding box center [333, 229] width 218 height 300
click at [379, 352] on button "Upload File" at bounding box center [333, 349] width 218 height 28
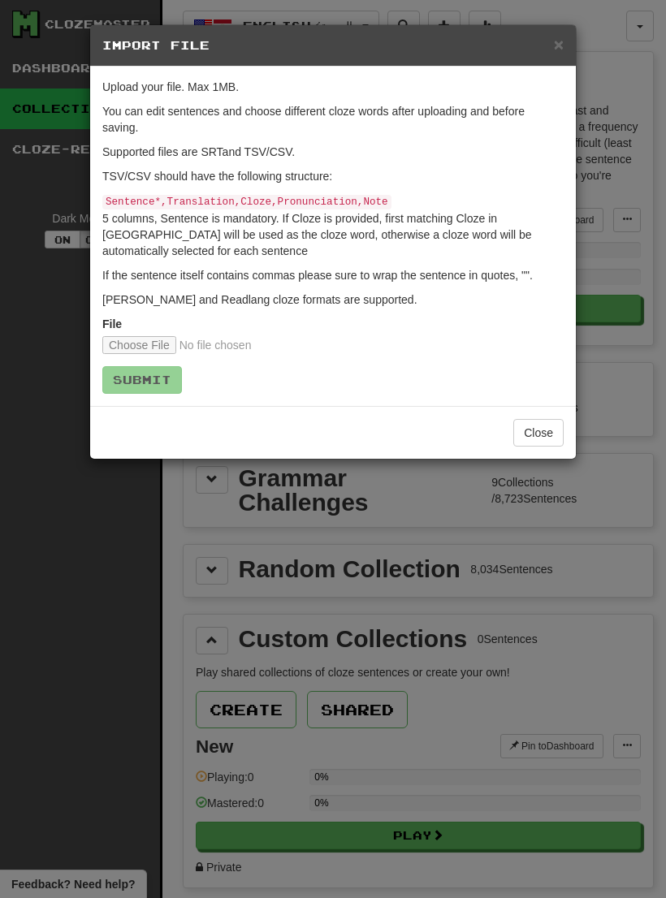
click at [149, 336] on input "file" at bounding box center [209, 345] width 215 height 18
type input "**********"
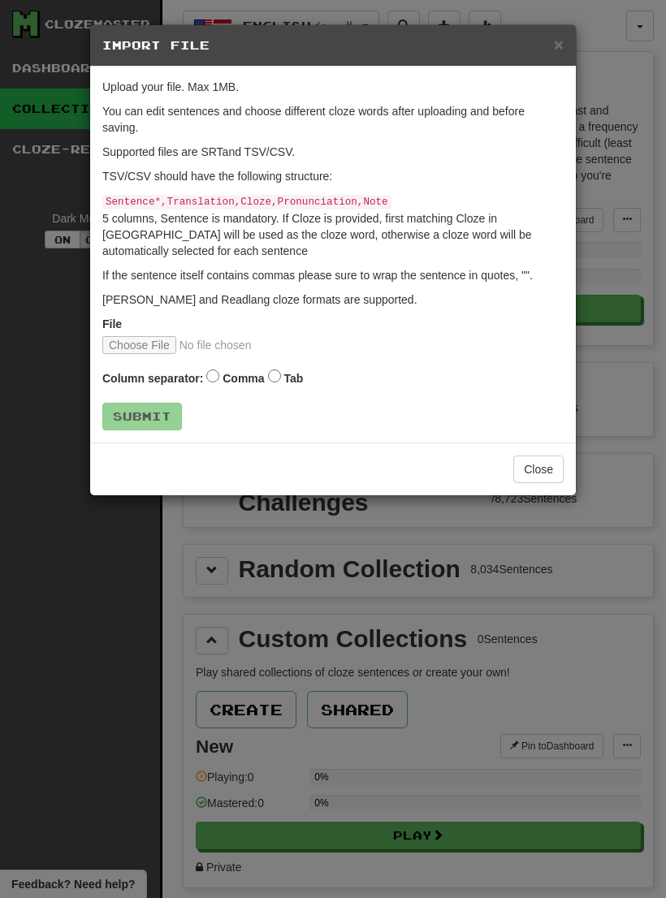
click at [286, 371] on label "Tab" at bounding box center [292, 378] width 19 height 16
click at [153, 413] on button "Submit" at bounding box center [142, 417] width 80 height 28
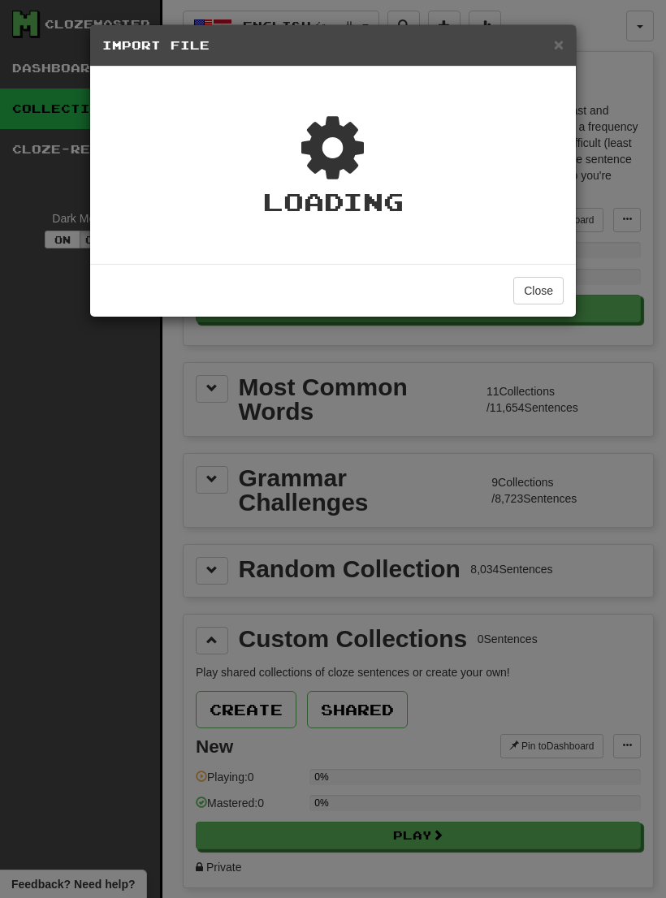
type textarea "*"
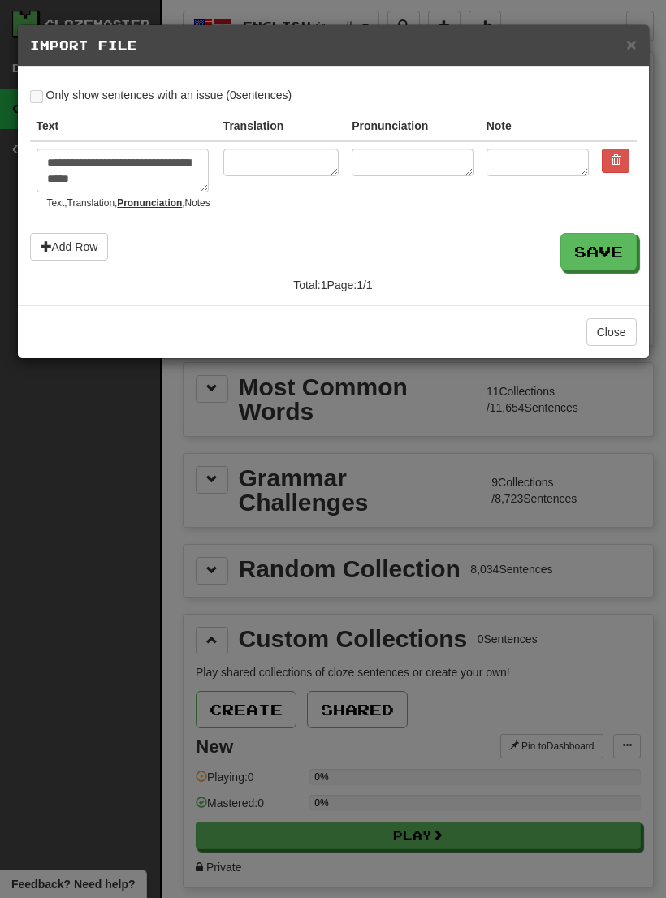
click at [628, 43] on span "×" at bounding box center [631, 44] width 10 height 19
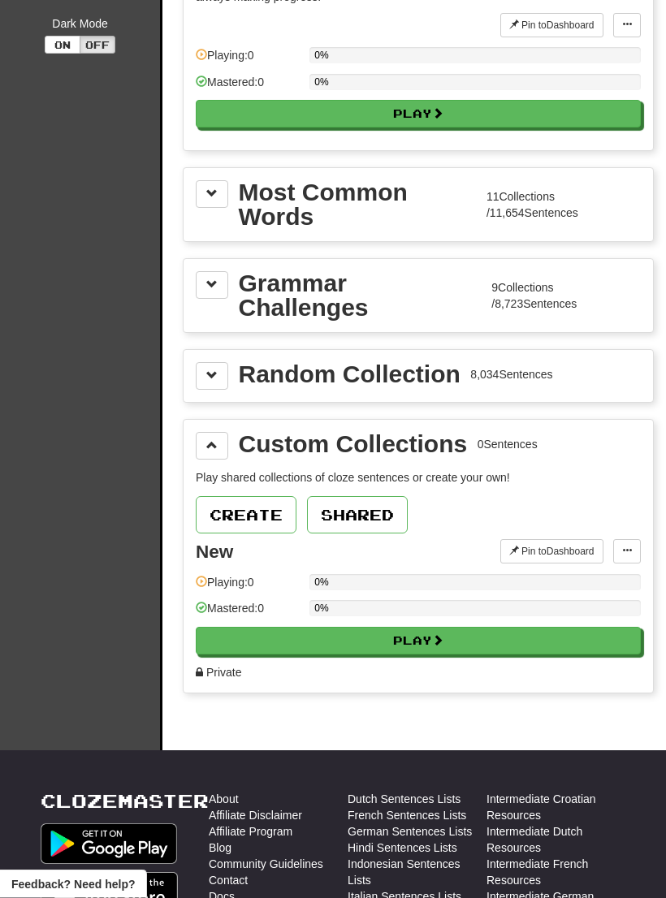
click at [626, 547] on span at bounding box center [627, 552] width 10 height 10
click at [587, 570] on link "Add Sentences" at bounding box center [564, 580] width 152 height 21
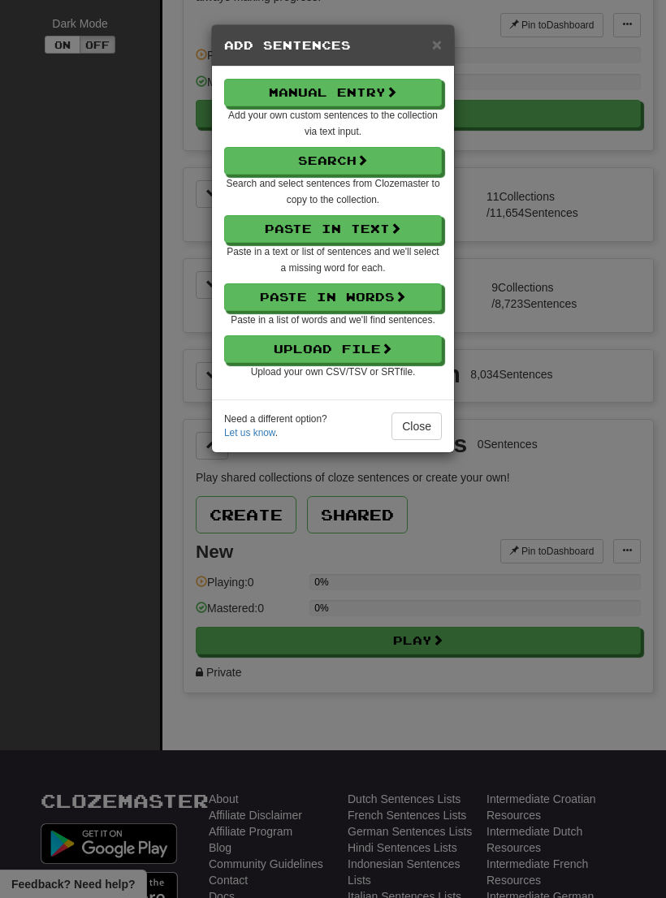
click at [397, 351] on button "Upload File" at bounding box center [333, 349] width 218 height 28
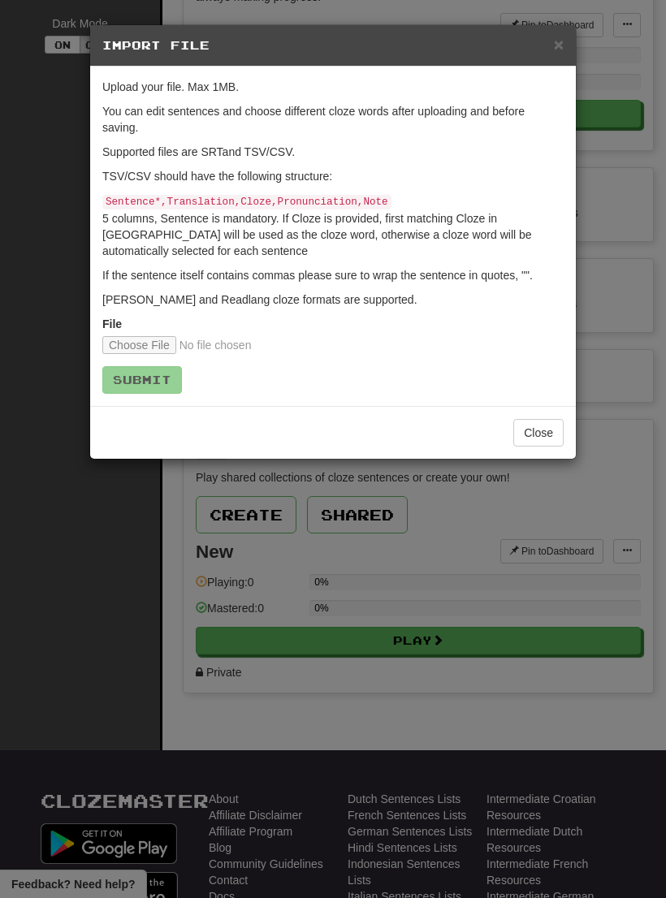
click at [124, 347] on input "file" at bounding box center [209, 345] width 215 height 18
type input "**********"
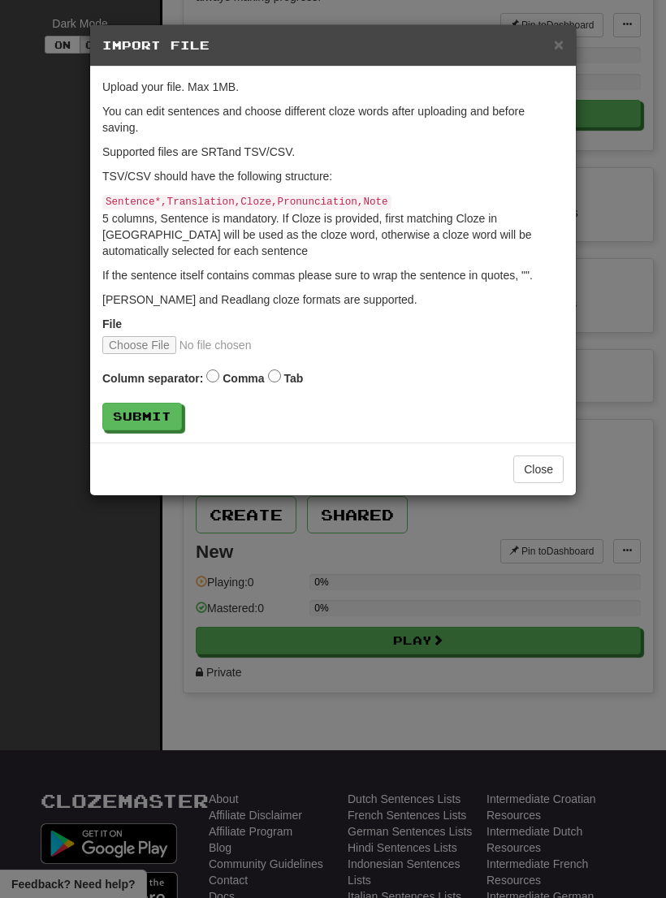
click at [149, 420] on button "Submit" at bounding box center [142, 417] width 80 height 28
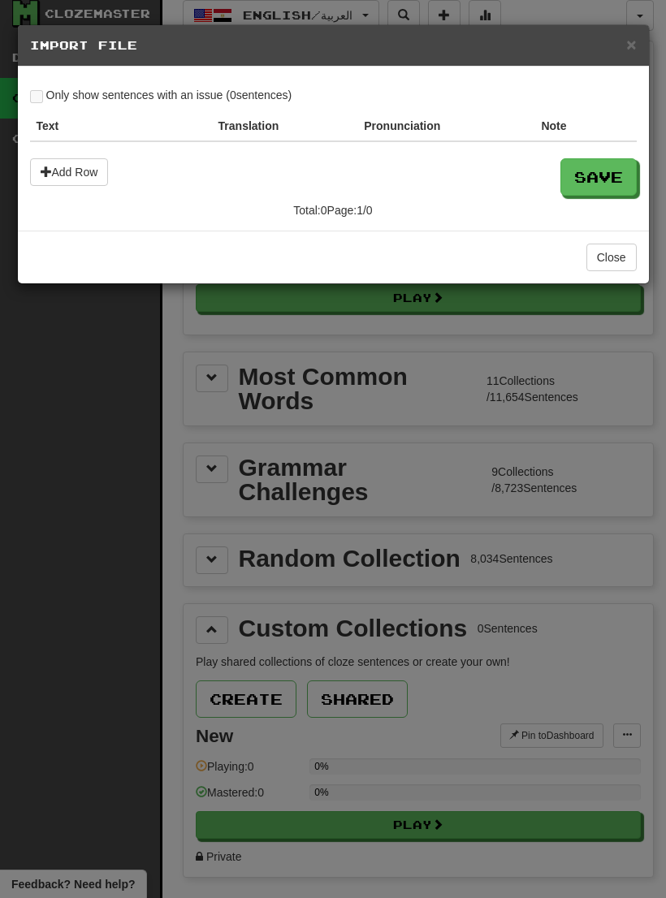
scroll to position [10, 0]
click at [618, 257] on button "Close" at bounding box center [611, 258] width 50 height 28
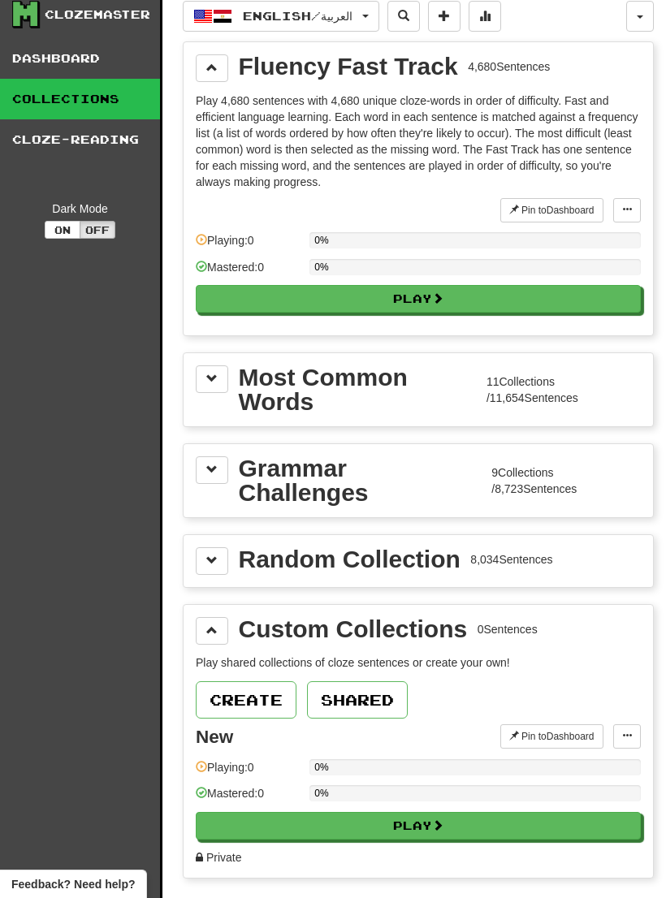
click at [635, 758] on div "New Pin to Dashboard Pin to Dashboard Add Sentences Manage Sentences Edit Colle…" at bounding box center [418, 794] width 445 height 141
click at [631, 741] on span at bounding box center [627, 736] width 10 height 10
click at [599, 767] on span "Add Sentences" at bounding box center [563, 765] width 77 height 13
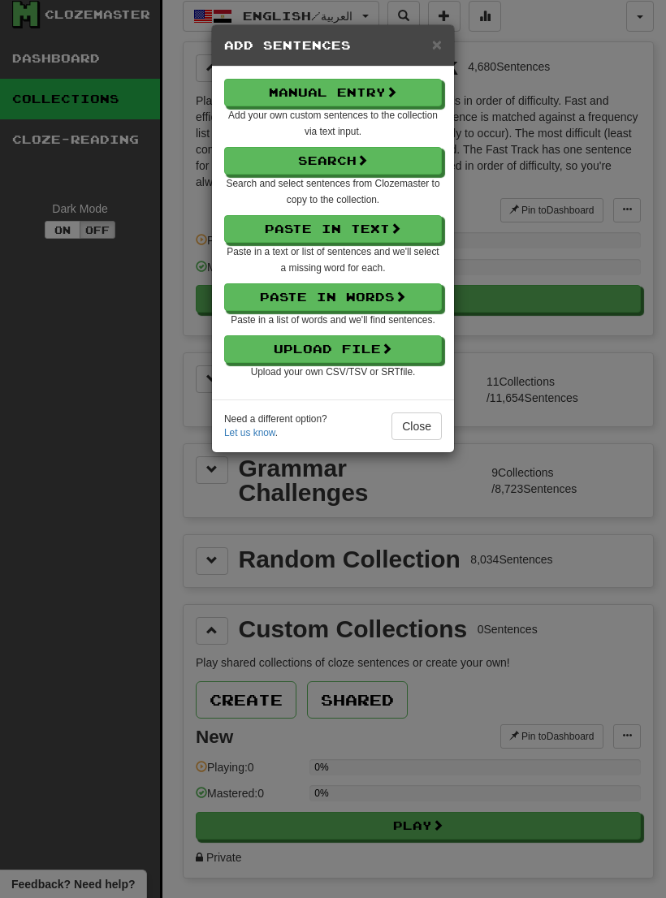
click at [370, 354] on button "Upload File" at bounding box center [333, 349] width 218 height 28
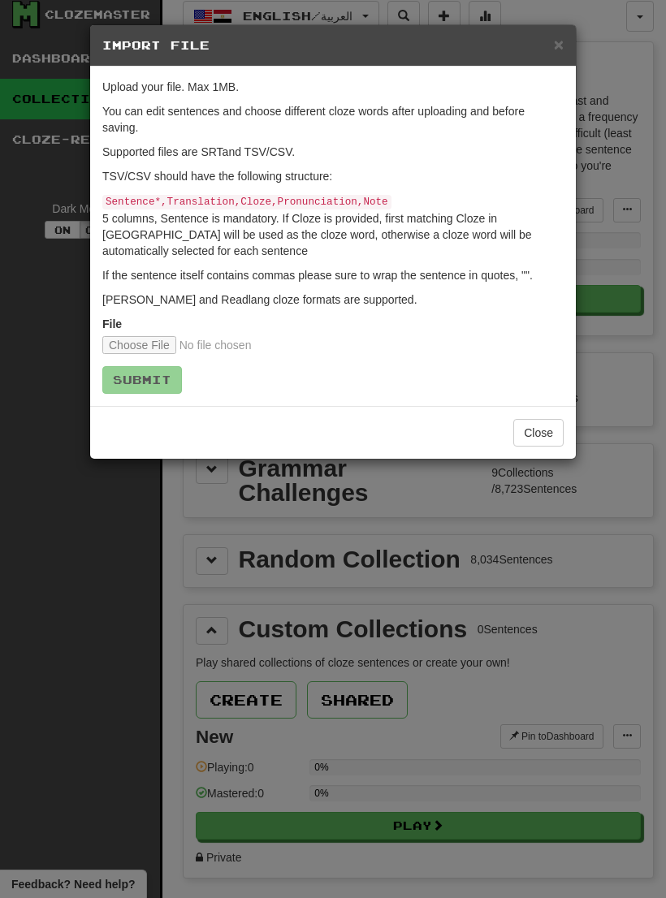
click at [145, 341] on input "file" at bounding box center [209, 345] width 215 height 18
type input "**********"
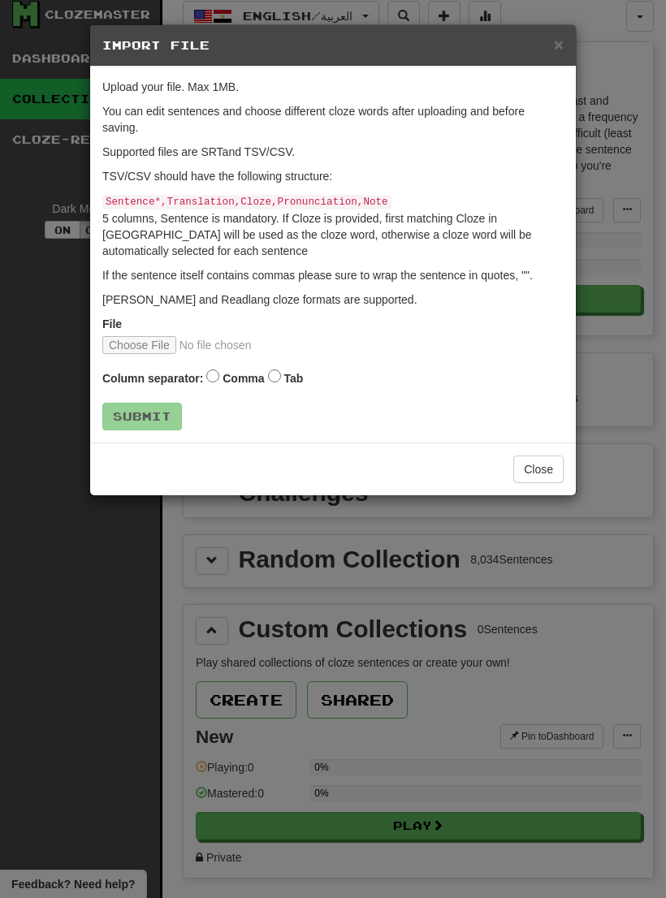
click at [291, 378] on label "Tab" at bounding box center [292, 378] width 19 height 16
click at [159, 420] on button "Submit" at bounding box center [142, 417] width 80 height 28
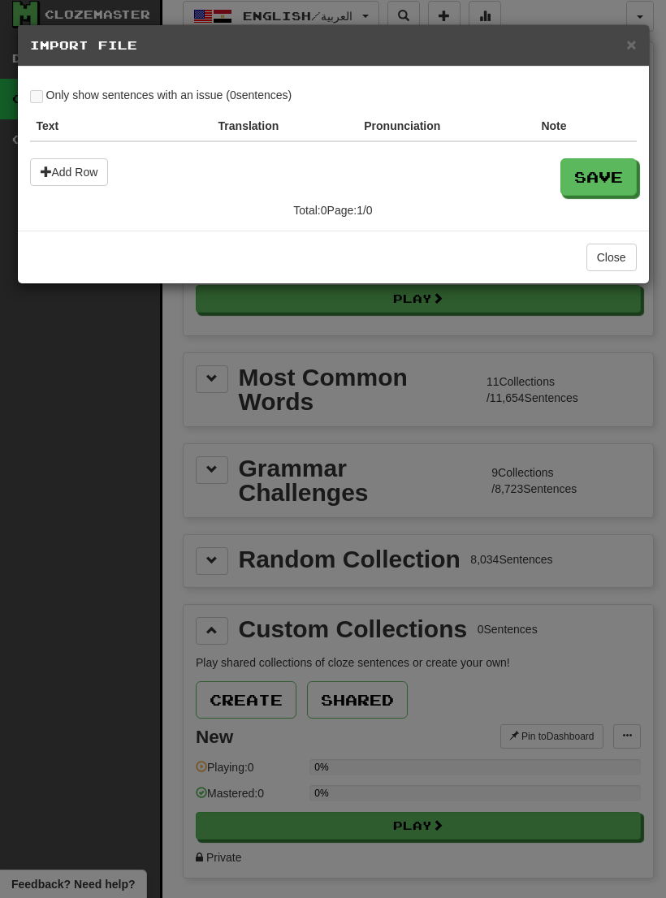
click at [98, 158] on button "Add Row" at bounding box center [69, 172] width 79 height 28
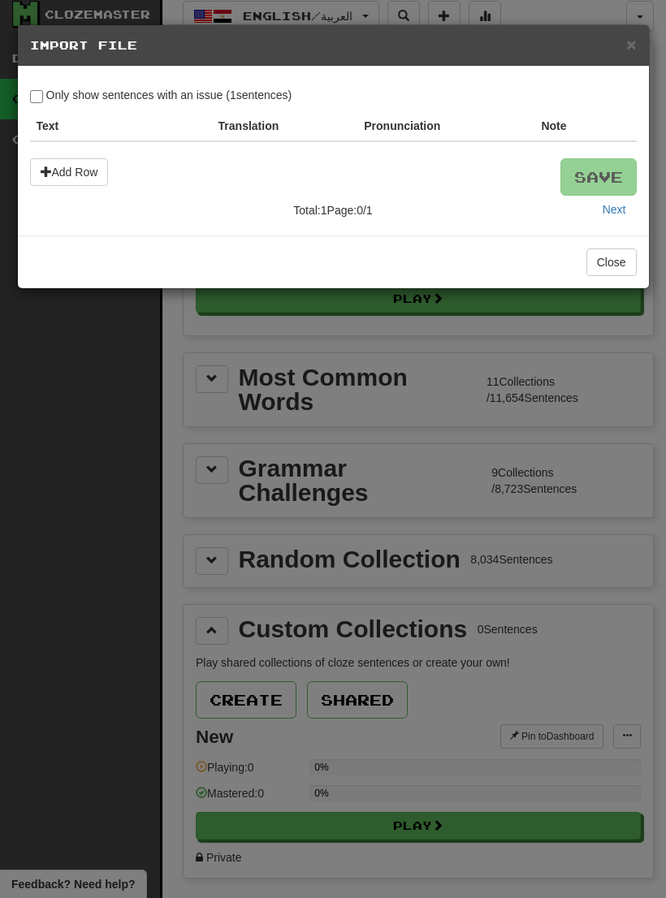
click at [635, 41] on span "×" at bounding box center [631, 44] width 10 height 19
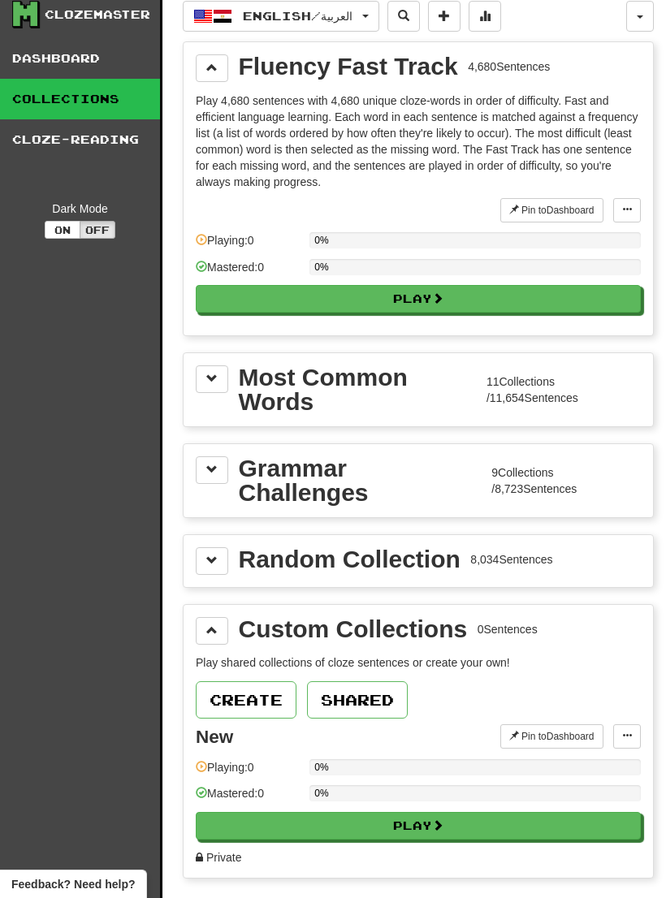
click at [634, 735] on button at bounding box center [627, 736] width 28 height 24
click at [586, 759] on span "Add Sentences" at bounding box center [563, 765] width 77 height 13
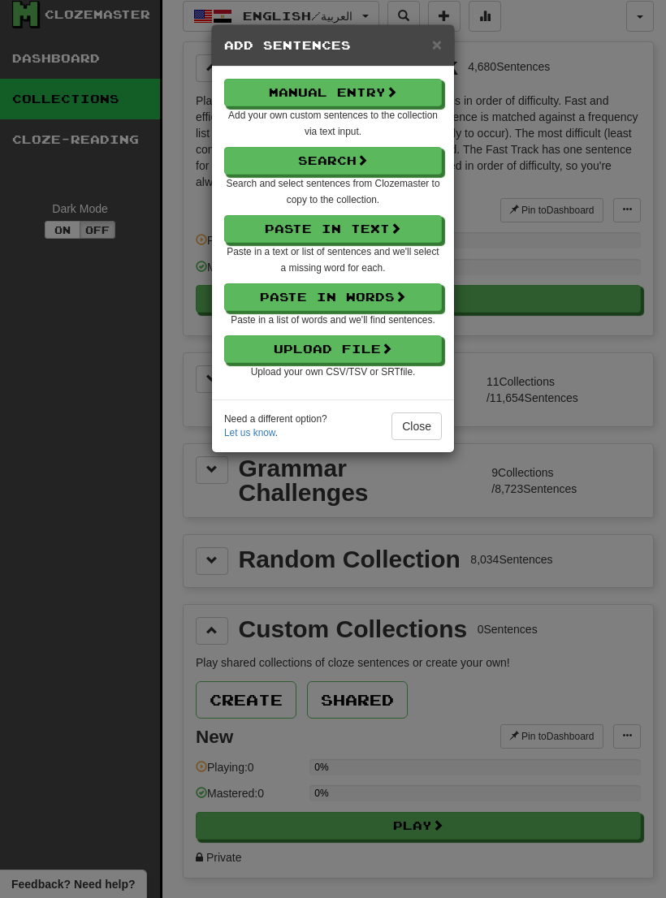
click at [341, 348] on button "Upload File" at bounding box center [333, 349] width 218 height 28
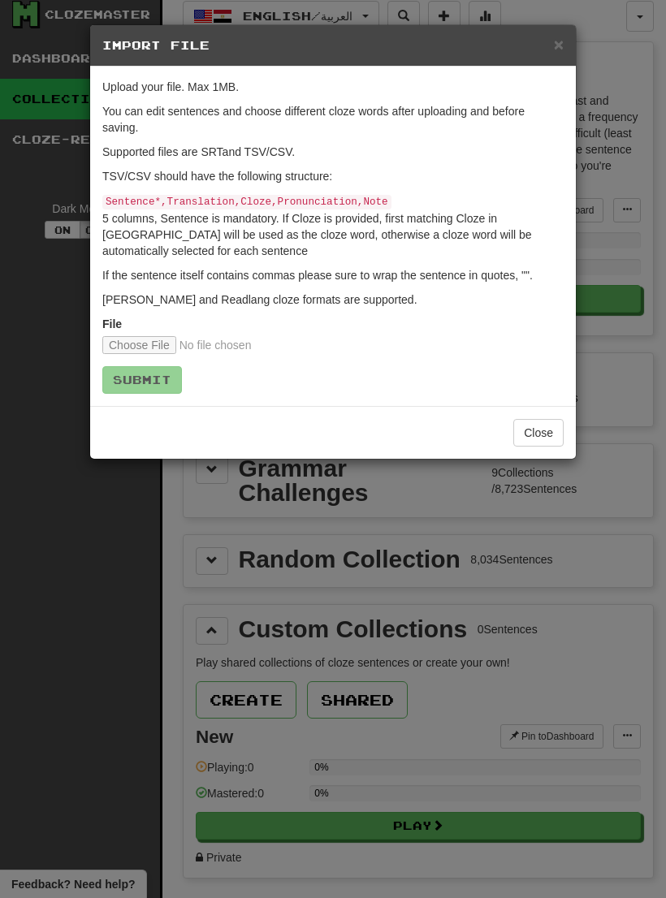
click at [152, 342] on input "file" at bounding box center [209, 345] width 215 height 18
type input "**********"
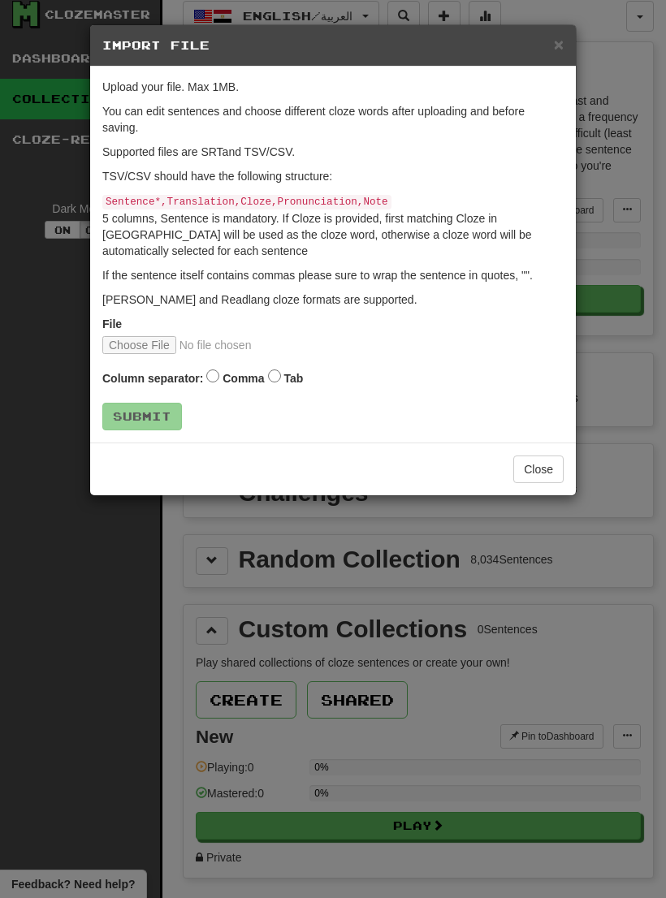
click at [288, 377] on label "Tab" at bounding box center [292, 378] width 19 height 16
click at [151, 417] on button "Submit" at bounding box center [142, 417] width 80 height 28
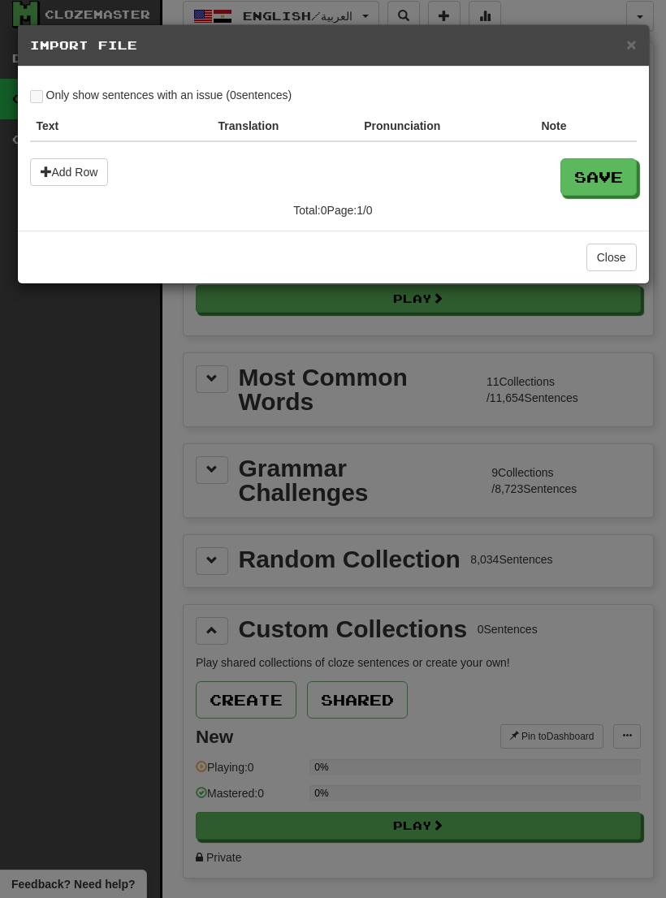
click at [622, 248] on button "Close" at bounding box center [611, 258] width 50 height 28
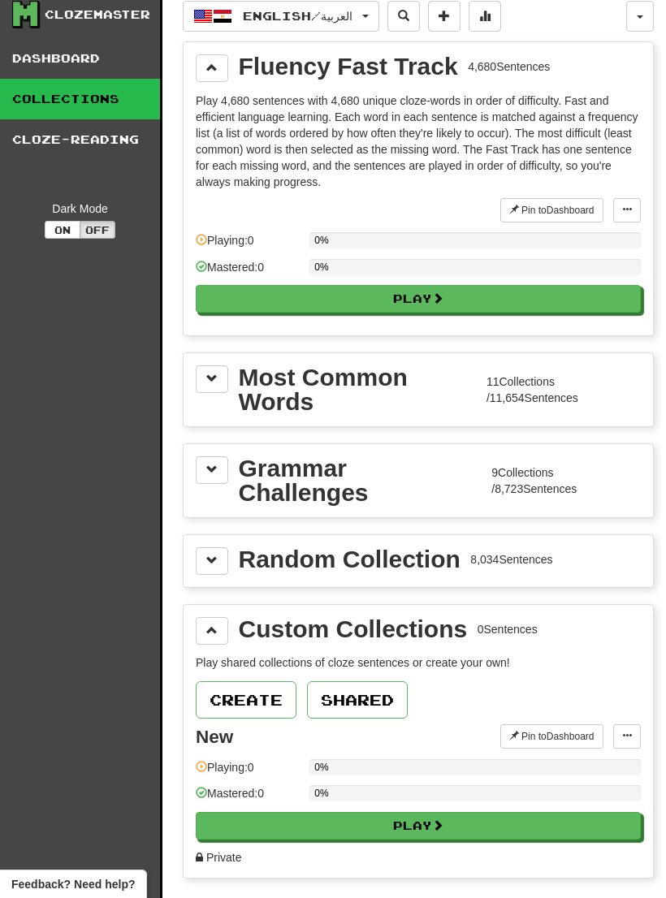
click at [639, 732] on button at bounding box center [627, 736] width 28 height 24
click at [589, 770] on span "Add Sentences" at bounding box center [563, 765] width 77 height 13
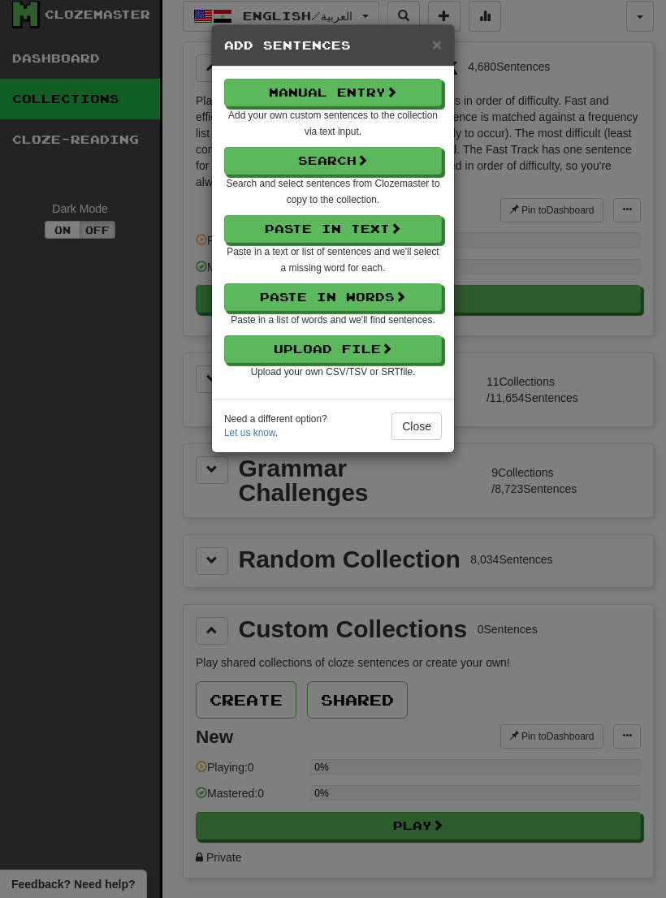
click at [376, 339] on button "Upload File" at bounding box center [333, 349] width 218 height 28
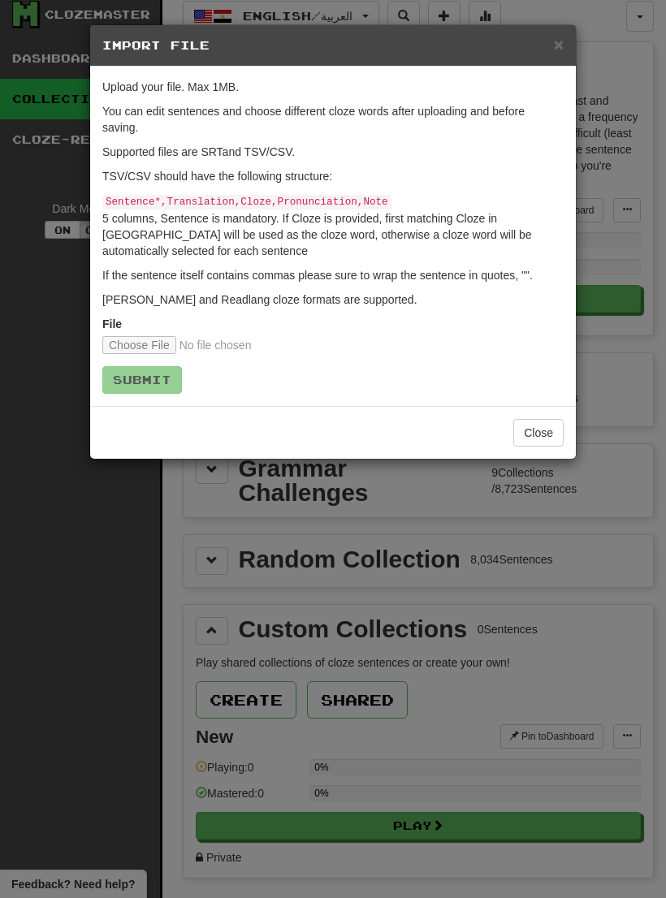
click at [138, 345] on input "file" at bounding box center [209, 345] width 215 height 18
type input "**********"
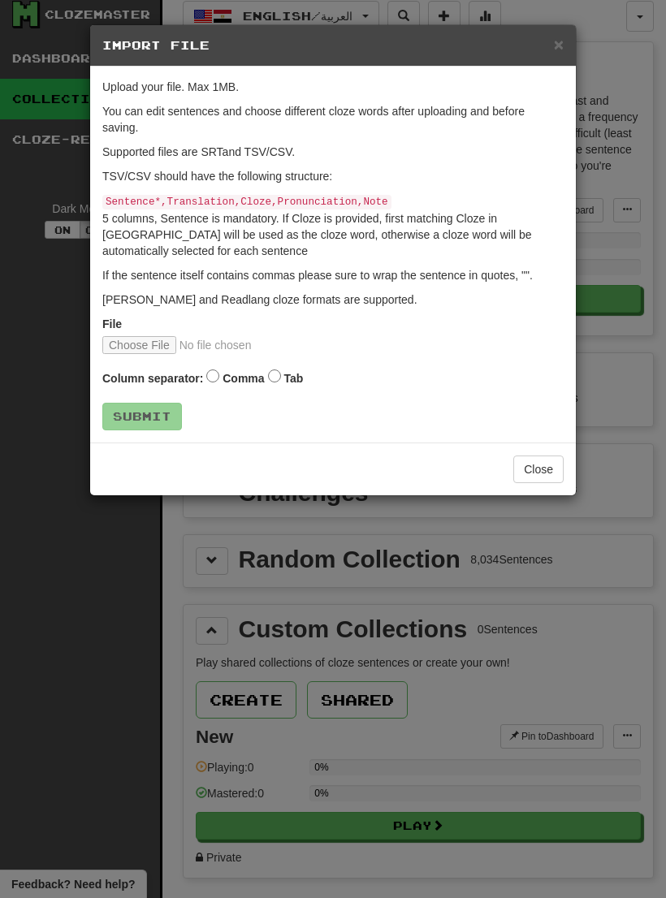
click at [225, 374] on label "Comma" at bounding box center [243, 378] width 41 height 16
click at [143, 421] on button "Submit" at bounding box center [142, 417] width 80 height 28
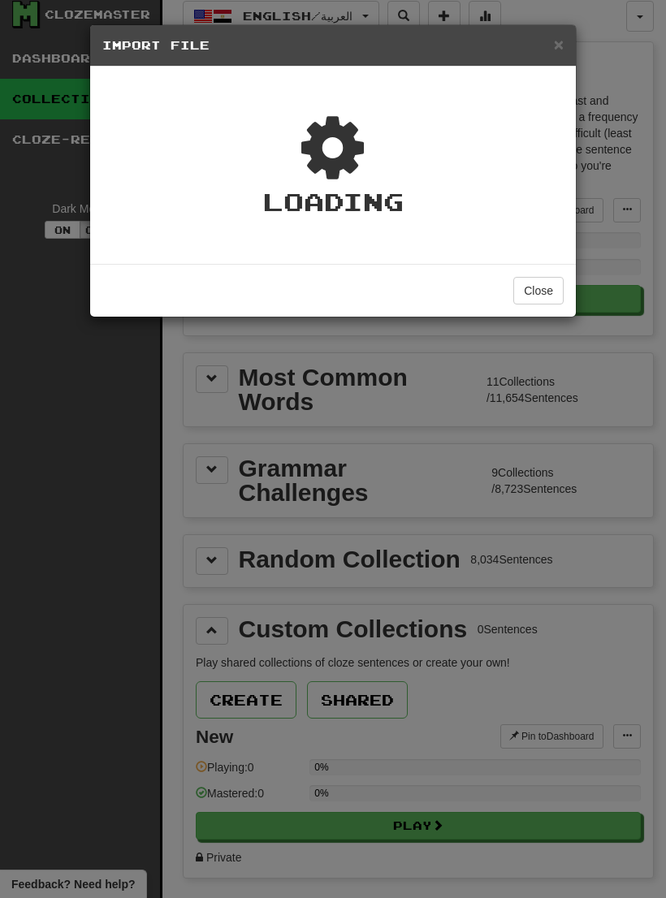
type textarea "*"
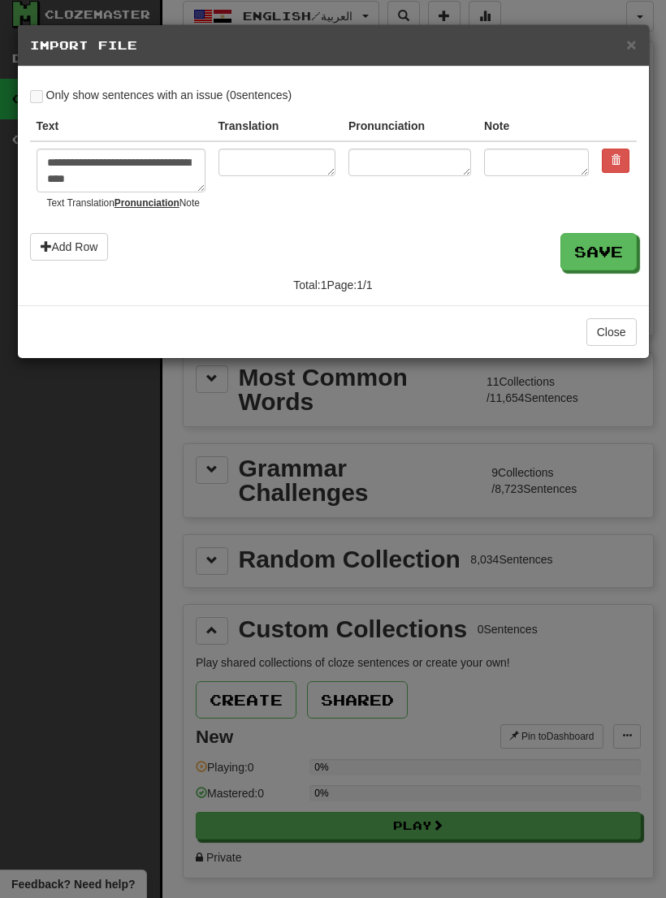
click at [632, 40] on span "×" at bounding box center [631, 44] width 10 height 19
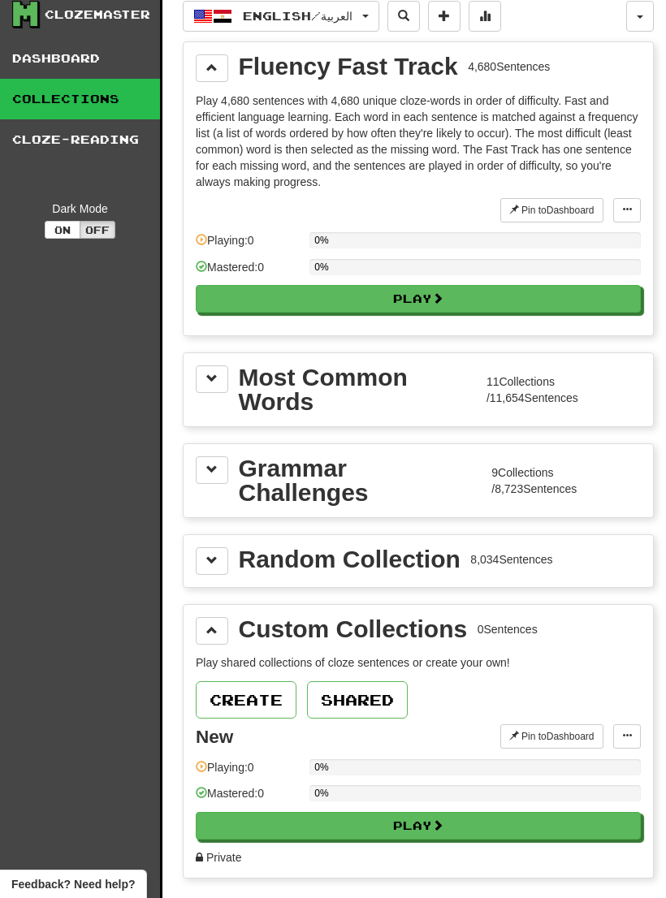
click at [628, 737] on span at bounding box center [627, 736] width 10 height 10
click at [606, 763] on link "Add Sentences" at bounding box center [564, 765] width 152 height 21
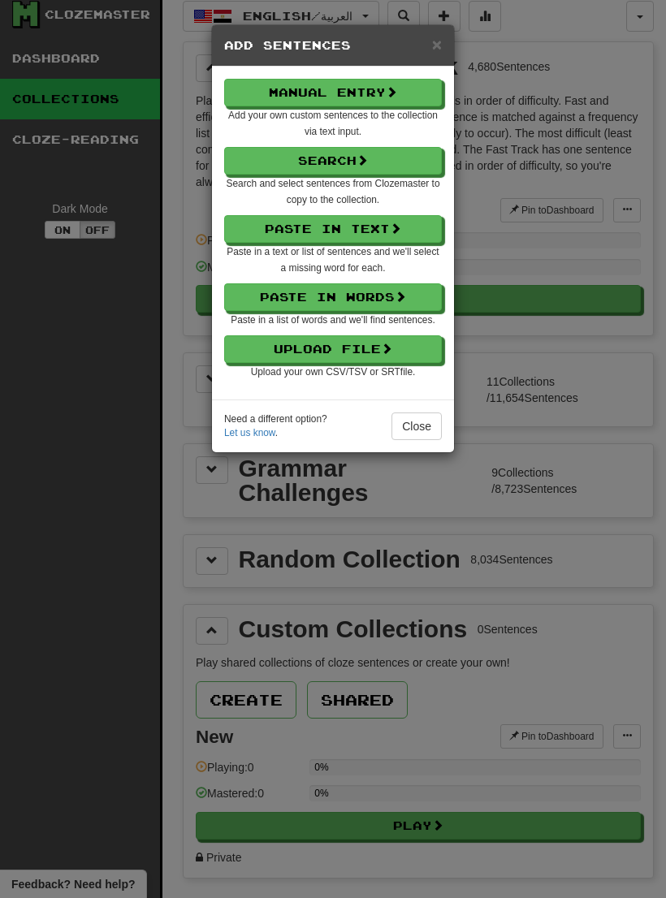
click at [383, 341] on button "Upload File" at bounding box center [333, 349] width 218 height 28
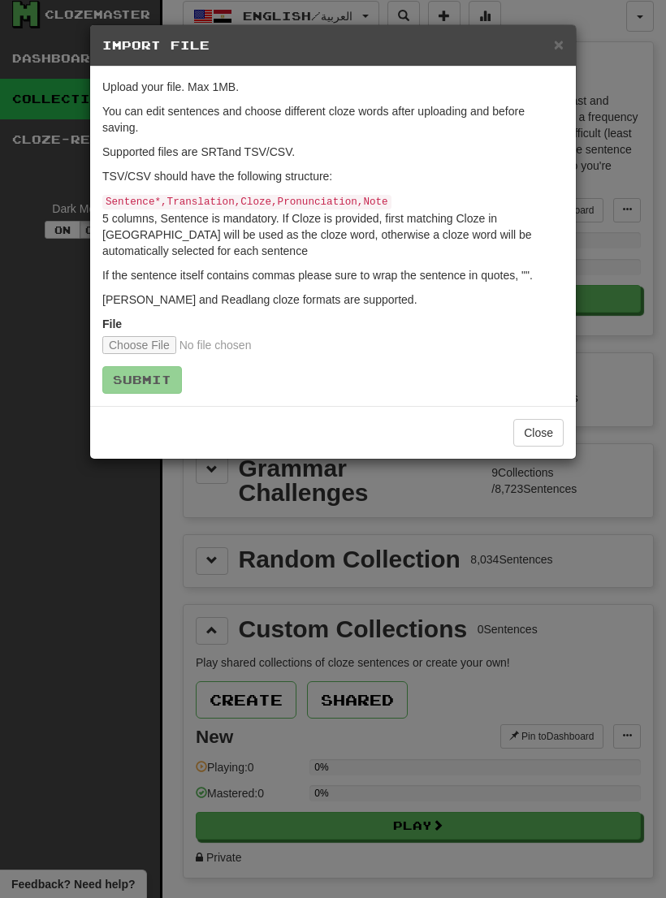
click at [148, 340] on input "file" at bounding box center [209, 345] width 215 height 18
type input "**********"
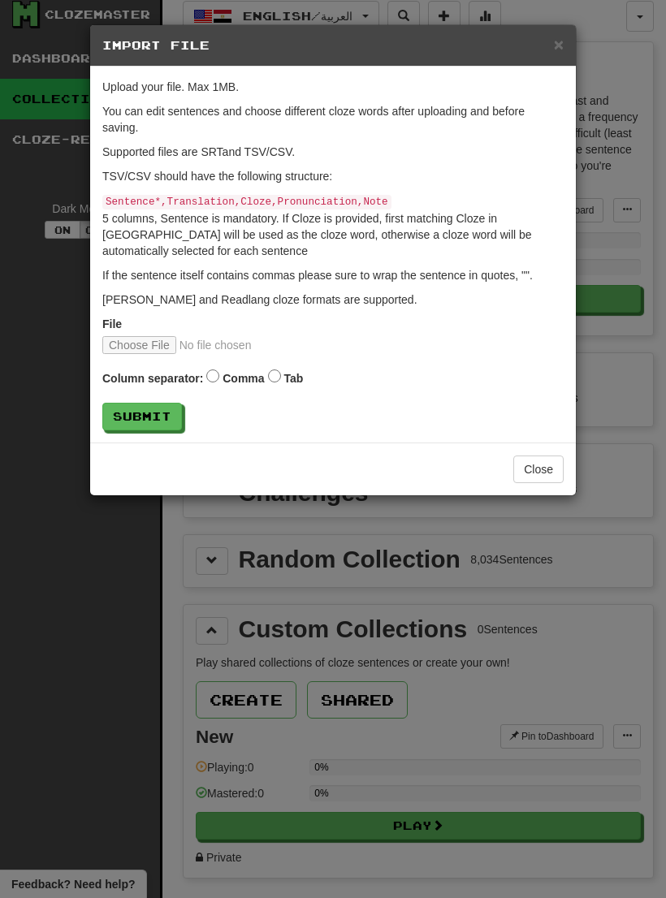
click at [178, 407] on button "Submit" at bounding box center [142, 417] width 80 height 28
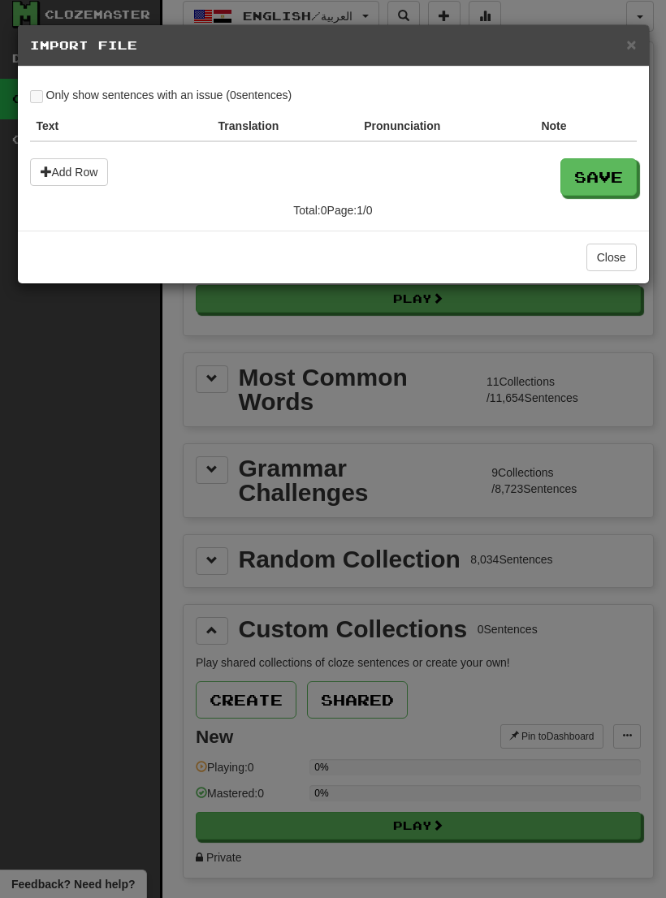
click at [629, 37] on span "×" at bounding box center [631, 44] width 10 height 19
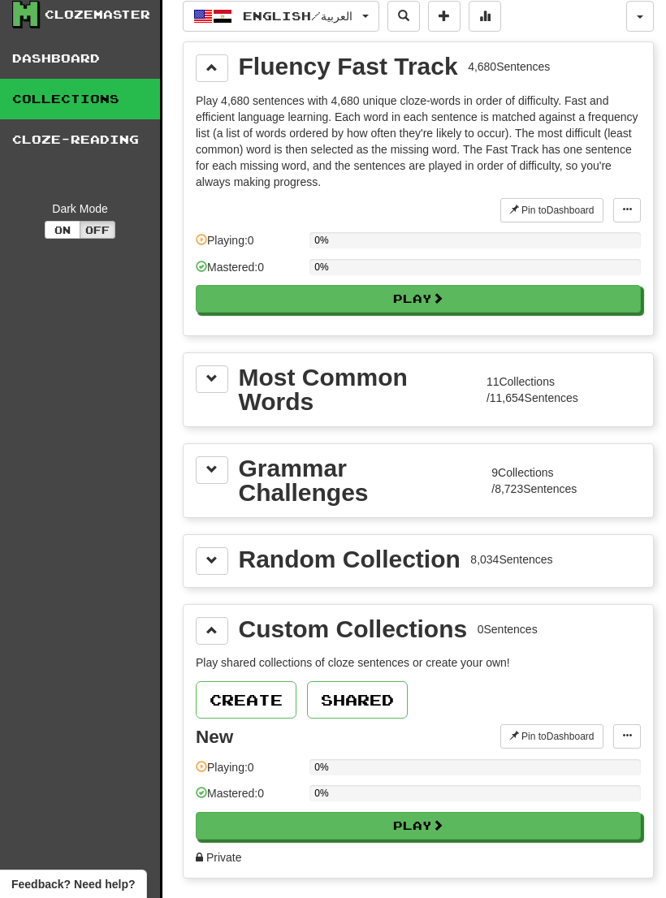
click at [632, 741] on button at bounding box center [627, 736] width 28 height 24
click at [597, 764] on span "Add Sentences" at bounding box center [563, 765] width 77 height 13
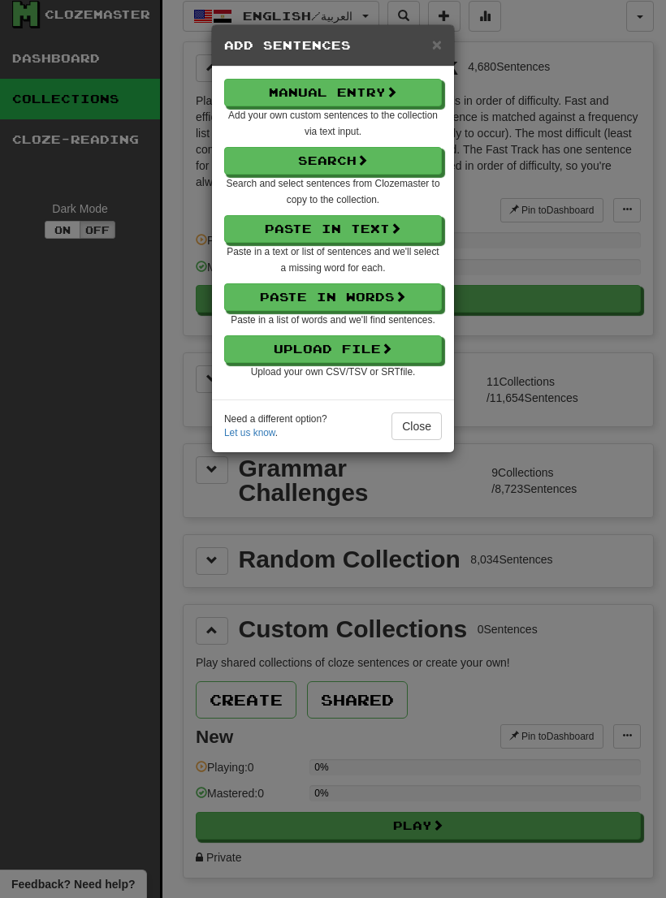
click at [384, 303] on button "Paste in Words" at bounding box center [333, 297] width 218 height 28
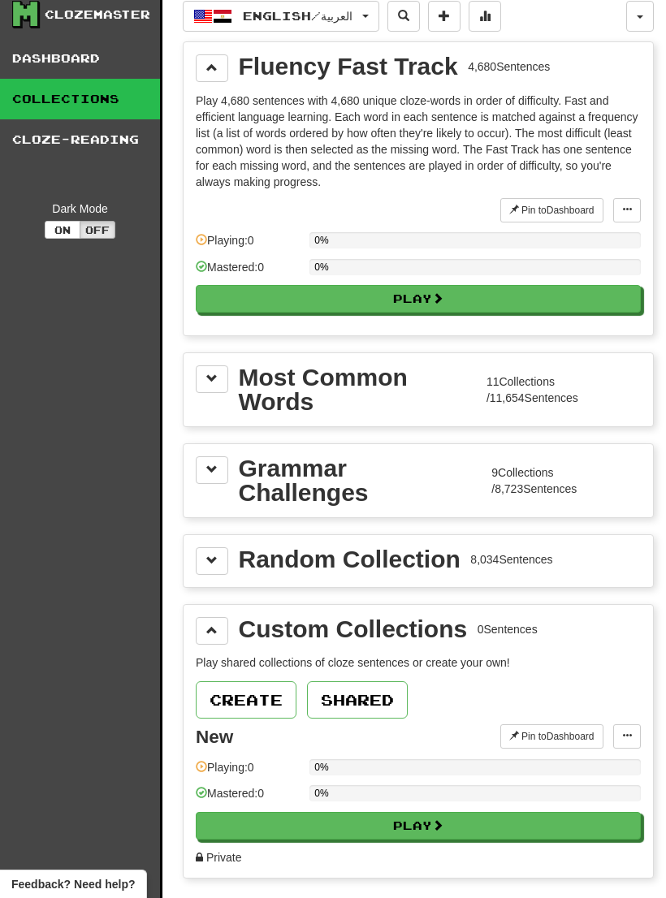
select select "*"
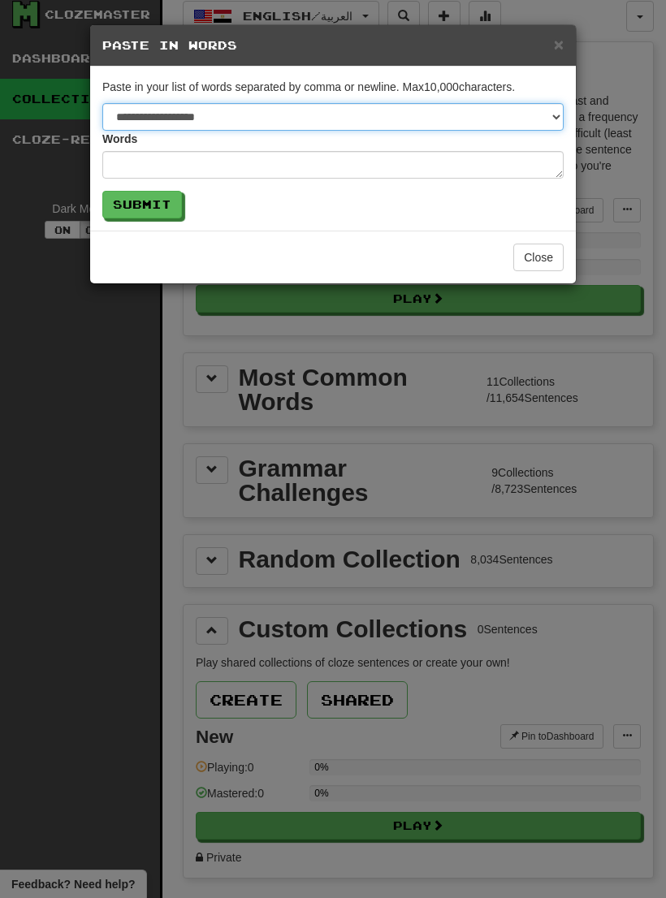
click at [387, 110] on select "**********" at bounding box center [332, 117] width 461 height 28
click at [476, 126] on select "**********" at bounding box center [332, 117] width 461 height 28
click at [507, 110] on select "**********" at bounding box center [332, 117] width 461 height 28
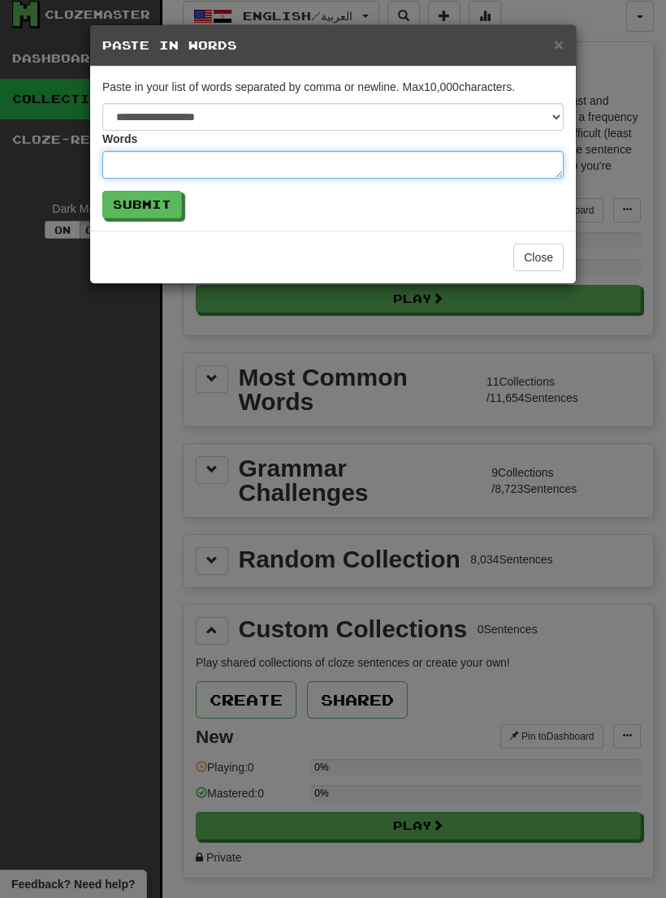
click at [269, 156] on textarea at bounding box center [332, 165] width 461 height 28
click at [145, 166] on textarea at bounding box center [332, 165] width 461 height 28
paste textarea "**********"
type textarea "*"
type textarea "**********"
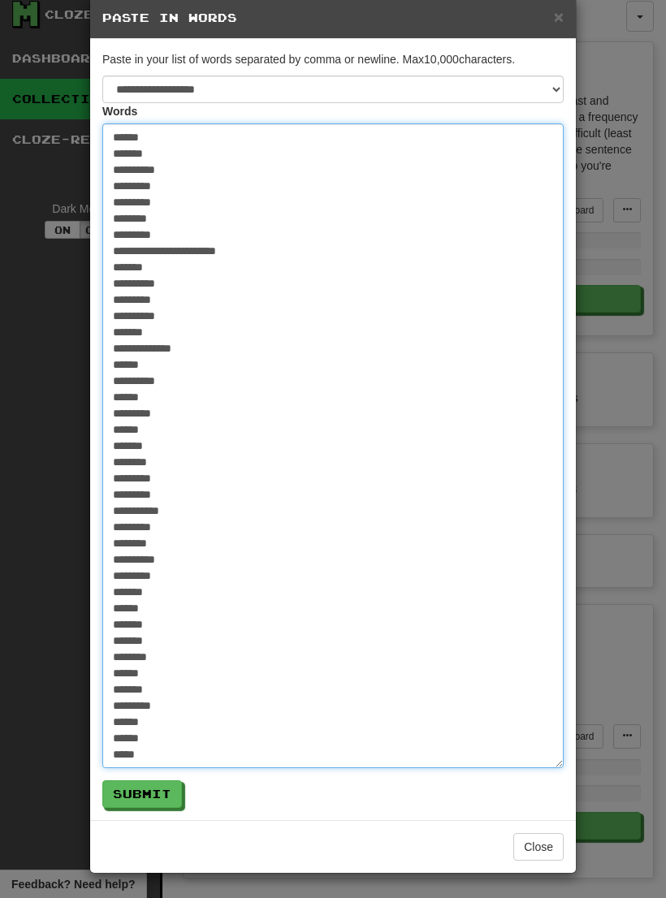
scroll to position [28, 0]
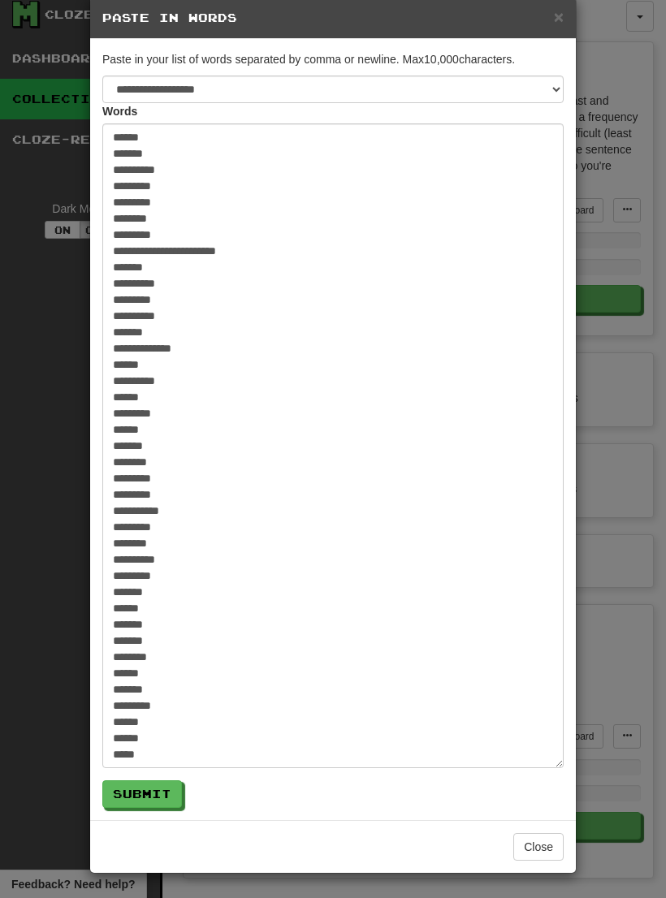
click at [156, 789] on button "Submit" at bounding box center [142, 794] width 80 height 28
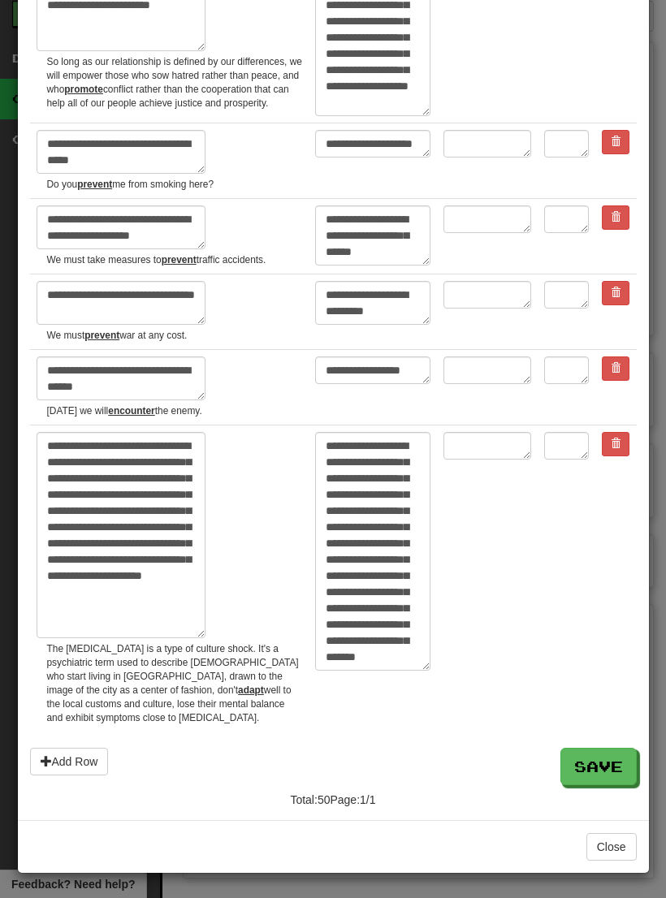
scroll to position [5559, 0]
click at [604, 759] on button "Save" at bounding box center [598, 766] width 76 height 37
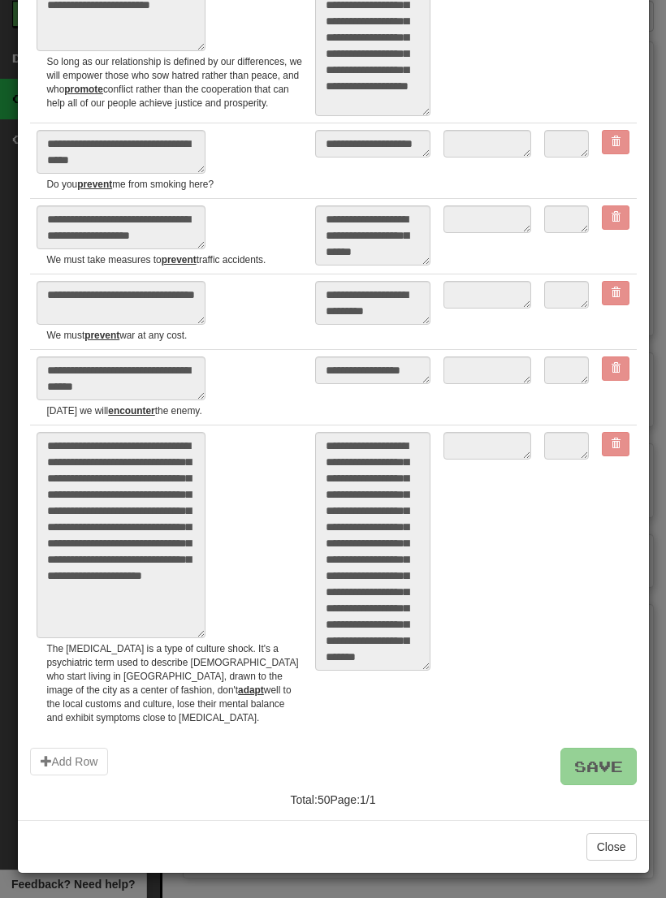
type textarea "*"
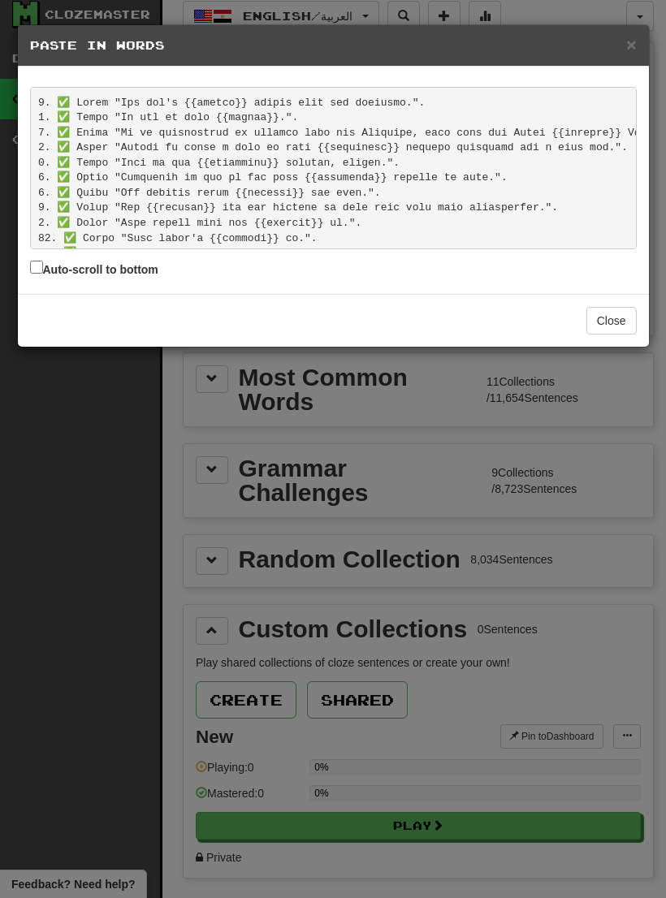
scroll to position [600, 0]
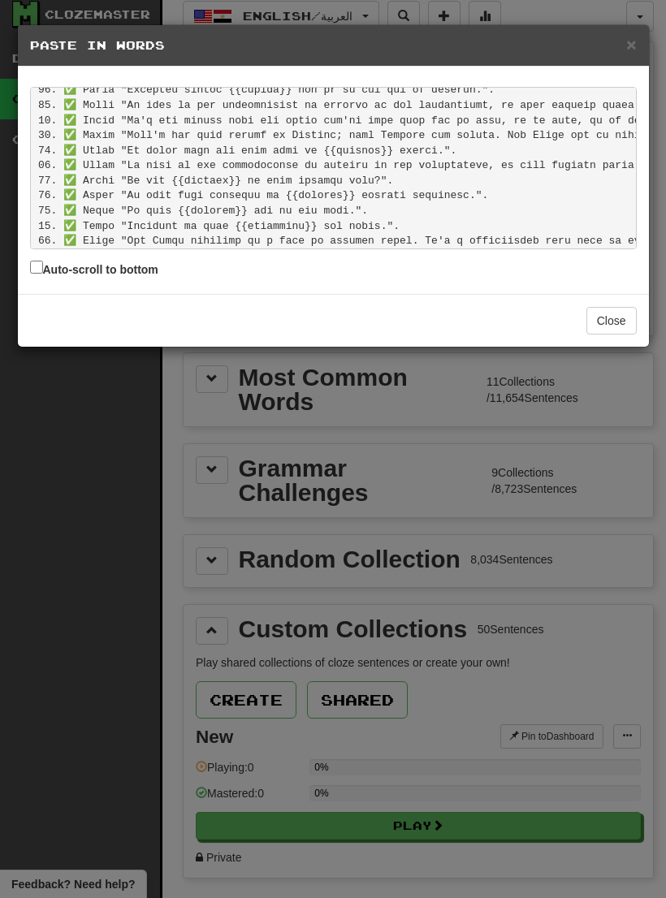
click at [619, 328] on button "Close" at bounding box center [611, 321] width 50 height 28
